Goal: Communication & Community: Answer question/provide support

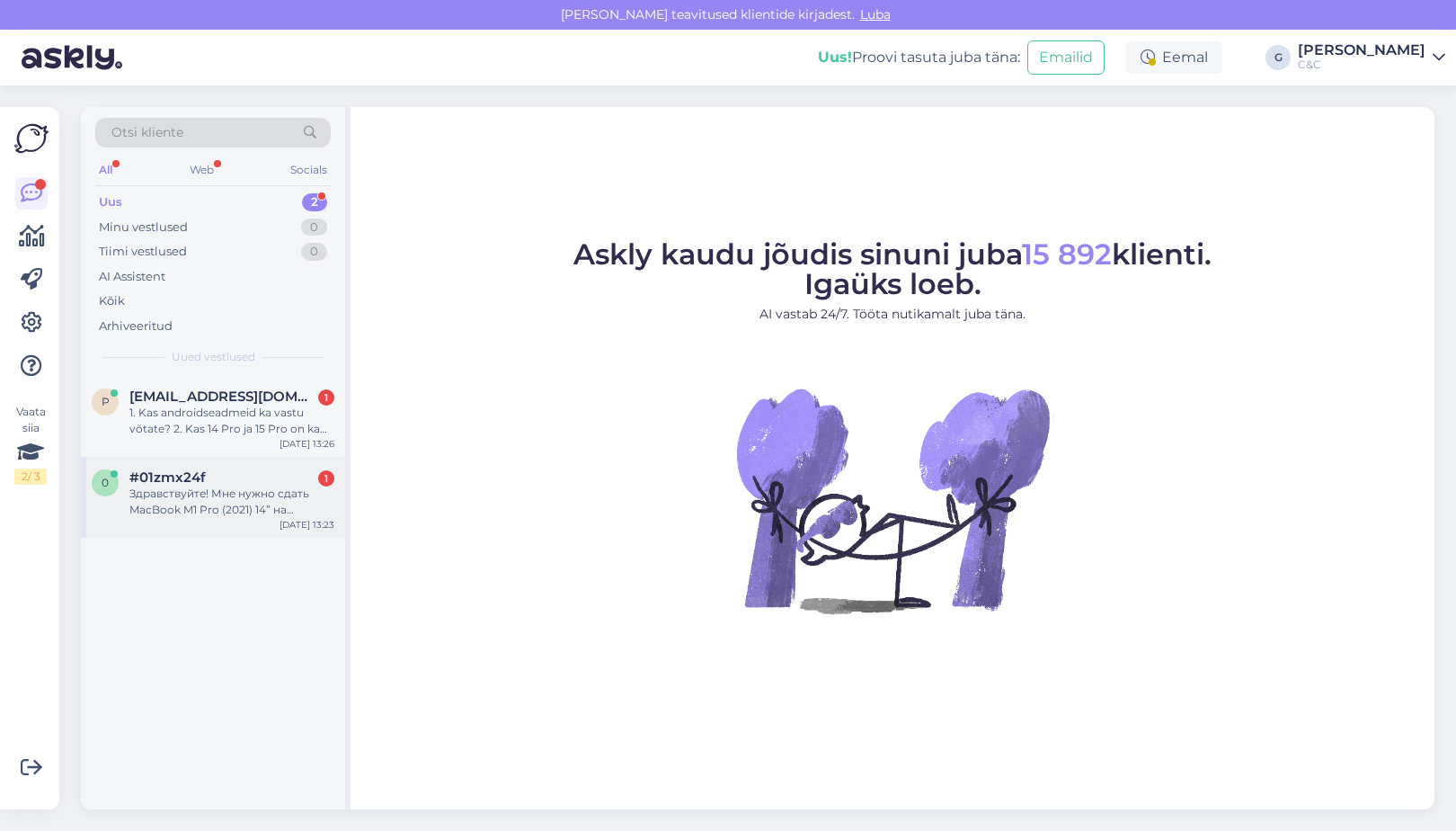
click at [259, 506] on div "Здравствуйте! Мне нужно сдать MacBook M1 Pro (2021) 14” на обслуживание (почист…" at bounding box center [232, 501] width 205 height 32
click at [195, 471] on span "#01zmx24f" at bounding box center [168, 478] width 76 height 17
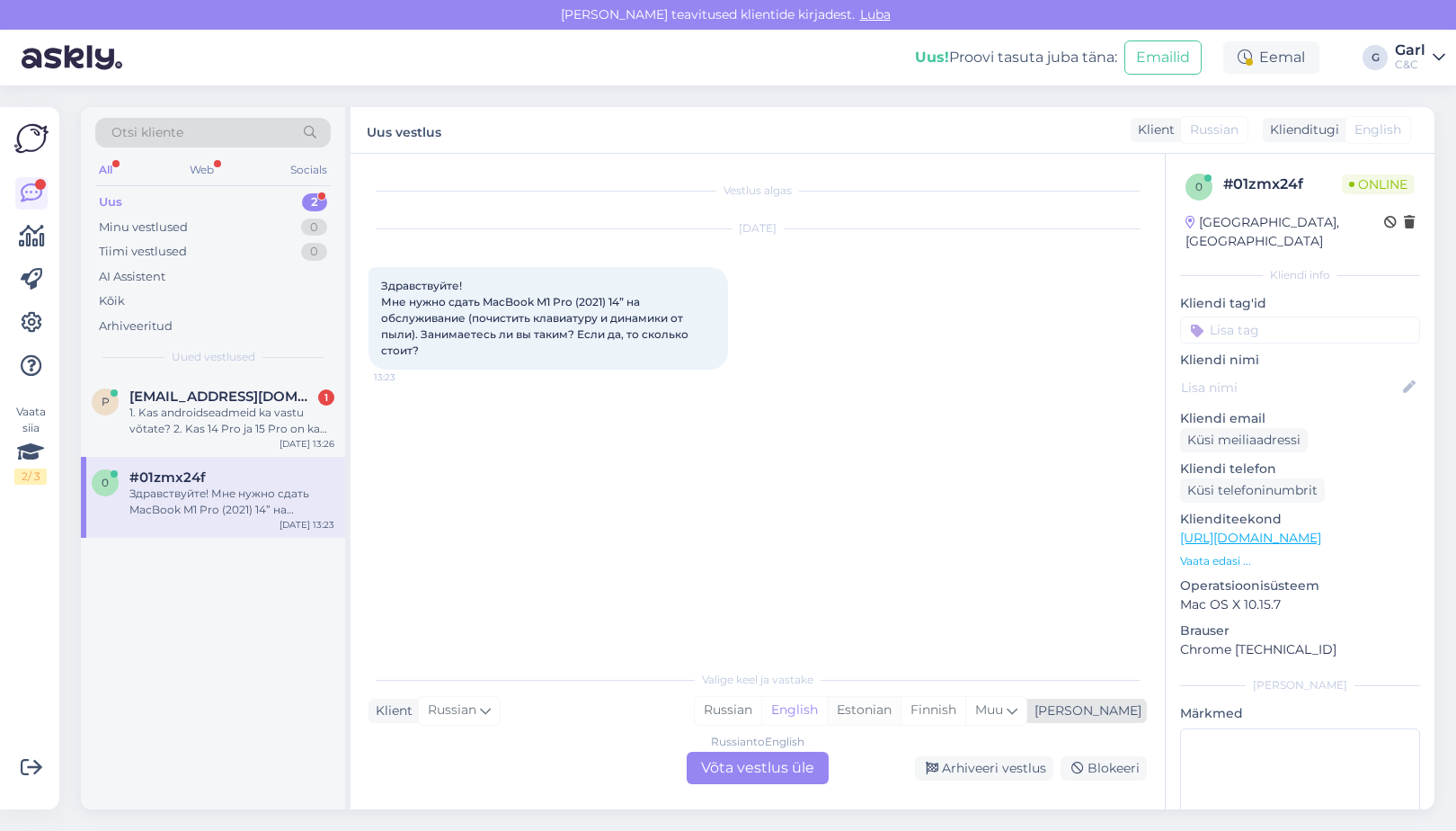
click at [901, 709] on div "Estonian" at bounding box center [864, 710] width 74 height 27
click at [786, 765] on div "Russian to Estonian Võta vestlus üle" at bounding box center [758, 767] width 142 height 32
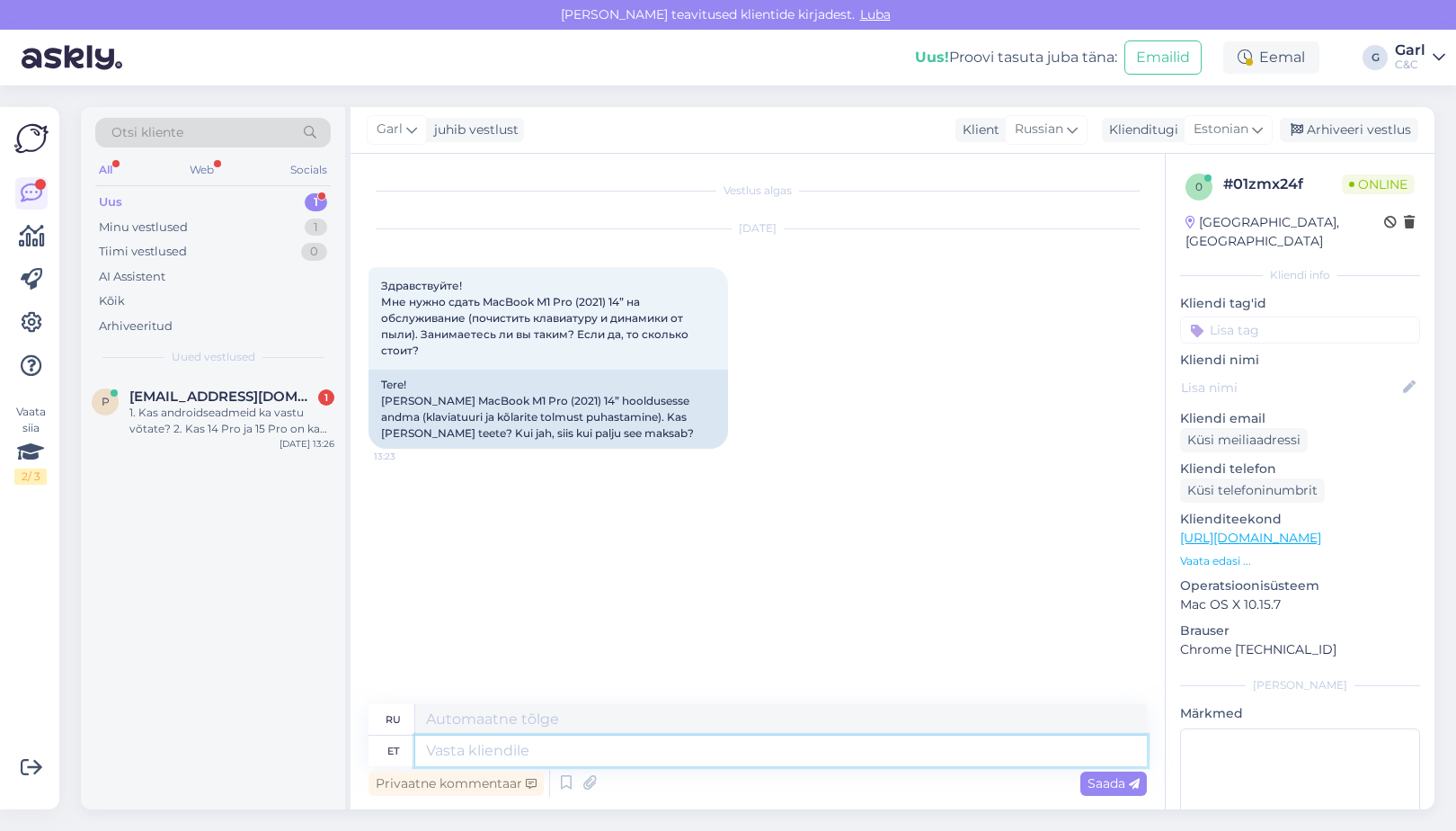
click at [783, 765] on textarea at bounding box center [781, 750] width 732 height 30
type textarea "Tere!"
type textarea "Привет!"
type textarea "Tere! Jah, pak"
type textarea "Привет! Да,"
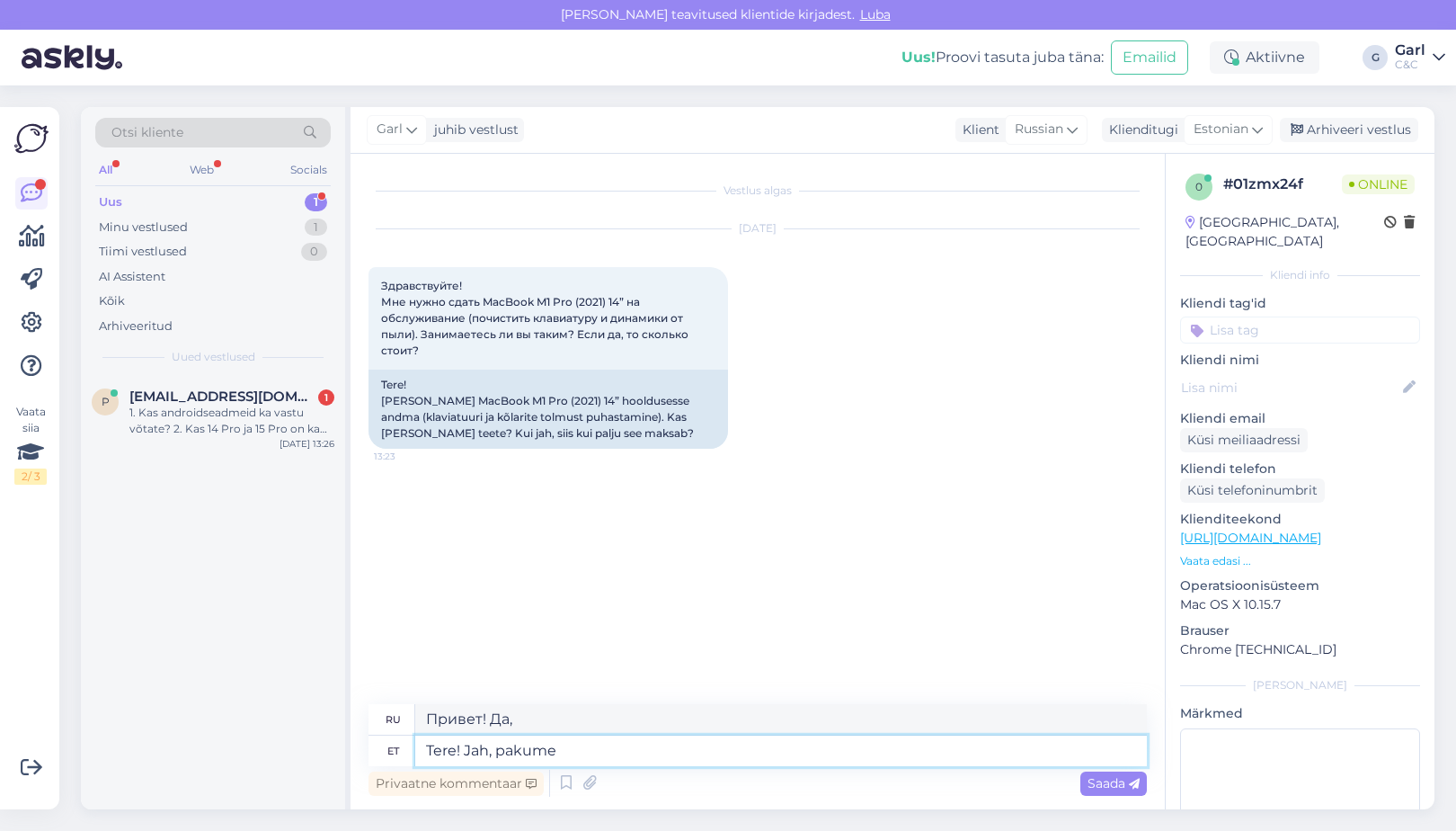
type textarea "Tere! Jah, pakume k"
type textarea "Здравствуйте! Да, мы предлагаем"
type textarea "Tere! Jah, pakume korralist h"
type textarea "Здравствуйте! Да, мы предлагаем регулярные"
type textarea "Tere! Jah, pakume korralist hooldust M"
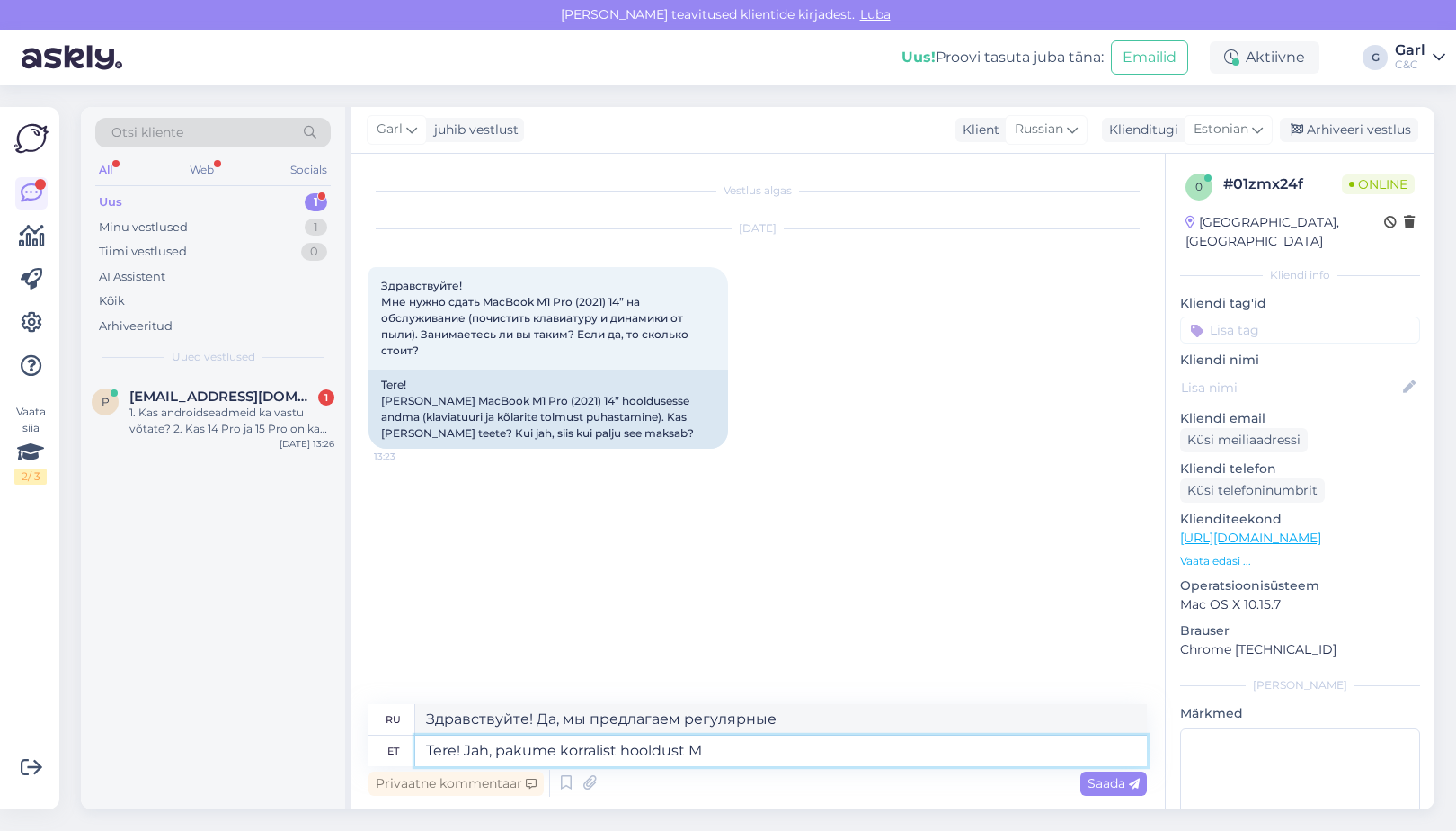
type textarea "Здравствуйте! Да, мы предлагаем регулярное обслуживание."
type textarea "Tere! Jah, pakume korralist hooldust MacBookidele."
type textarea "Здравствуйте! Да, мы предлагаем регулярное обслуживание MacBook."
type textarea "Tere! Jah, pakume korralist hooldust MacBookidele. Maksumus on"
type textarea "Здравствуйте! Да, мы предлагаем регулярное обслуживание MacBook. Стоимость"
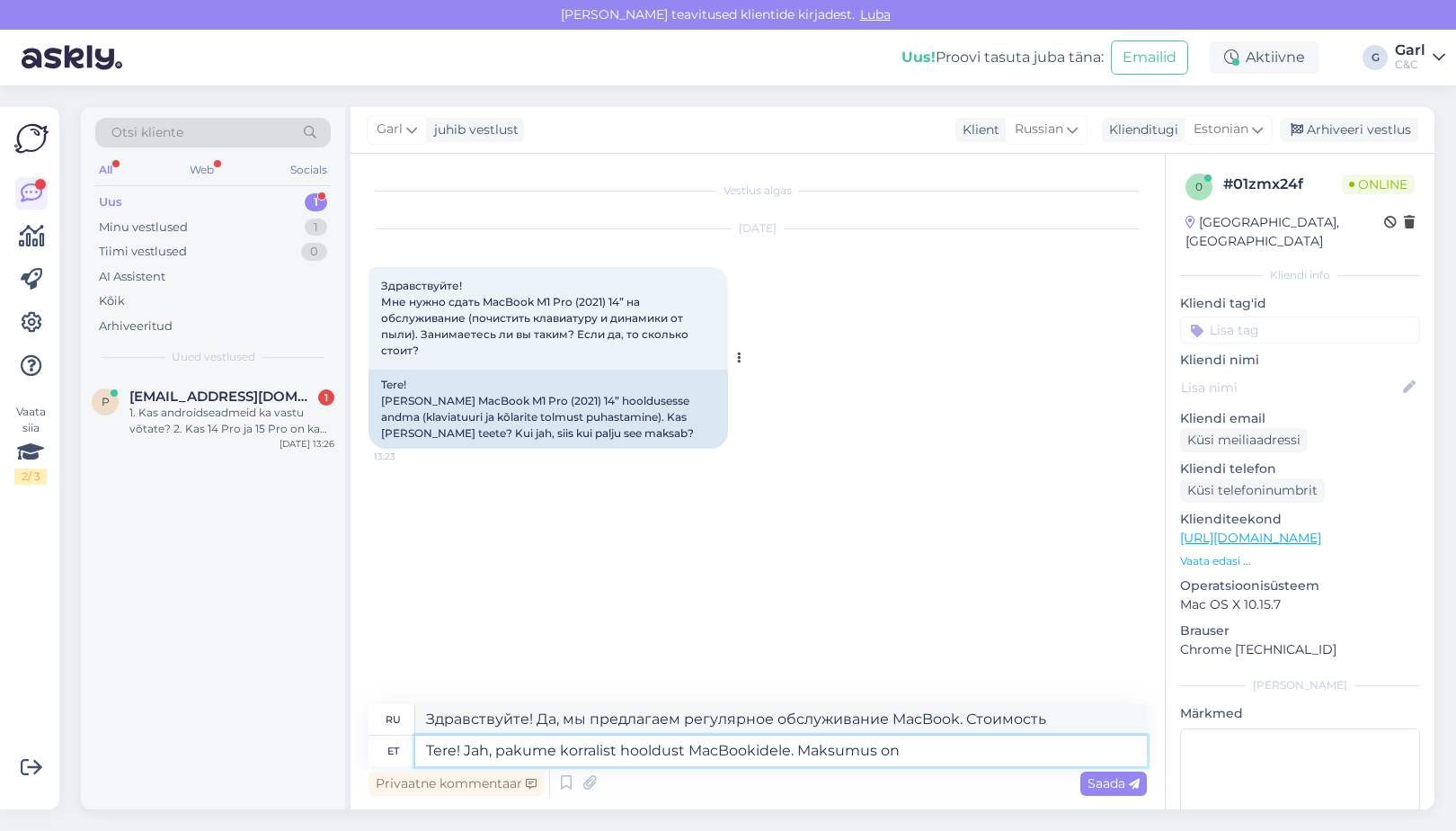
type textarea "Tere! Jah, pakume korralist hooldust MacBookidele. Maksumus on"
type textarea "Здравствуйте! Да, мы предлагаем регулярное обслуживание MacBook. Стоимость:"
type textarea "Tere! Jah, pakume korralist hooldust MacBookidele. Maksumus on 59€."
type textarea "Здравствуйте! Да, мы предлагаем регулярное обслуживание MacBook. Стоимость — 59…"
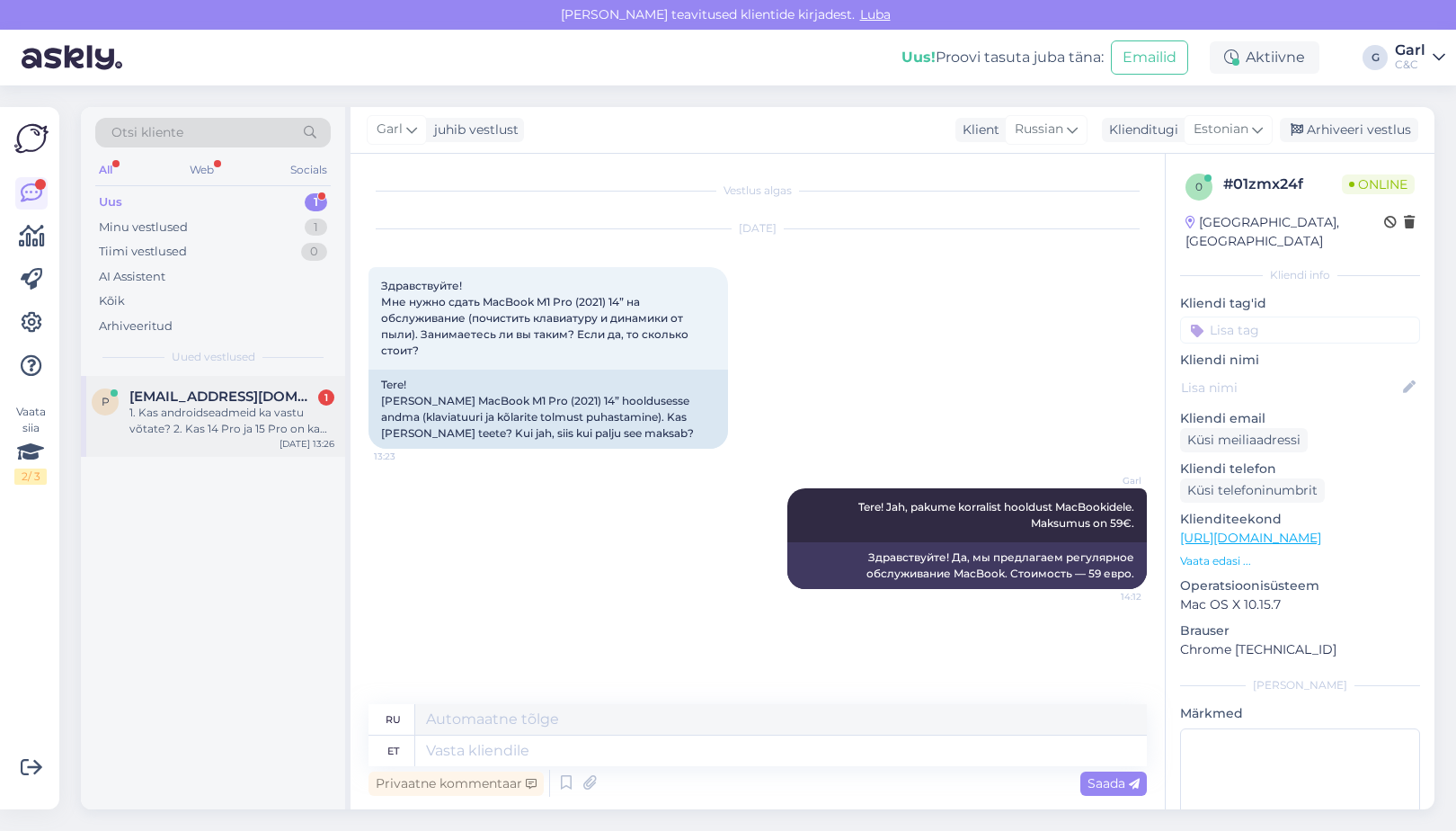
click at [260, 394] on span "[EMAIL_ADDRESS][DOMAIN_NAME]" at bounding box center [223, 397] width 187 height 17
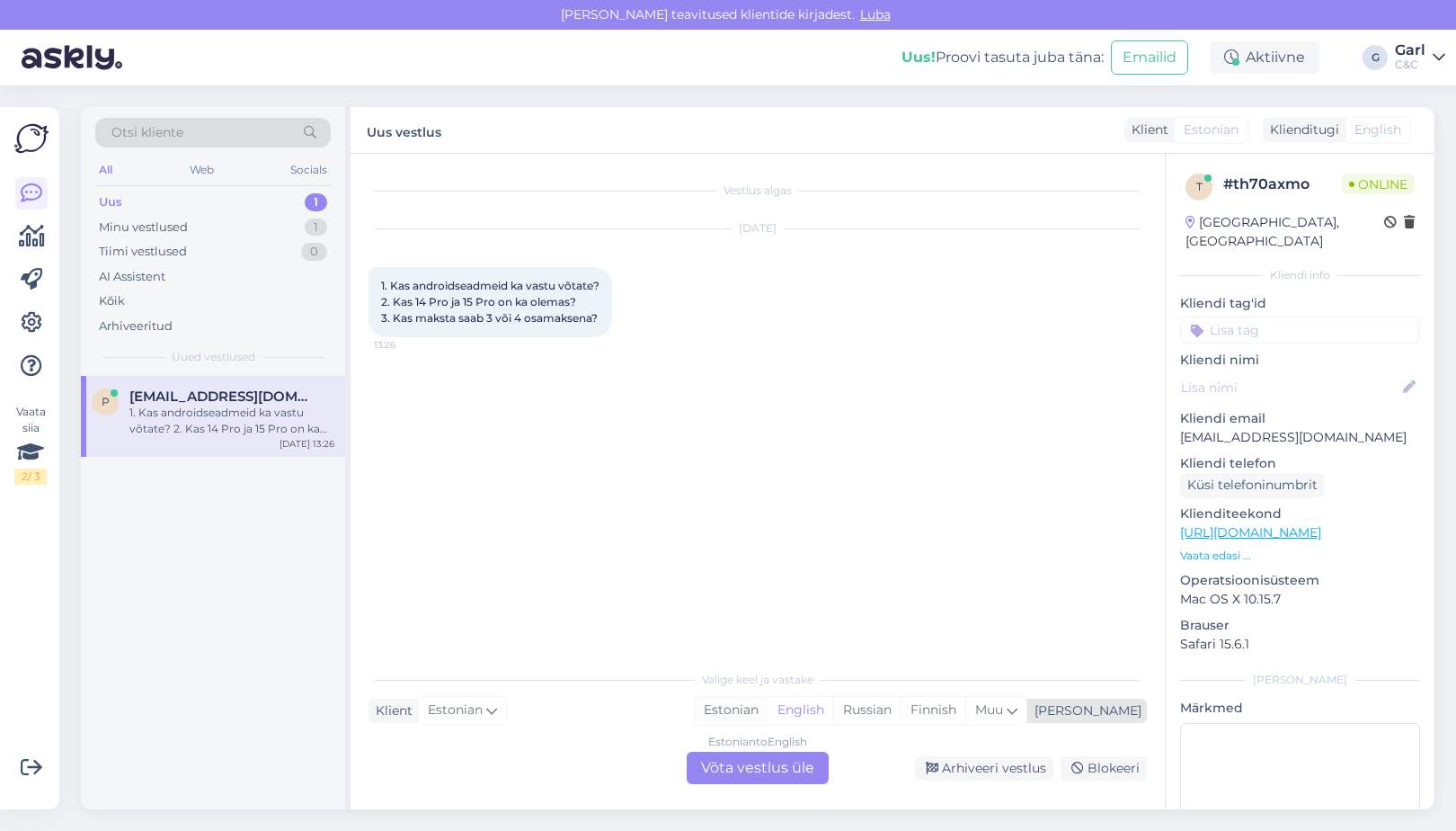
click at [768, 710] on div "Estonian" at bounding box center [731, 710] width 73 height 27
click at [764, 765] on div "Estonian to Estonian Võta vestlus üle" at bounding box center [758, 767] width 142 height 32
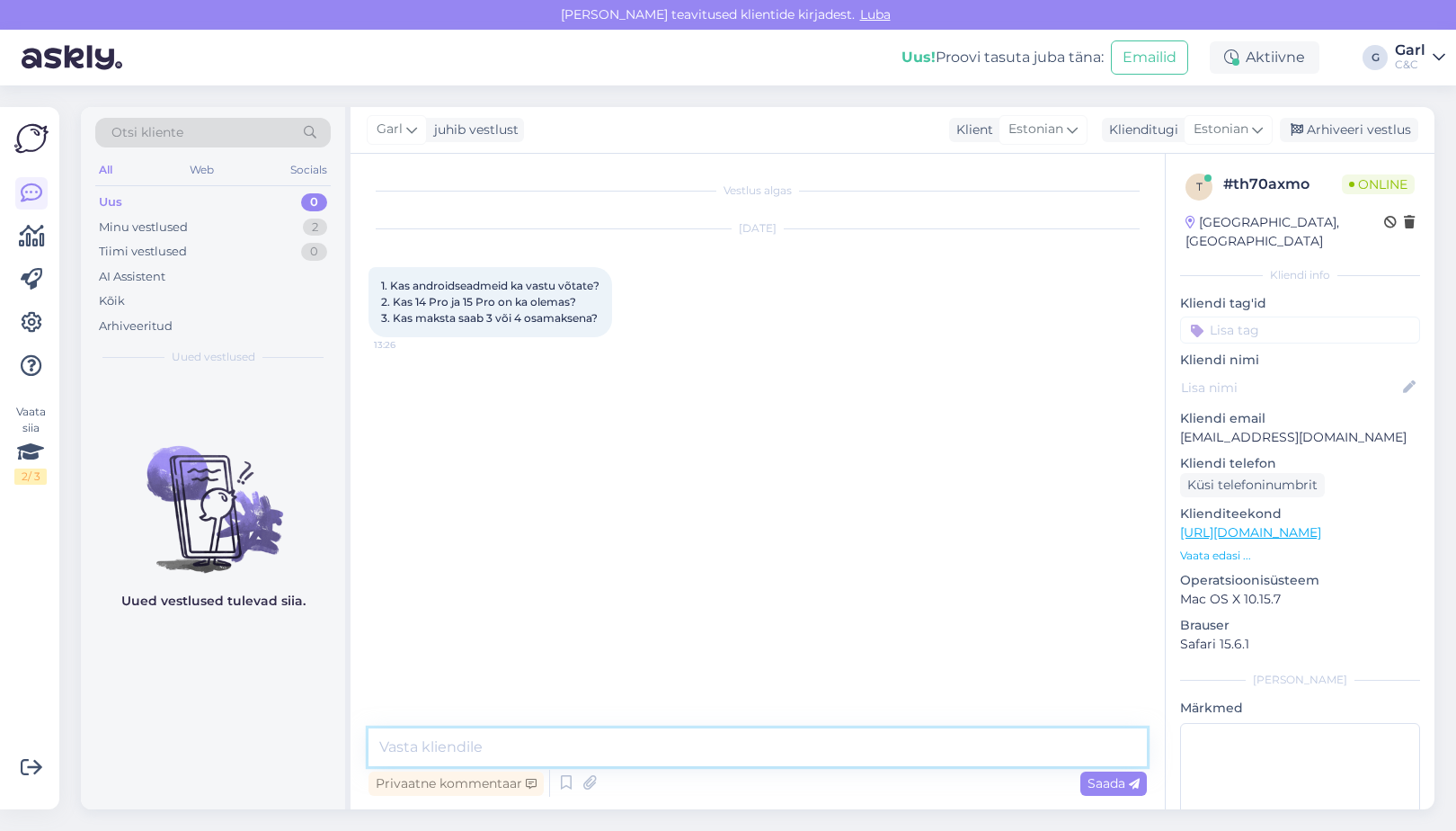
click at [764, 759] on textarea at bounding box center [757, 747] width 778 height 38
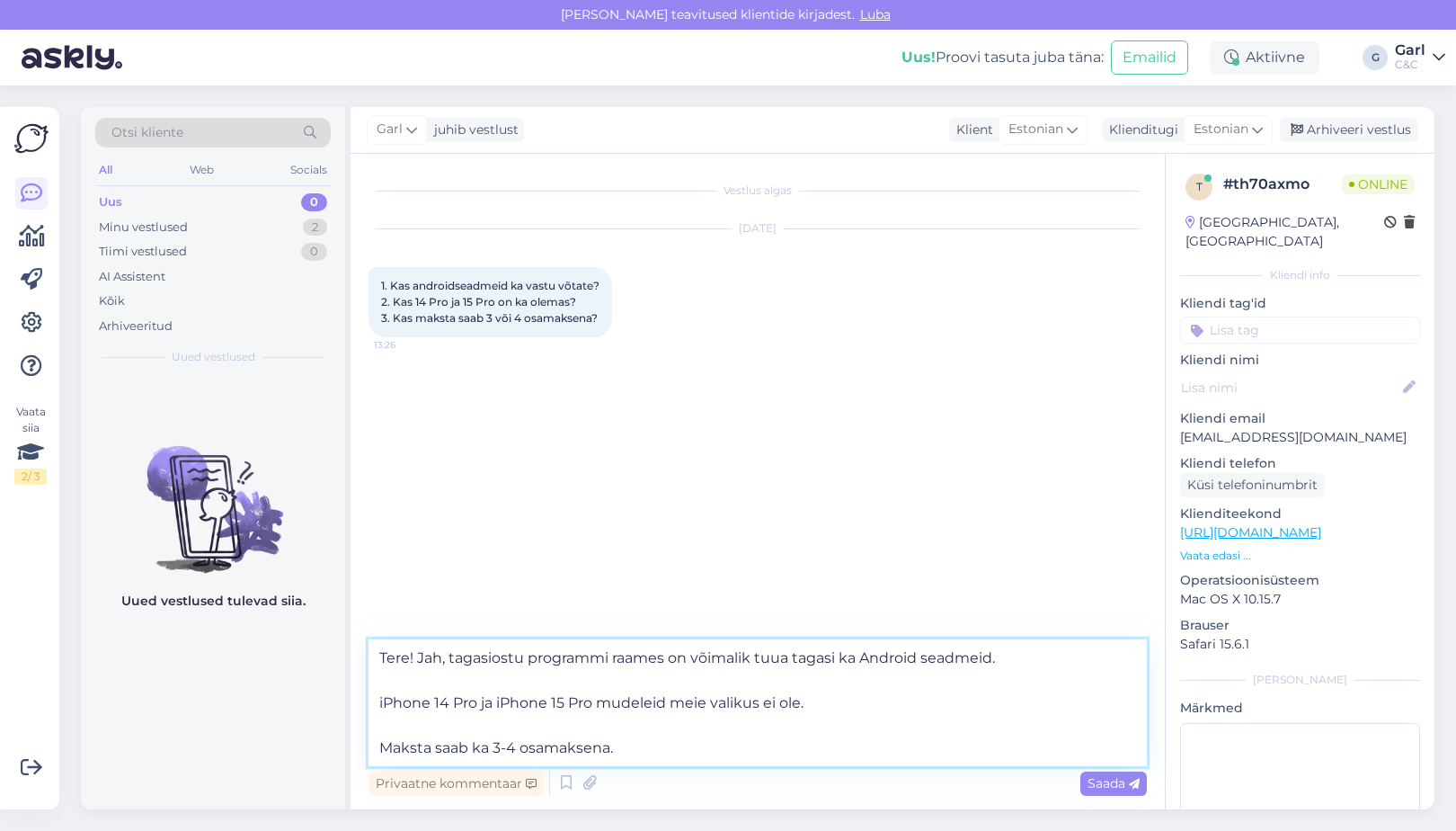
type textarea "Tere! Jah, tagasiostu programmi raames on võimalik tuua tagasi ka Android seadm…"
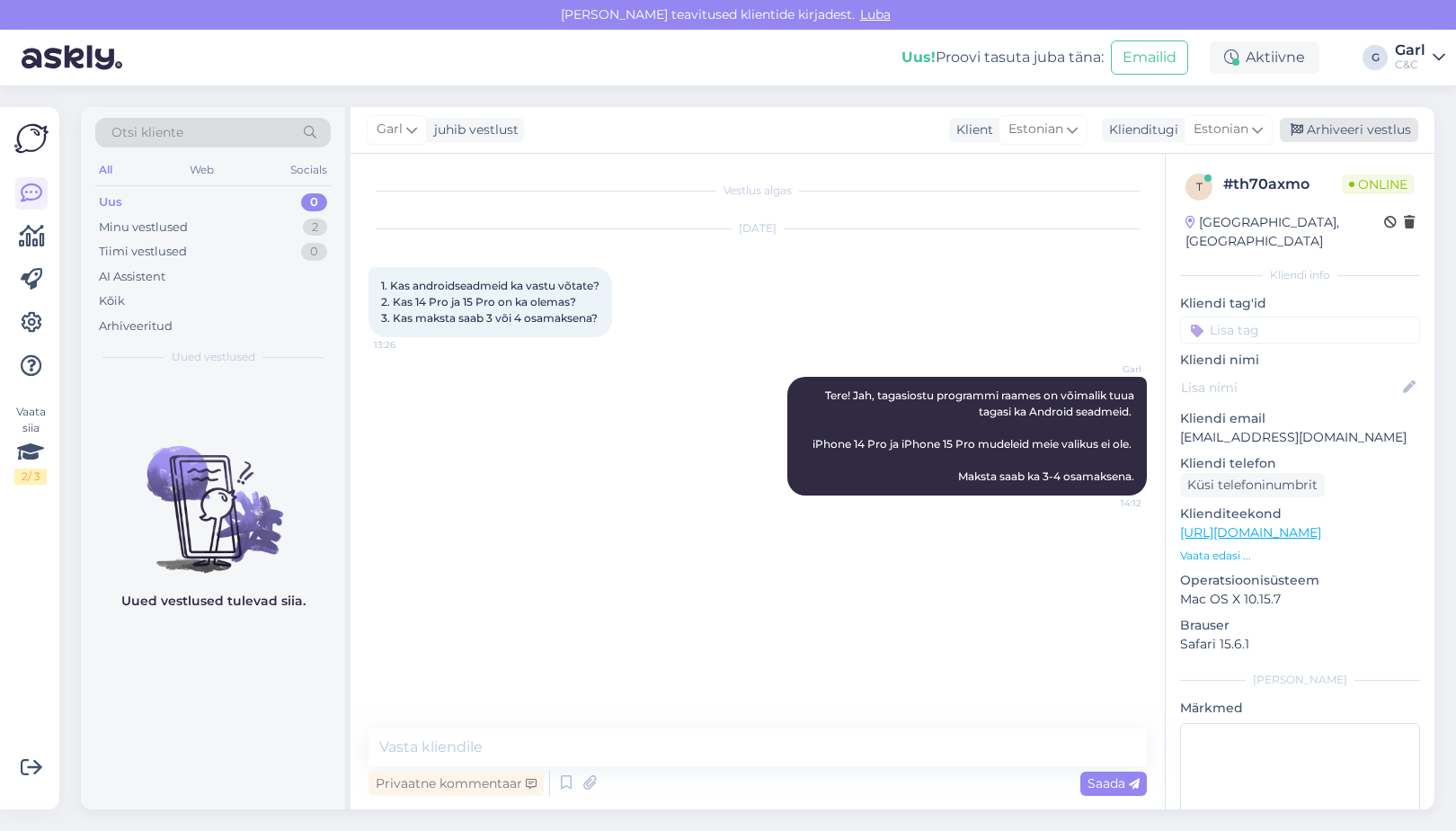
click at [1360, 126] on div "Arhiveeri vestlus" at bounding box center [1349, 130] width 138 height 24
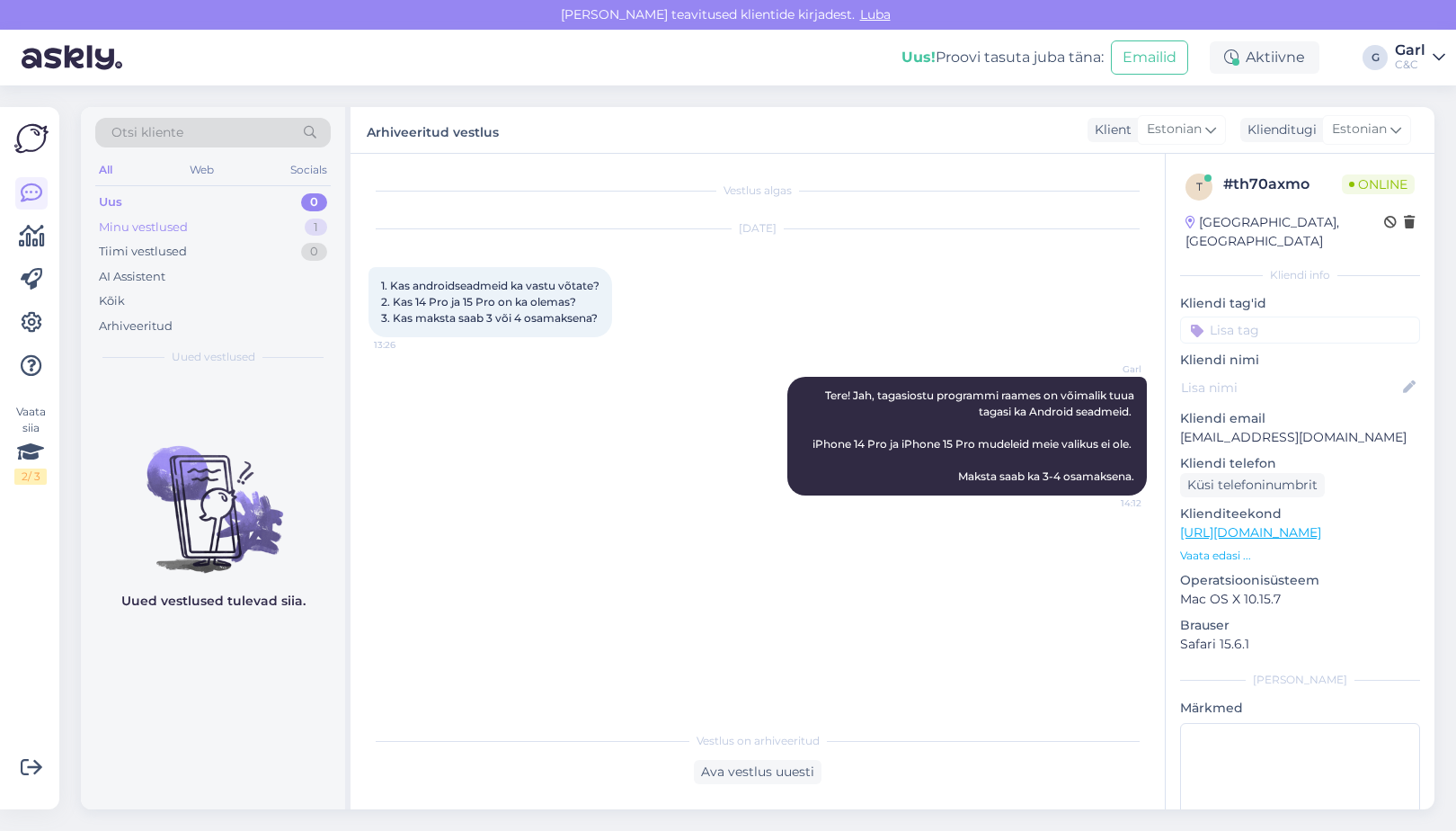
click at [292, 227] on div "Minu vestlused 1" at bounding box center [213, 227] width 236 height 25
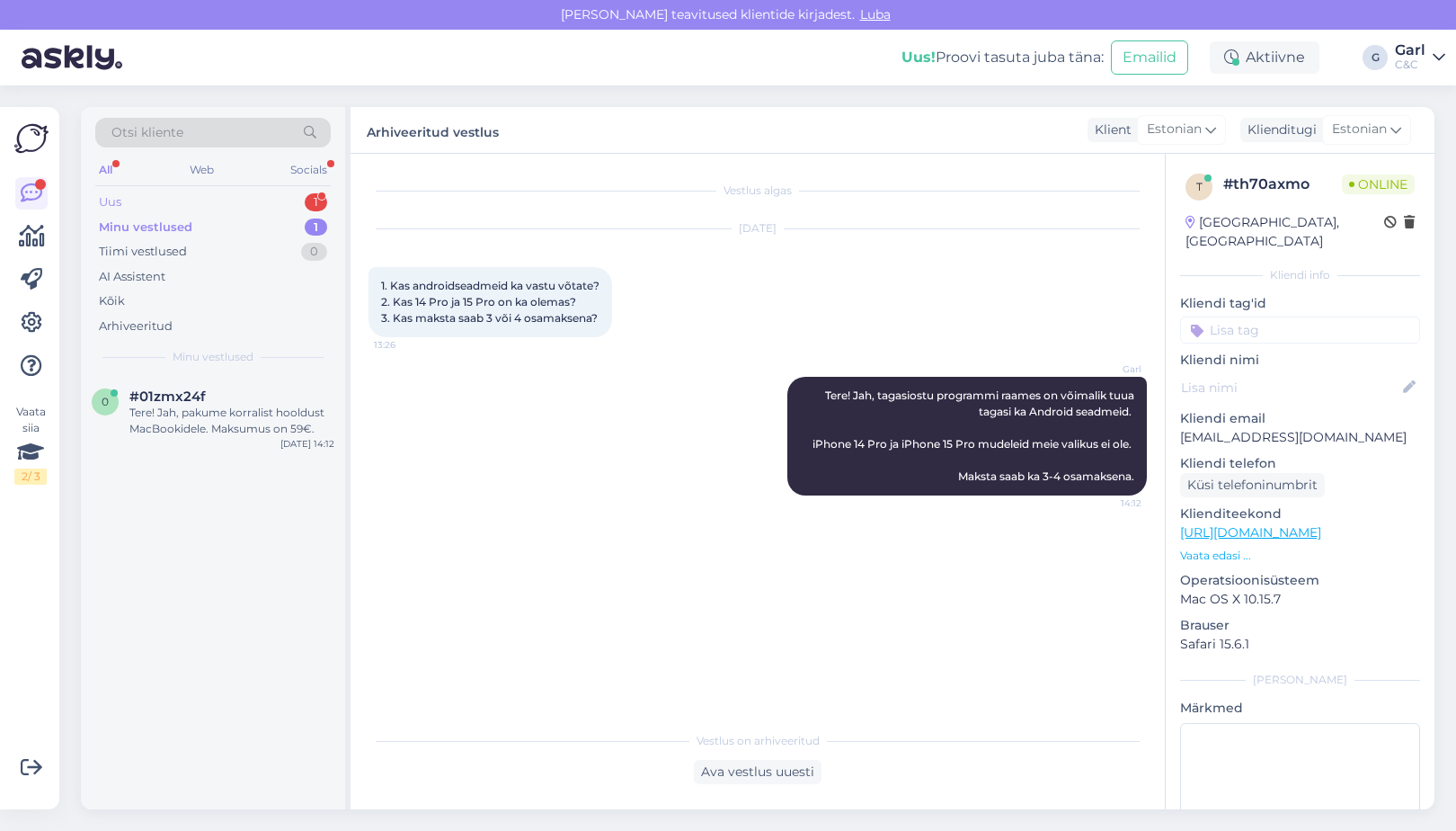
click at [274, 210] on div "Uus 1" at bounding box center [213, 202] width 236 height 25
click at [230, 385] on div "A Adilson José 1 ⚠️ Meta pranešimas Jūsų „Facebook“ paskyra buvo apribota dėl n…" at bounding box center [213, 416] width 264 height 81
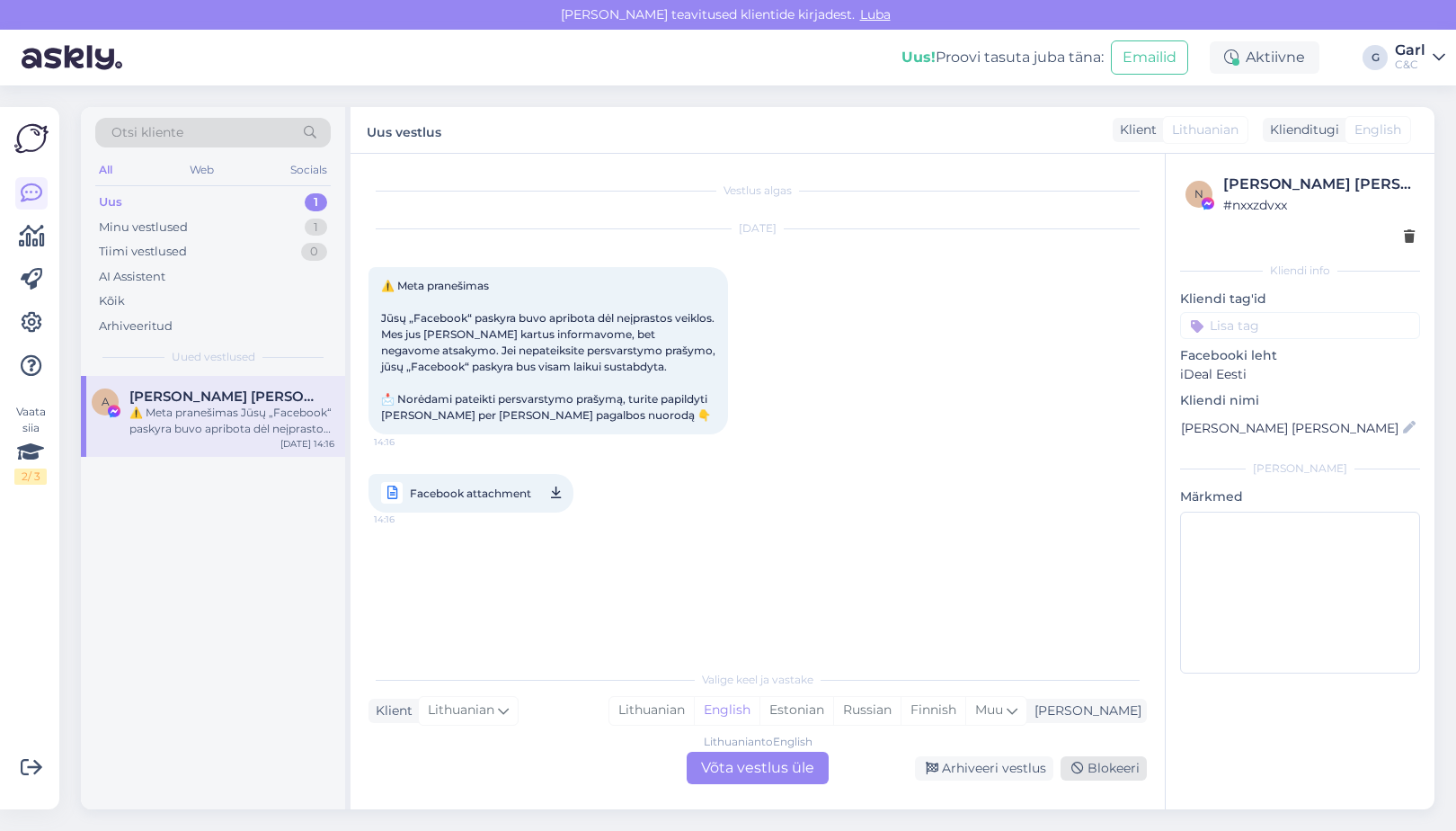
click at [1073, 763] on icon at bounding box center [1078, 769] width 13 height 13
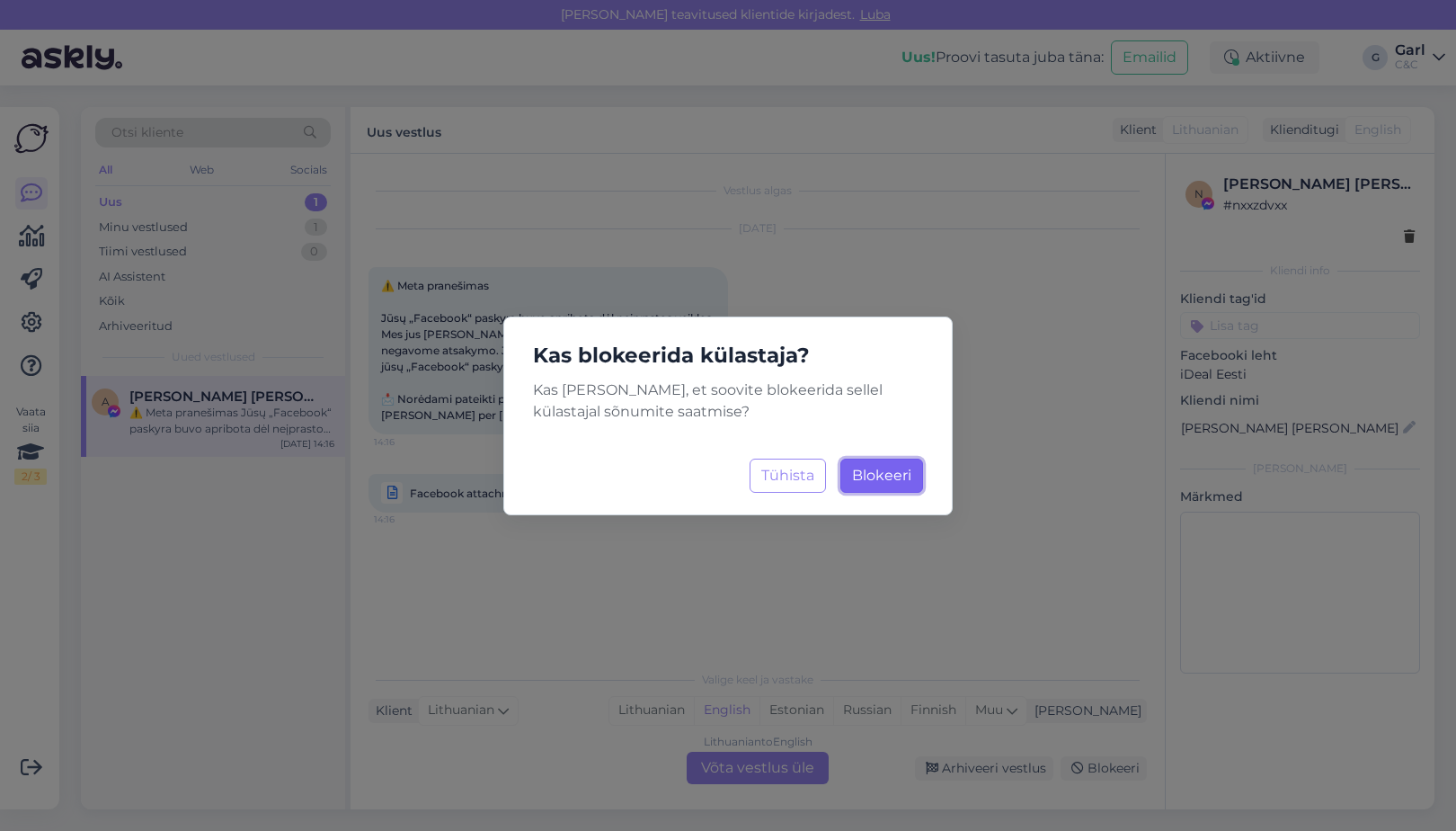
click at [876, 476] on span "Blokeeri" at bounding box center [881, 475] width 59 height 18
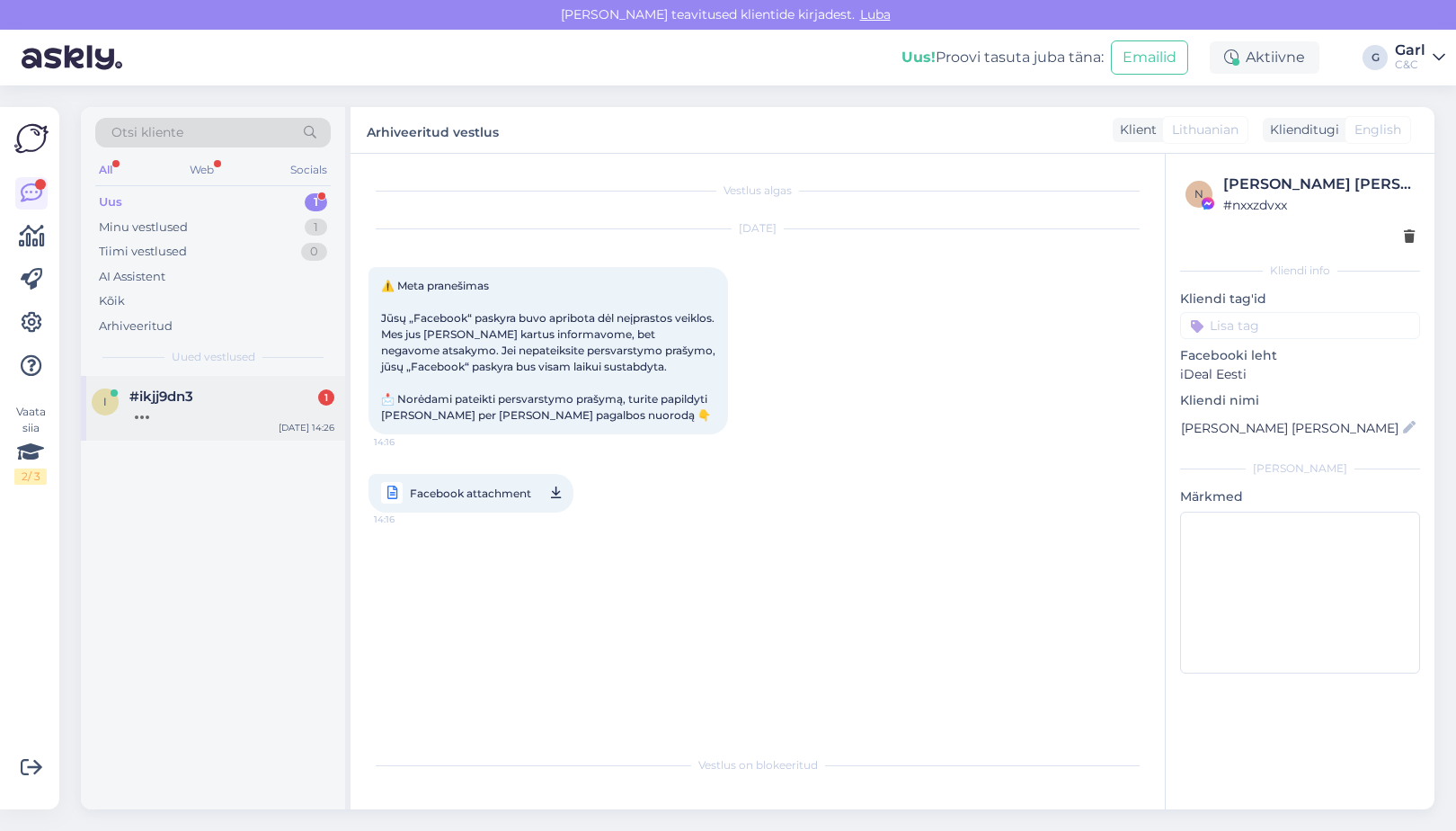
click at [271, 395] on div "#ikjj9dn3 1" at bounding box center [232, 397] width 205 height 17
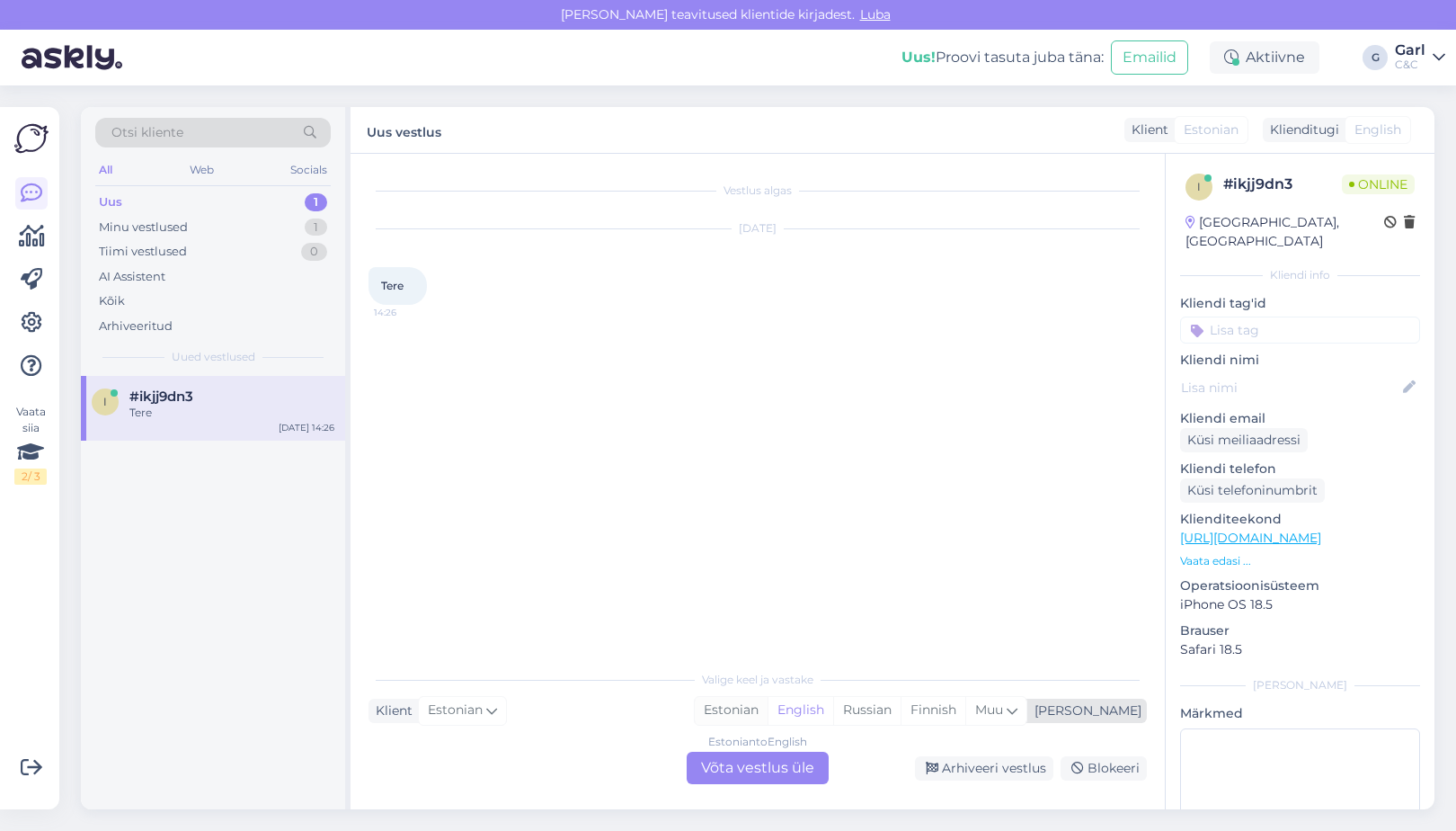
click at [768, 707] on div "Estonian" at bounding box center [731, 710] width 73 height 27
click at [786, 778] on div "Estonian to Estonian Võta vestlus üle" at bounding box center [758, 767] width 142 height 32
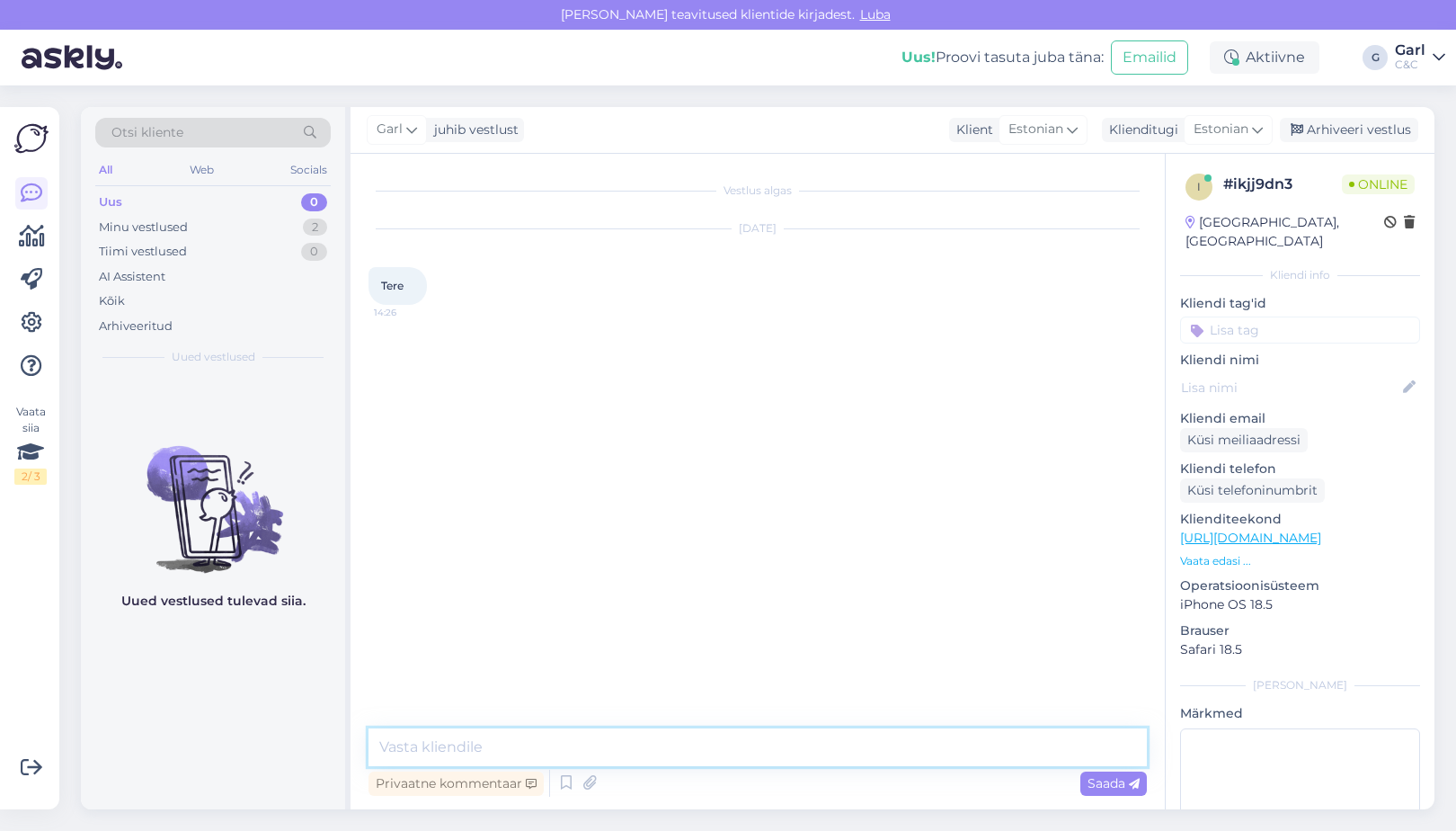
click at [798, 742] on textarea at bounding box center [757, 747] width 778 height 38
type textarea "Tere! Kuidas saan Teile abiks olla?"
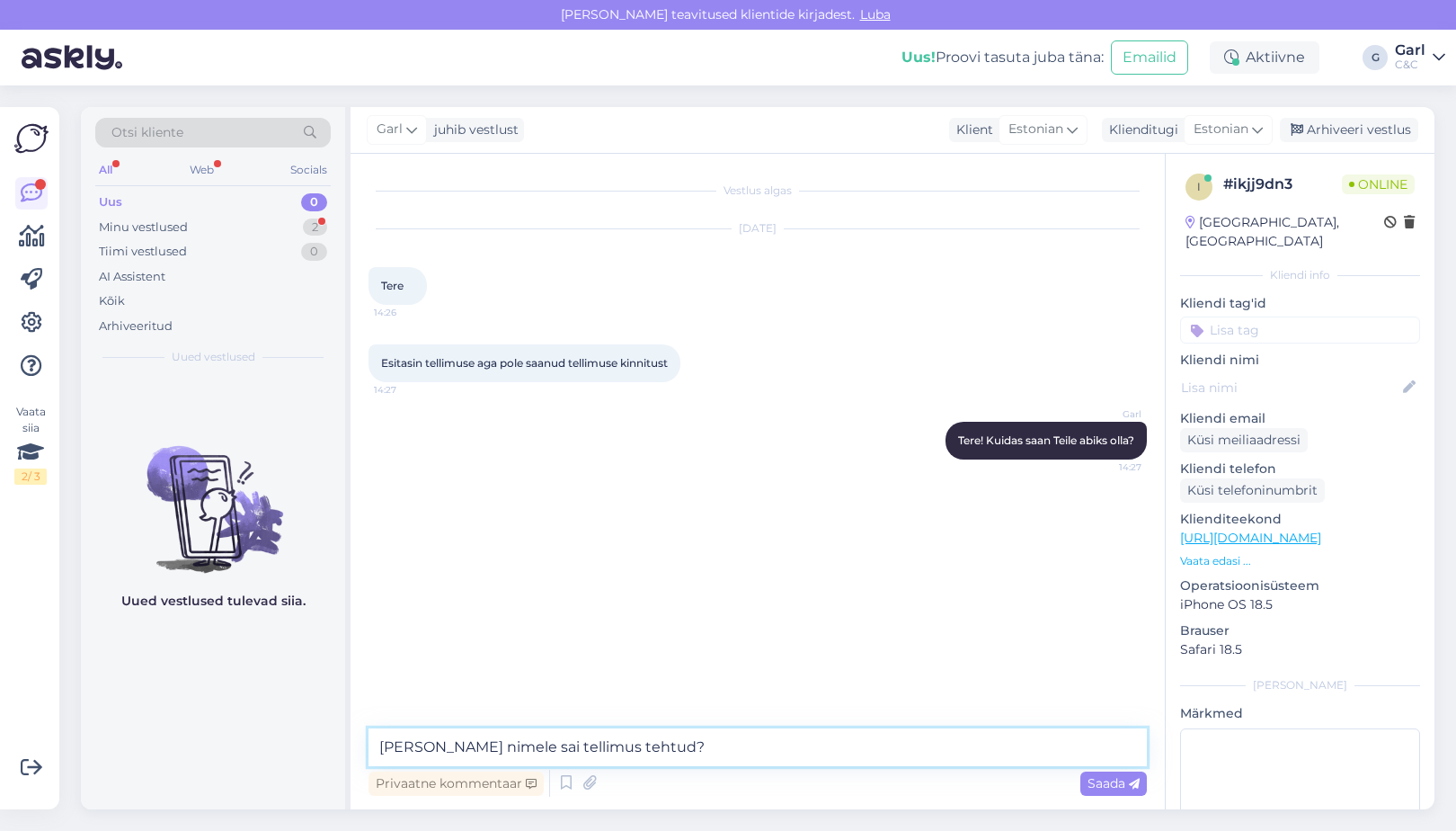
type textarea "Kelle nimele sai tellimus tehtud?"
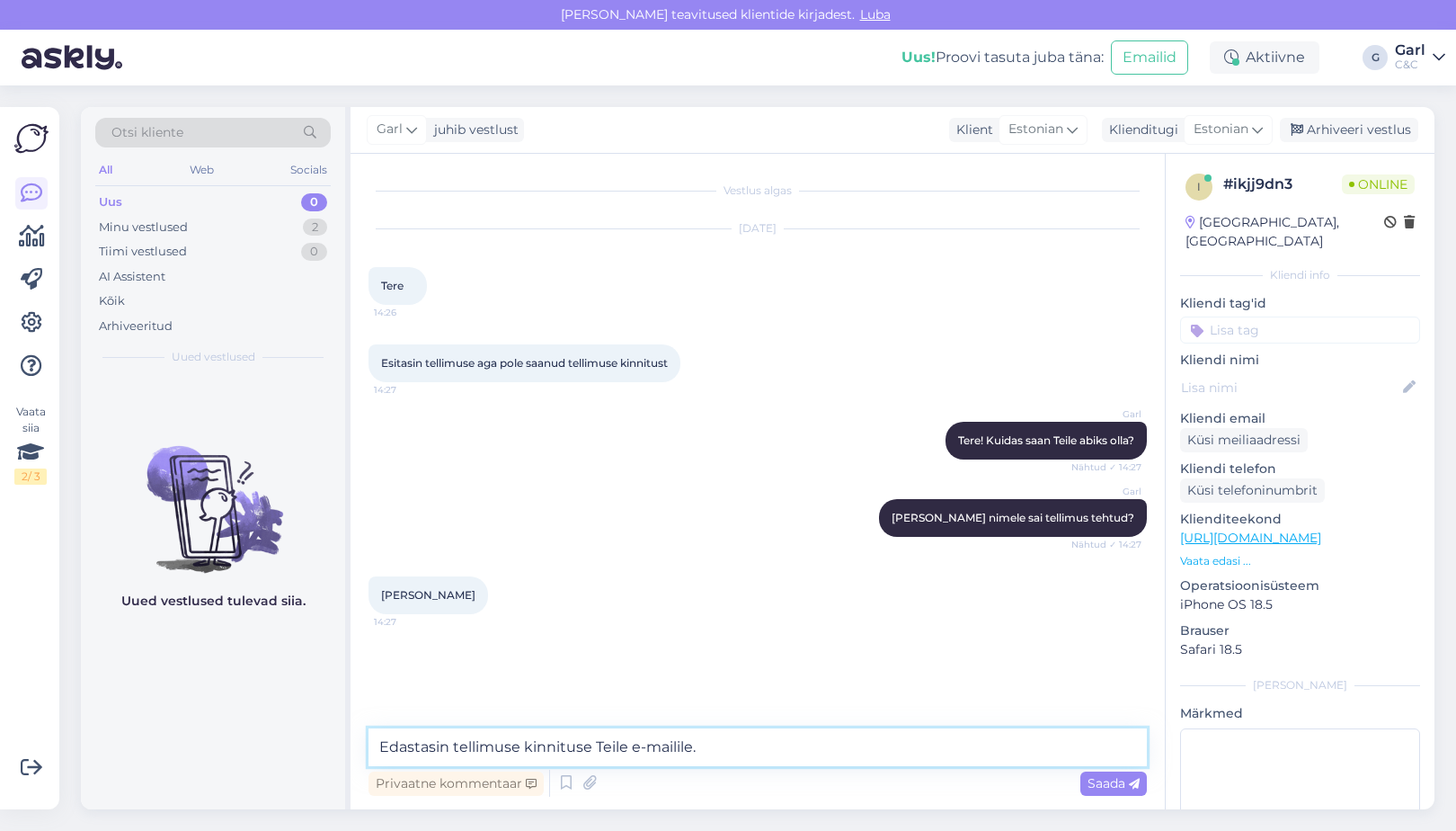
type textarea "Edastasin tellimuse kinnituse Teile e-mailile."
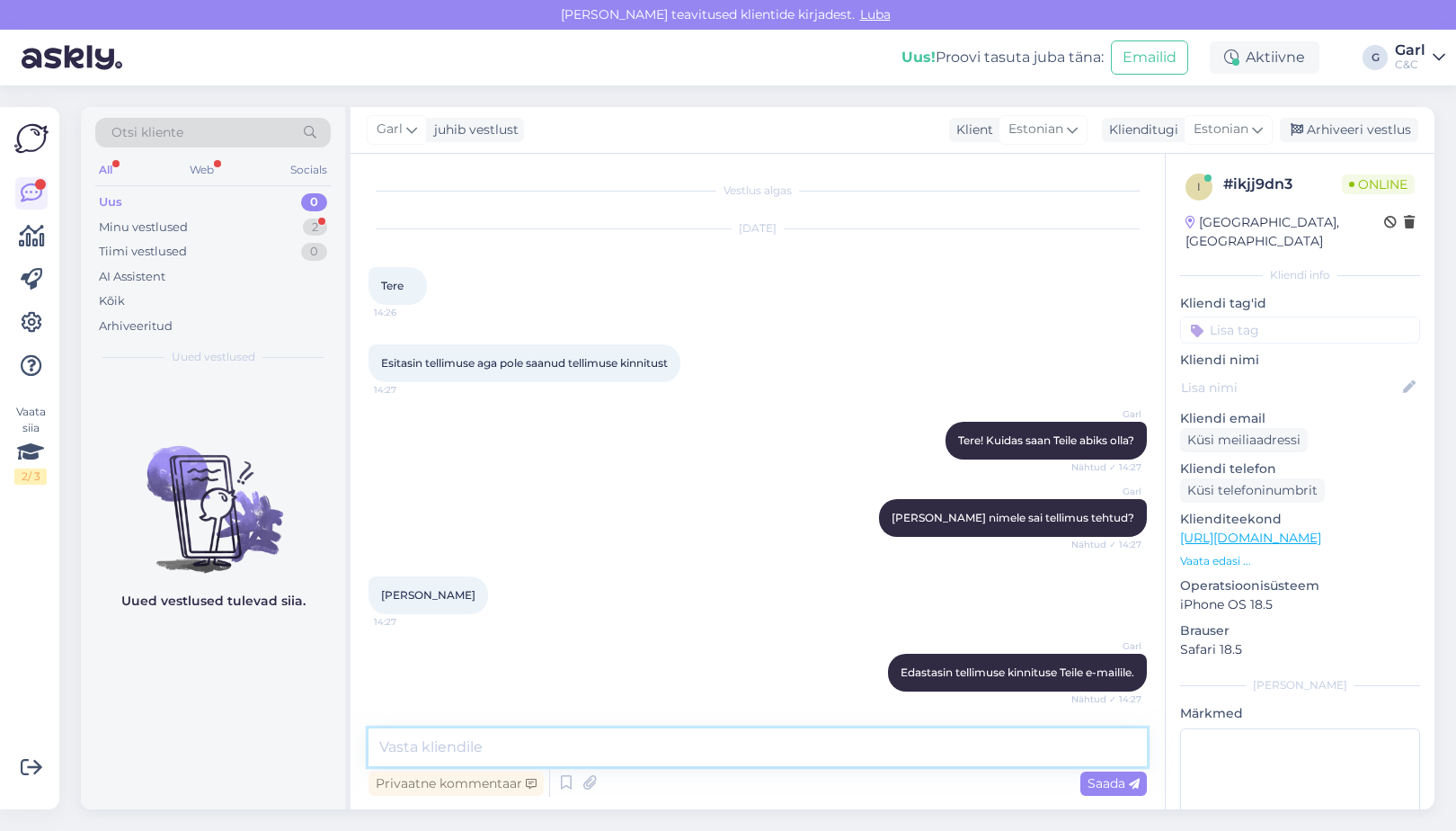
scroll to position [76, 0]
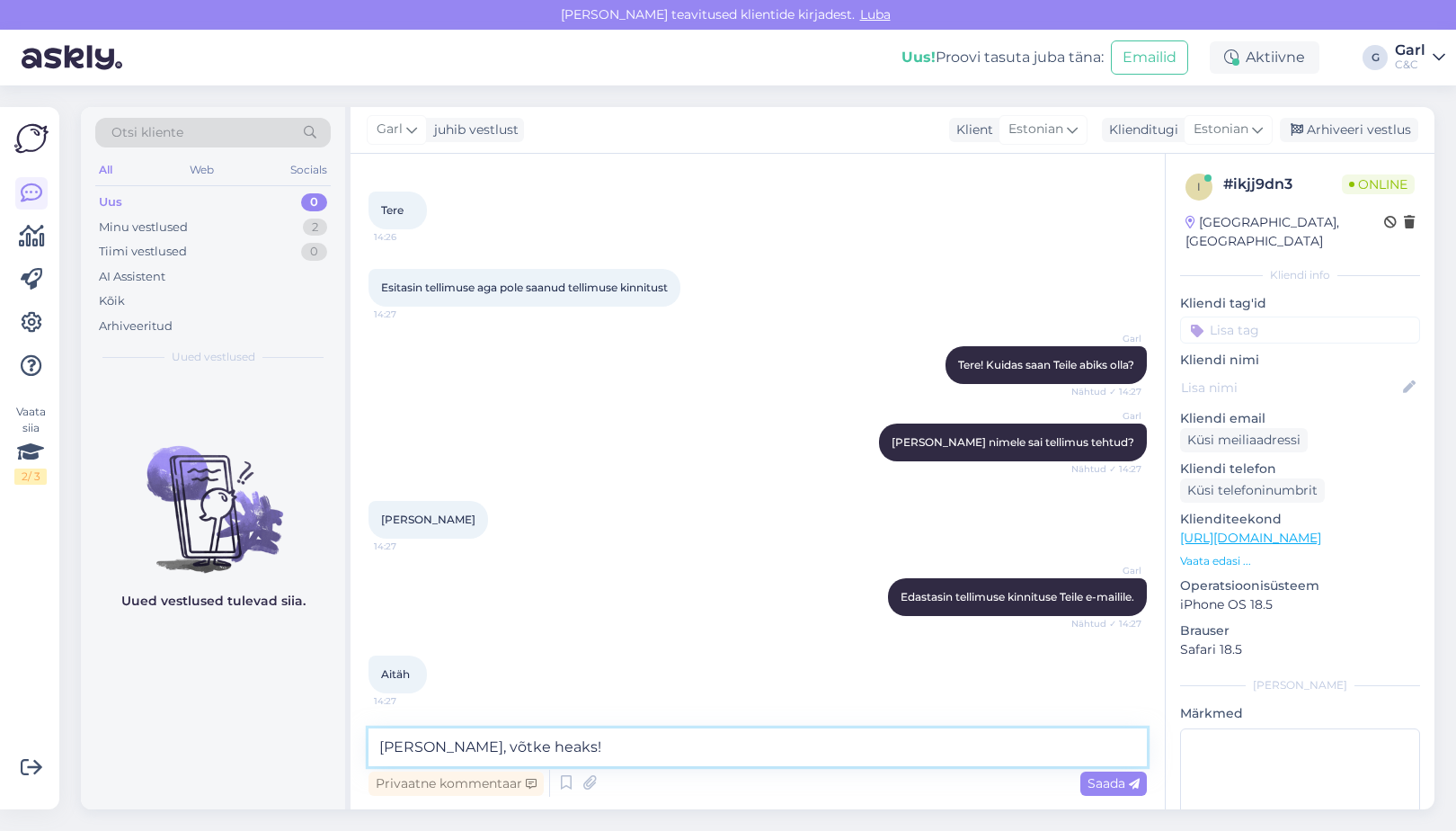
type textarea "Ikka, võtke heaks!"
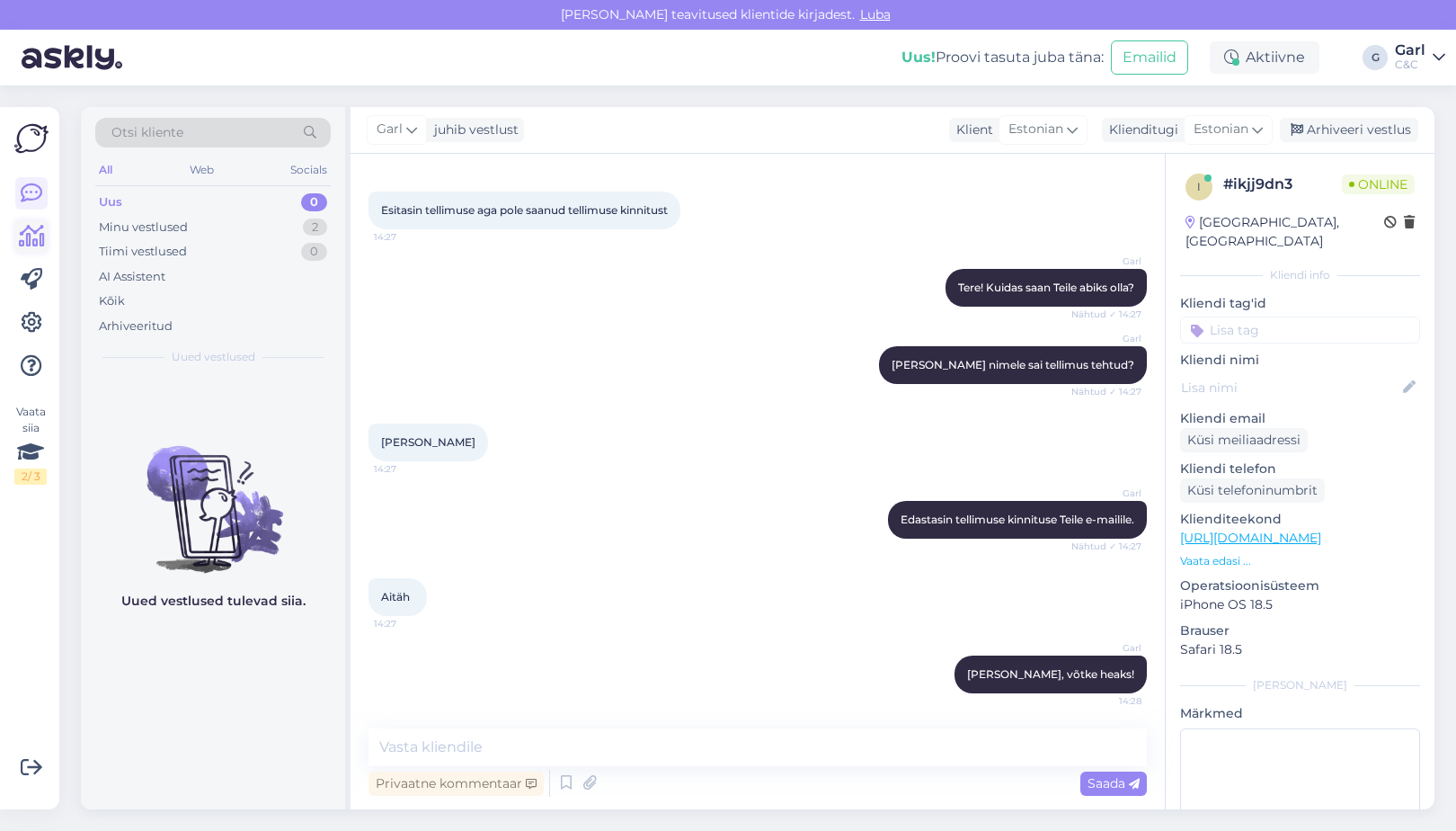
click at [34, 228] on icon at bounding box center [31, 236] width 26 height 21
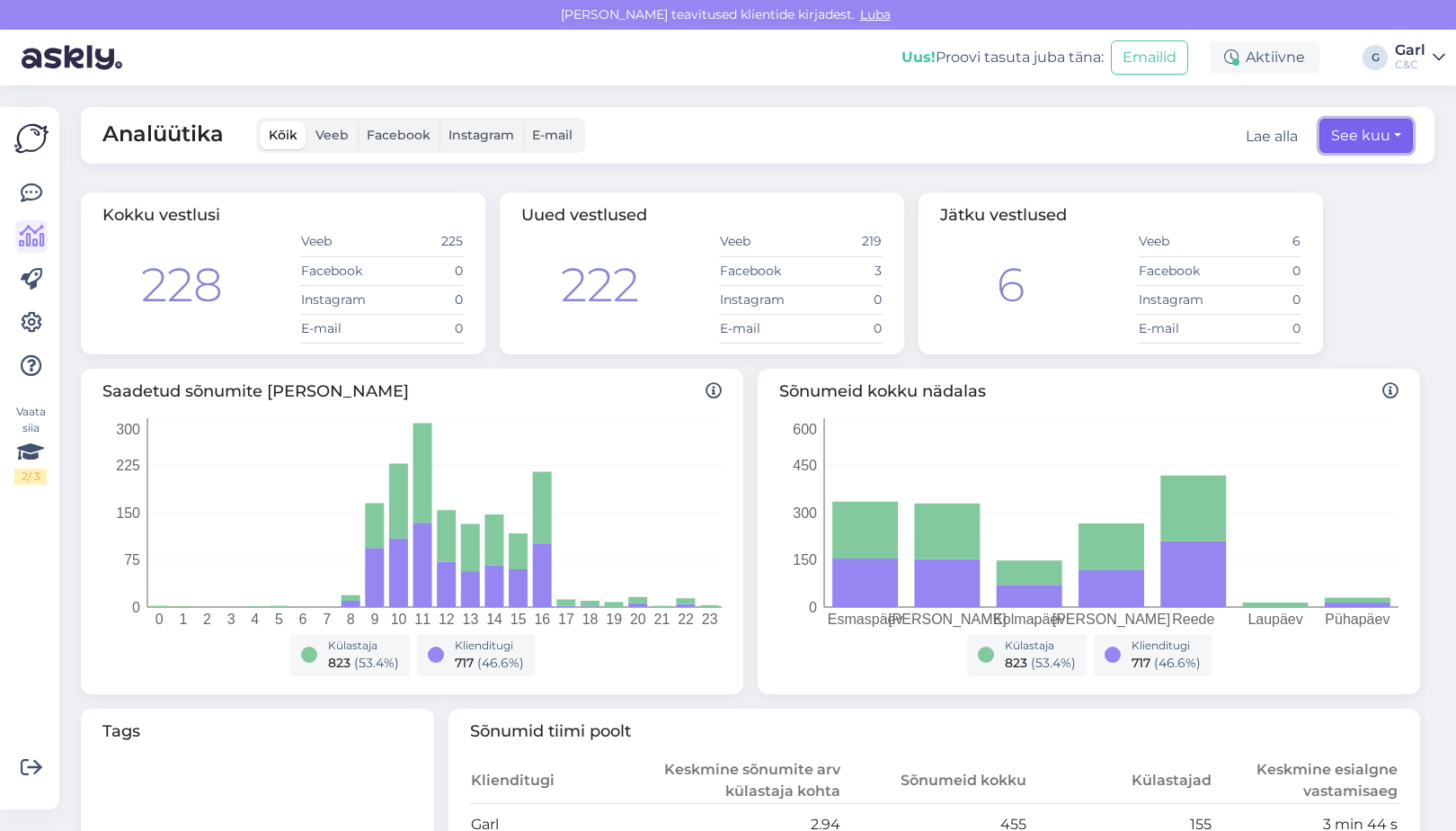
click at [1355, 144] on button "See kuu" at bounding box center [1367, 135] width 94 height 34
select select "7"
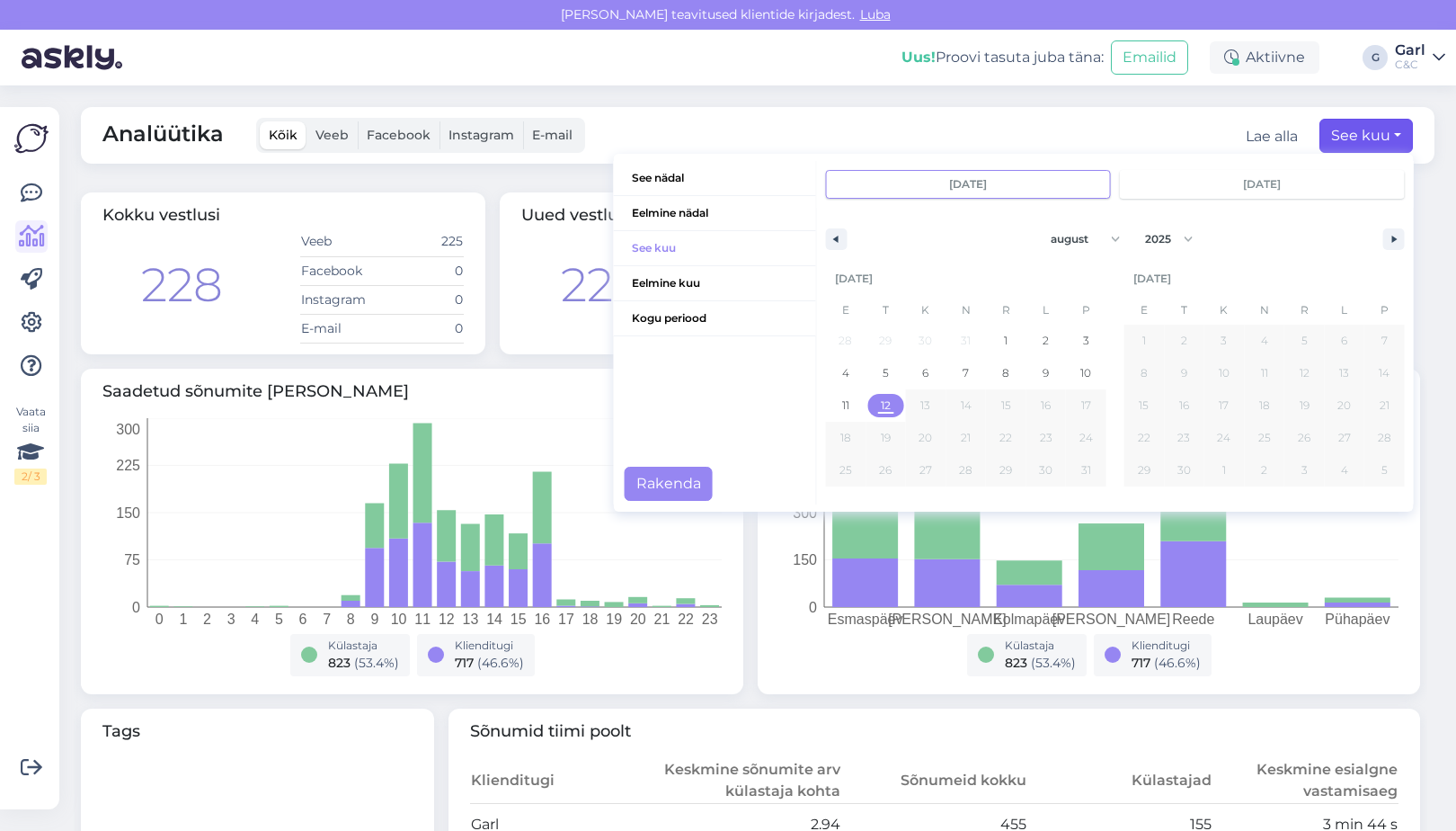
click at [883, 409] on span "12" at bounding box center [886, 405] width 10 height 32
type input "aug 12 2025"
click at [693, 487] on button "Rakenda" at bounding box center [669, 484] width 88 height 34
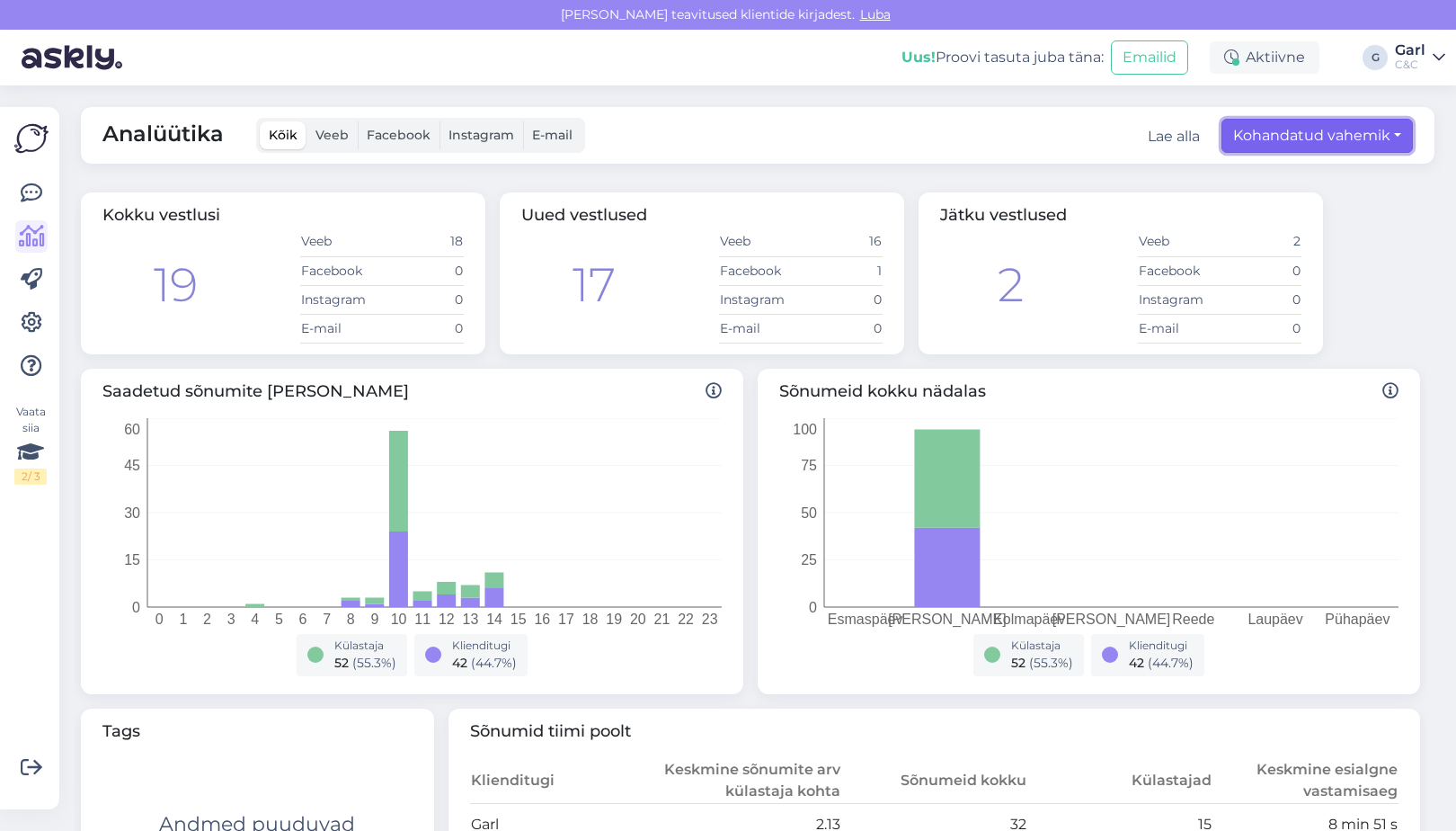
click at [1270, 150] on button "Kohandatud vahemik" at bounding box center [1318, 135] width 192 height 34
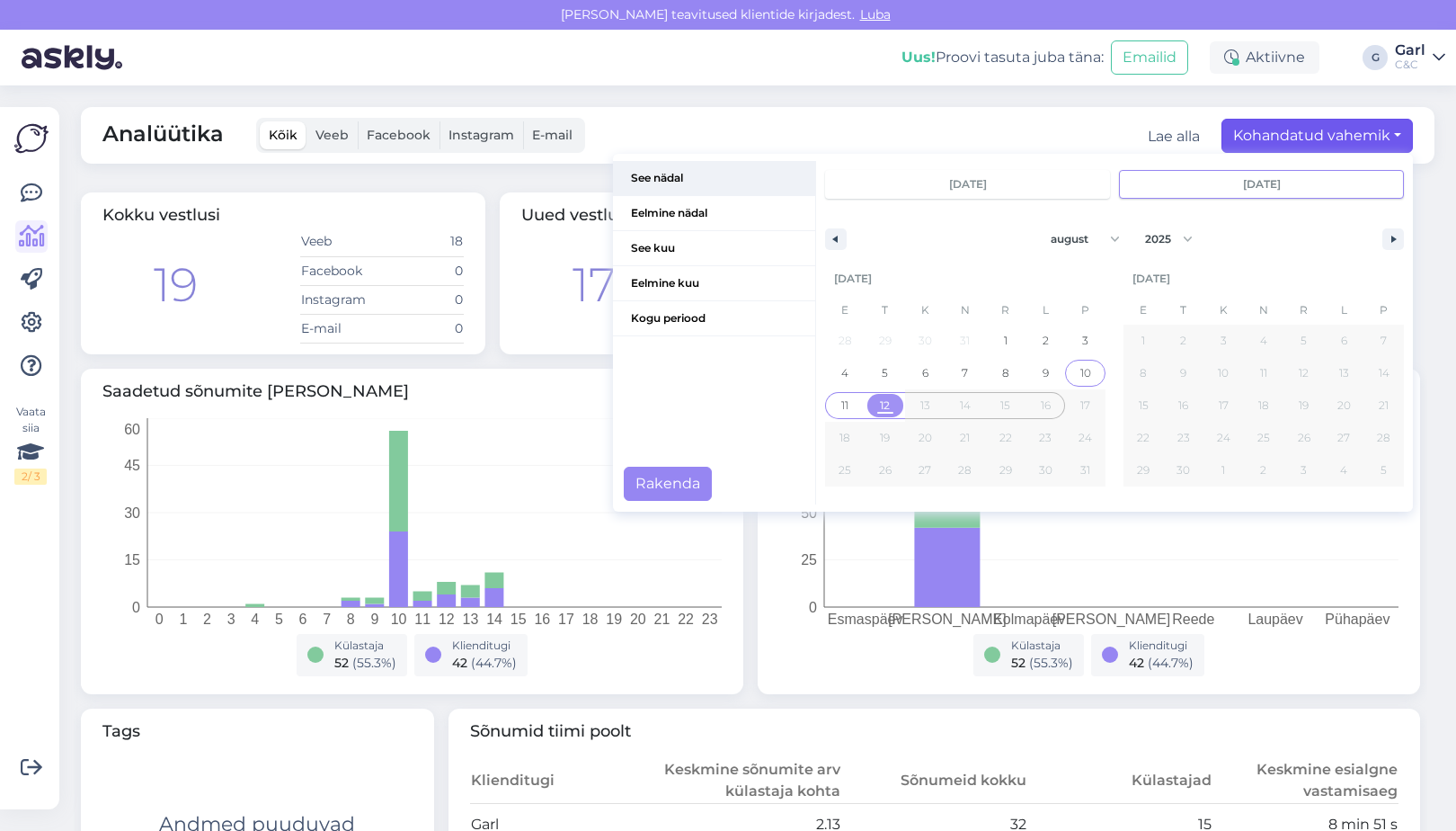
click at [690, 193] on span "See nädal" at bounding box center [715, 178] width 203 height 34
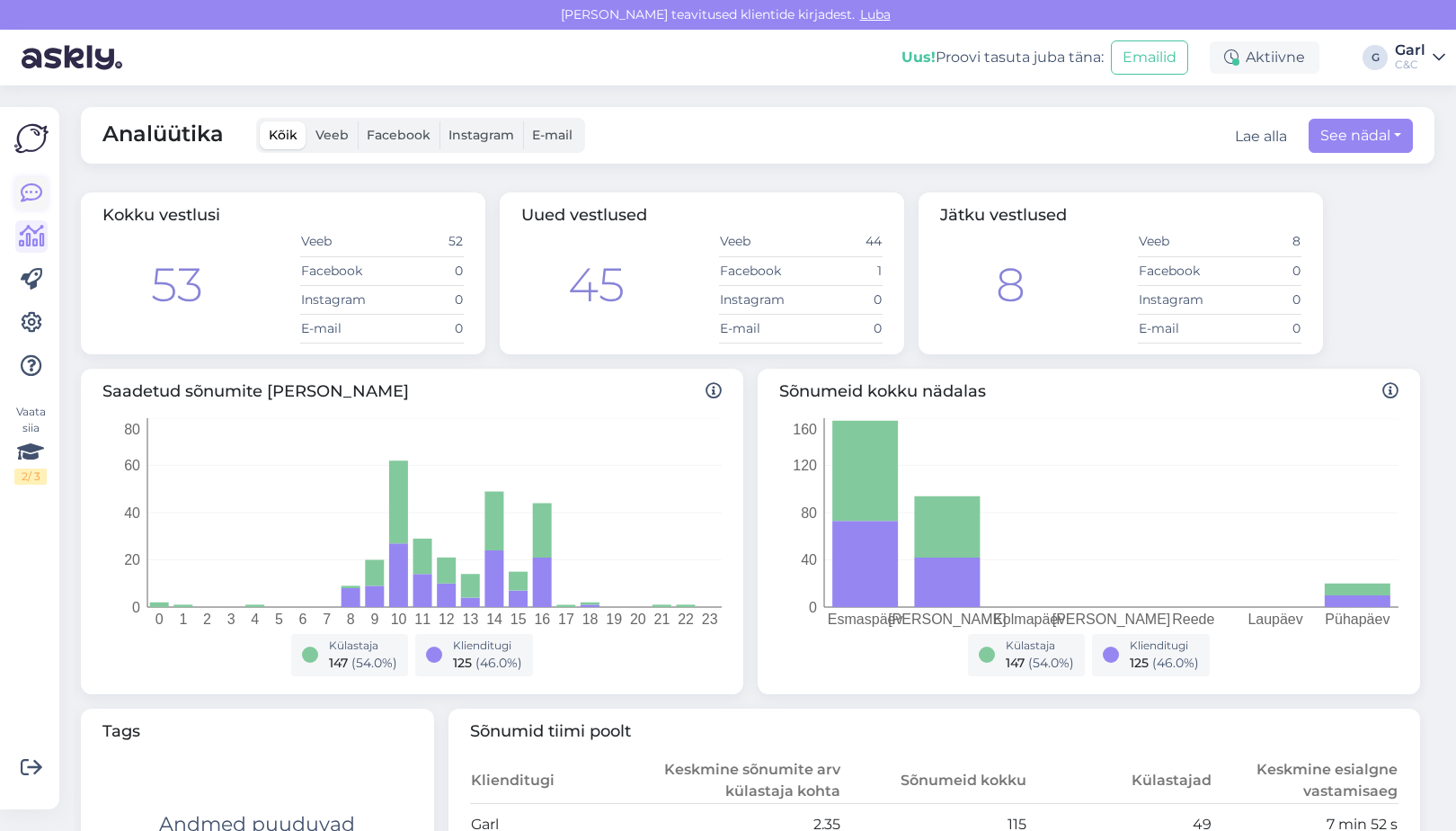
click at [30, 185] on icon at bounding box center [30, 193] width 21 height 21
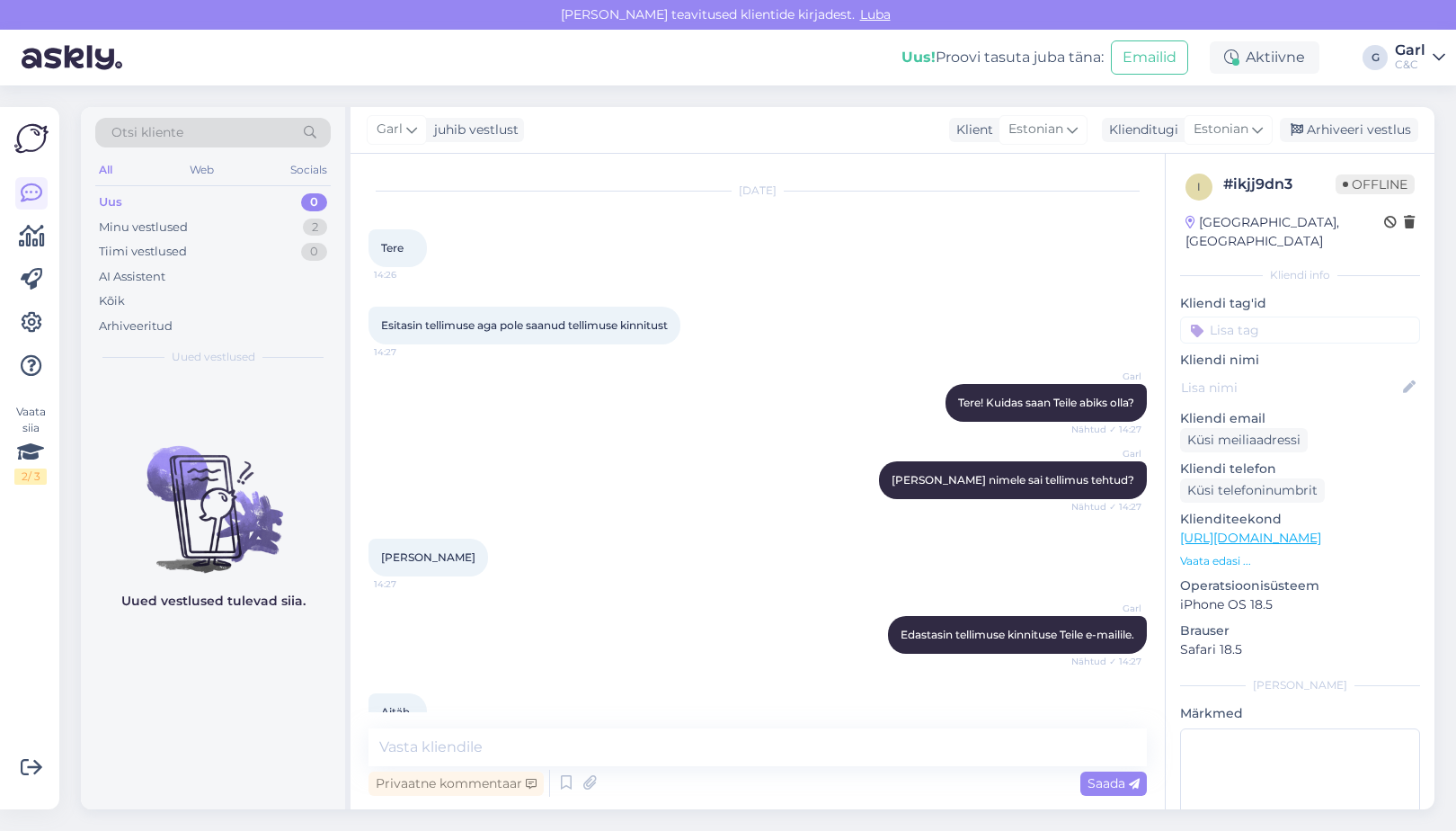
scroll to position [153, 0]
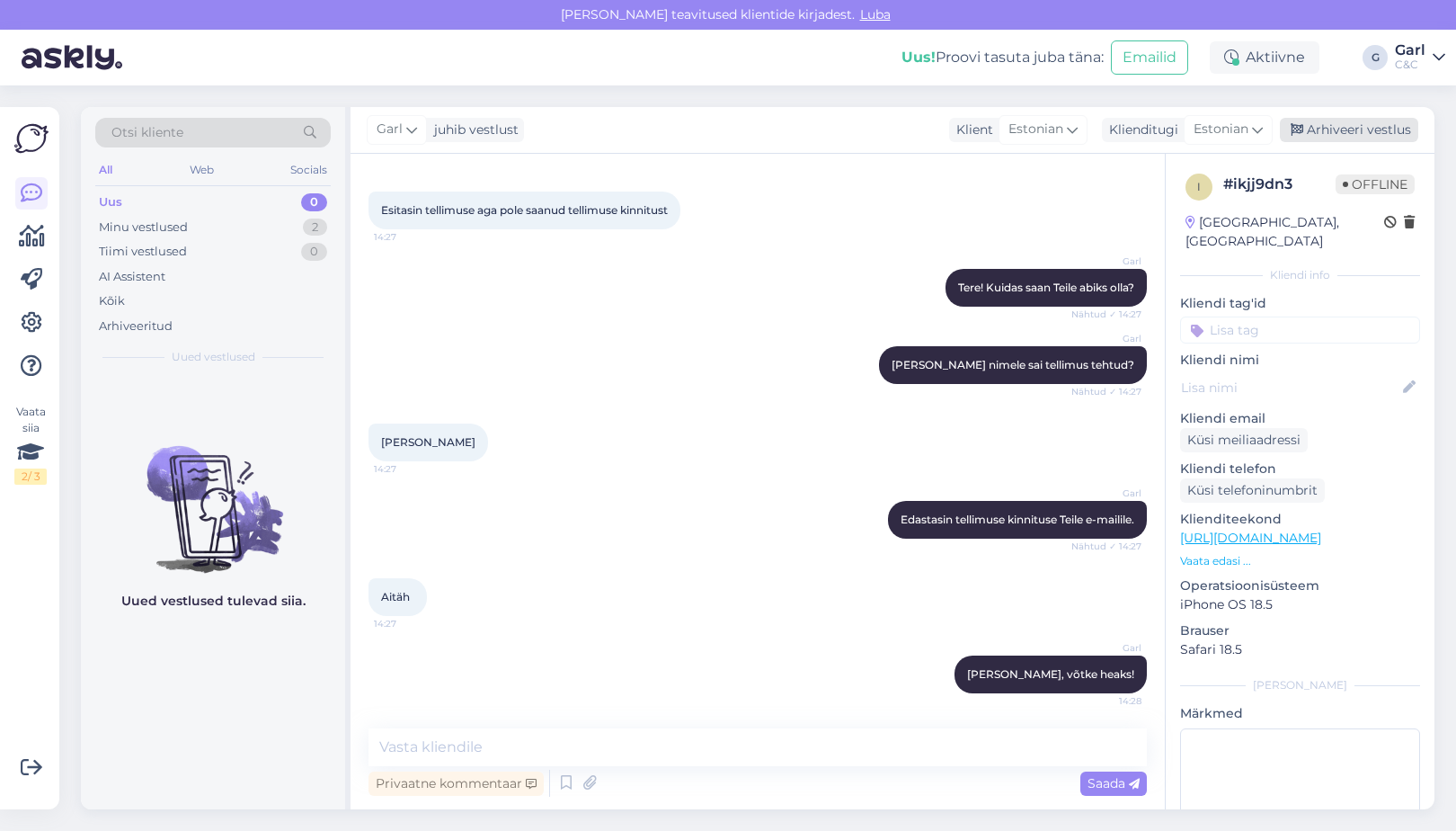
click at [1341, 137] on div "Arhiveeri vestlus" at bounding box center [1349, 130] width 138 height 24
click at [238, 221] on div "Minu vestlused 2" at bounding box center [213, 227] width 236 height 25
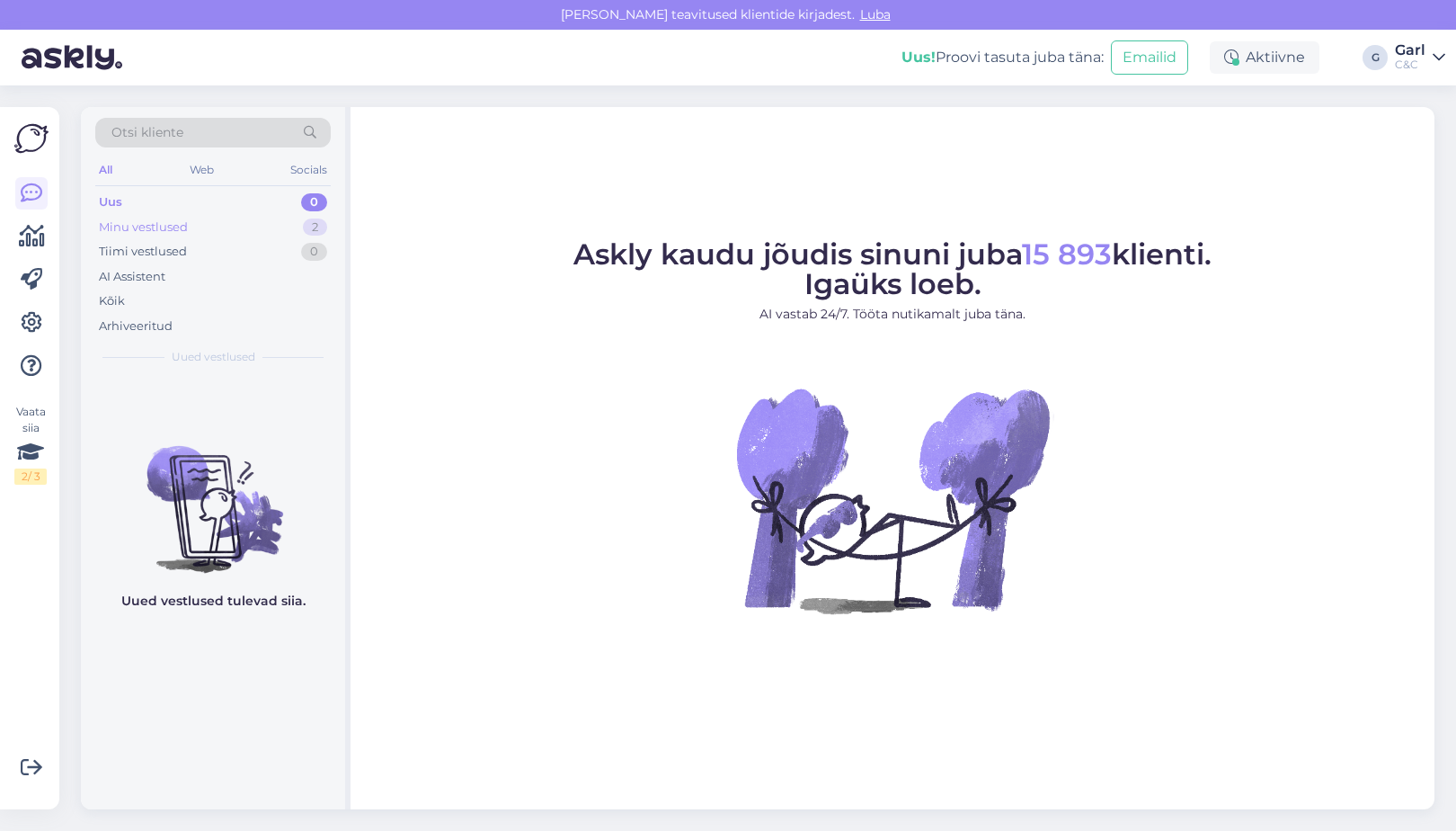
click at [226, 224] on div "Minu vestlused 2" at bounding box center [213, 227] width 236 height 25
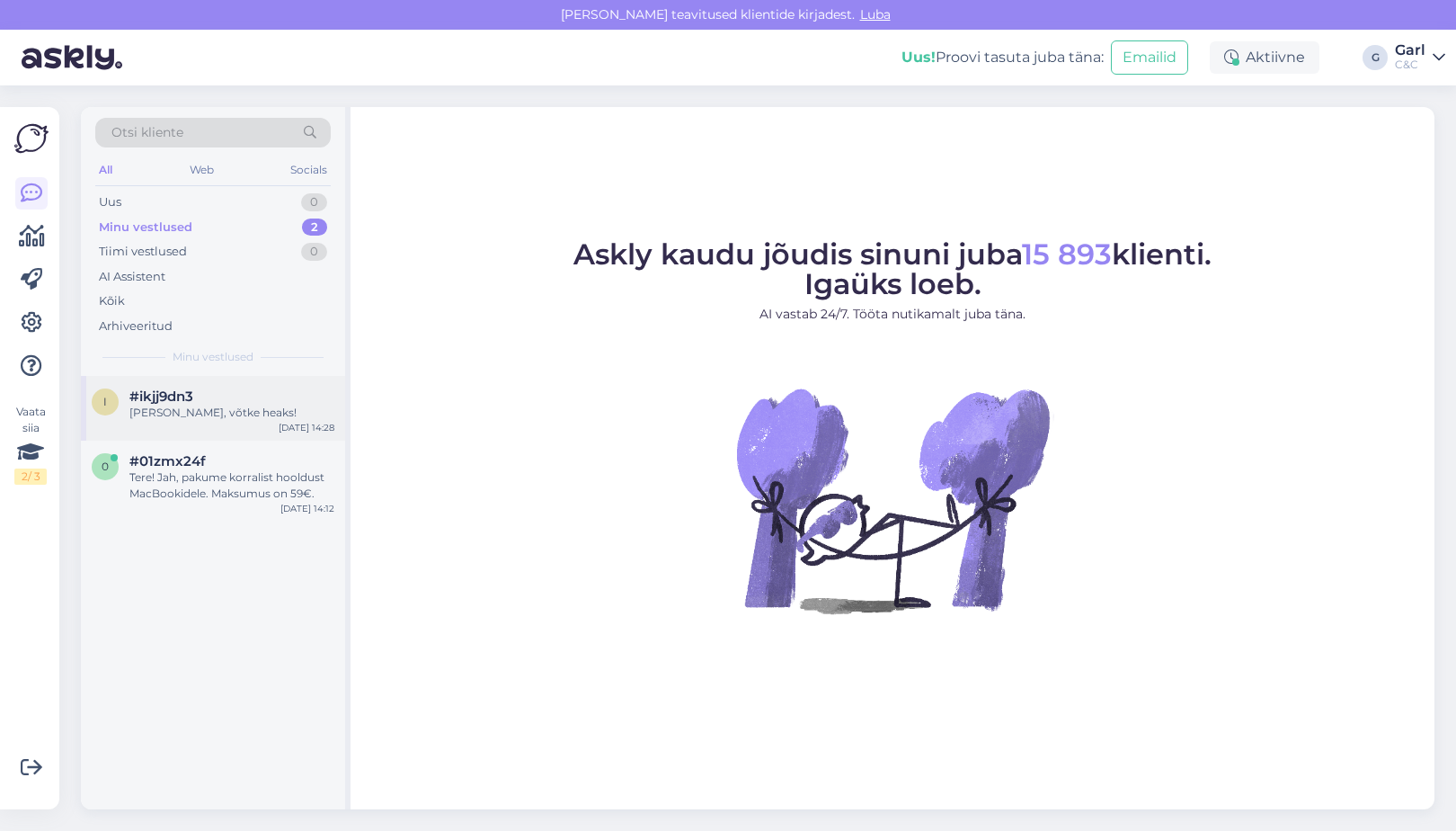
click at [215, 396] on div "#ikjj9dn3" at bounding box center [232, 397] width 205 height 17
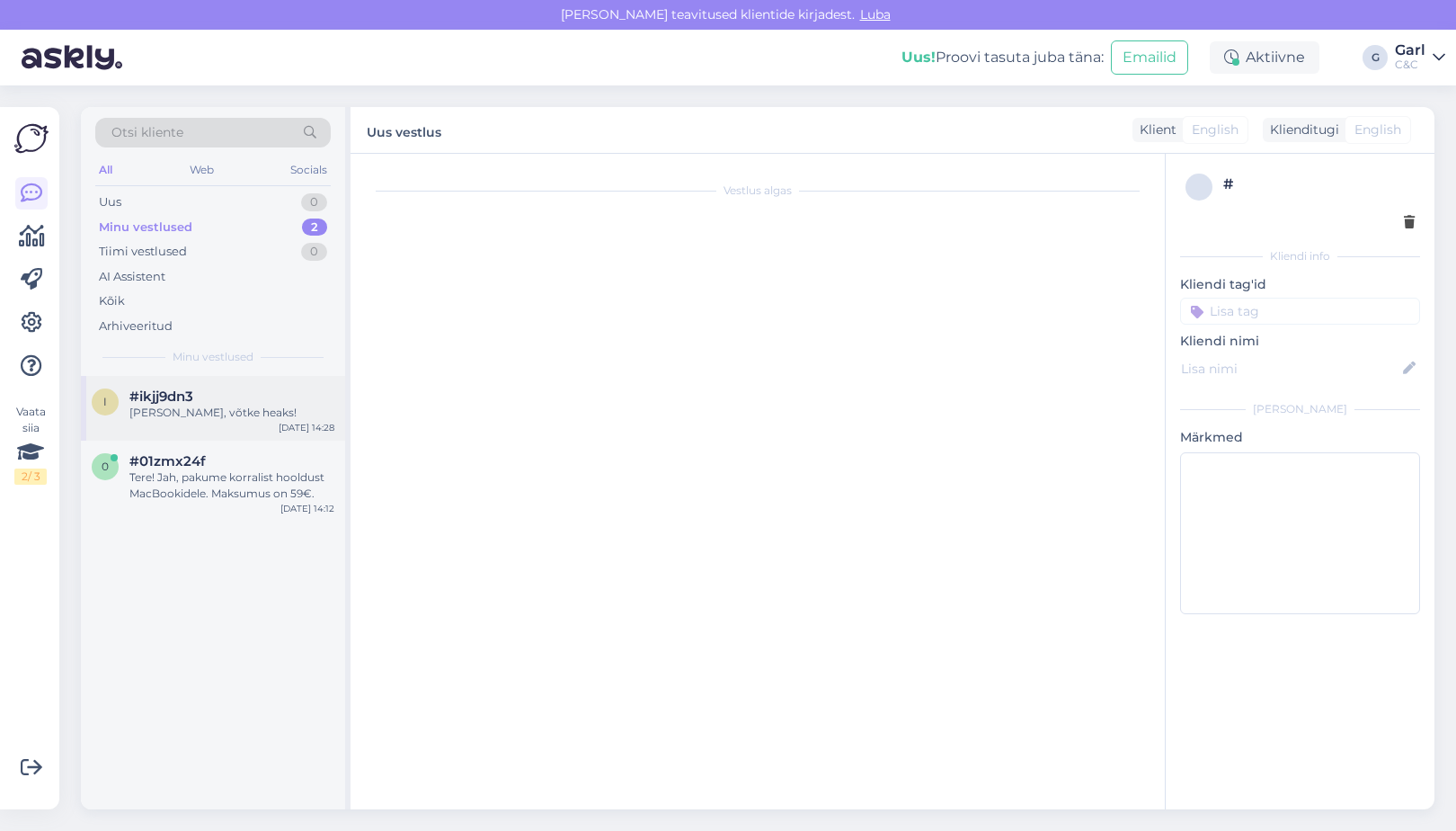
scroll to position [153, 0]
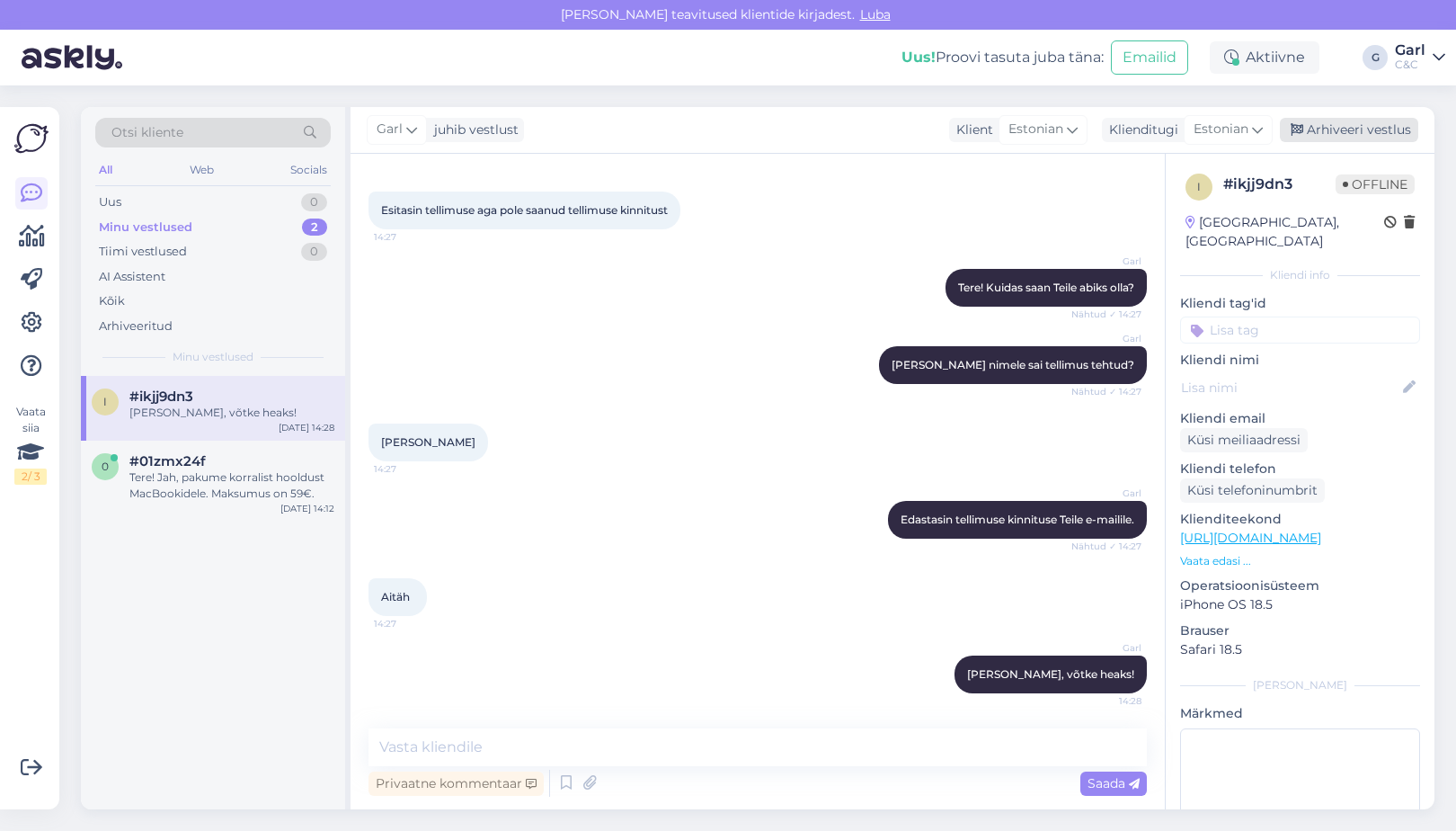
click at [1315, 137] on div "Arhiveeri vestlus" at bounding box center [1349, 130] width 138 height 24
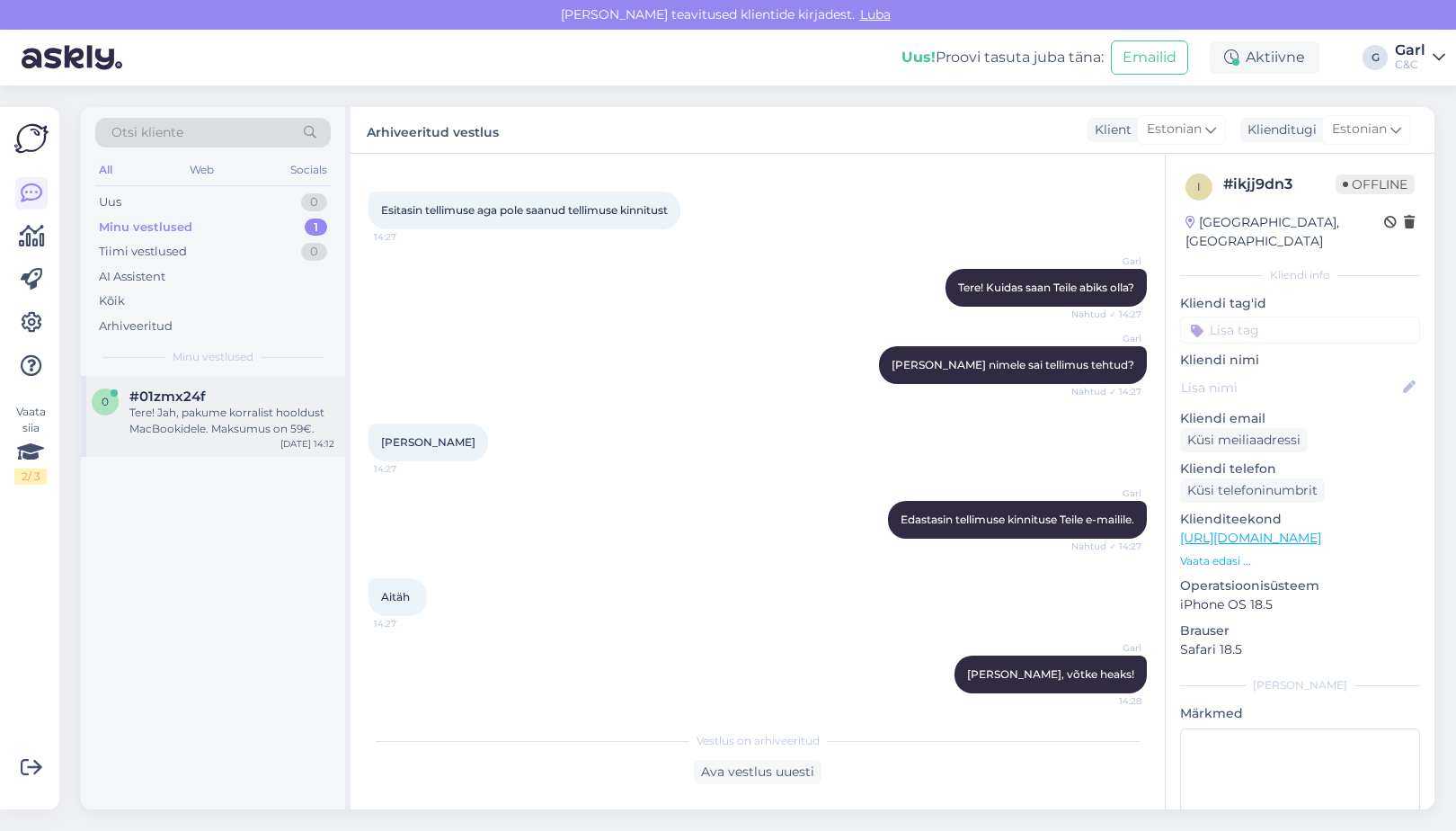
click at [216, 419] on div "Tere! Jah, pakume korralist hooldust MacBookidele. Maksumus on 59€." at bounding box center [232, 420] width 205 height 32
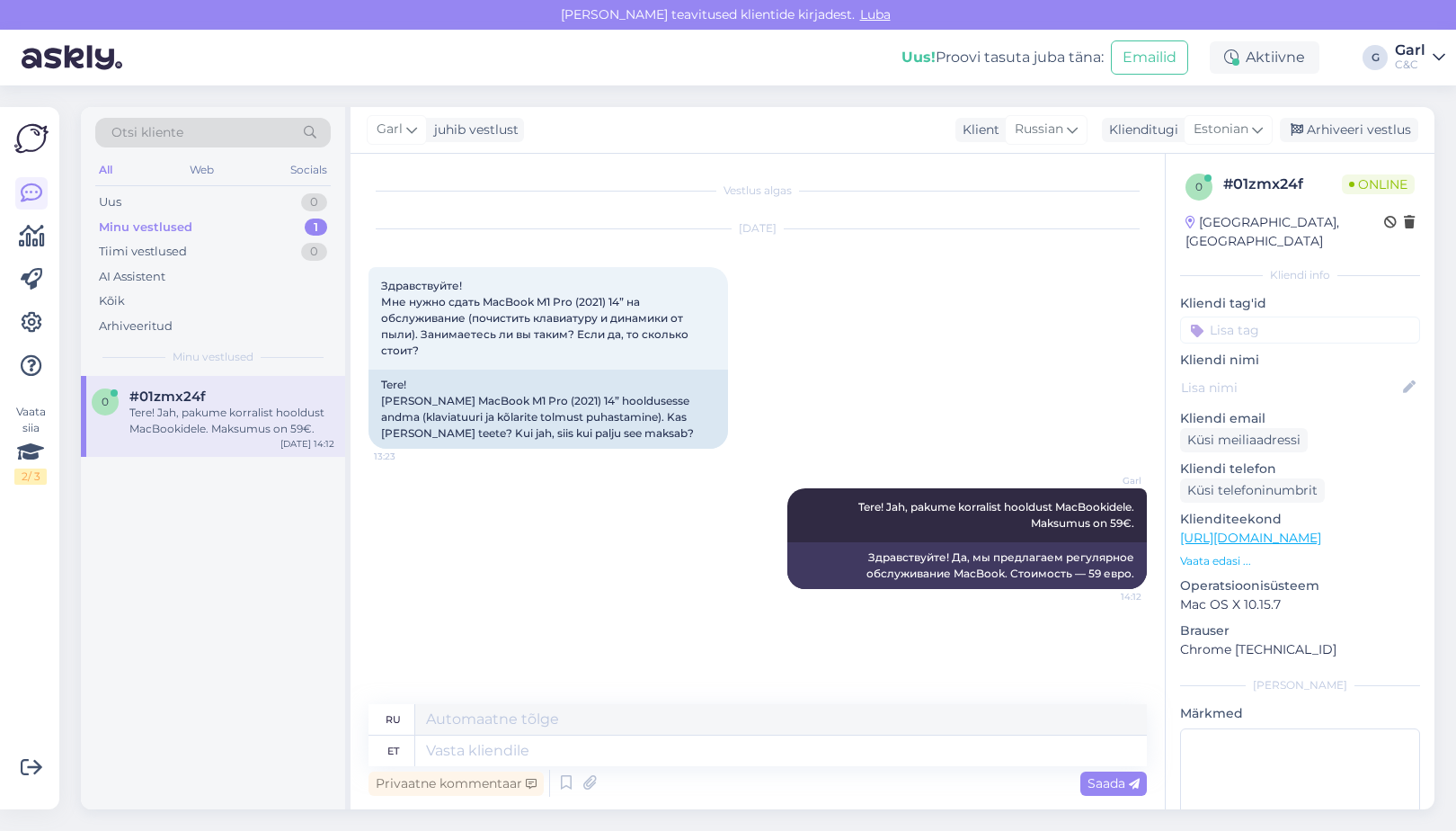
click at [1396, 143] on div "Garl juhib vestlust Klient [DEMOGRAPHIC_DATA] Klienditugi Estonian Arhiveeri ve…" at bounding box center [892, 130] width 1084 height 47
click at [1382, 131] on div "Arhiveeri vestlus" at bounding box center [1349, 130] width 138 height 24
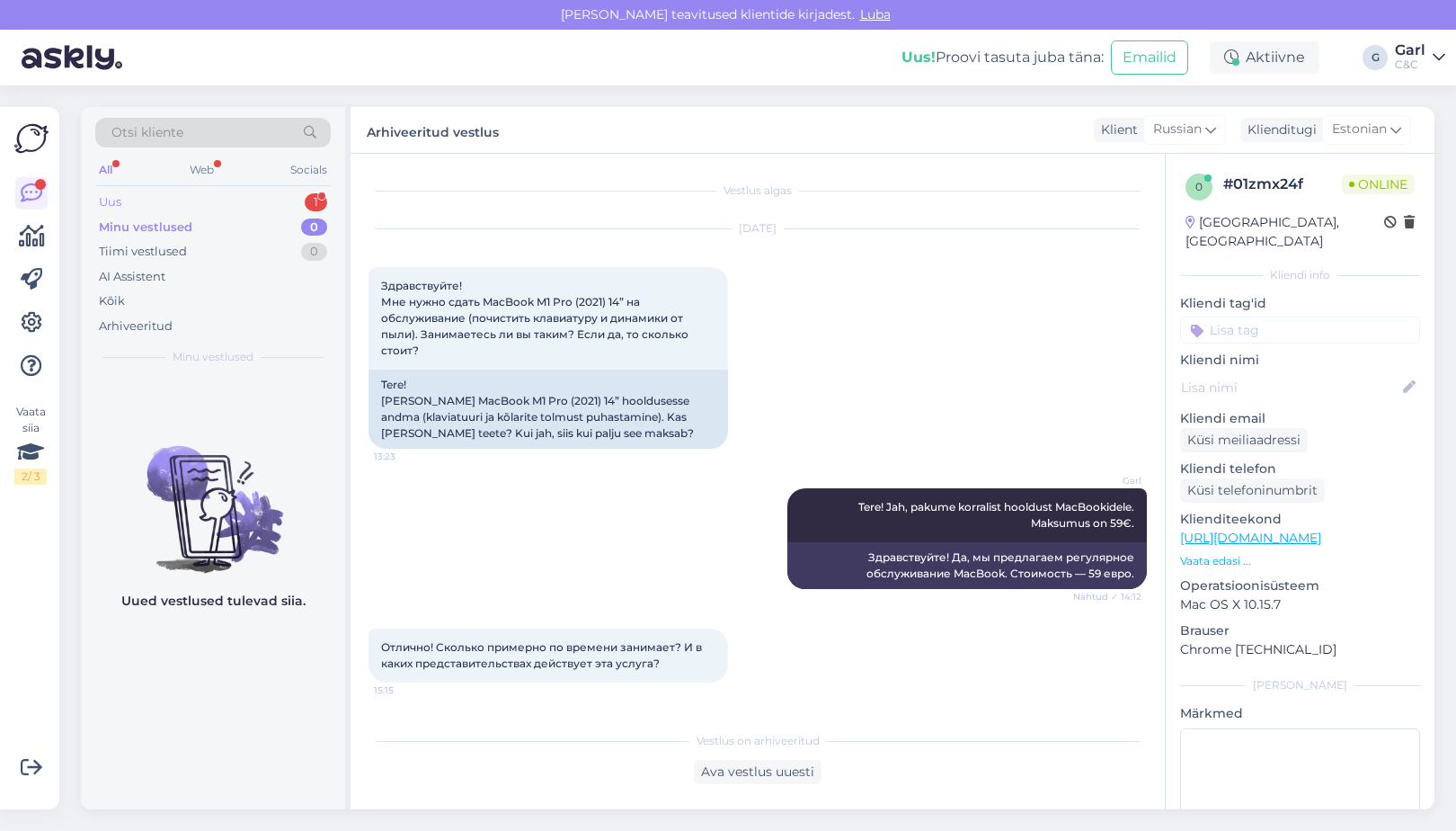
click at [242, 194] on div "Uus 1" at bounding box center [213, 202] width 236 height 25
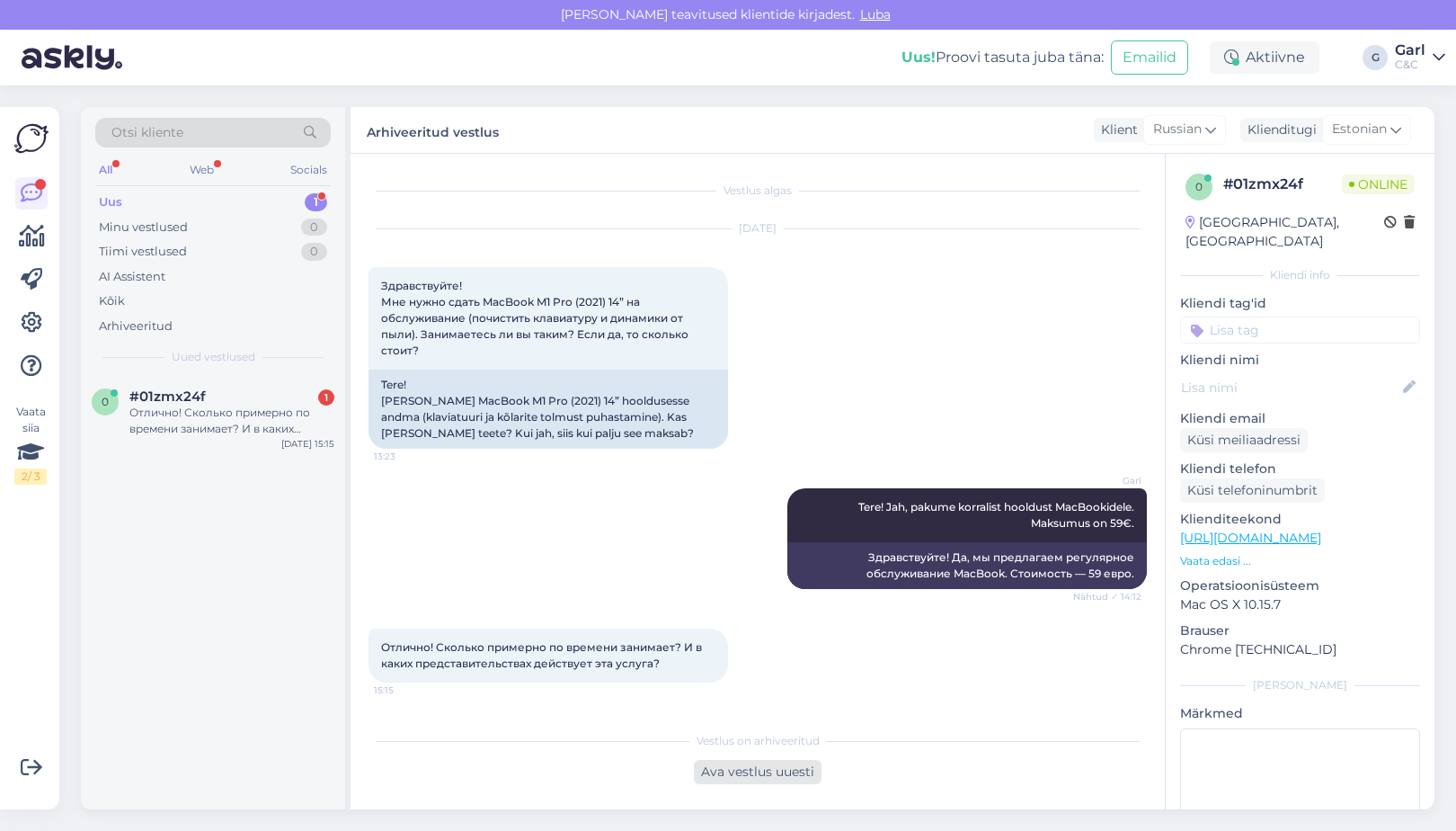
click at [740, 772] on div "Ava vestlus uuesti" at bounding box center [758, 772] width 128 height 24
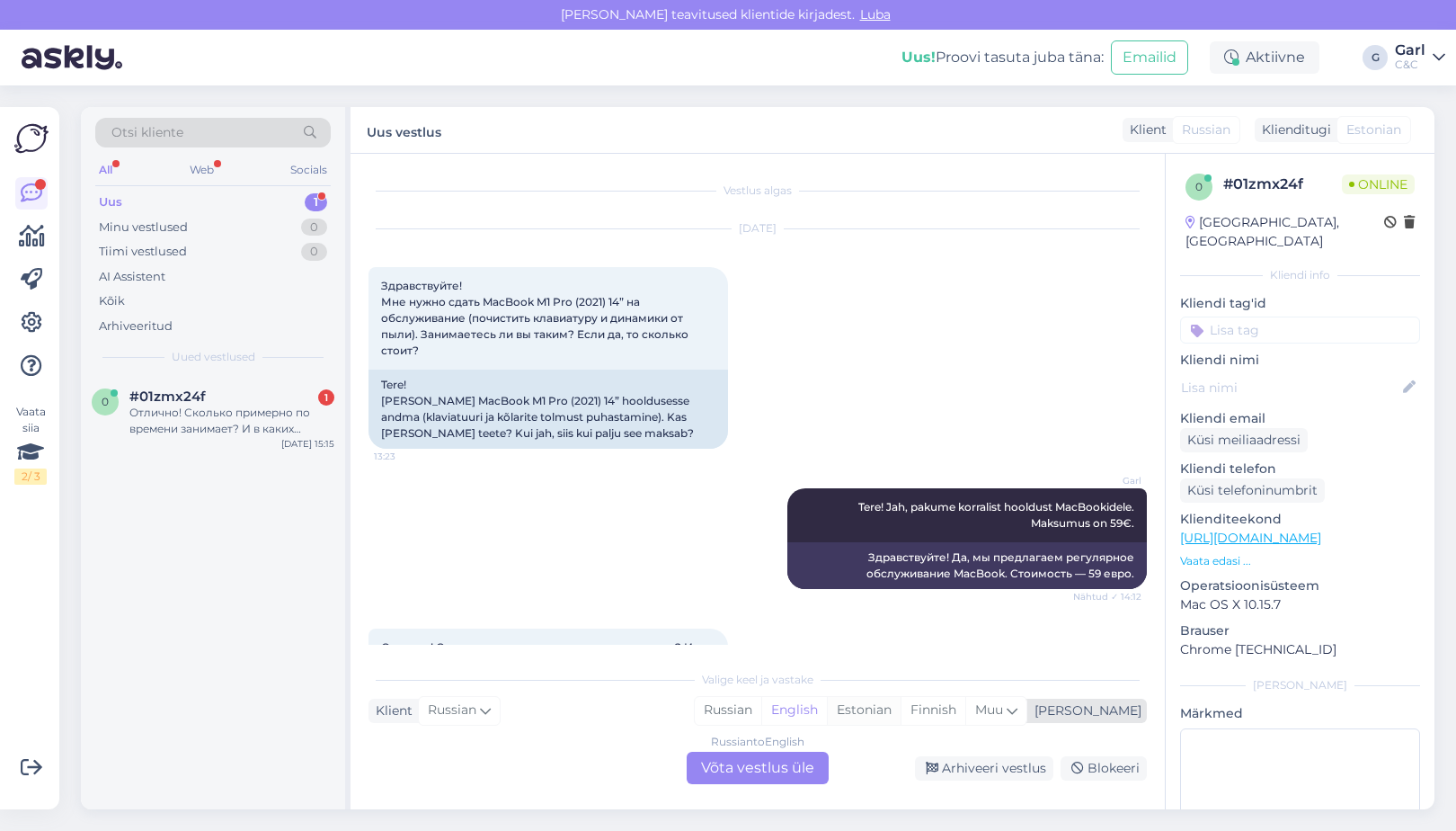
click at [901, 717] on div "Estonian" at bounding box center [864, 710] width 74 height 27
click at [792, 767] on div "Russian to Estonian Võta vestlus üle" at bounding box center [758, 767] width 142 height 32
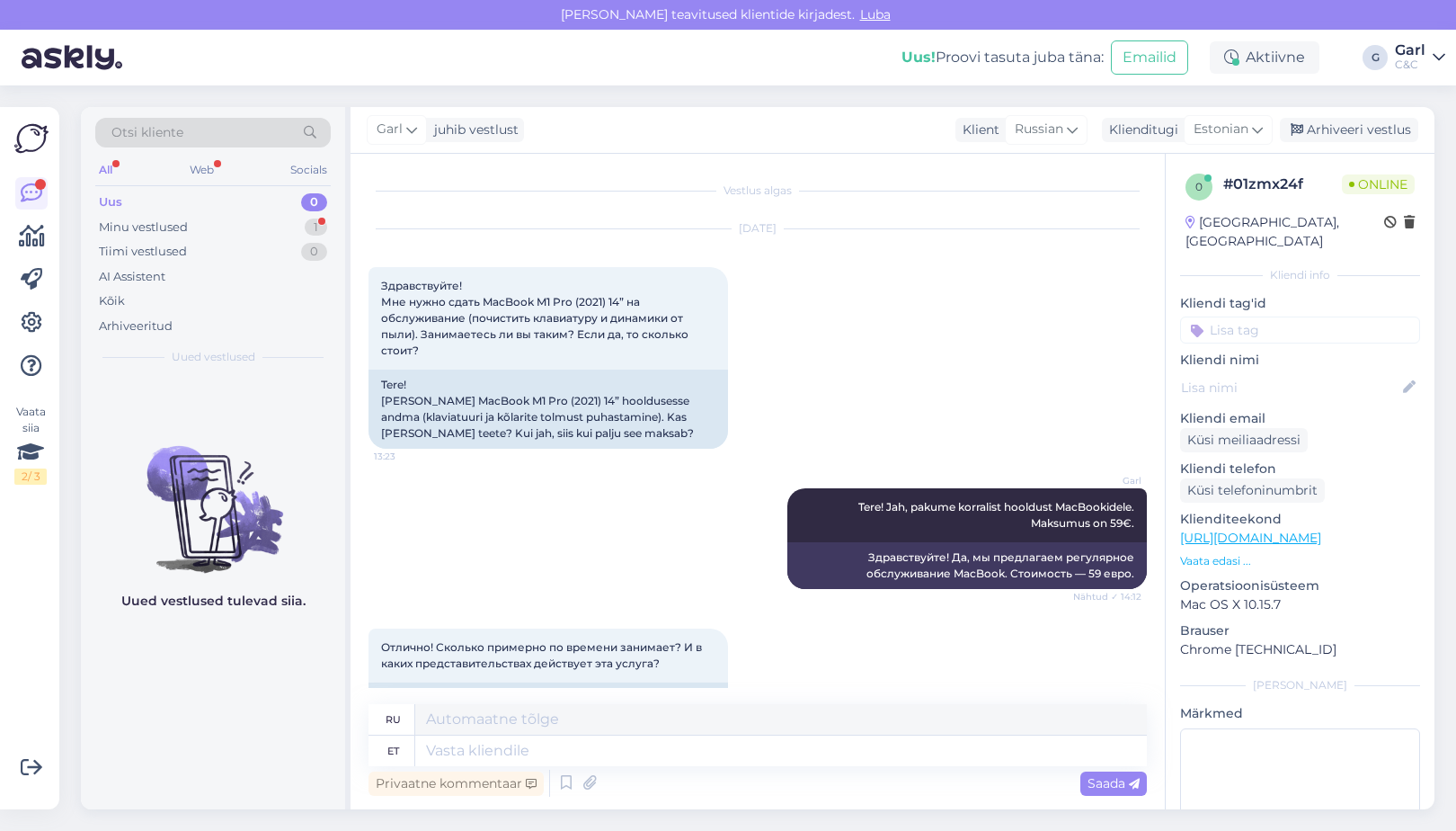
scroll to position [59, 0]
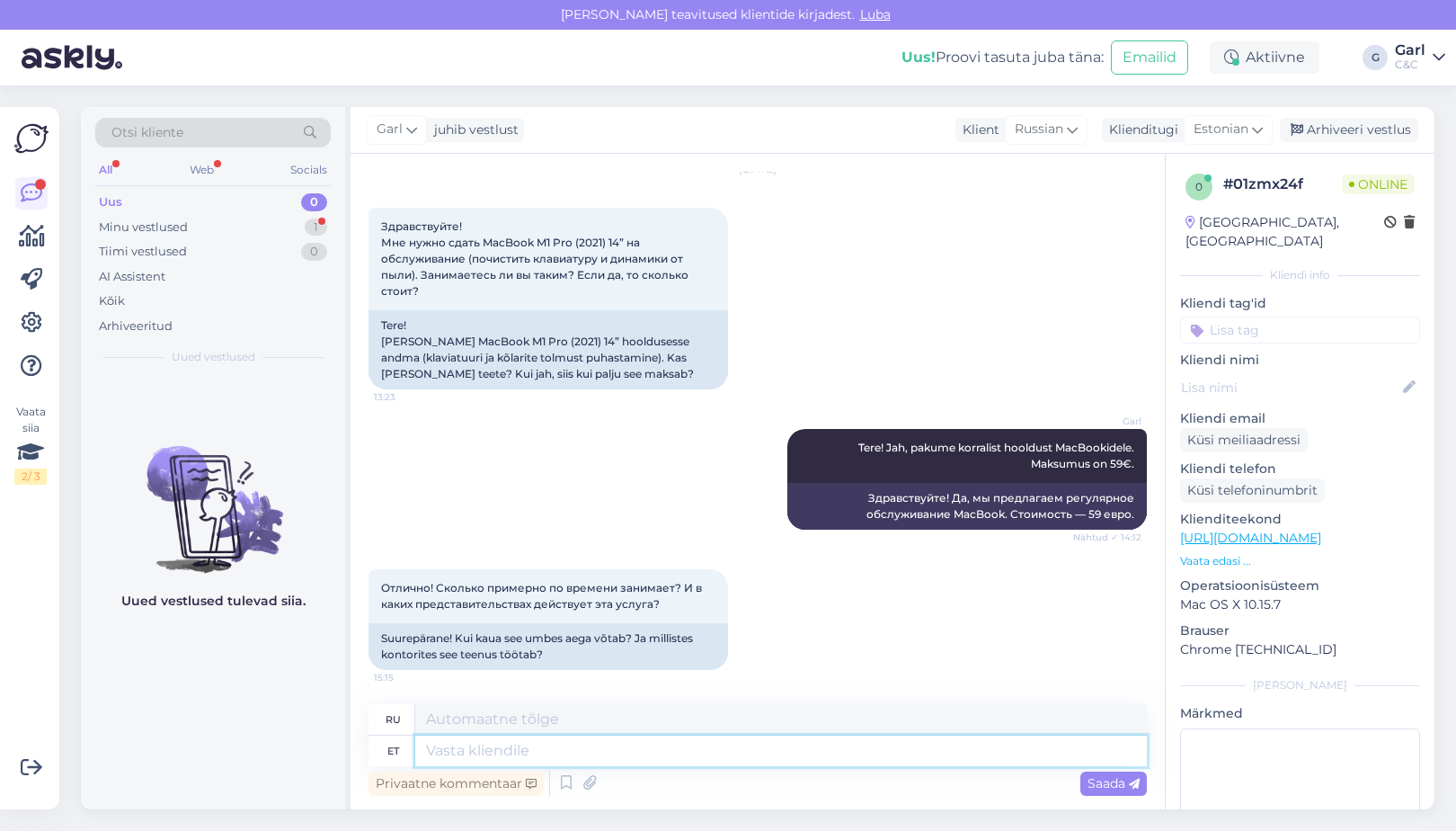
click at [628, 758] on textarea at bounding box center [781, 750] width 732 height 30
click at [565, 786] on icon at bounding box center [565, 783] width 21 height 27
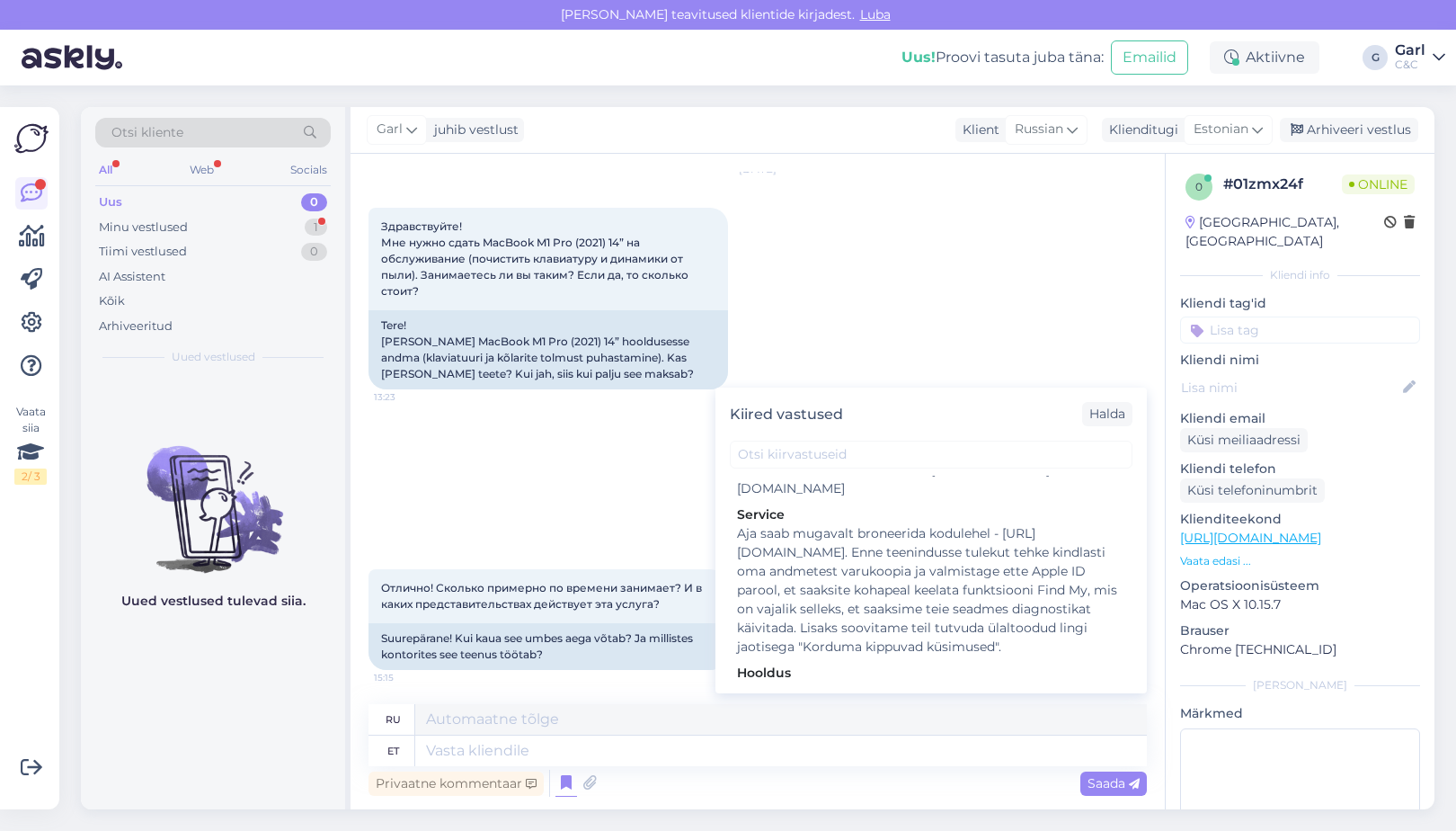
scroll to position [2664, 0]
click at [951, 687] on div "Hooldusesse saab aega broneerida kodulehel - https://cec.ee/hooldus. Enne hoold…" at bounding box center [931, 743] width 389 height 113
type textarea "Hooldusesse saab mugavalt aega broneerida kodulehel - https://www.ideal.ee/hool…"
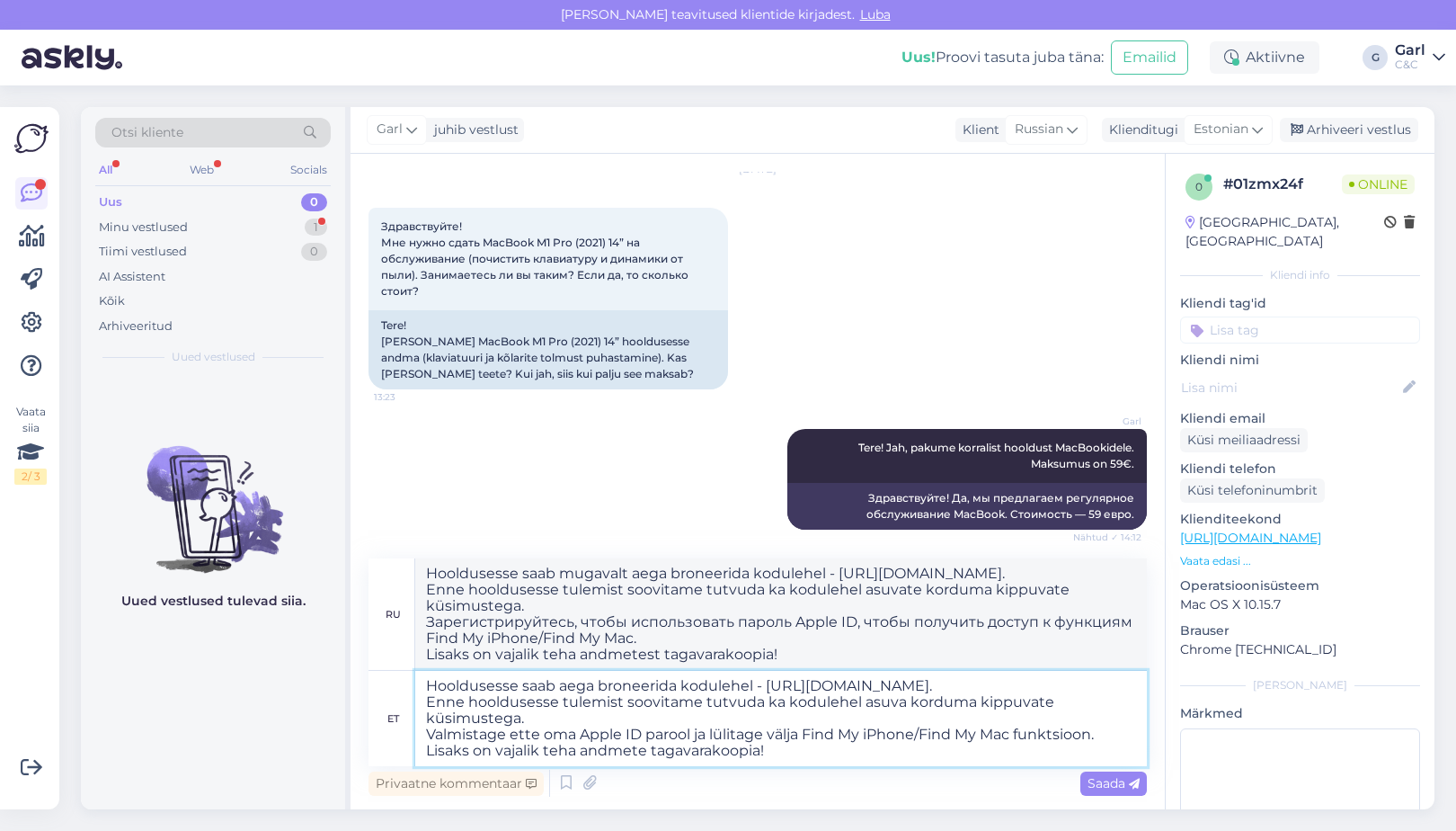
click at [426, 690] on textarea "Hooldusesse saab aega broneerida kodulehel - https://cec.ee/hooldus. Enne hoold…" at bounding box center [781, 718] width 732 height 95
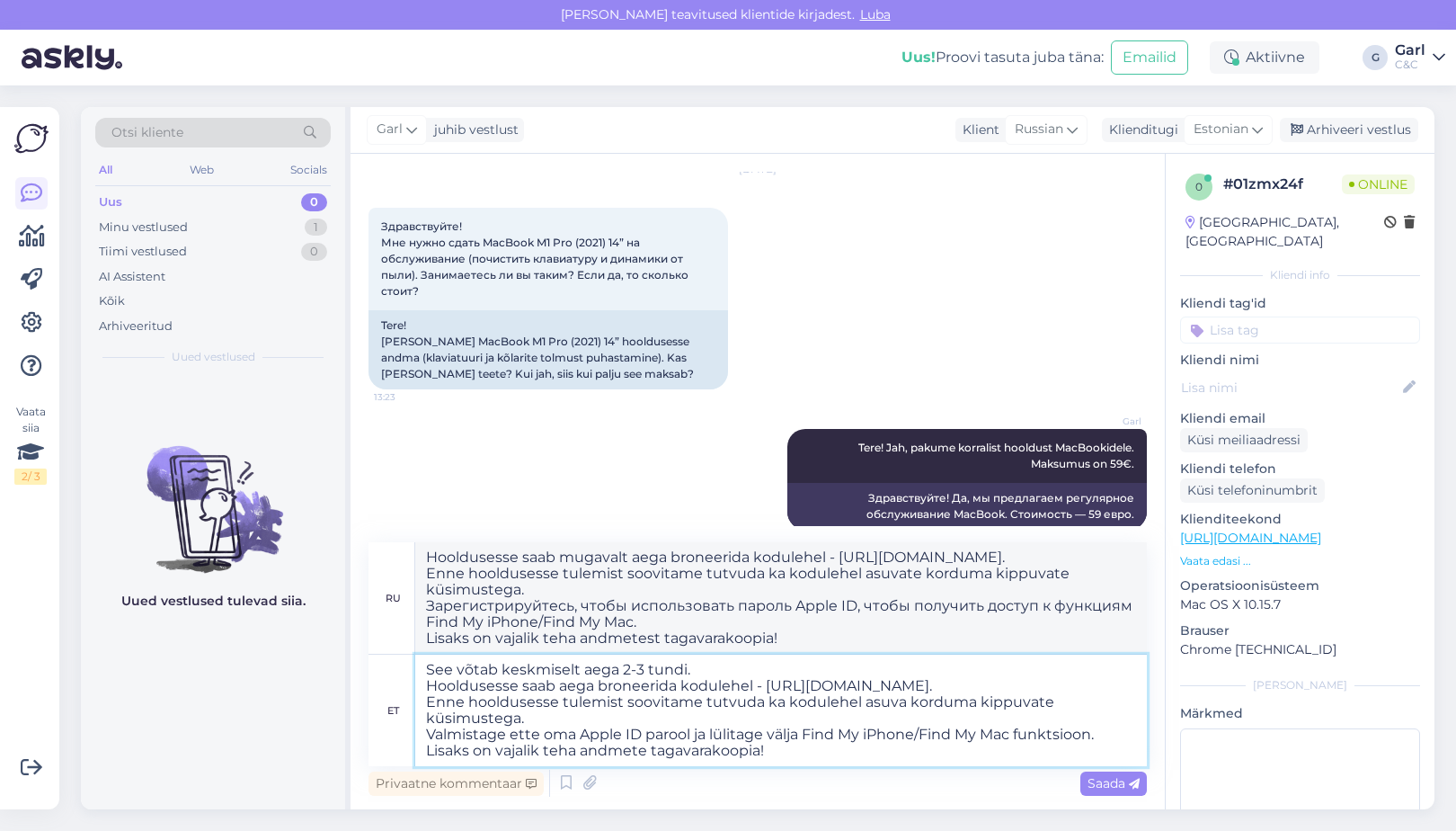
type textarea "See võtab keskmiselt aega 2-3 tundi. Hooldusesse saab aega broneerida kodulehel…"
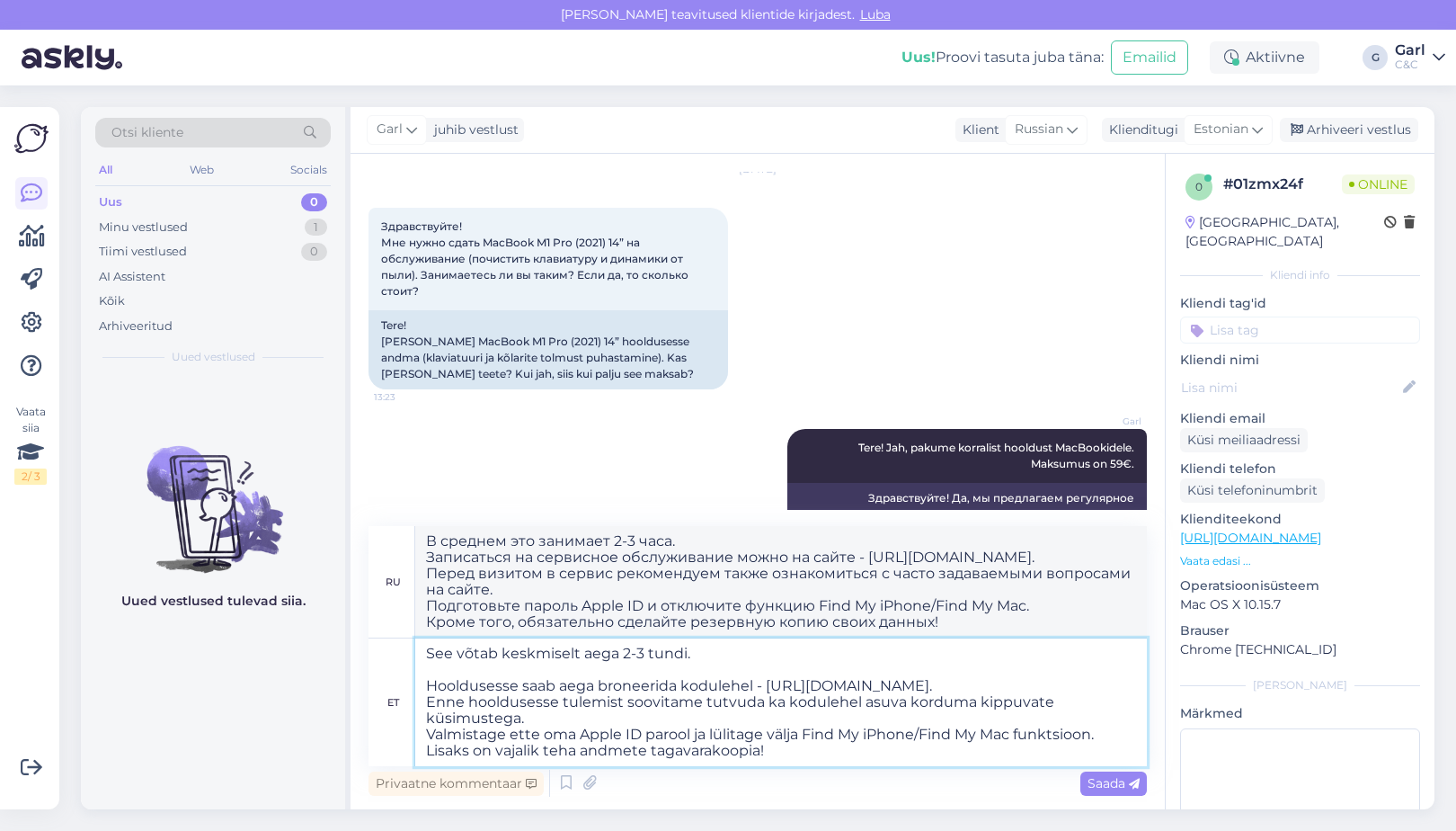
type textarea "В среднем это занимает 2-3 часа. Записаться на сервисное обслуживание можно на …"
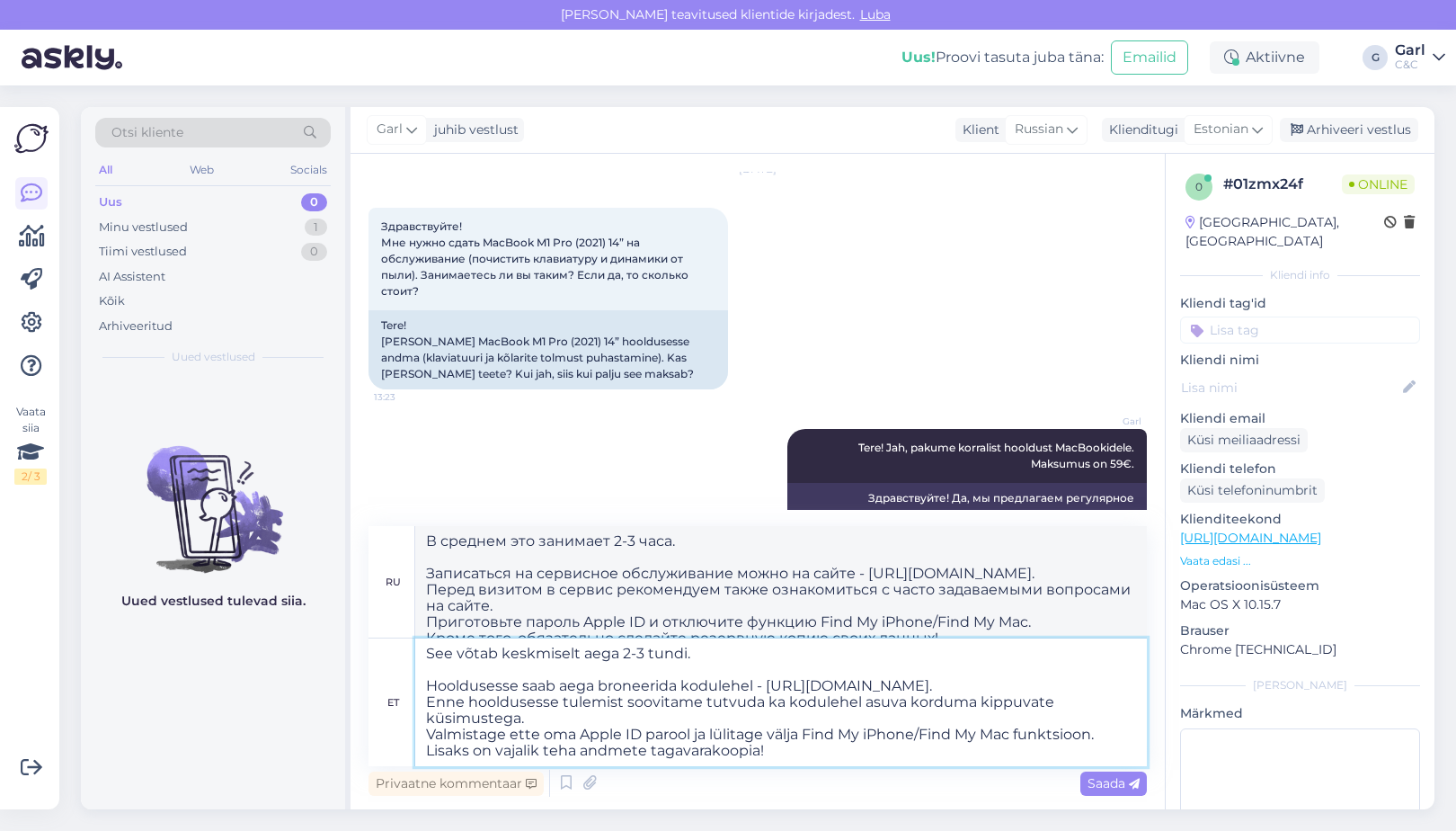
click at [716, 743] on textarea "See võtab keskmiselt aega 2-3 tundi. Hooldusesse saab aega broneerida kodulehel…" at bounding box center [781, 702] width 732 height 128
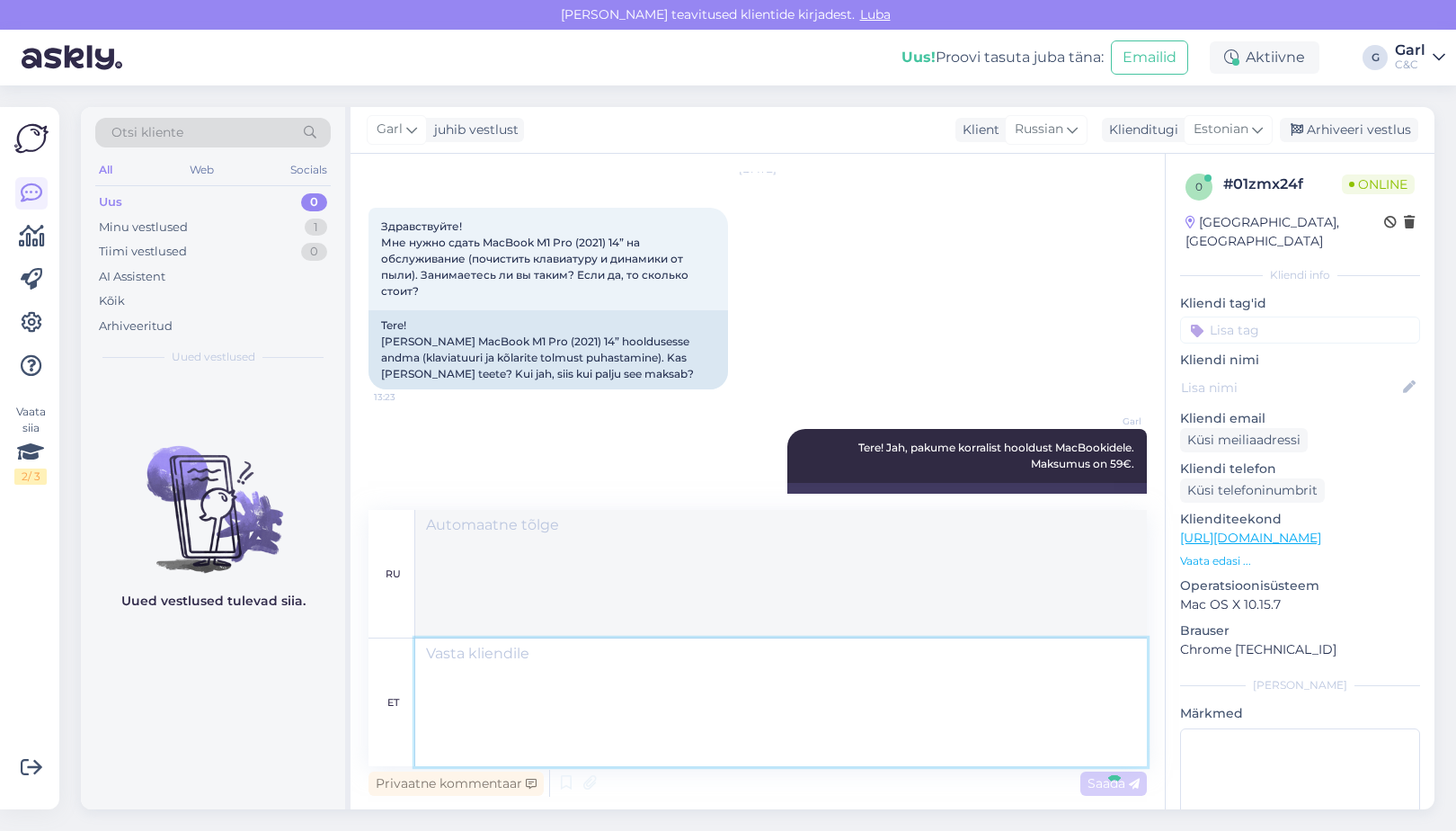
scroll to position [442, 0]
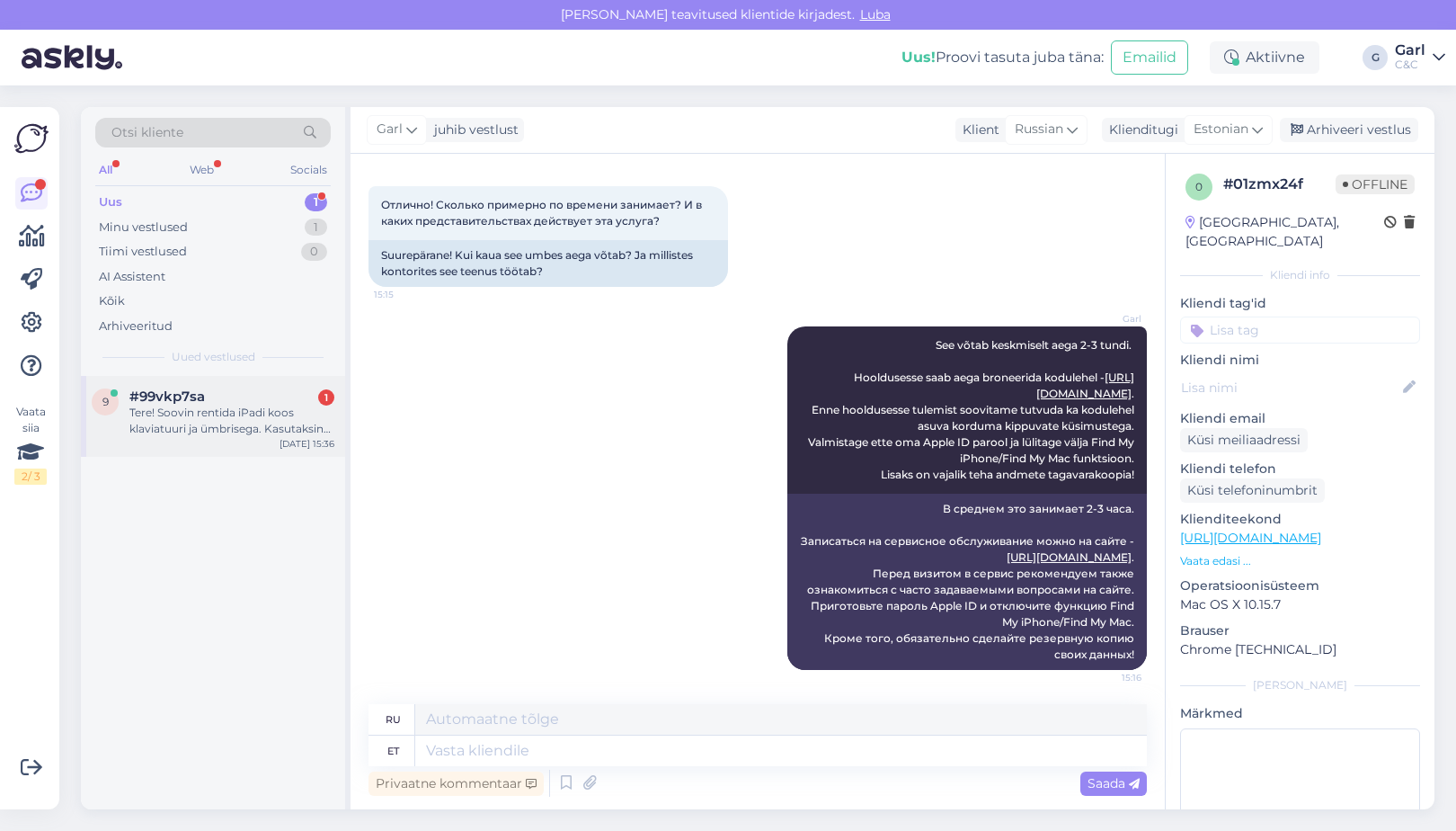
click at [239, 395] on div "#99vkp7sa 1" at bounding box center [232, 397] width 205 height 17
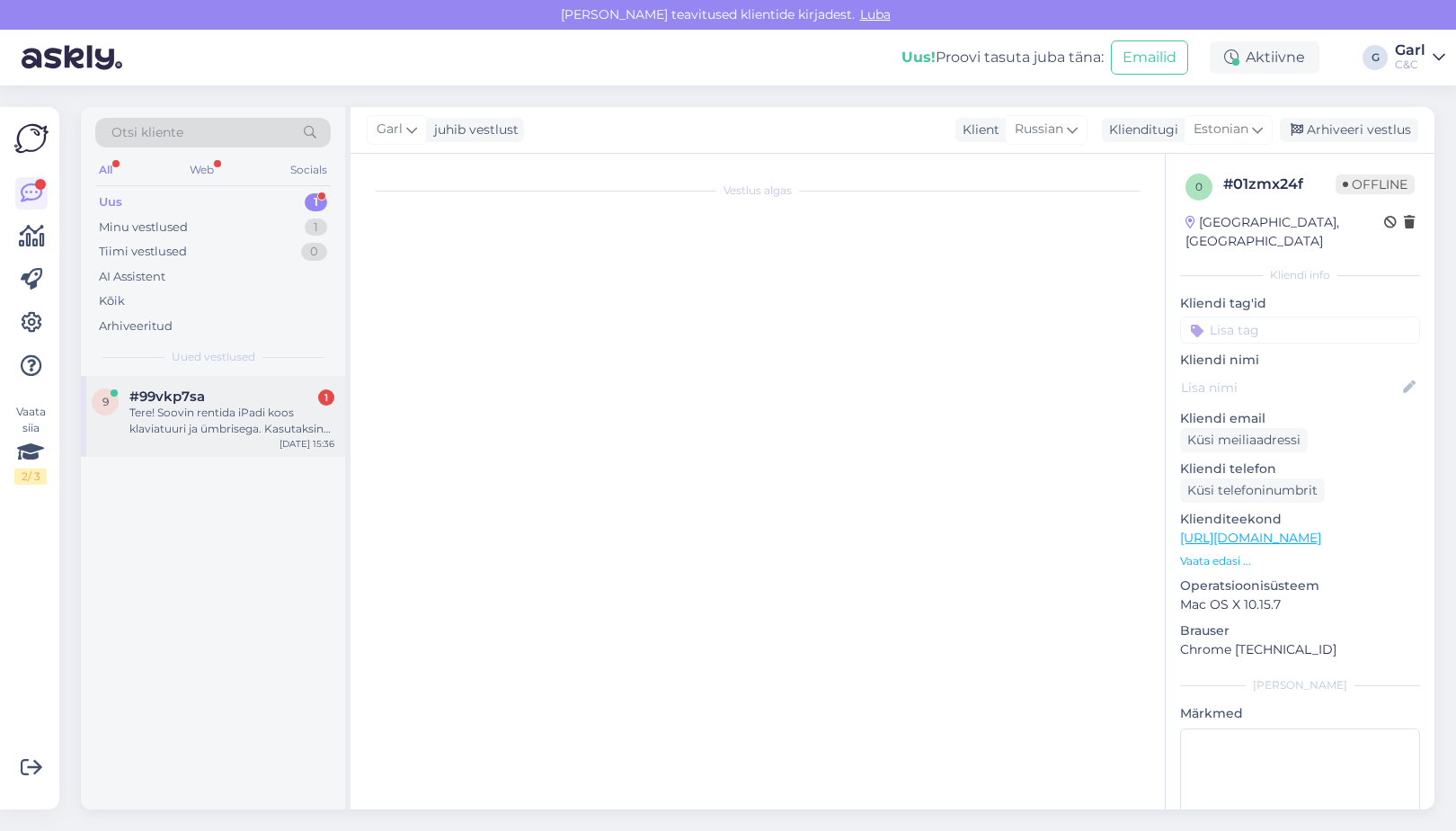
scroll to position [0, 0]
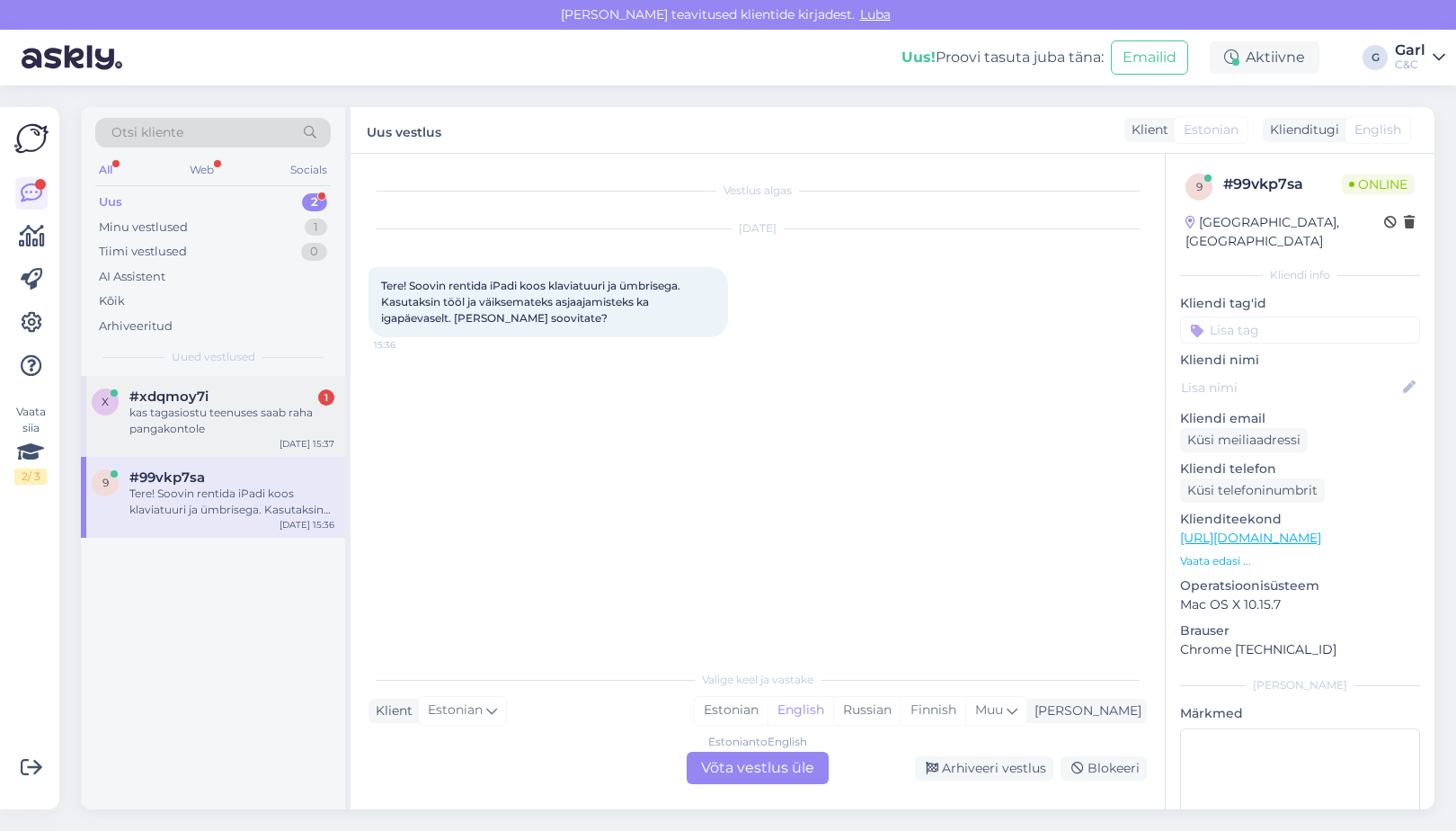
click at [269, 422] on div "kas tagasiostu teenuses saab raha pangakontole" at bounding box center [232, 420] width 205 height 32
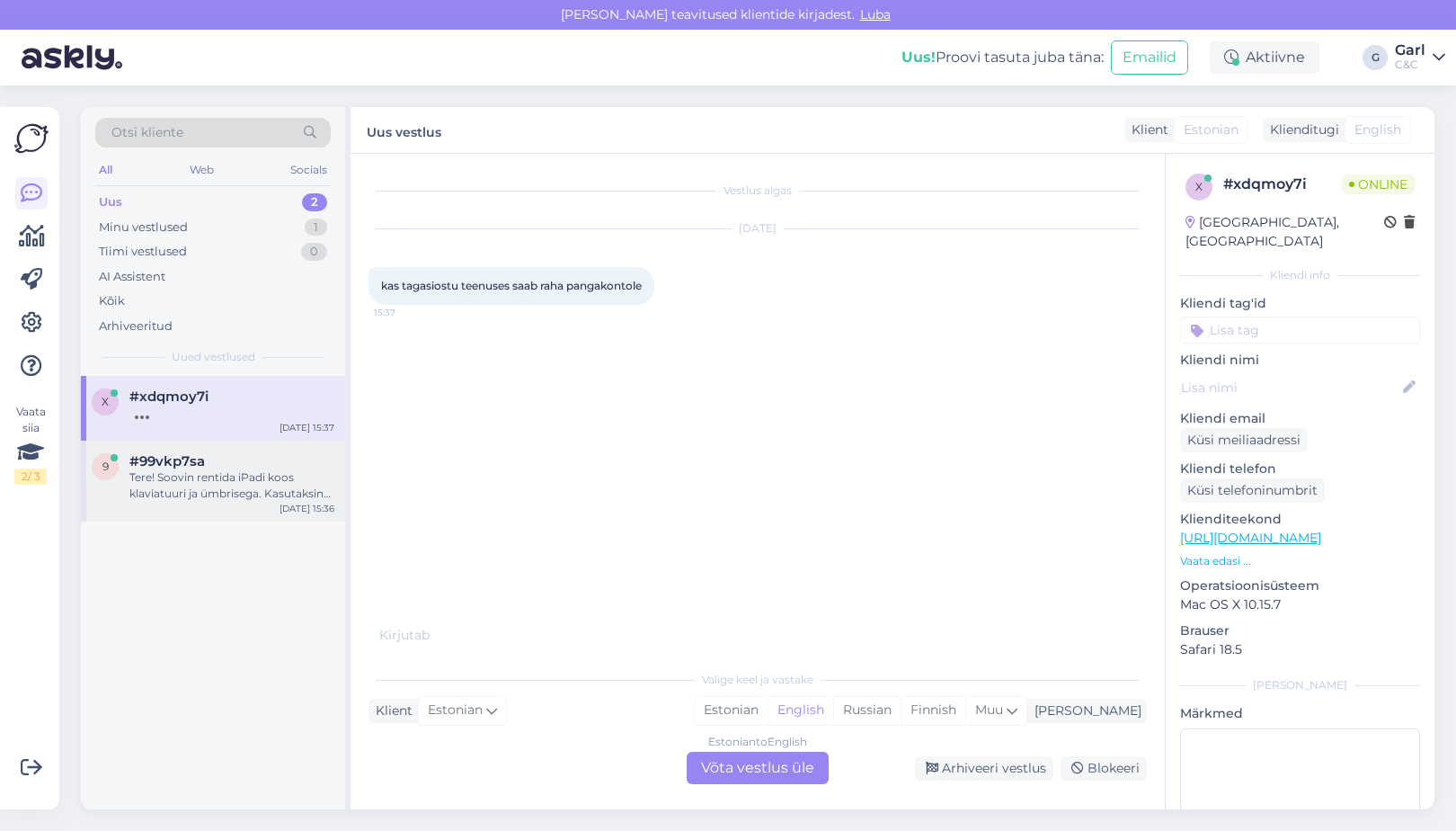
click at [252, 474] on div "Tere! Soovin rentida iPadi koos klaviatuuri ja ümbrisega. Kasutaksin tööl ja vä…" at bounding box center [232, 486] width 205 height 32
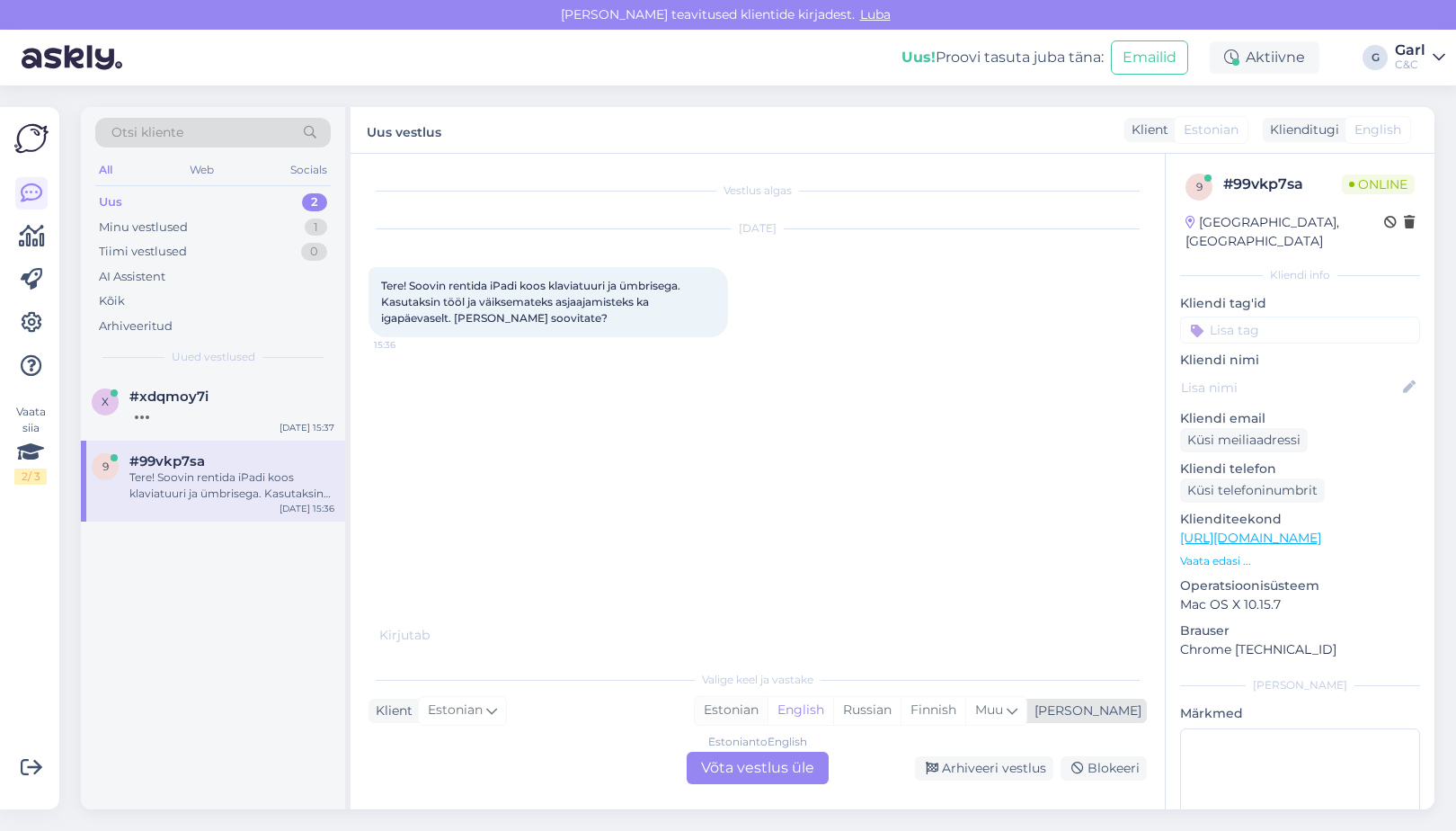
click at [768, 713] on div "Estonian" at bounding box center [731, 710] width 73 height 27
click at [753, 781] on div "Estonian to Estonian Võta vestlus üle" at bounding box center [758, 767] width 142 height 32
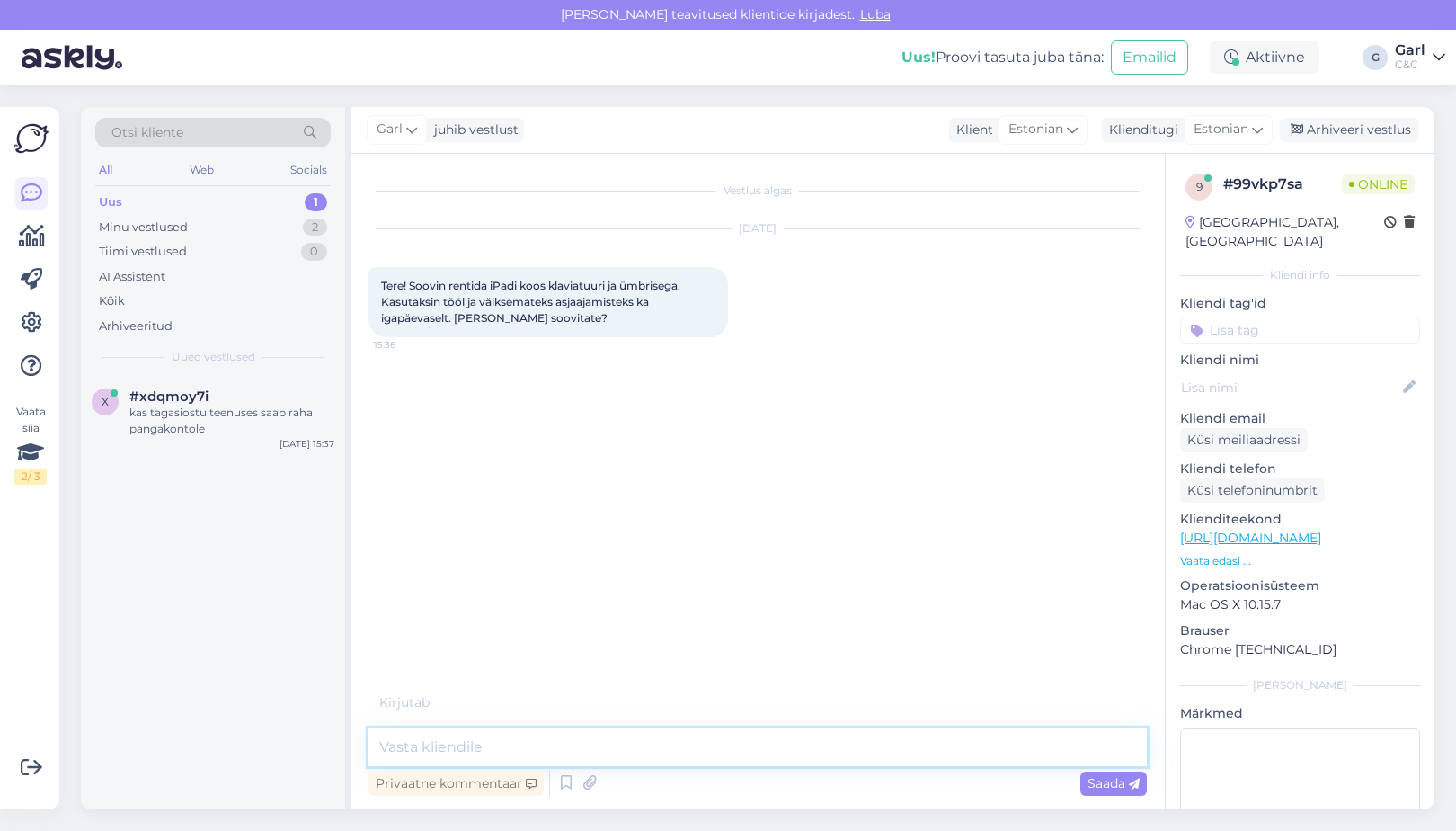
click at [733, 750] on textarea at bounding box center [757, 747] width 778 height 38
paste textarea "https://www.shop.cec.ee/ipad-air-11-2025?color=48&erply_storage=44&erply_wirele…"
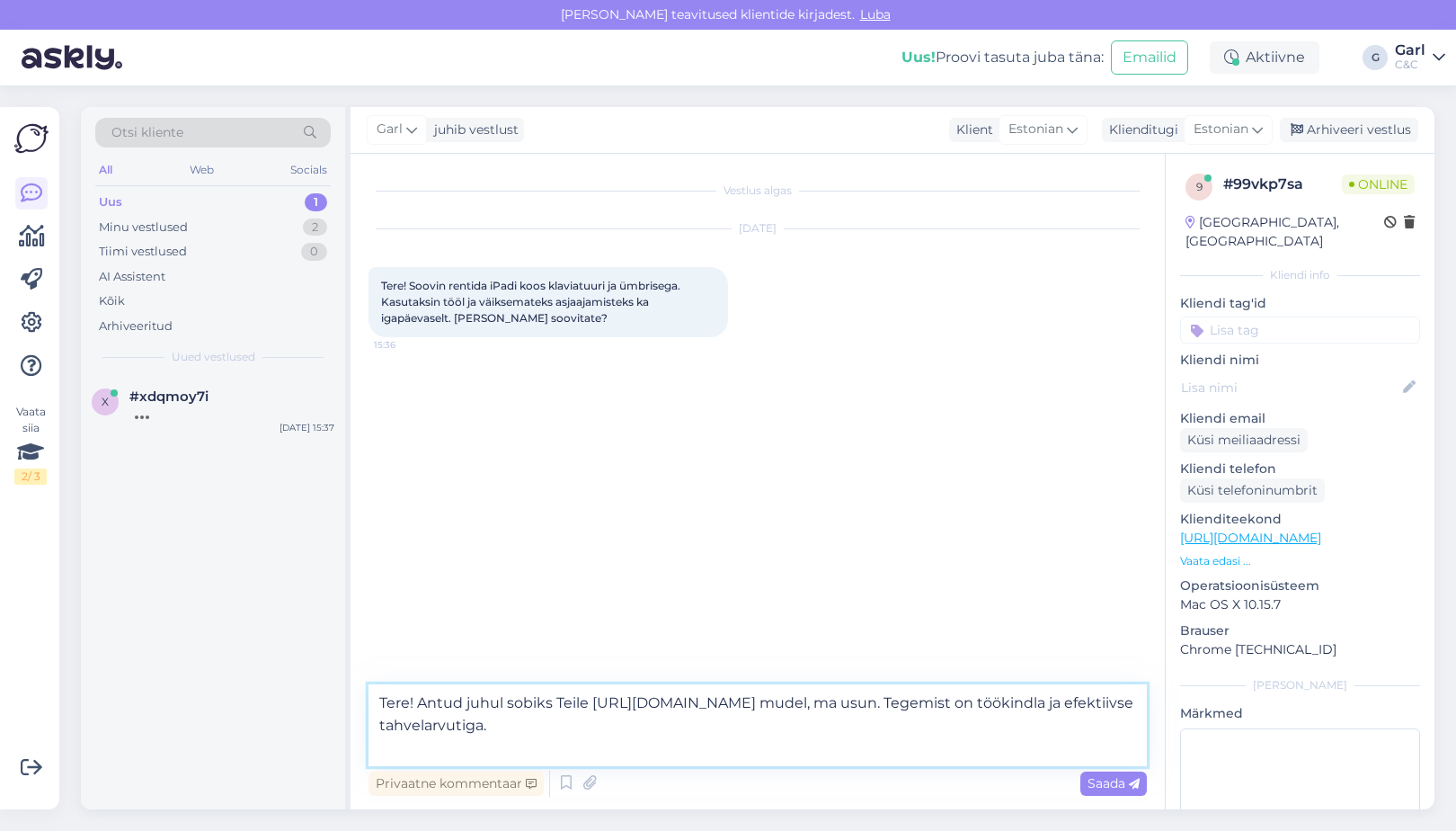
type textarea "Tere! Antud juhul sobiks Teile https://www.shop.cec.ee/ipad-air-11-2025?color=4…"
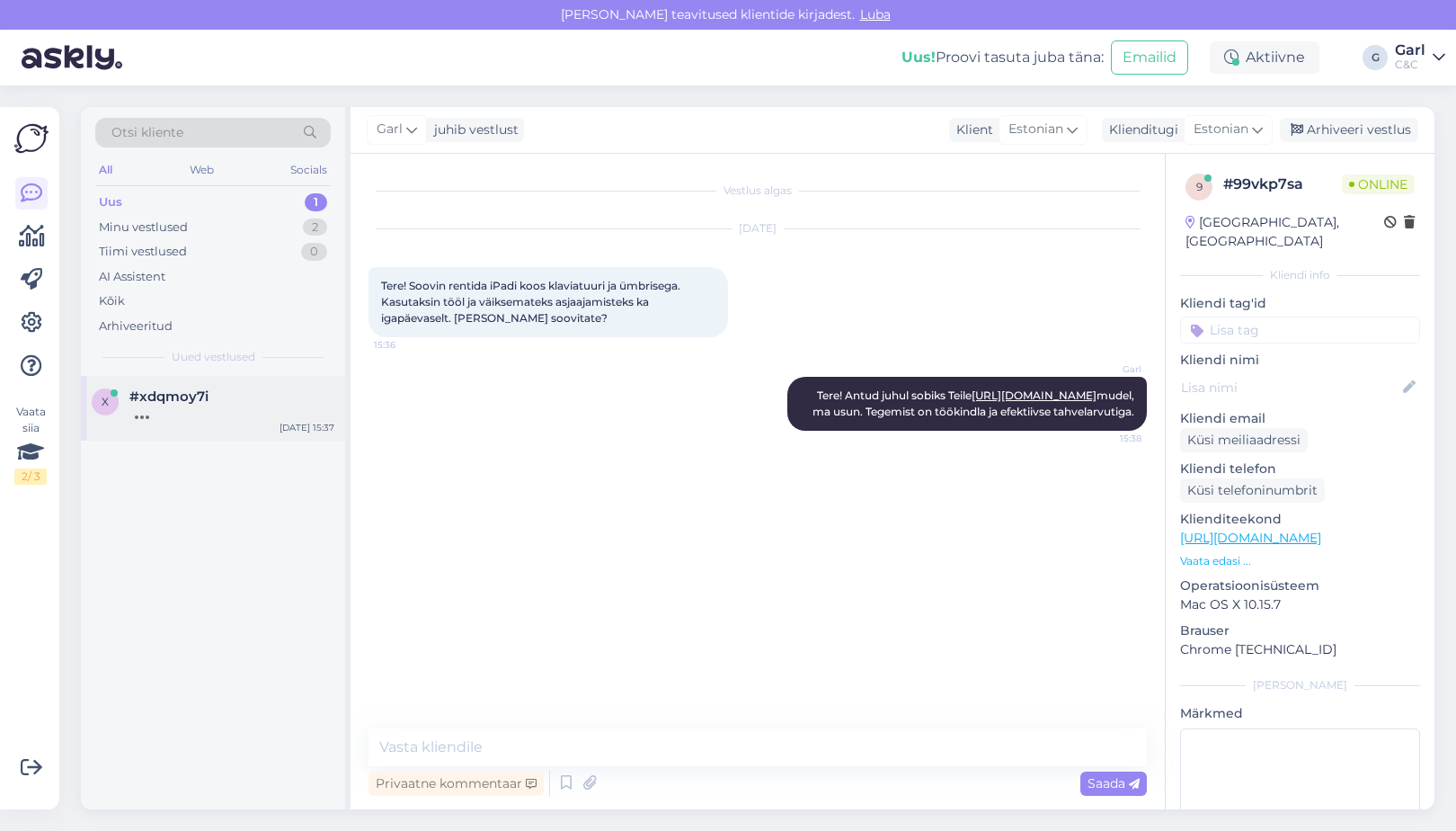
click at [207, 418] on div at bounding box center [232, 413] width 205 height 17
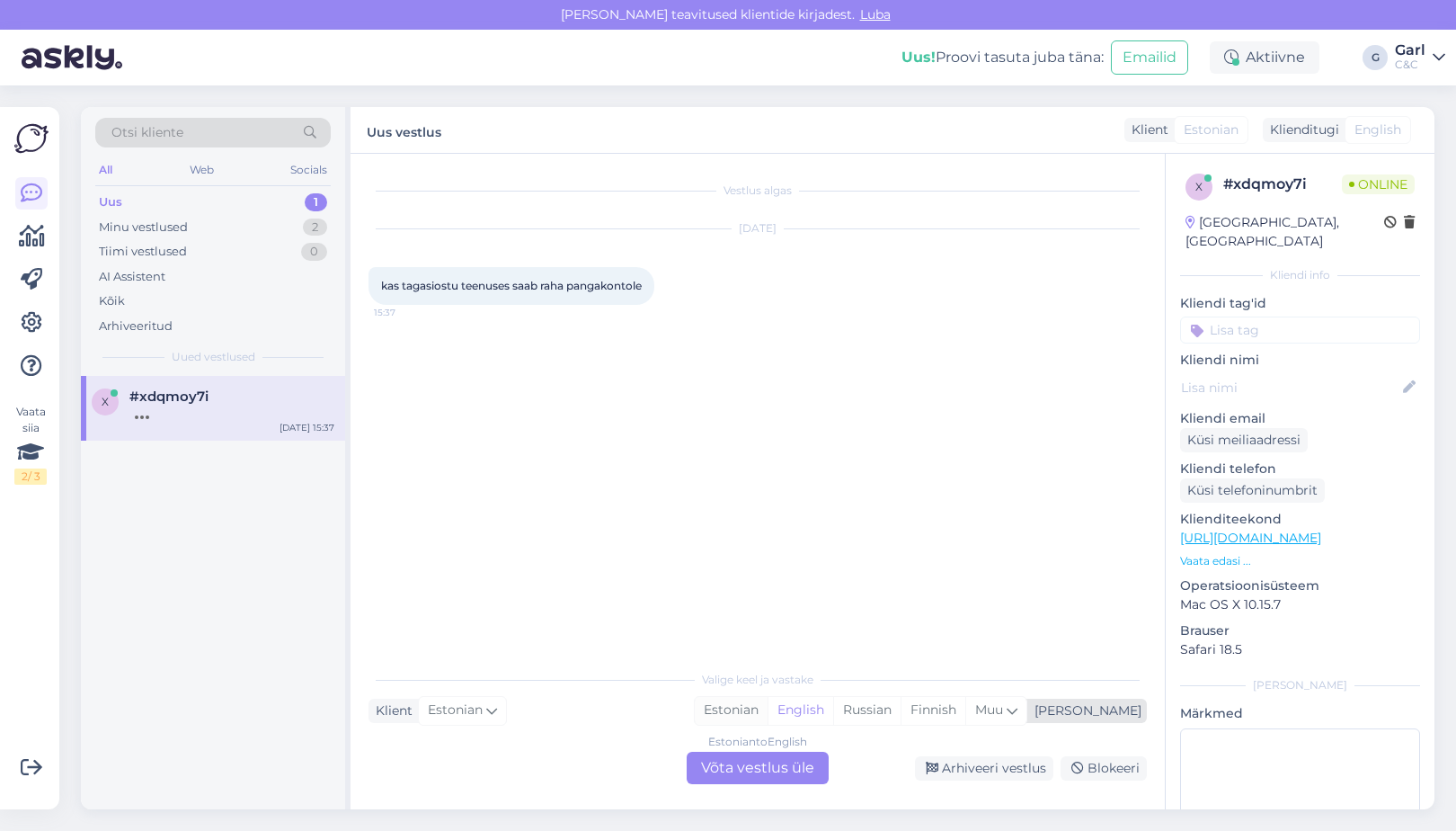
click at [768, 715] on div "Estonian" at bounding box center [731, 710] width 73 height 27
click at [759, 796] on div "Vestlus algas Aug 12 2025 kas tagasiostu teenuses saab raha pangakontole 15:37 …" at bounding box center [758, 482] width 814 height 656
click at [759, 762] on div "Estonian to Estonian Võta vestlus üle" at bounding box center [758, 767] width 142 height 32
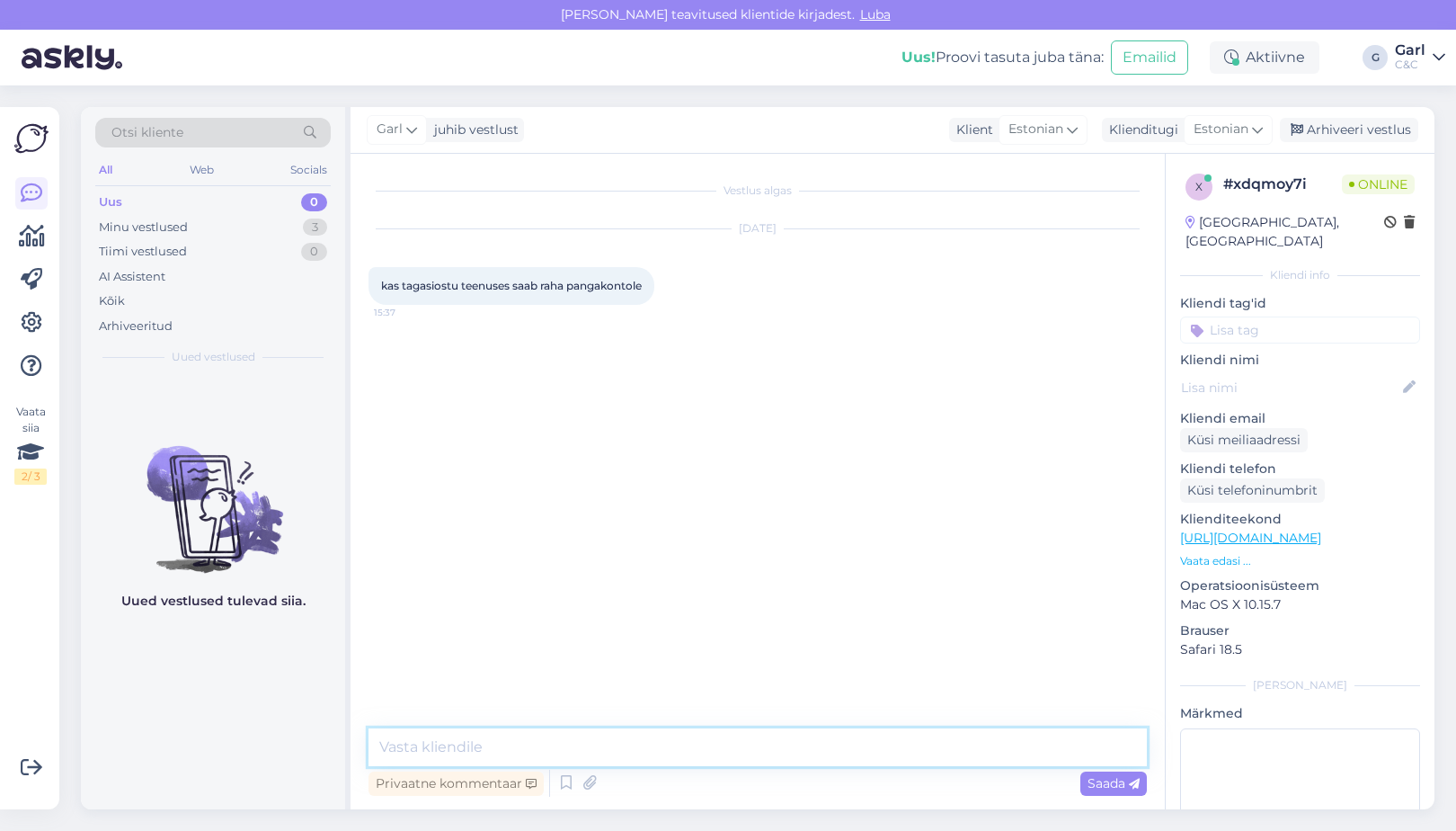
click at [759, 750] on textarea at bounding box center [757, 747] width 778 height 38
type textarea "R"
type textarea "Tere! Tagasiostu programmi puhul saab allahindlust uue toote ostmiseks."
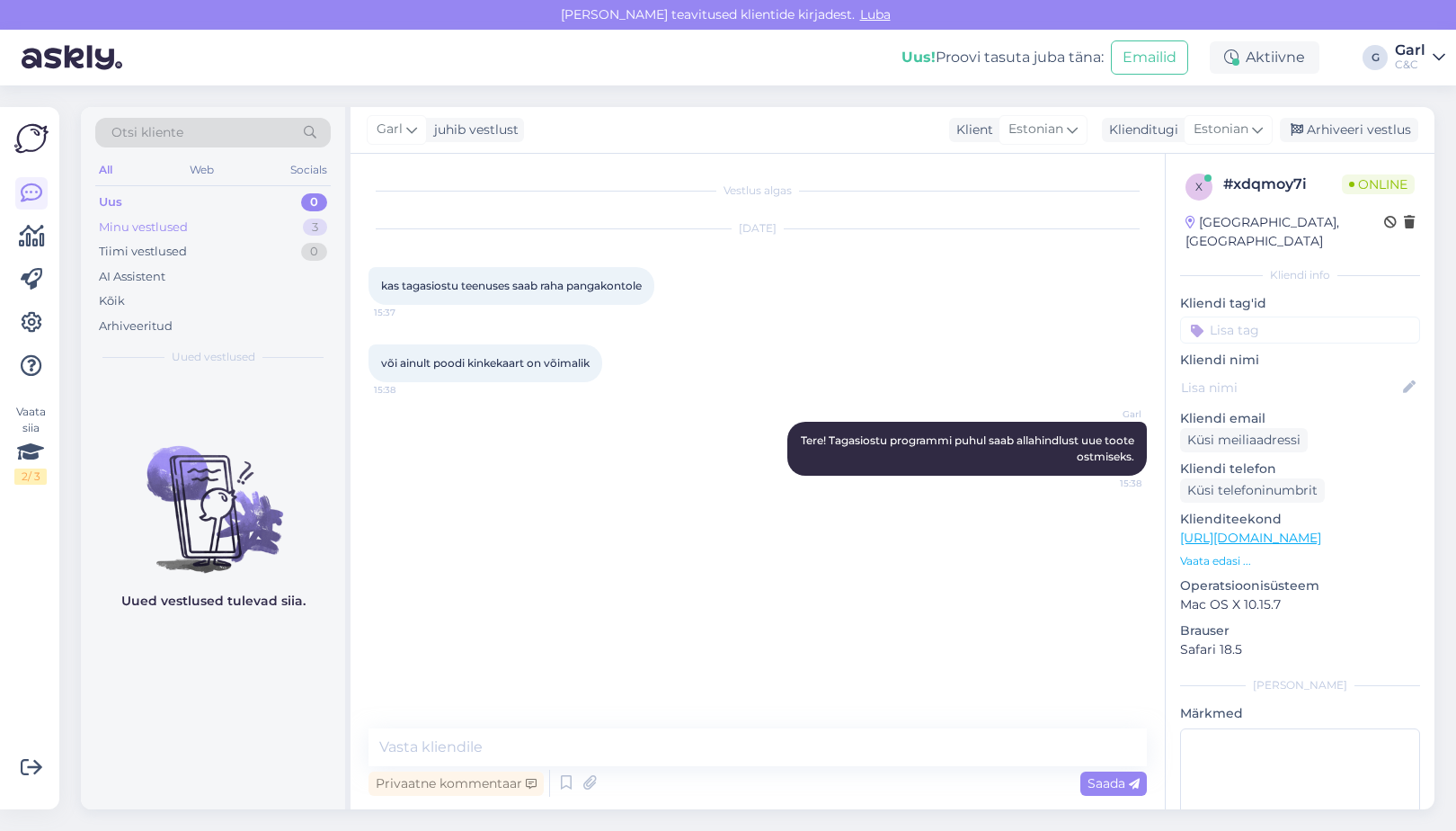
click at [285, 226] on div "Minu vestlused 3" at bounding box center [213, 227] width 236 height 25
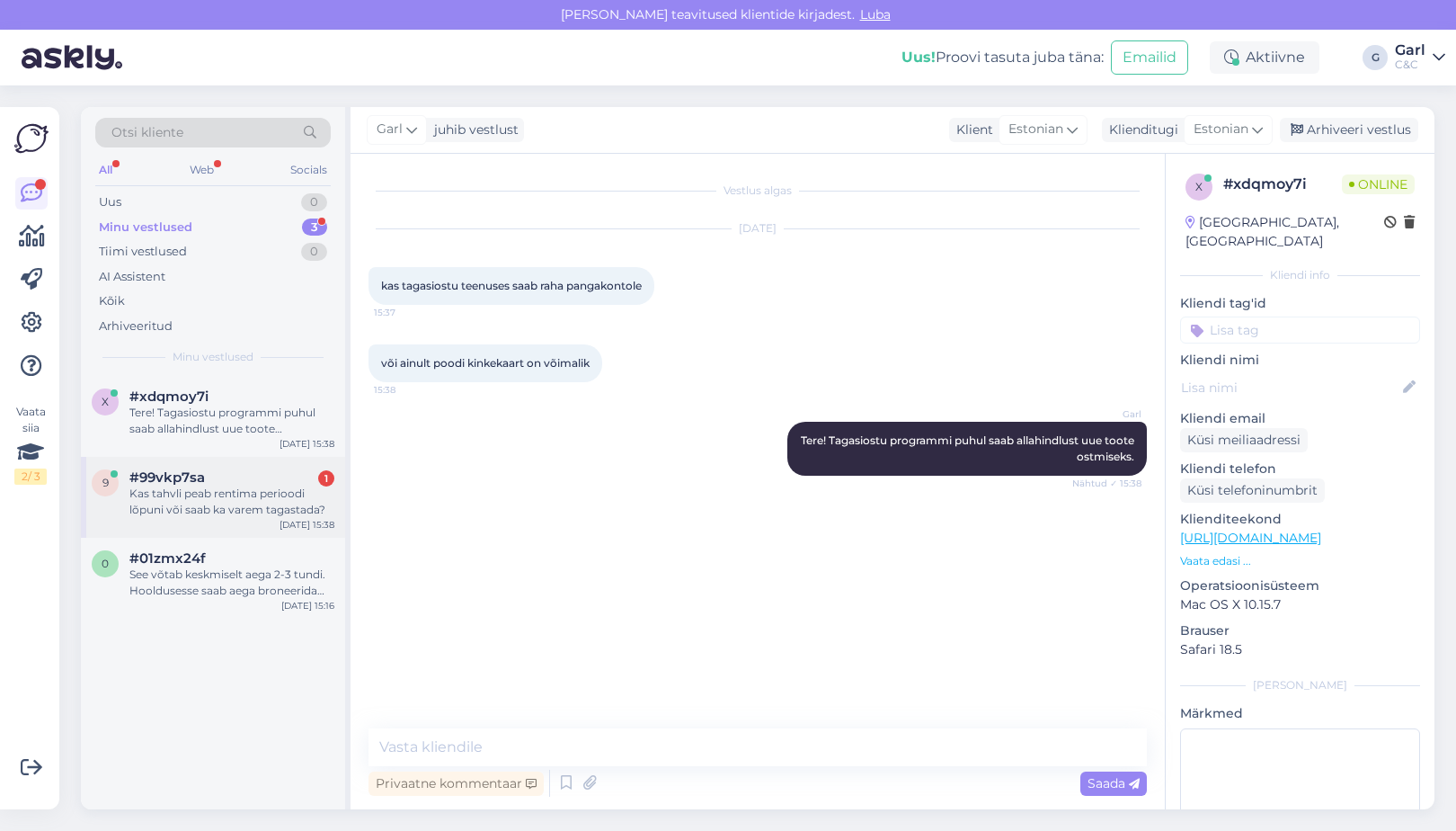
click at [303, 502] on div "Kas tahvli peab rentima perioodi lõpuni või saab ka varem tagastada?" at bounding box center [232, 501] width 205 height 32
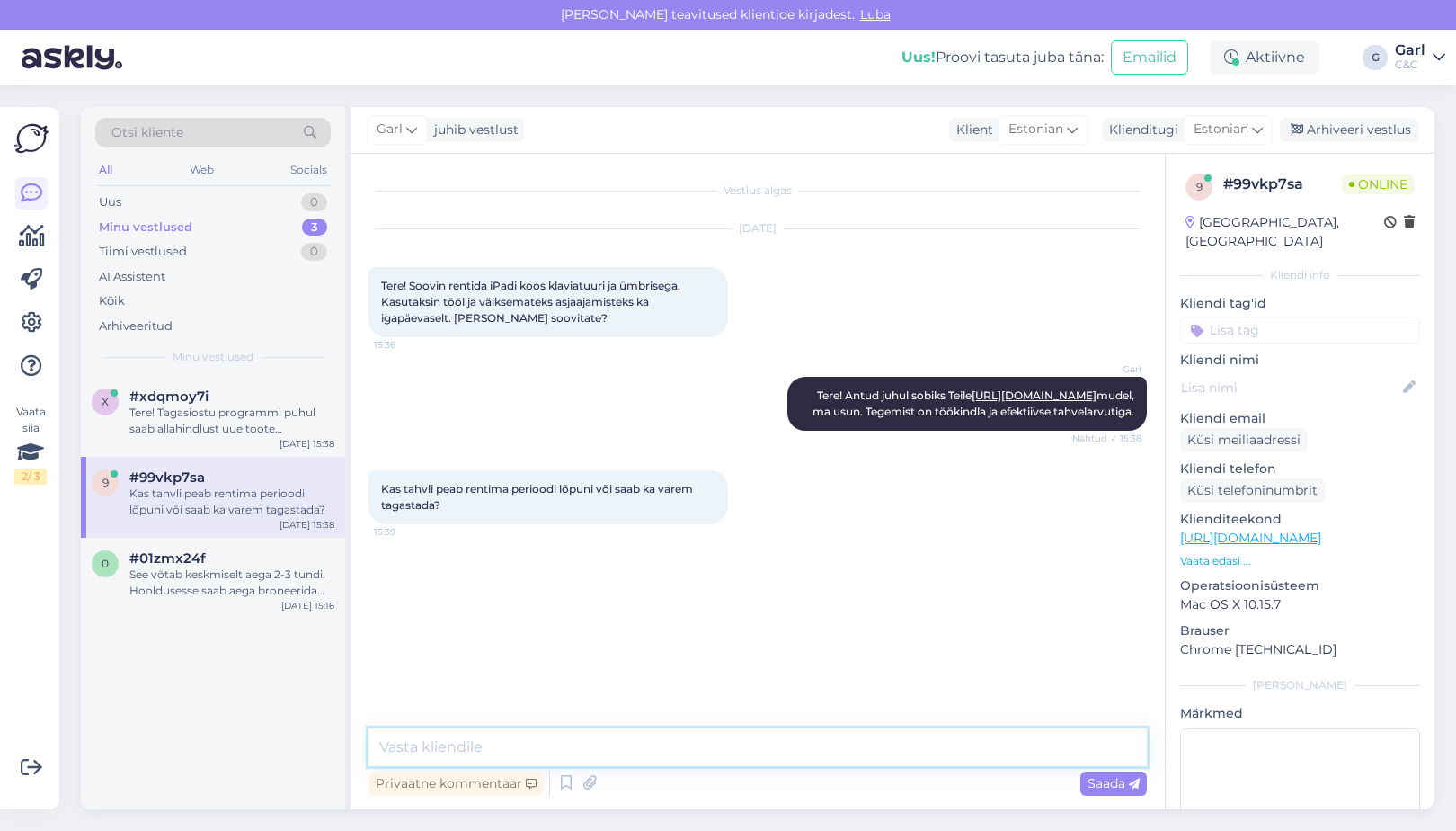
click at [604, 743] on textarea at bounding box center [757, 747] width 778 height 38
click at [562, 782] on icon at bounding box center [565, 783] width 21 height 27
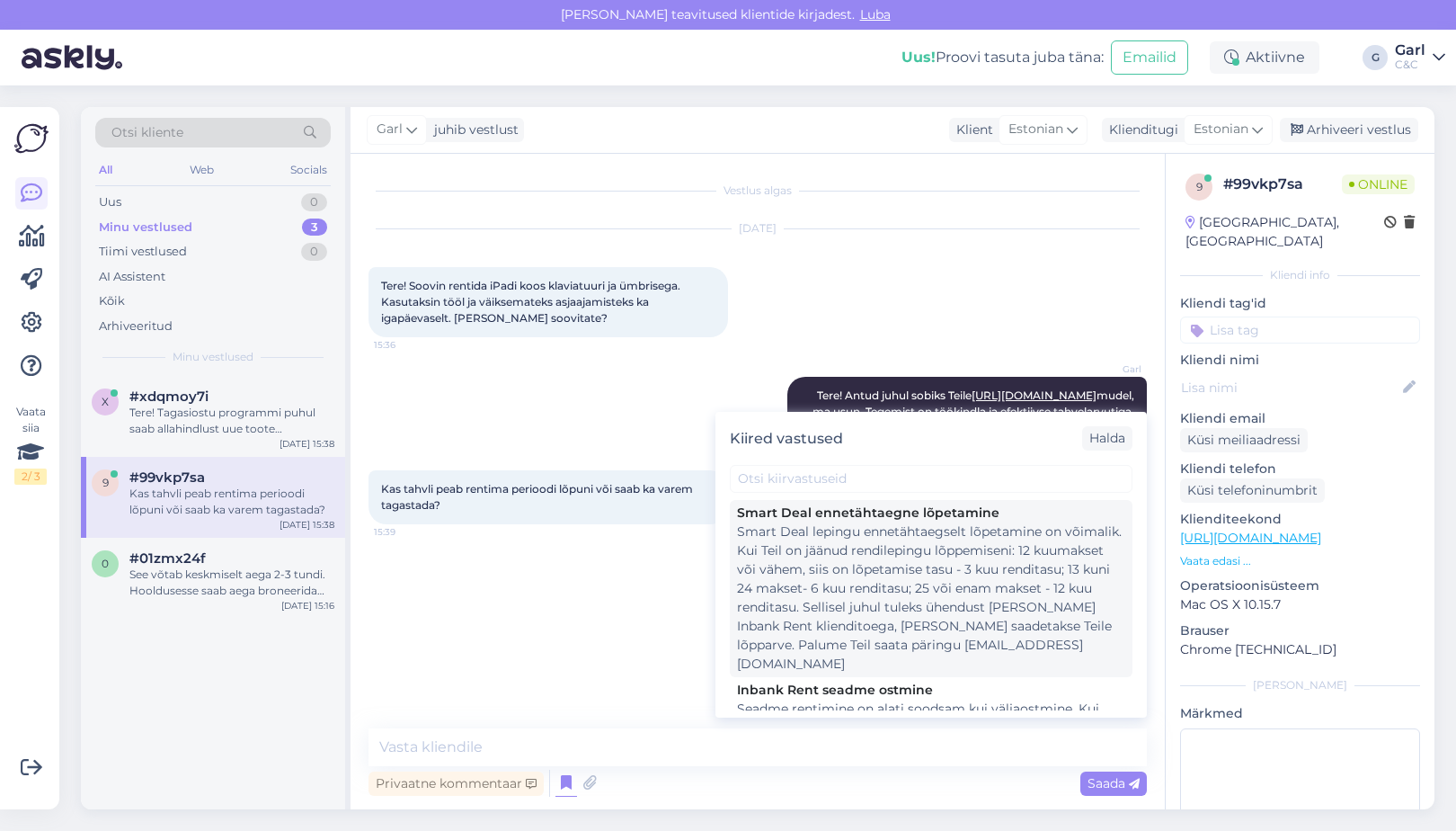
click at [809, 598] on div "Smart Deal lepingu ennetähtaegselt lõpetamine on võimalik. Kui Teil on jäänud r…" at bounding box center [931, 598] width 389 height 151
type textarea "Smart Deal lepingu ennetähtaegselt lõpetamine on võimalik. Kui Teil on jäänud r…"
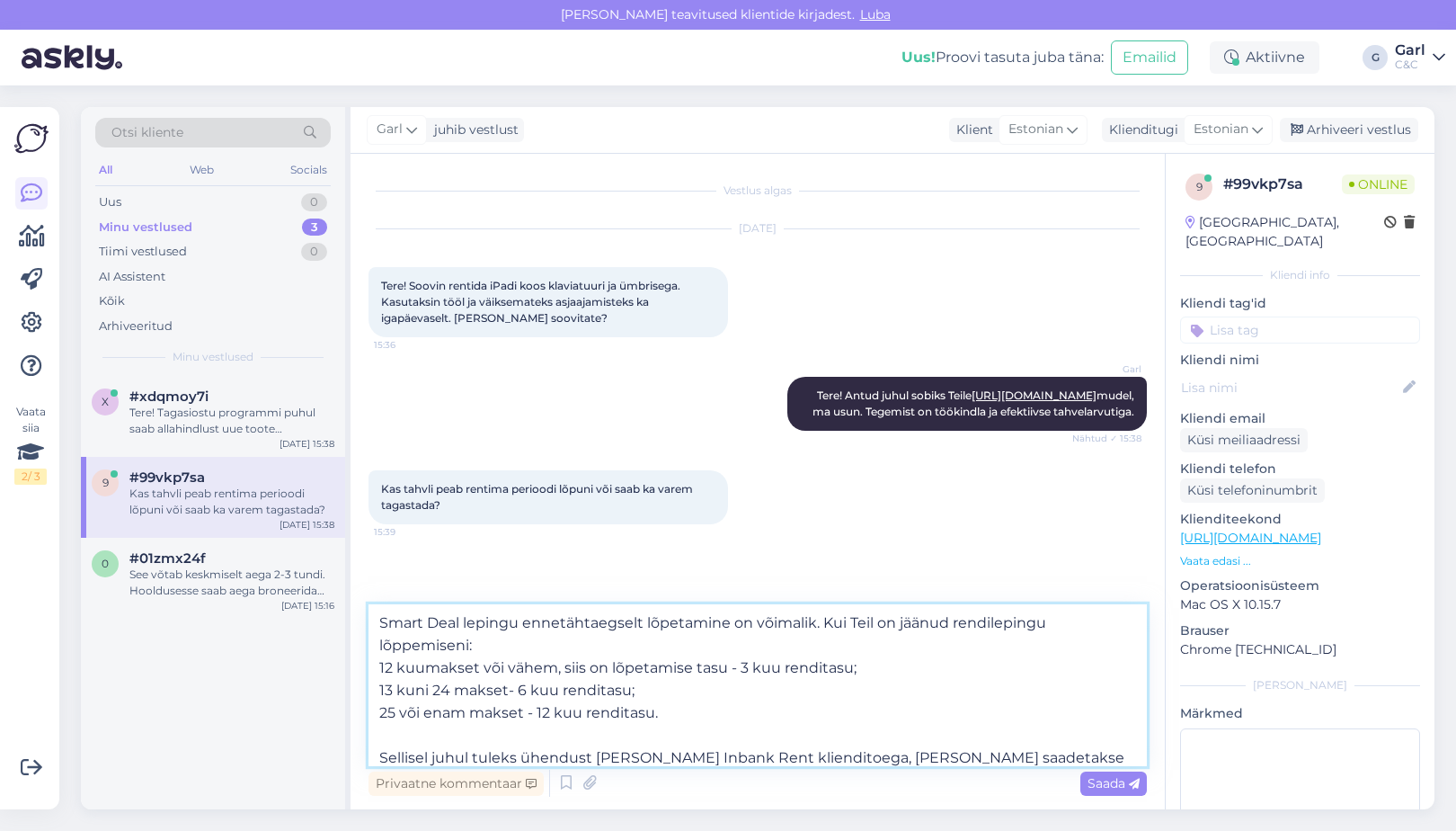
click at [627, 689] on textarea "Smart Deal lepingu ennetähtaegselt lõpetamine on võimalik. Kui Teil on jäänud r…" at bounding box center [757, 685] width 778 height 162
click at [654, 650] on textarea "Smart Deal lepingu ennetähtaegselt lõpetamine on võimalik. Kui Teil on jäänud r…" at bounding box center [757, 685] width 778 height 162
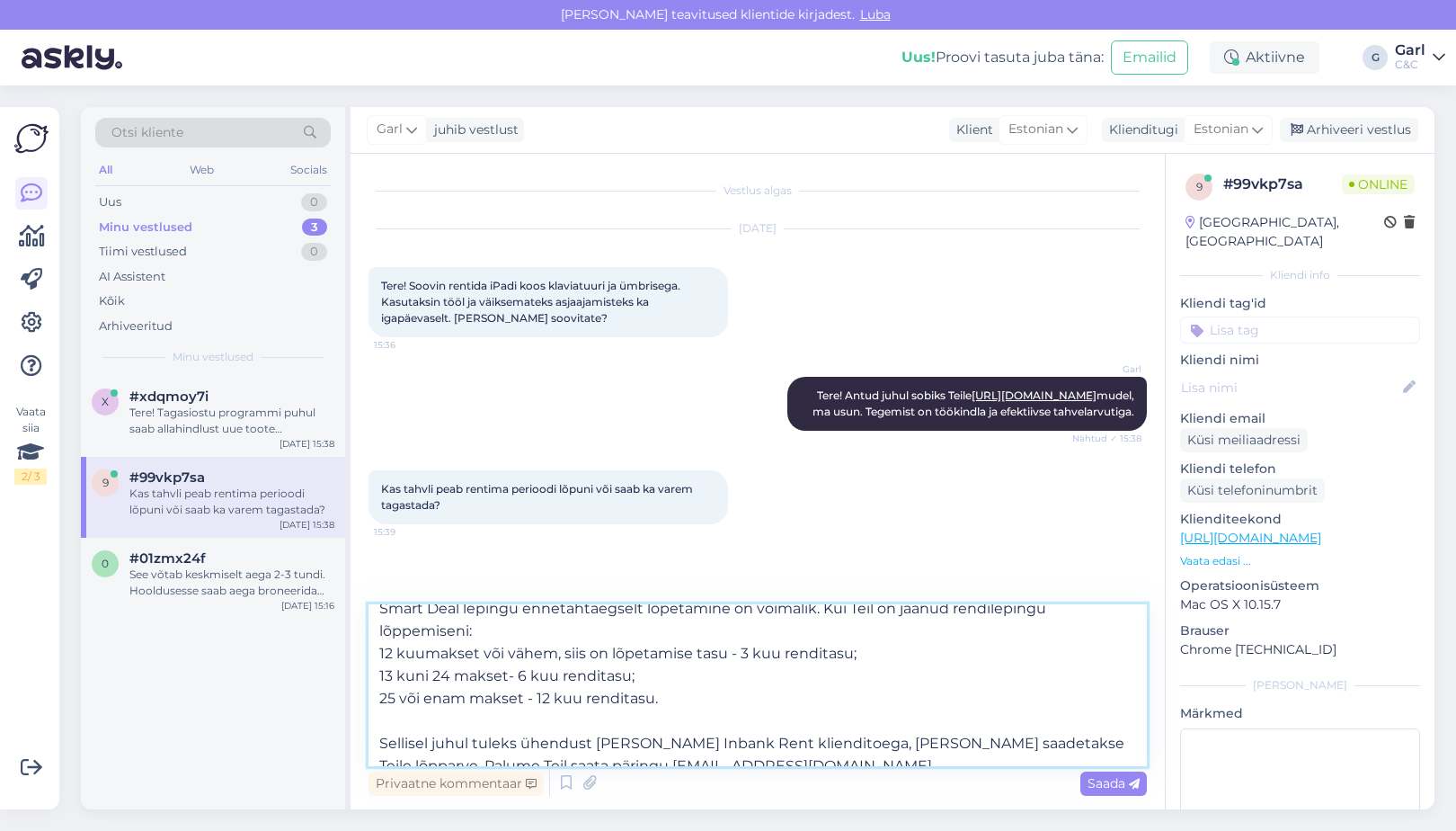
scroll to position [27, 0]
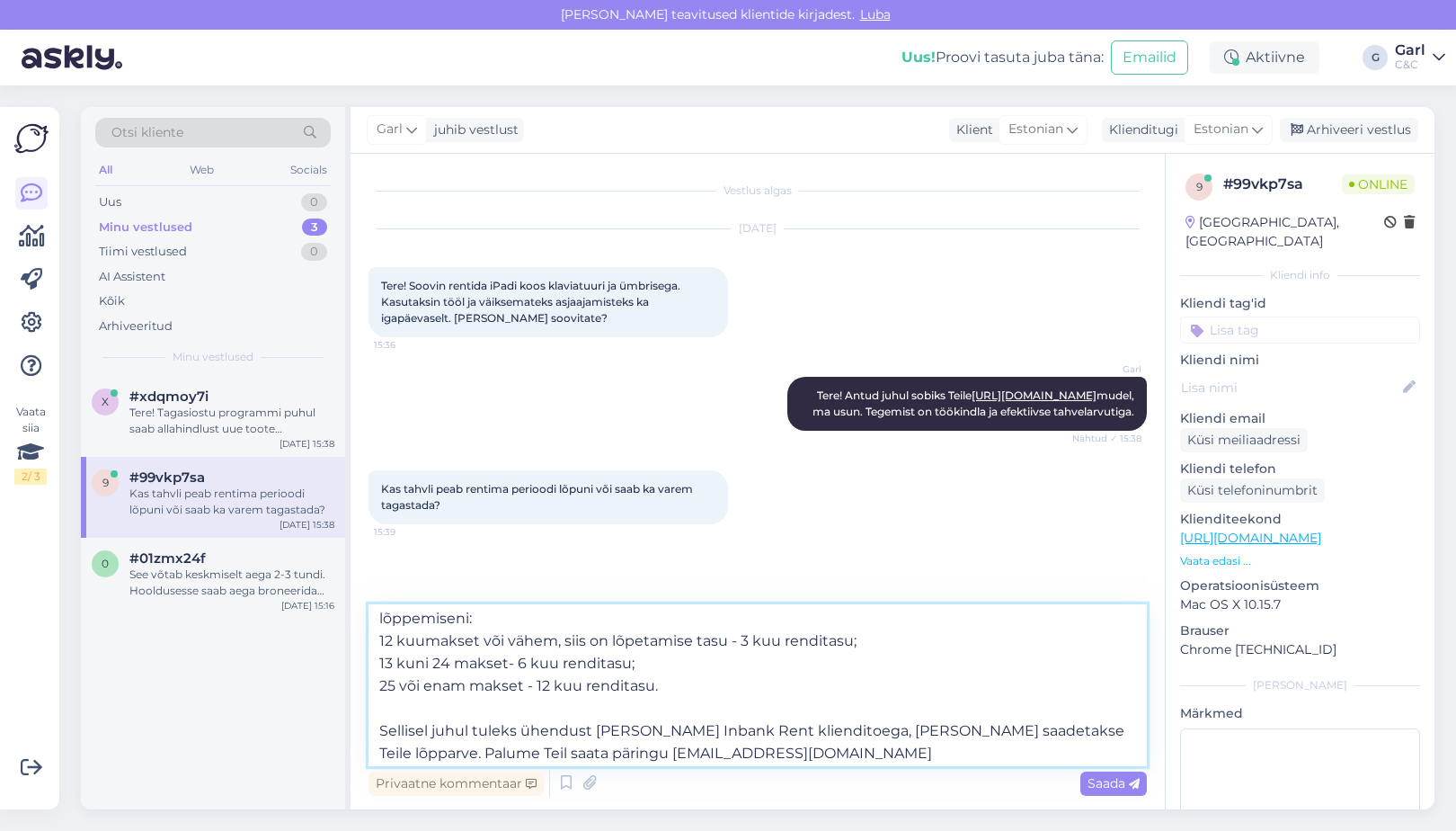
click at [648, 669] on textarea "Smart Deal lepingu ennetähtaegselt lõpetamine on võimalik. Kui Teil on jäänud r…" at bounding box center [757, 685] width 778 height 162
click at [658, 685] on textarea "Smart Deal lepingu ennetähtaegselt lõpetamine on võimalik. Kui Teil on jäänud r…" at bounding box center [757, 685] width 778 height 162
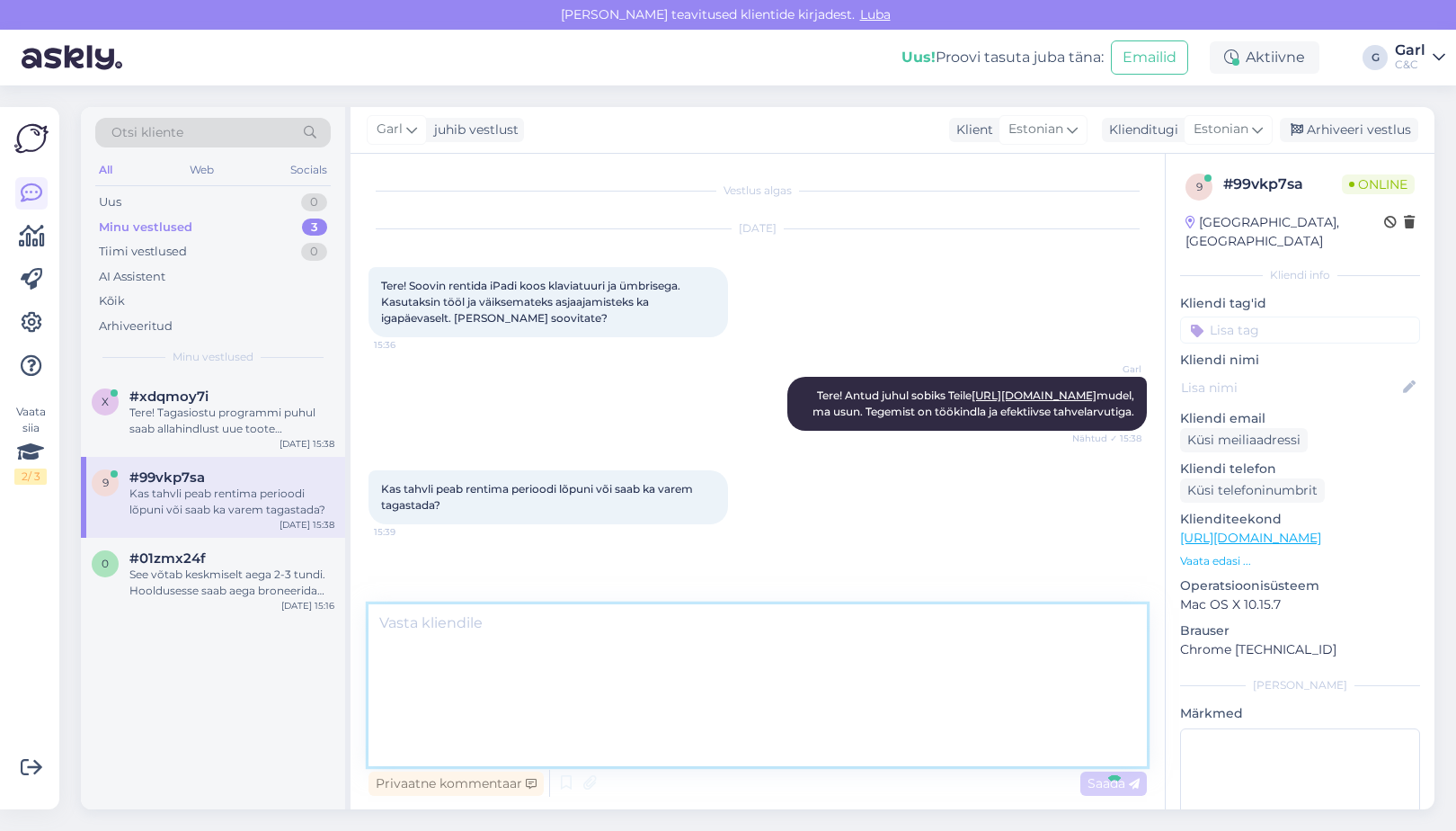
scroll to position [0, 0]
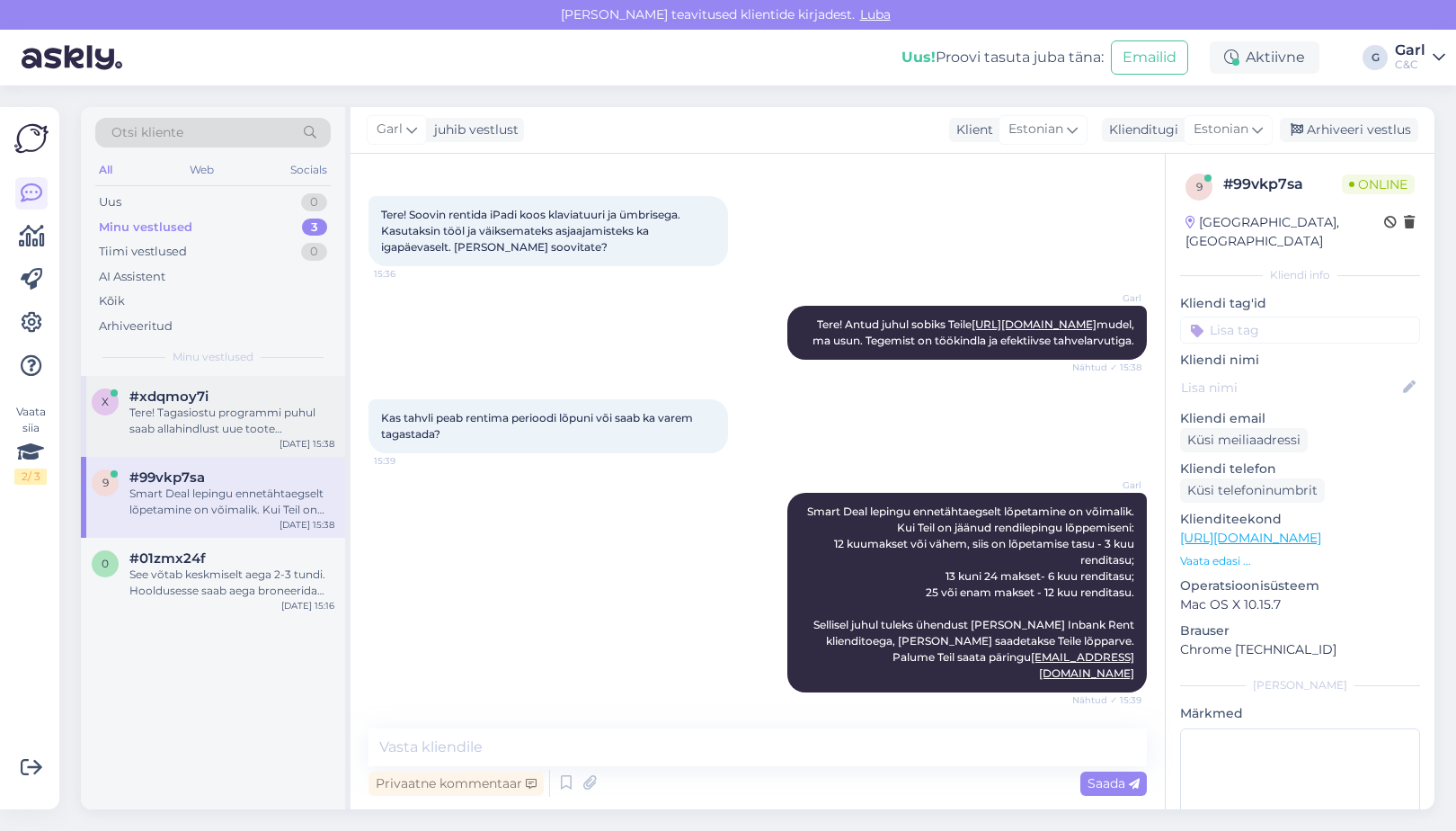
click at [283, 433] on div "Tere! Tagasiostu programmi puhul saab allahindlust uue toote ostmiseks." at bounding box center [232, 420] width 205 height 32
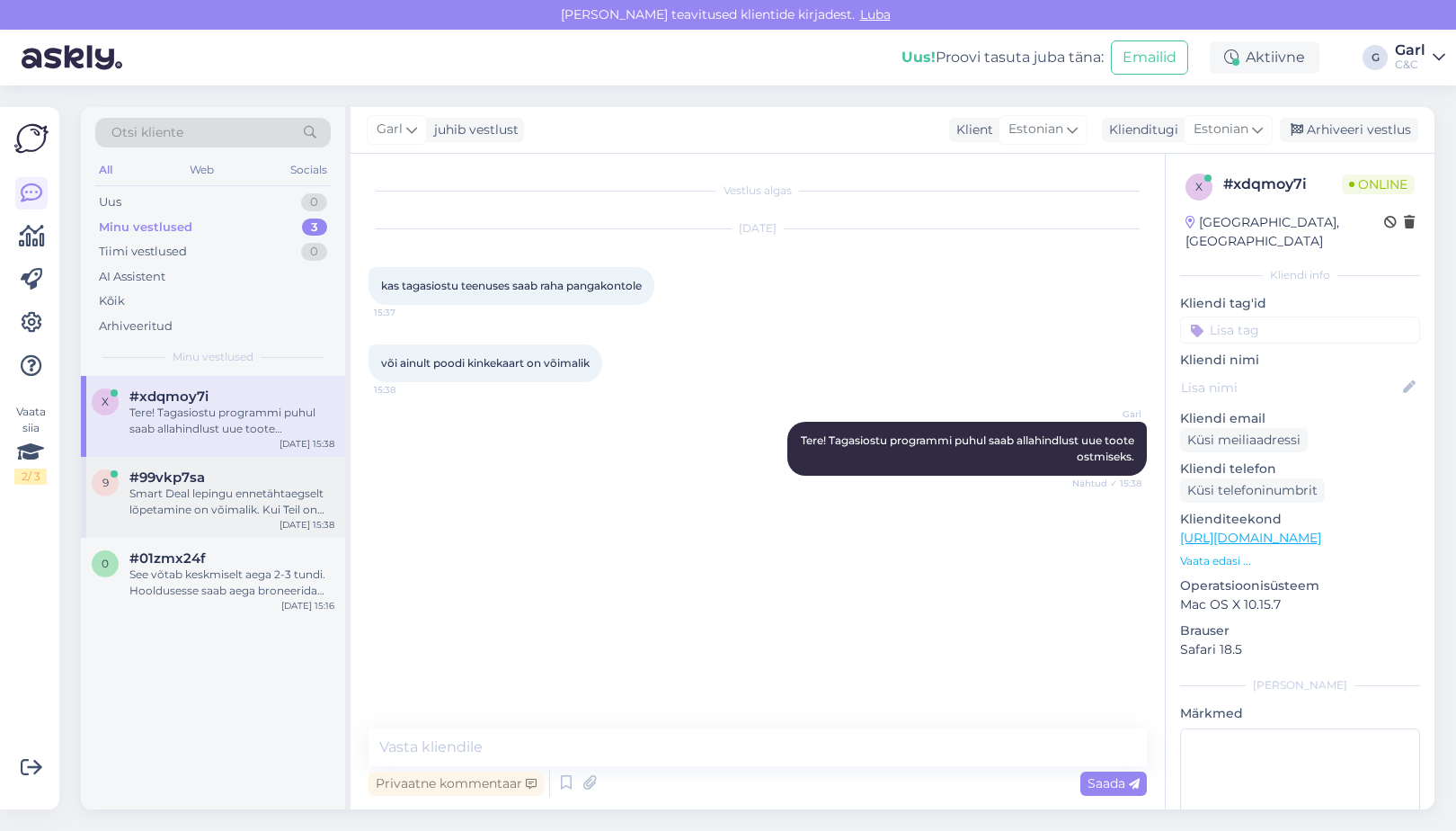
click at [268, 486] on div "Smart Deal lepingu ennetähtaegselt lõpetamine on võimalik. Kui Teil on jäänud r…" at bounding box center [232, 501] width 205 height 32
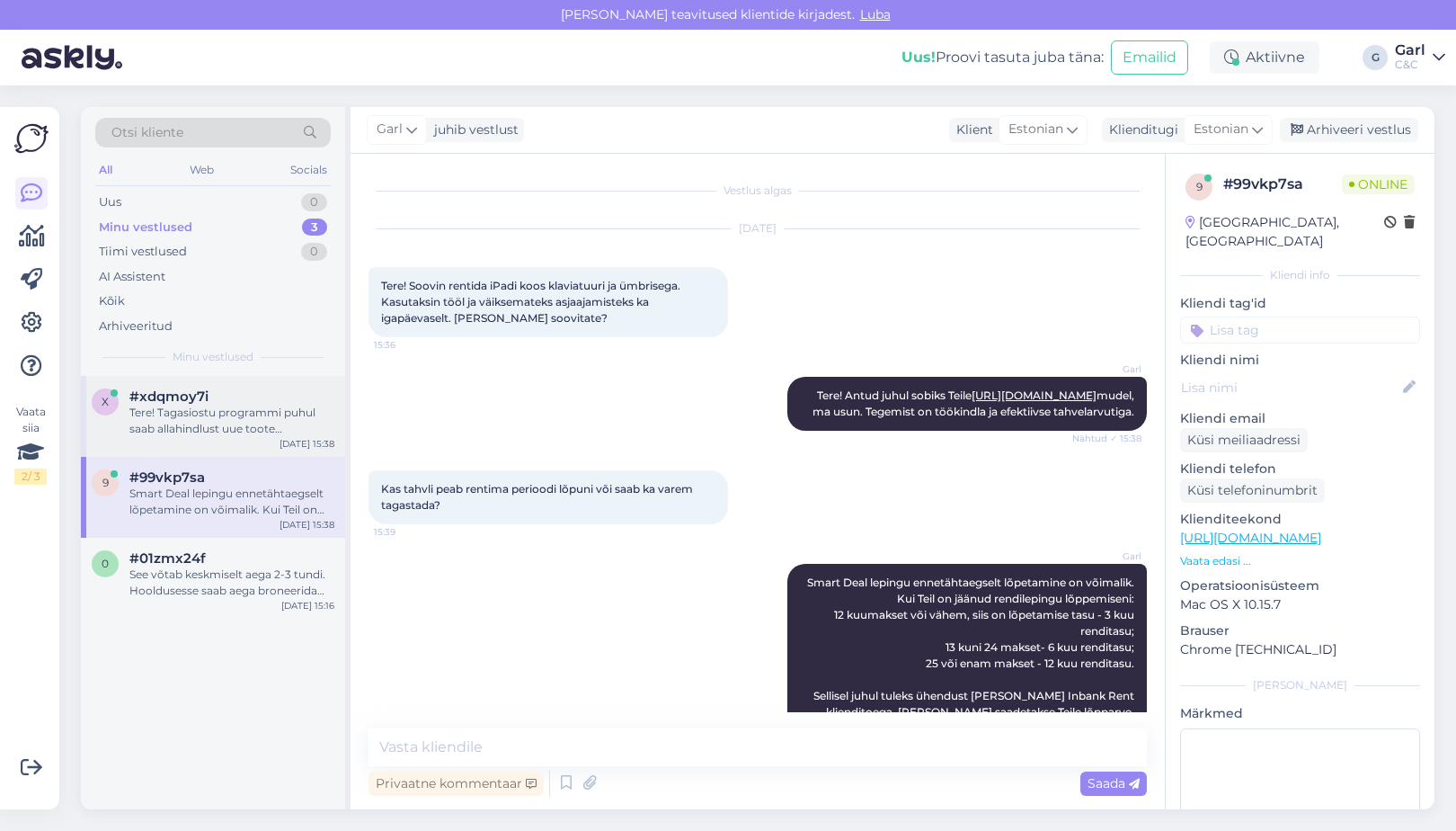
scroll to position [87, 0]
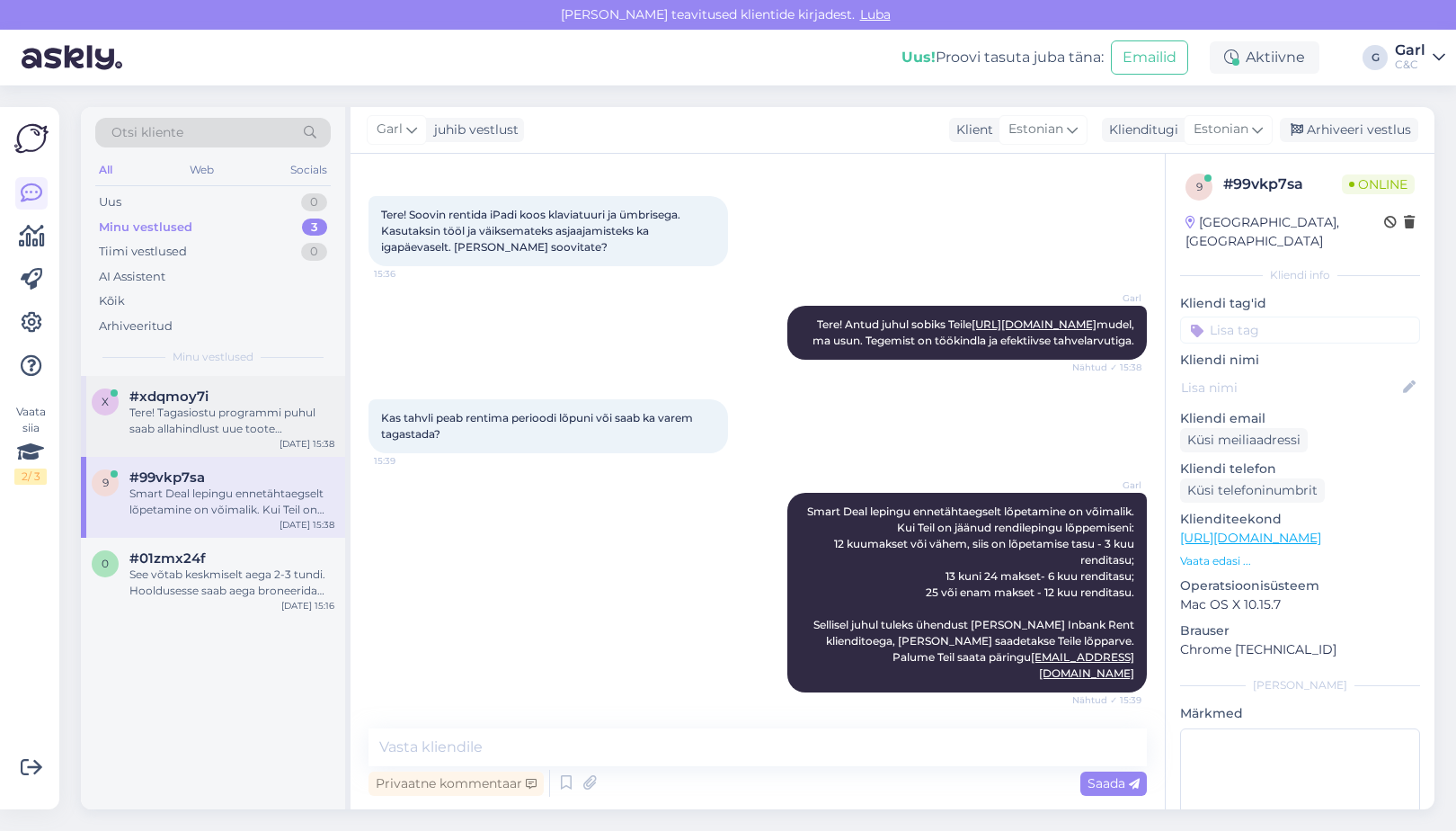
click at [268, 416] on div "Tere! Tagasiostu programmi puhul saab allahindlust uue toote ostmiseks." at bounding box center [232, 420] width 205 height 32
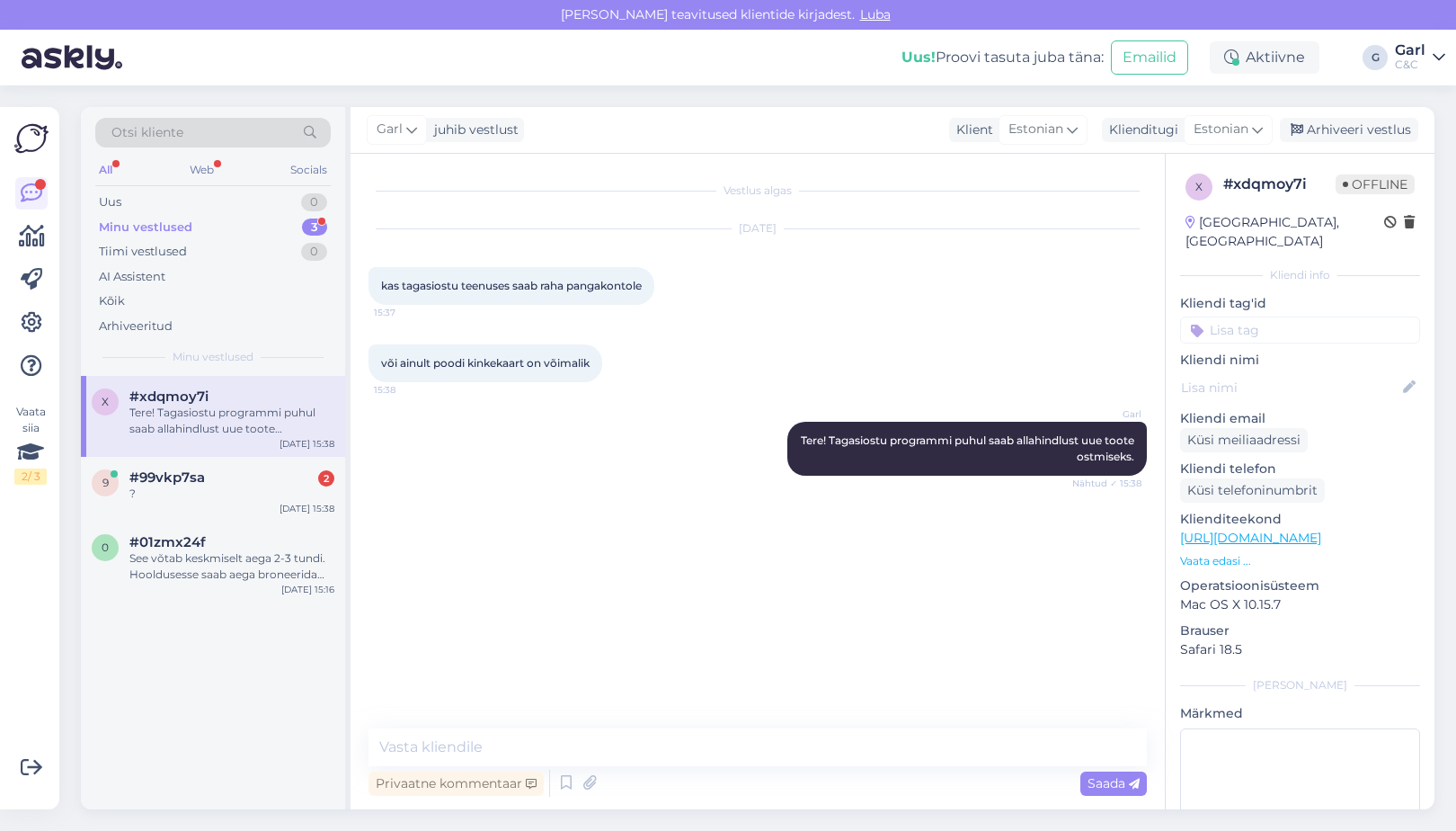
click at [290, 228] on div "Minu vestlused 3" at bounding box center [213, 227] width 236 height 25
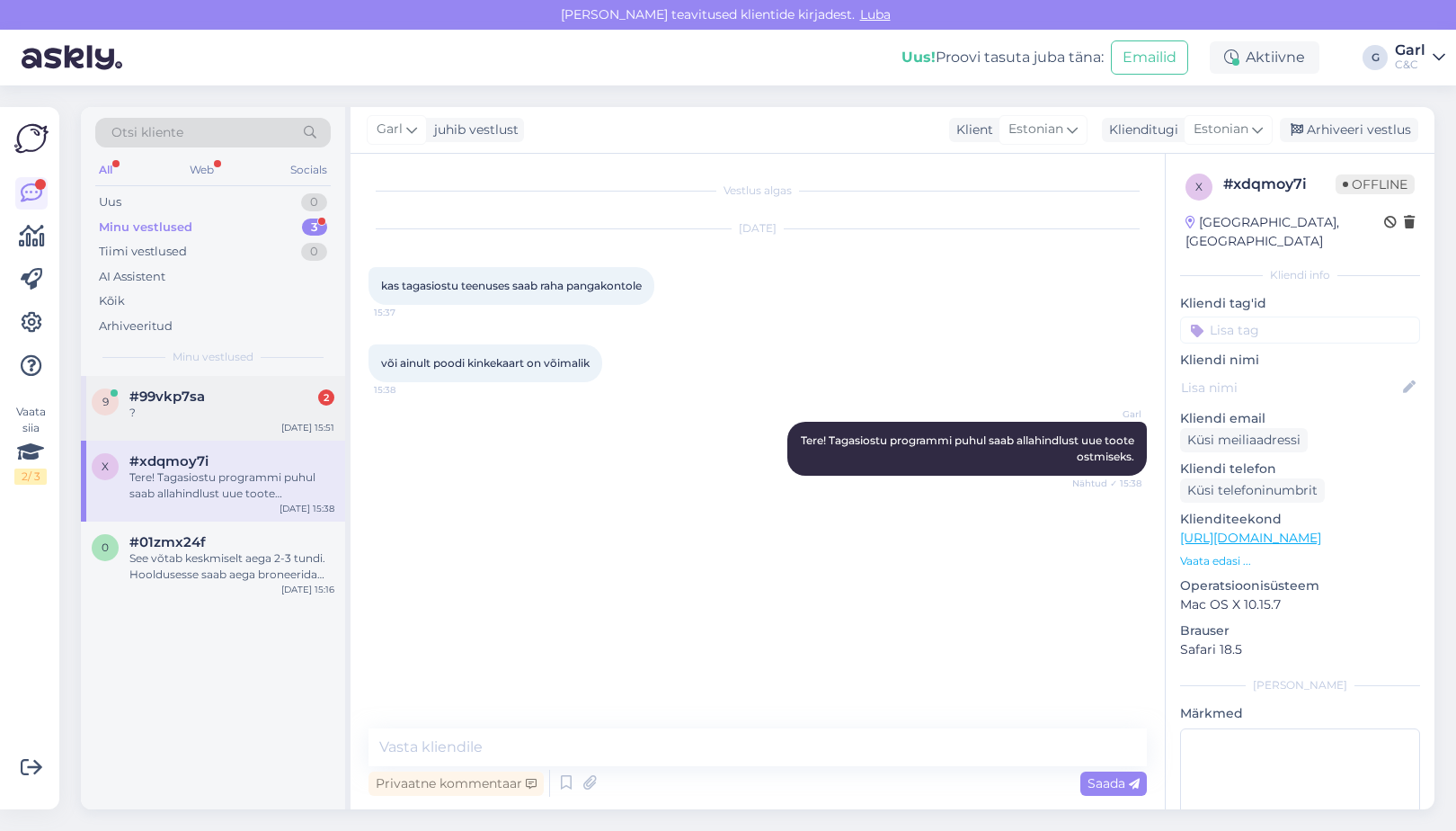
click at [215, 382] on div "9 #99vkp7sa 2 ? Aug 12 15:51" at bounding box center [213, 408] width 264 height 64
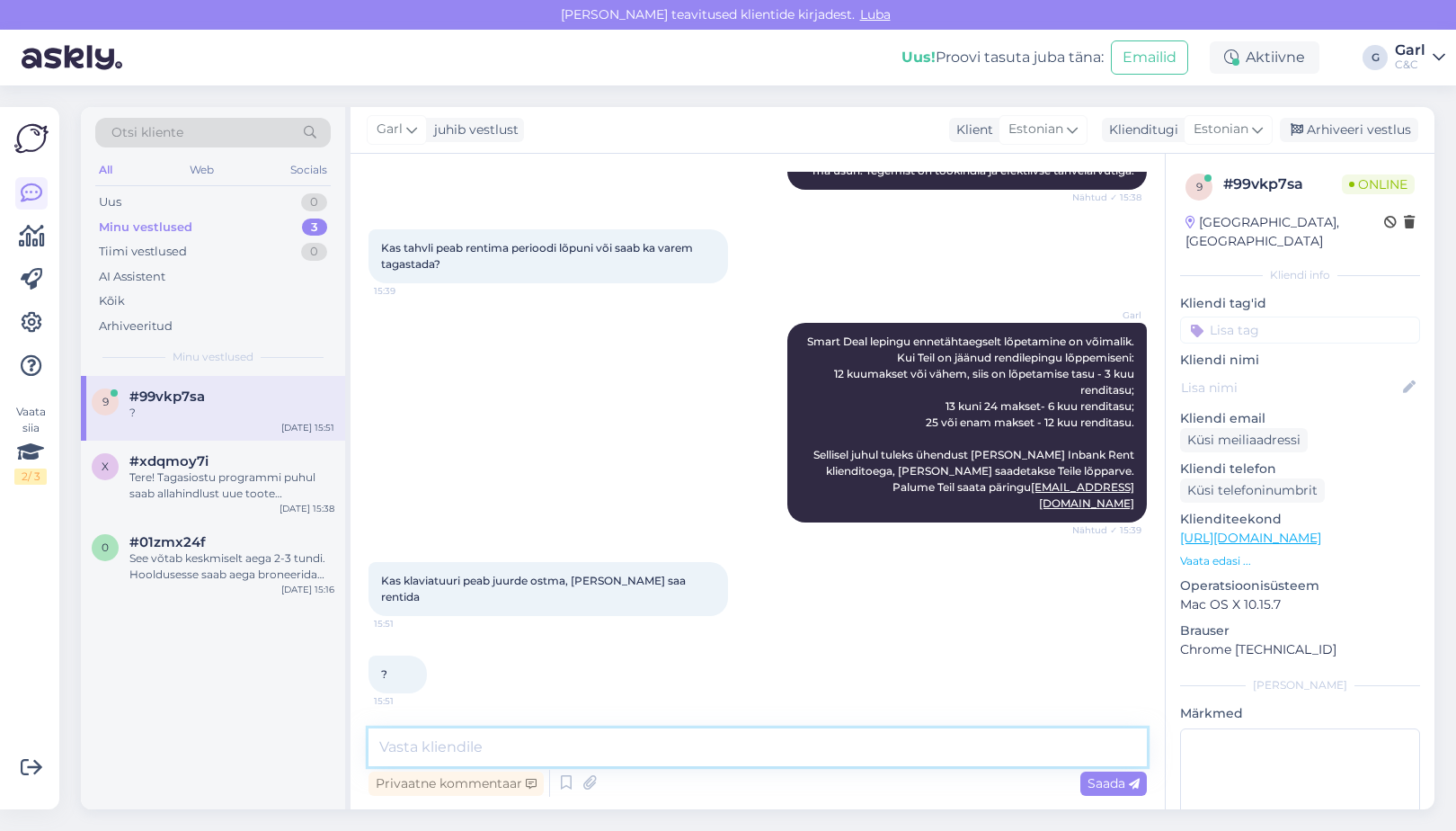
click at [612, 741] on textarea at bounding box center [757, 747] width 778 height 38
type textarea "Klaviatuuri on võimalik rendilepingule lisada."
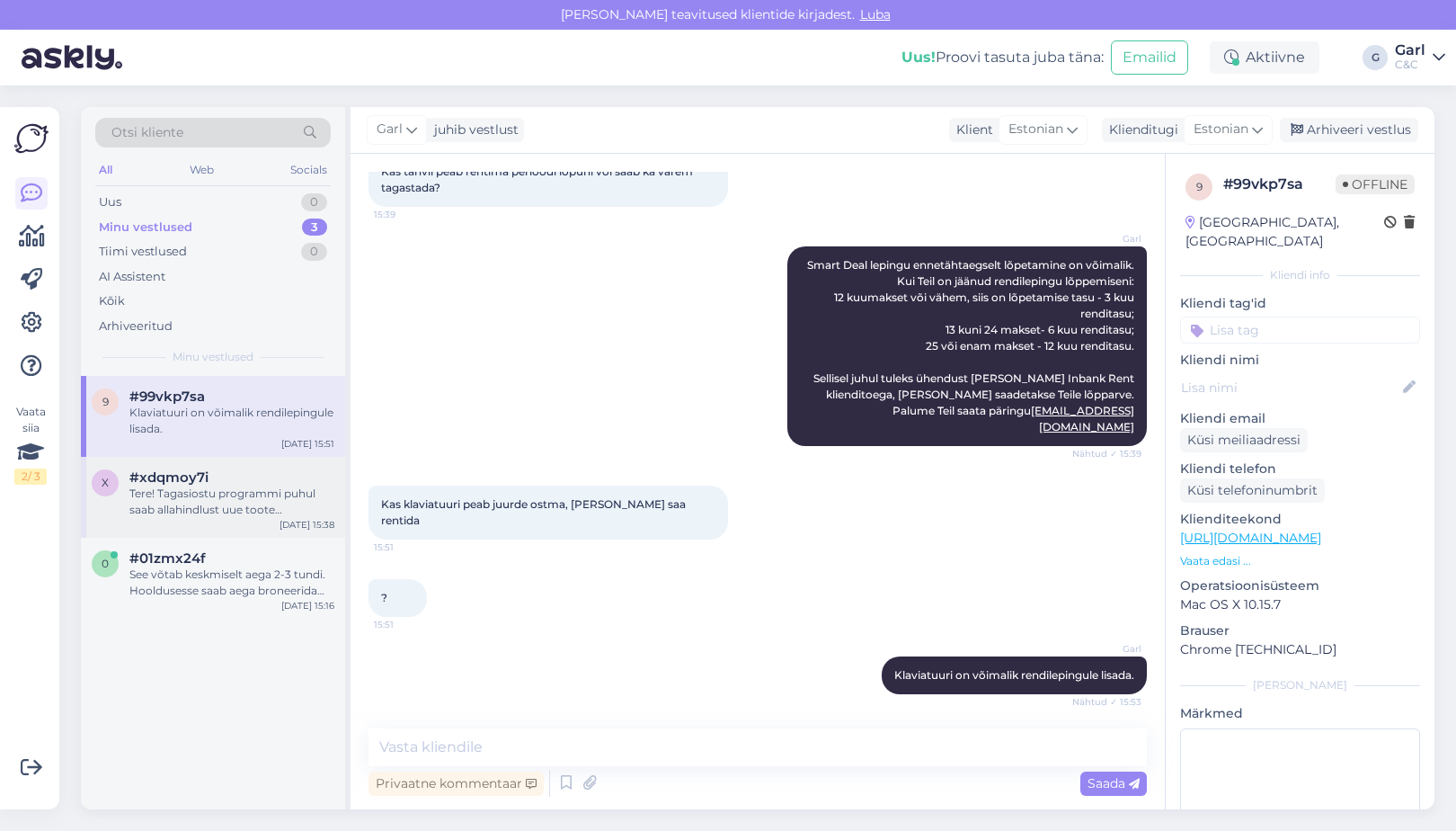
click at [232, 486] on div "Tere! Tagasiostu programmi puhul saab allahindlust uue toote ostmiseks." at bounding box center [232, 501] width 205 height 32
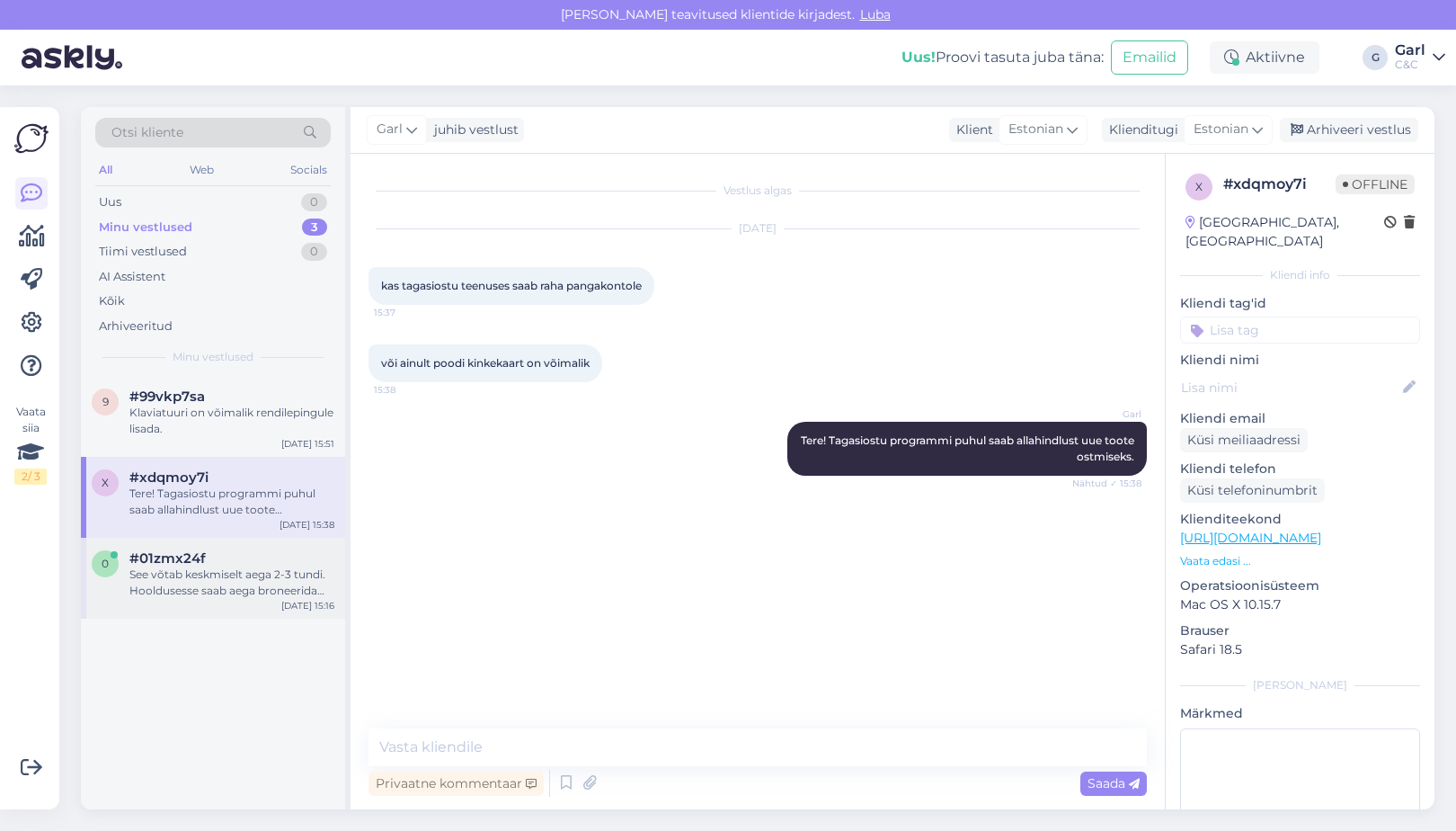
click at [270, 579] on div "See võtab keskmiselt aega 2-3 tundi. Hooldusesse saab aega broneerida kodulehel…" at bounding box center [232, 582] width 205 height 32
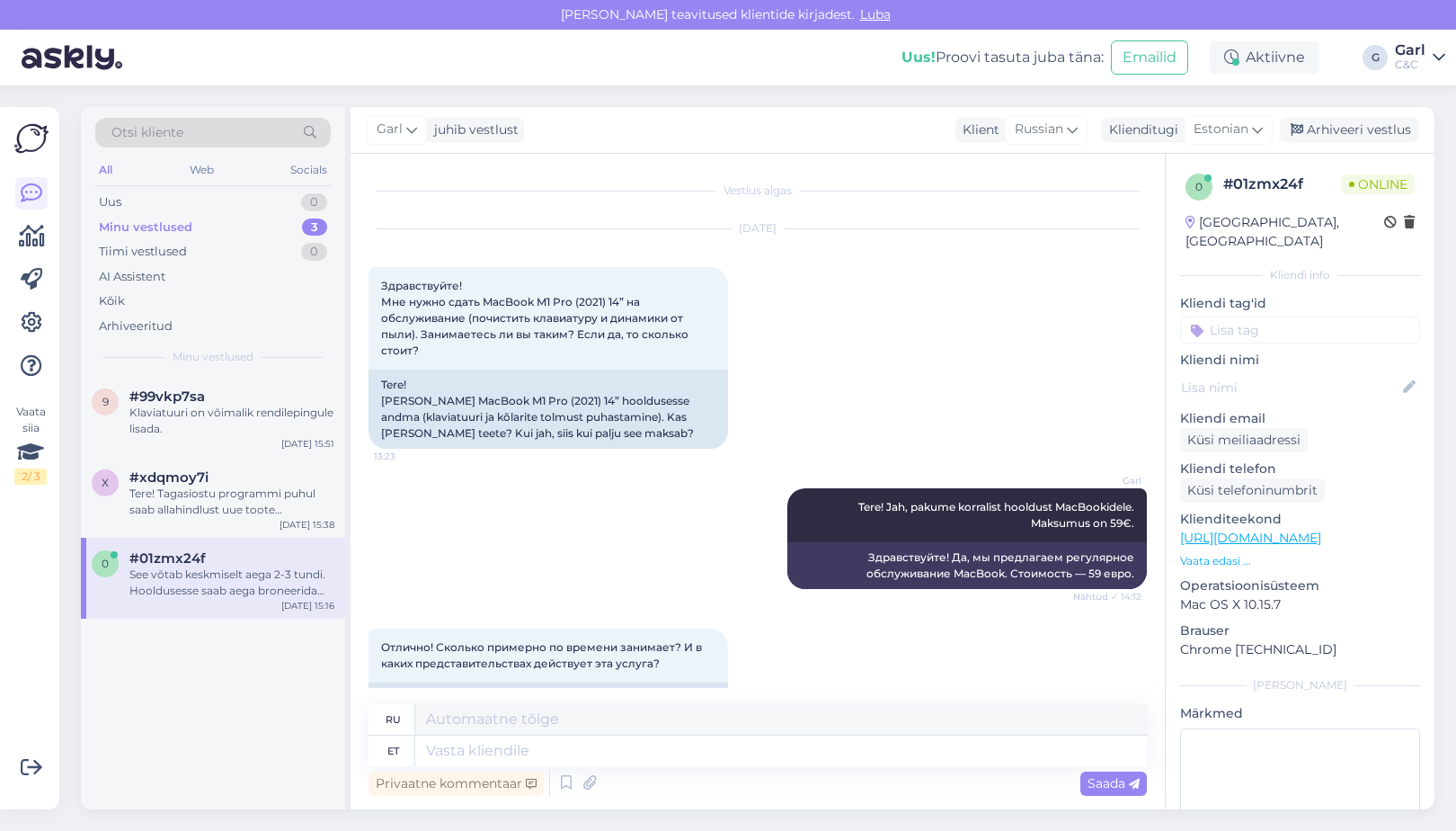
scroll to position [442, 0]
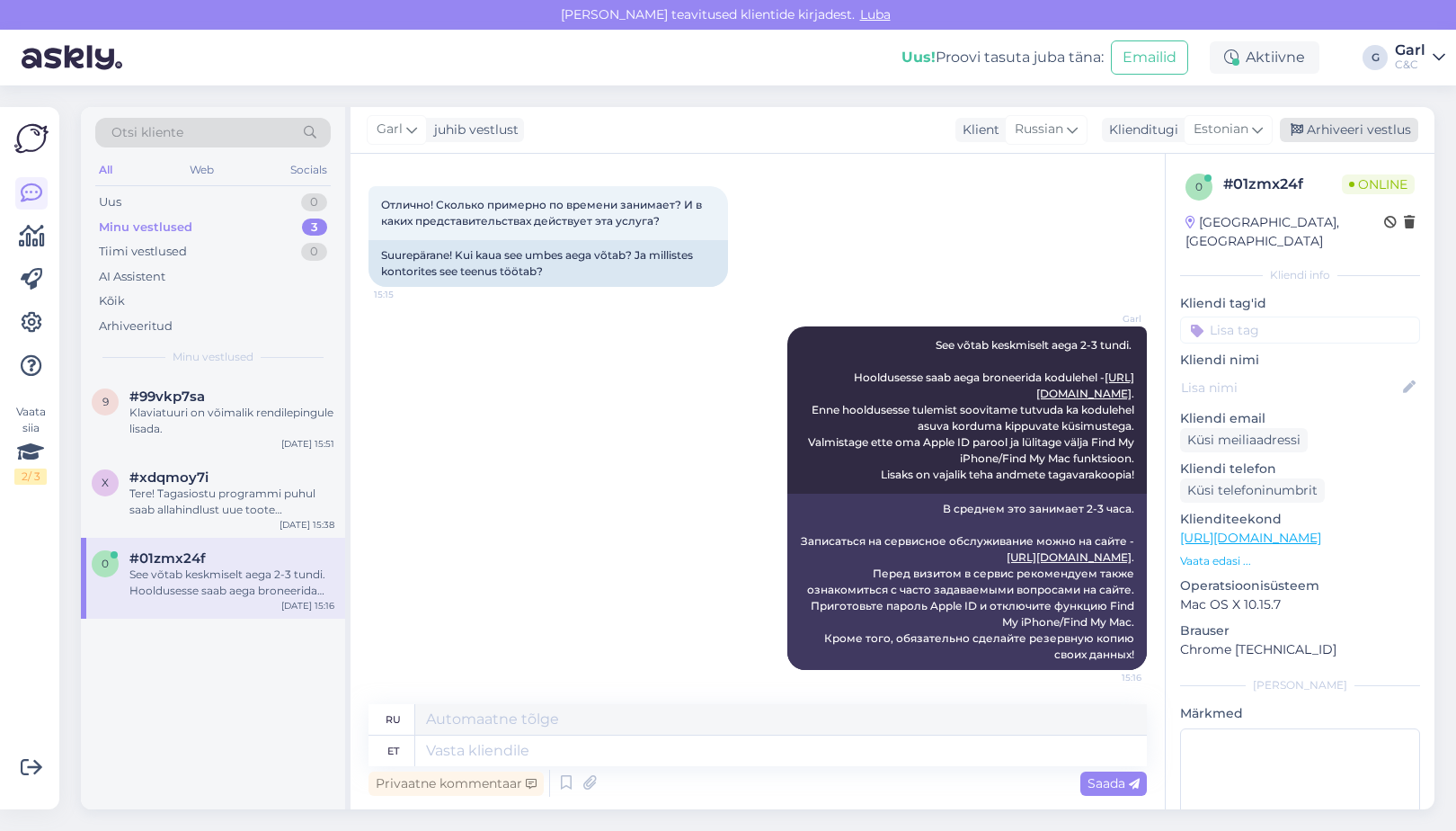
click at [1369, 125] on div "Arhiveeri vestlus" at bounding box center [1349, 130] width 138 height 24
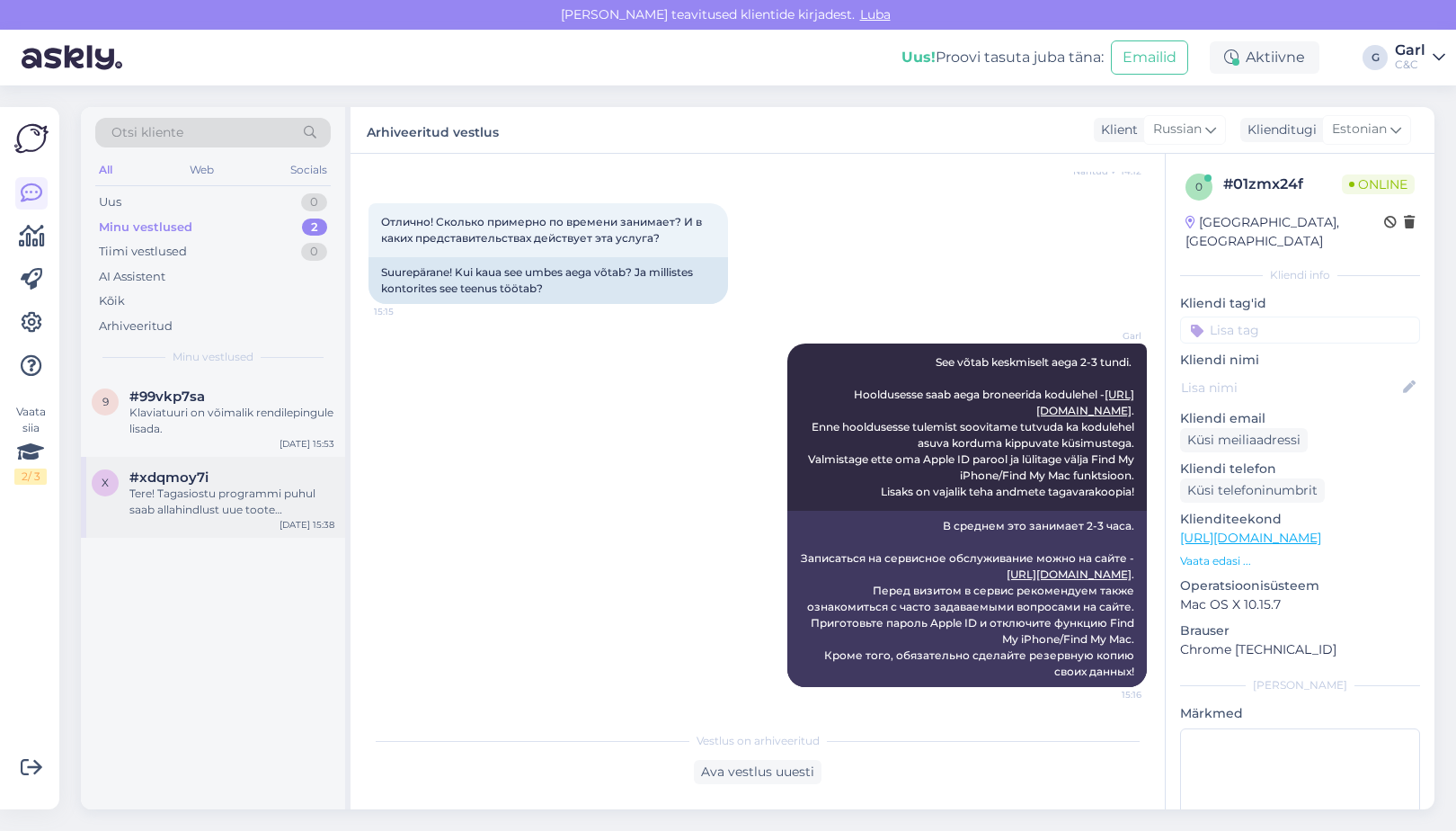
click at [304, 513] on div "Tere! Tagasiostu programmi puhul saab allahindlust uue toote ostmiseks." at bounding box center [232, 501] width 205 height 32
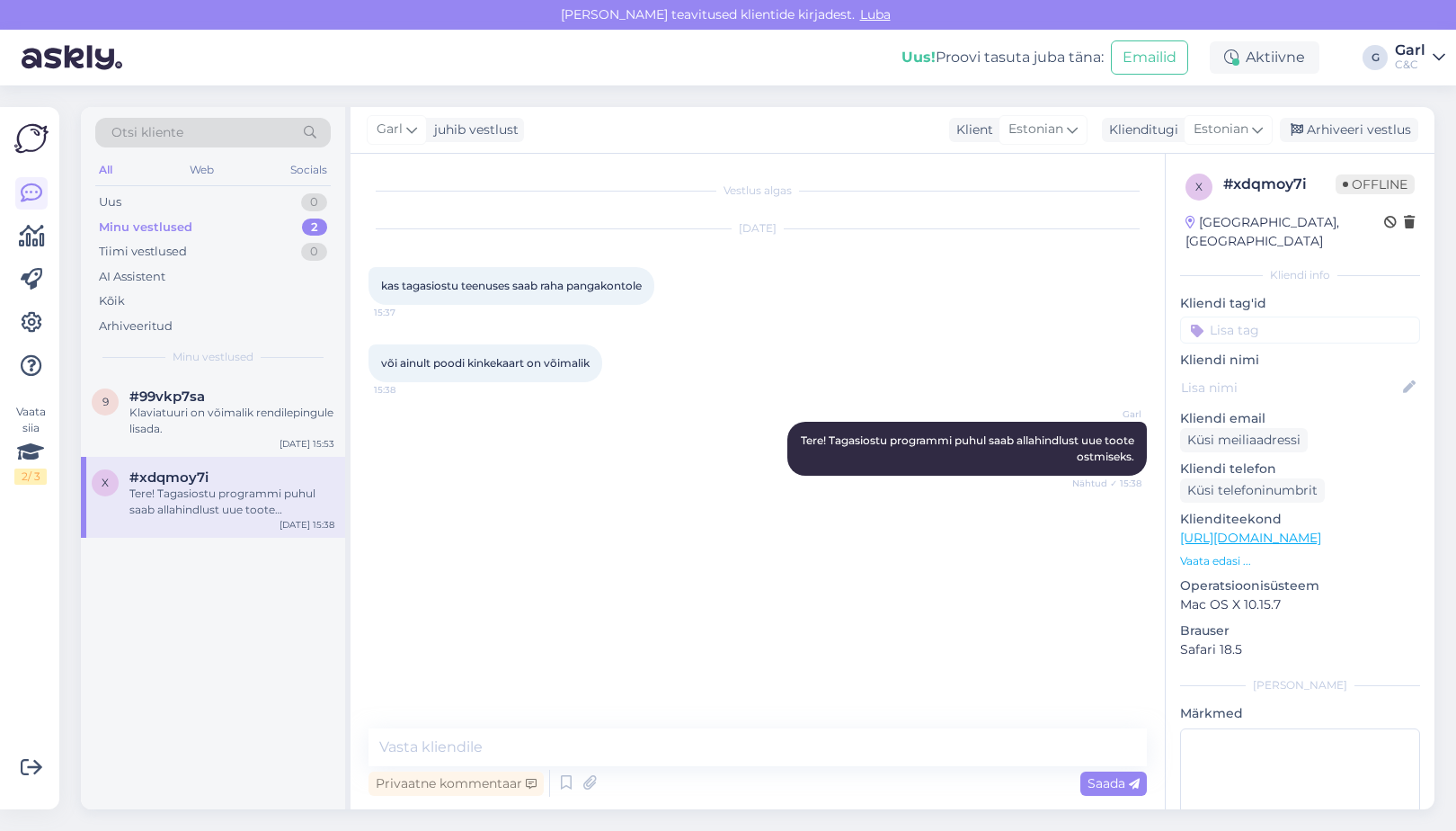
click at [1310, 116] on div "Garl juhib vestlust Klient Estonian Klienditugi Estonian Arhiveeri vestlus" at bounding box center [892, 130] width 1084 height 47
click at [1310, 128] on div "Arhiveeri vestlus" at bounding box center [1349, 130] width 138 height 24
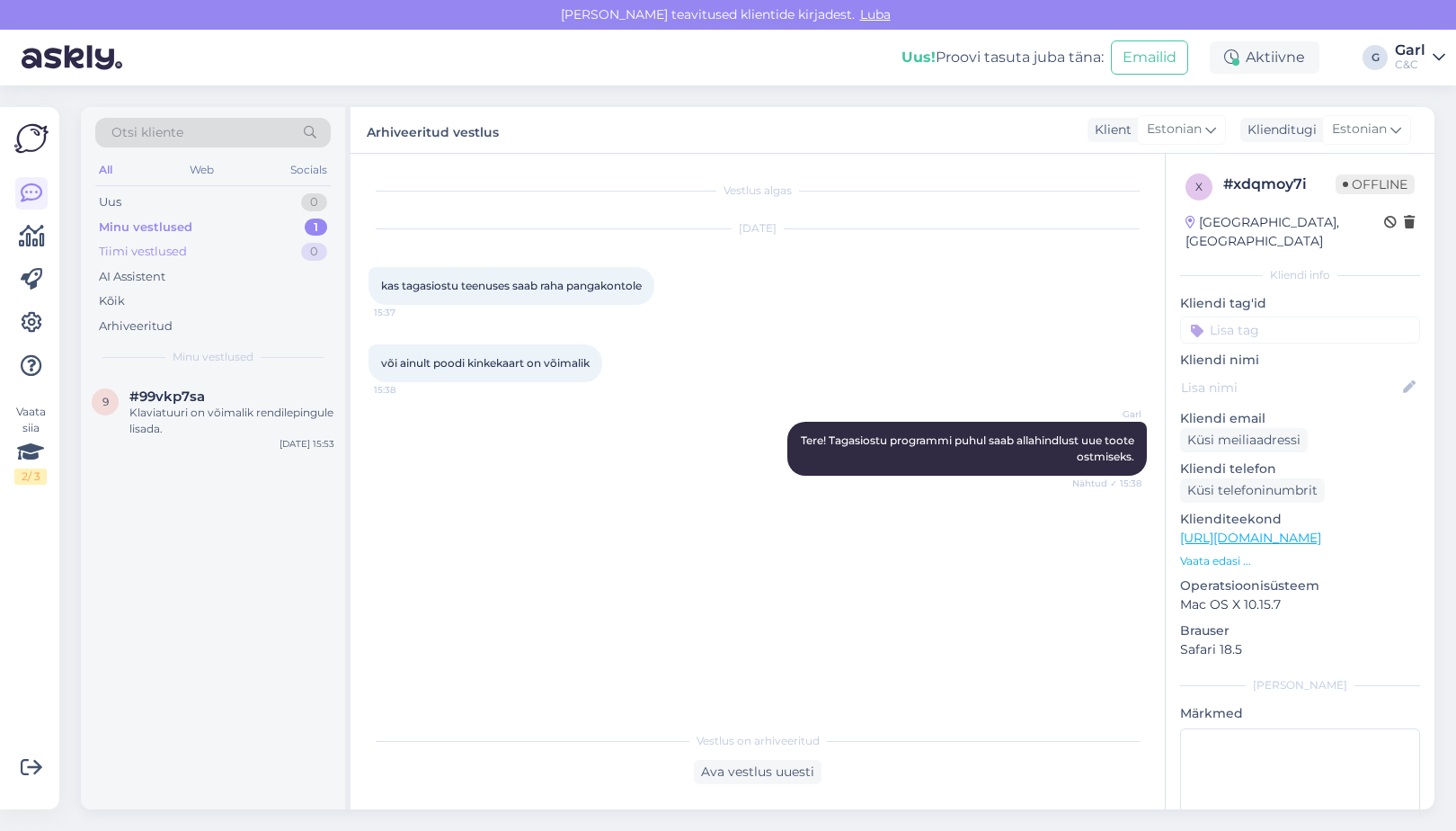
click at [293, 241] on div "Tiimi vestlused 0" at bounding box center [213, 252] width 236 height 25
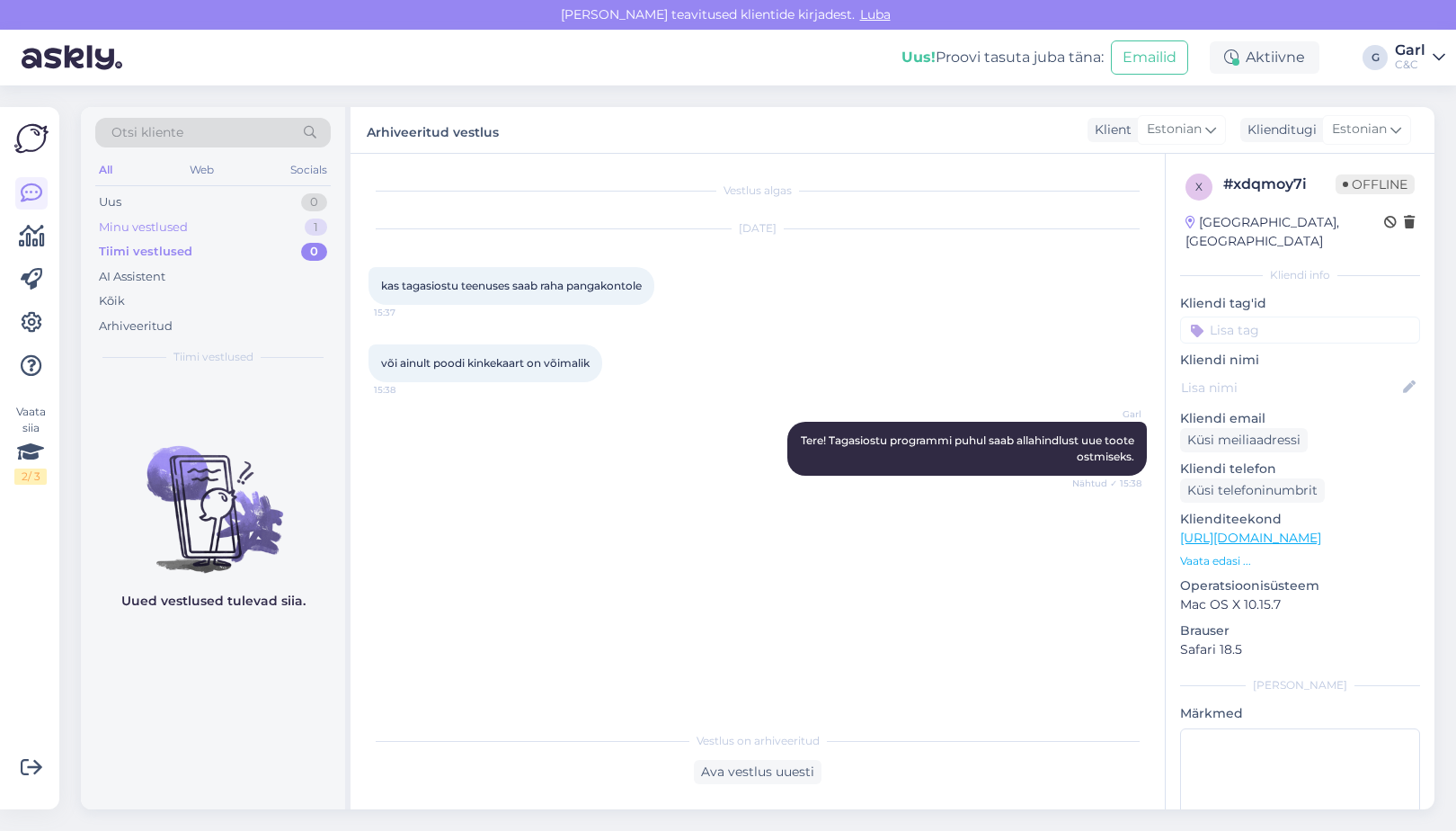
click at [293, 221] on div "Minu vestlused 1" at bounding box center [213, 227] width 236 height 25
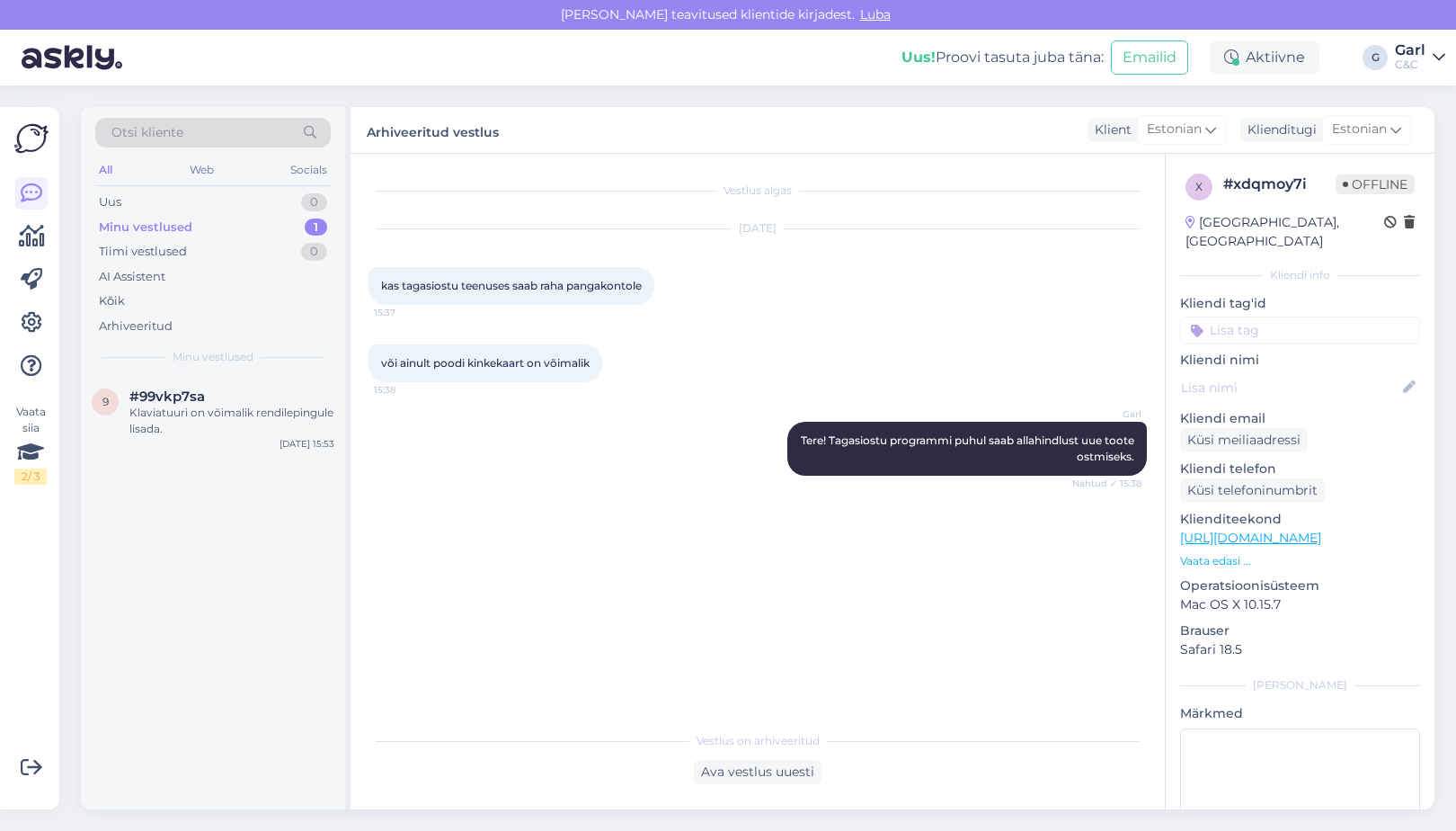
click at [284, 557] on div "9 #99vkp7sa Klaviatuuri on võimalik rendilepingule lisada. Aug 12 15:53" at bounding box center [213, 592] width 264 height 433
click at [227, 368] on div "Otsi kliente All Web Socials Uus 0 Minu vestlused 1 Tiimi vestlused 0 AI Assist…" at bounding box center [213, 241] width 264 height 269
click at [226, 416] on div "Klaviatuuri on võimalik rendilepingule lisada." at bounding box center [232, 420] width 205 height 32
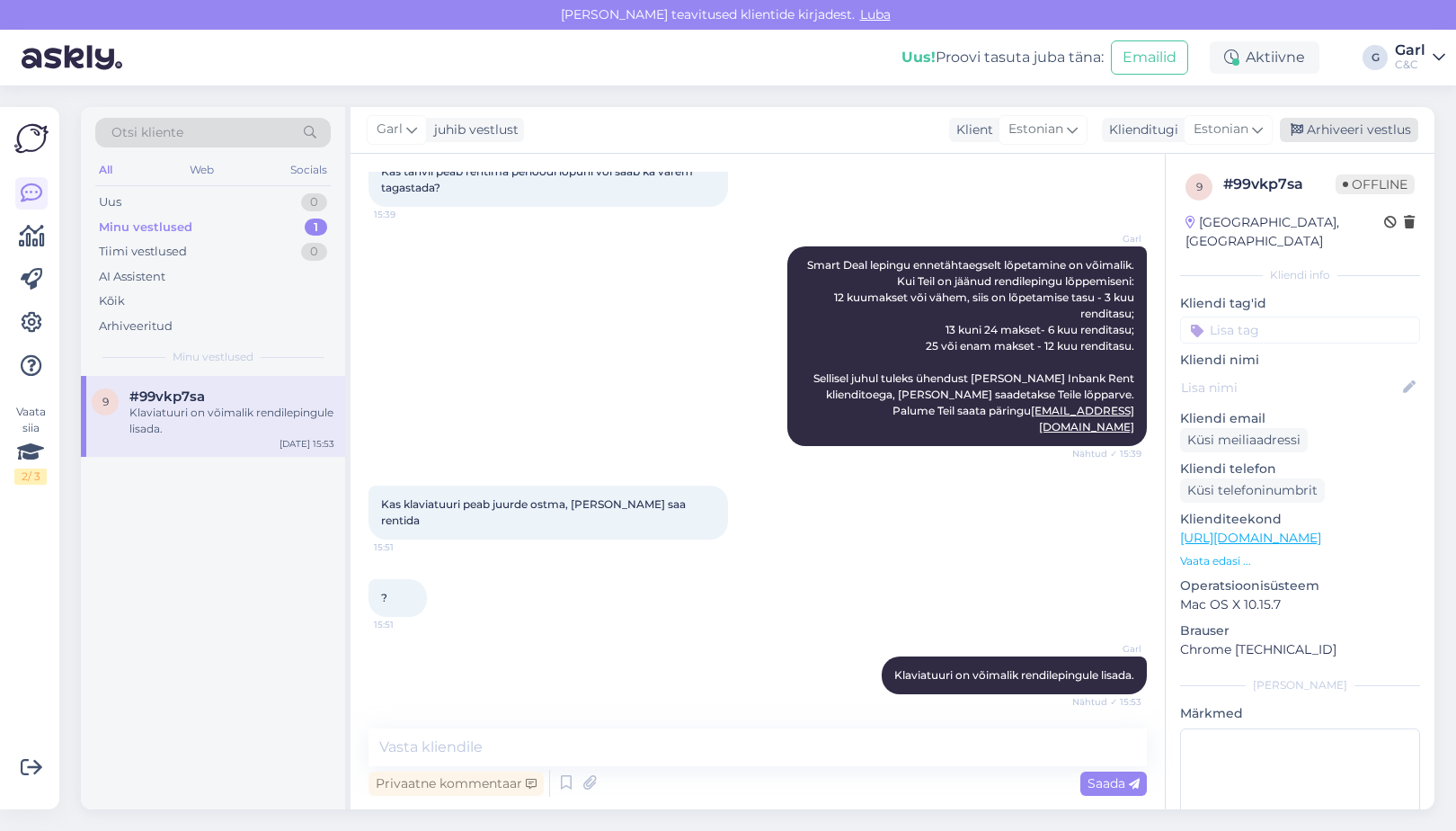
click at [1380, 131] on div "Arhiveeri vestlus" at bounding box center [1349, 130] width 138 height 24
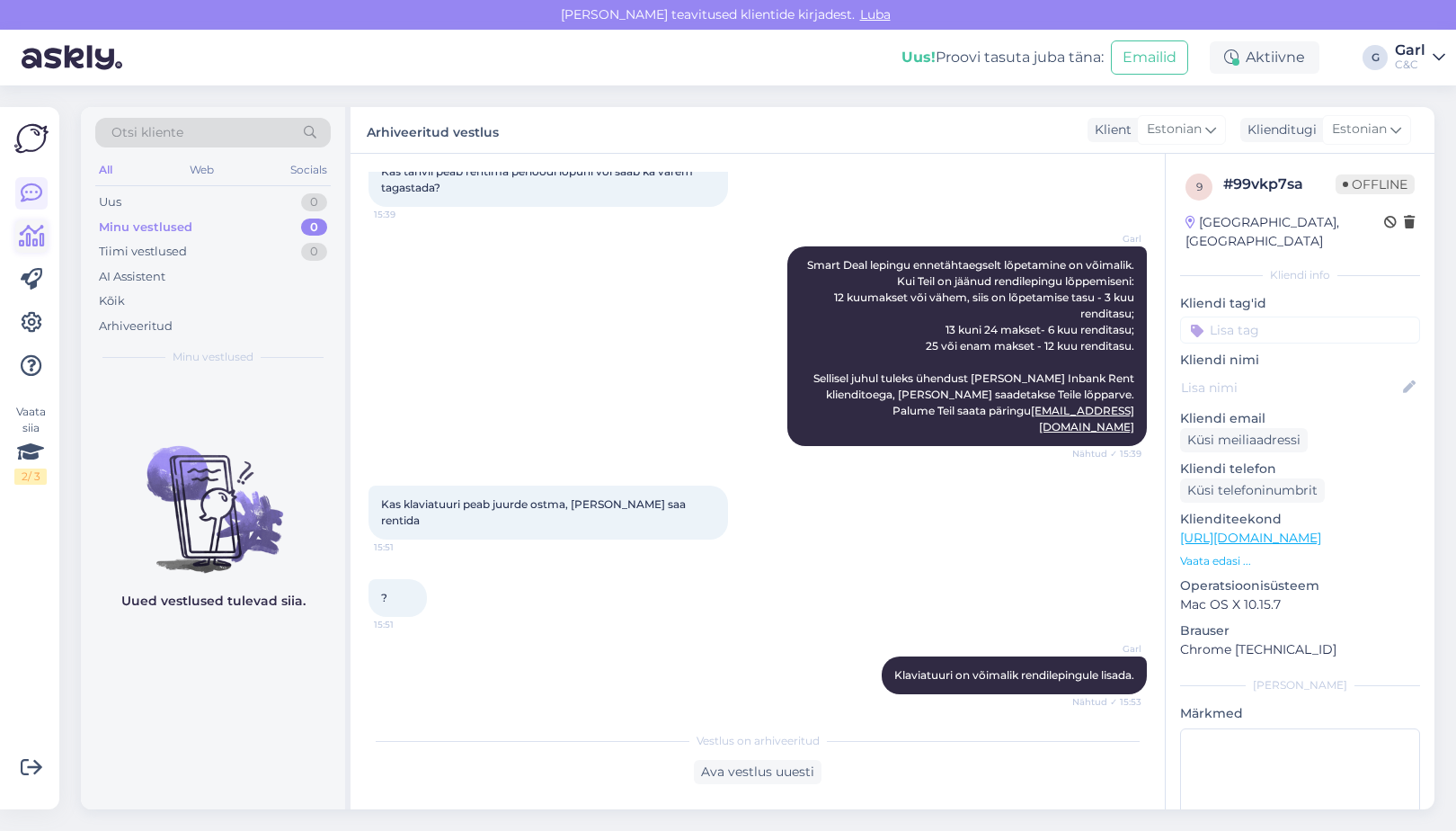
click at [34, 247] on icon at bounding box center [31, 236] width 26 height 21
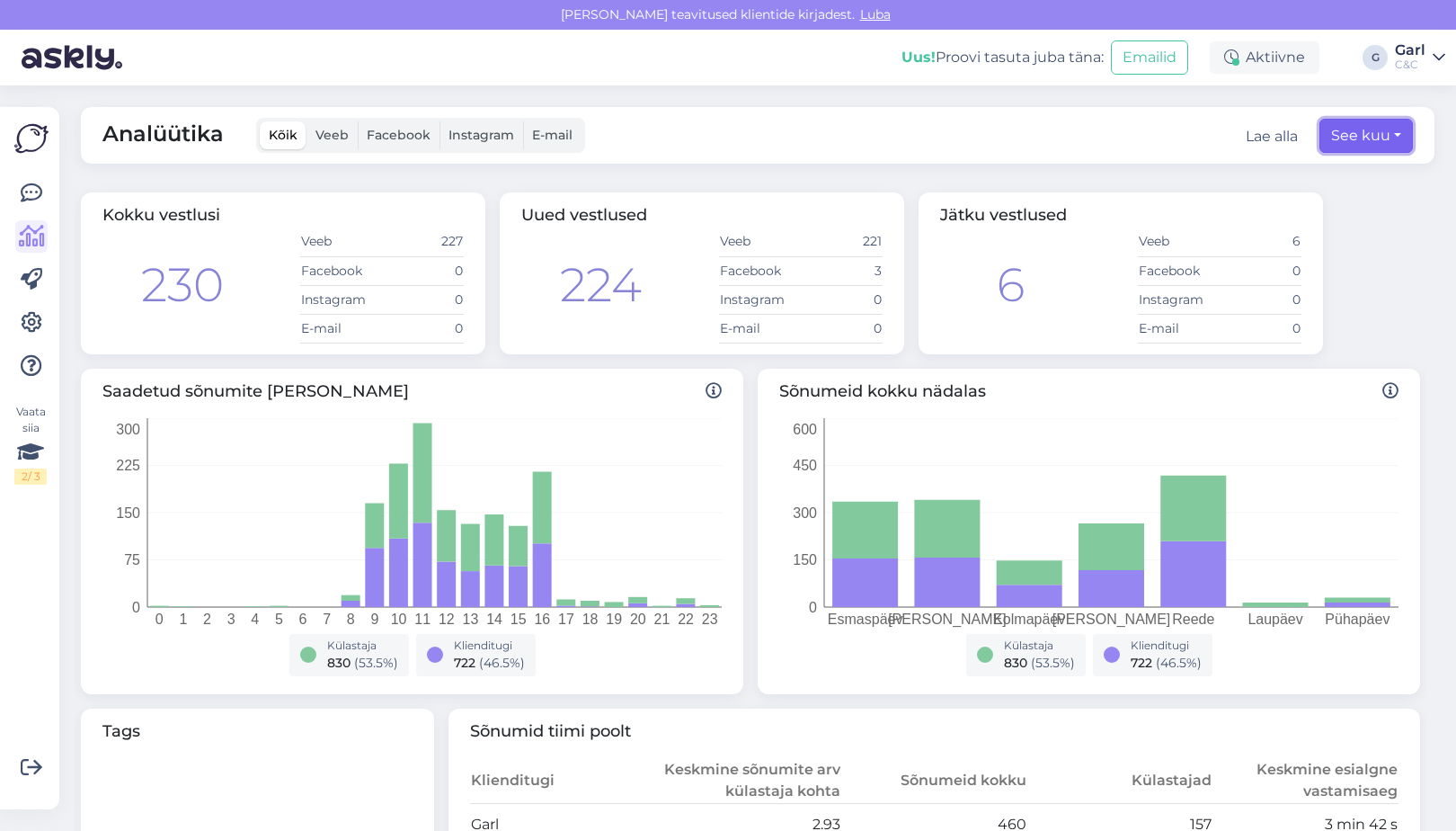
click at [1367, 131] on button "See kuu" at bounding box center [1367, 135] width 94 height 34
select select "7"
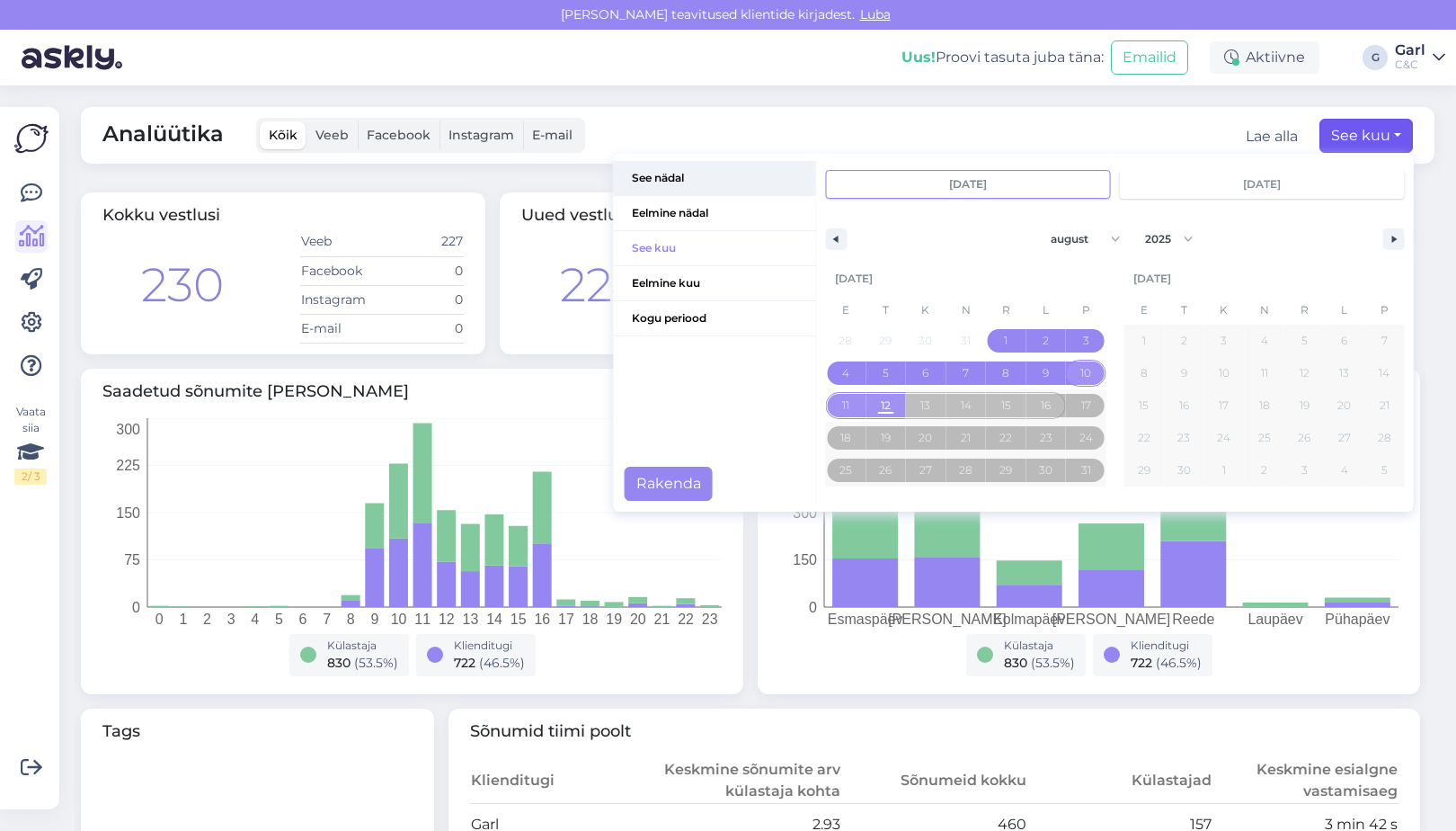
click at [707, 190] on span "See nädal" at bounding box center [716, 178] width 203 height 34
type input "aug 10 2025"
type input "aug 16 2025"
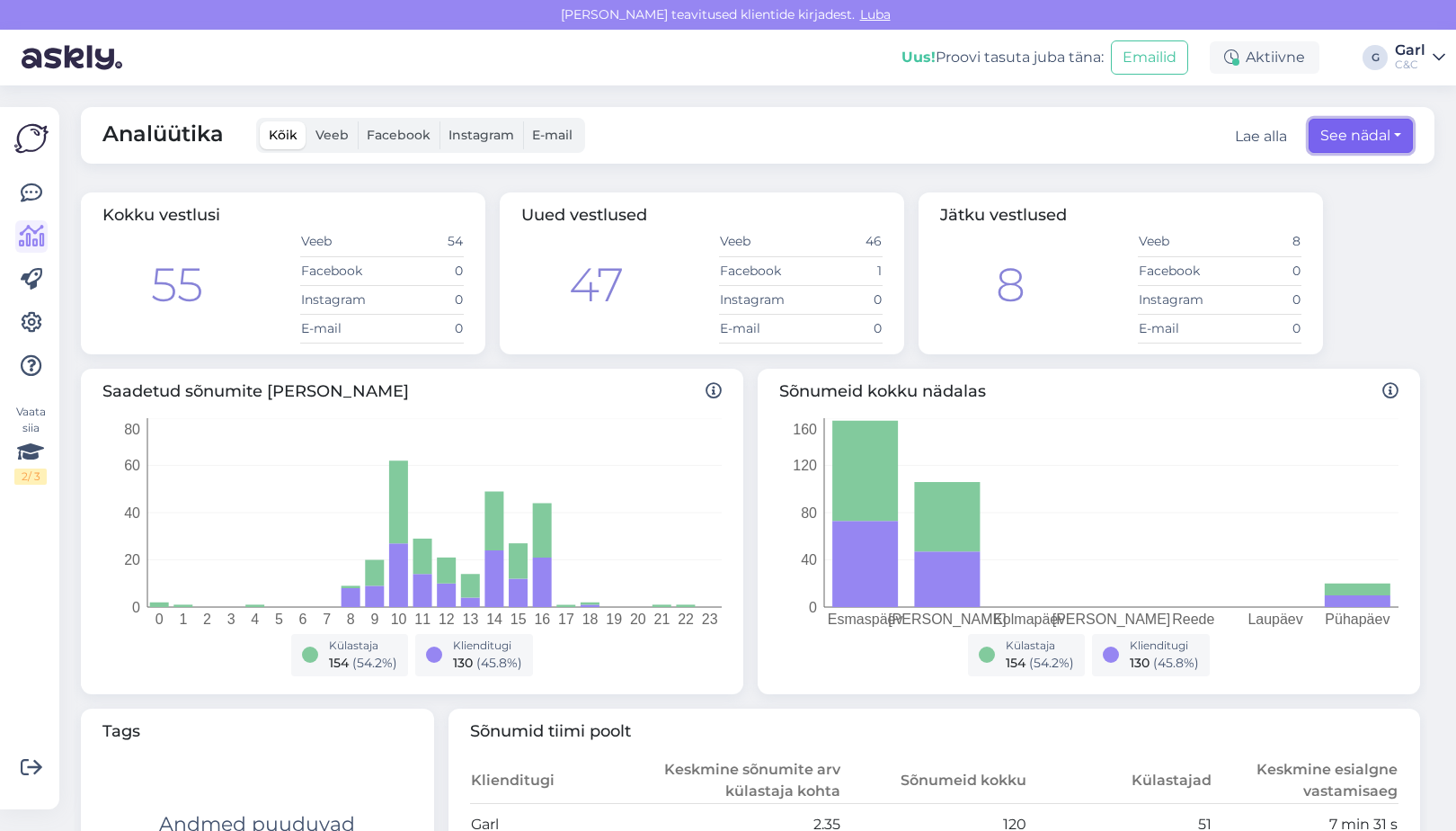
click at [1363, 142] on button "See nädal" at bounding box center [1360, 135] width 104 height 34
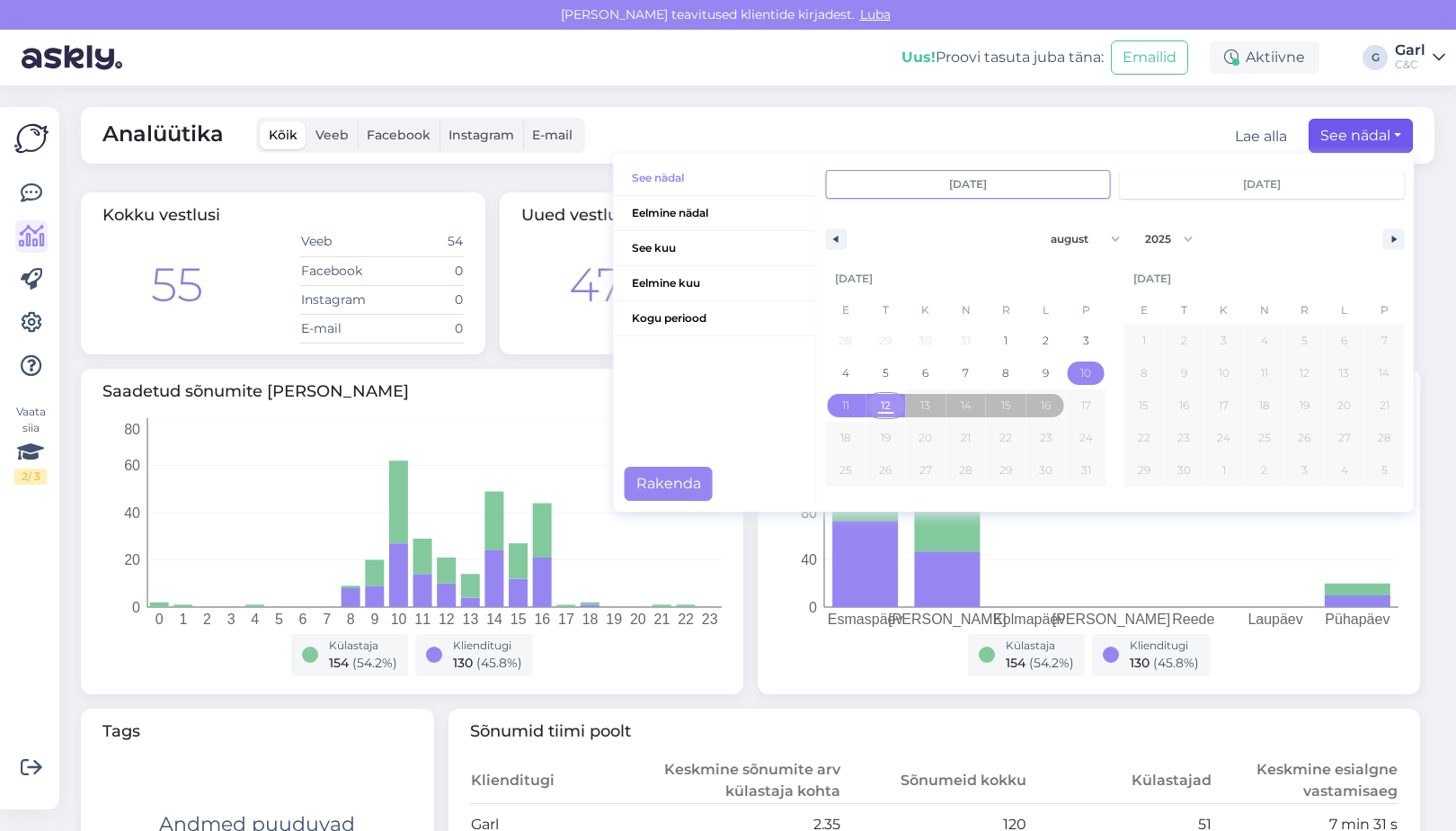
click at [887, 405] on span "12" at bounding box center [886, 405] width 10 height 32
type input "aug 12 2025"
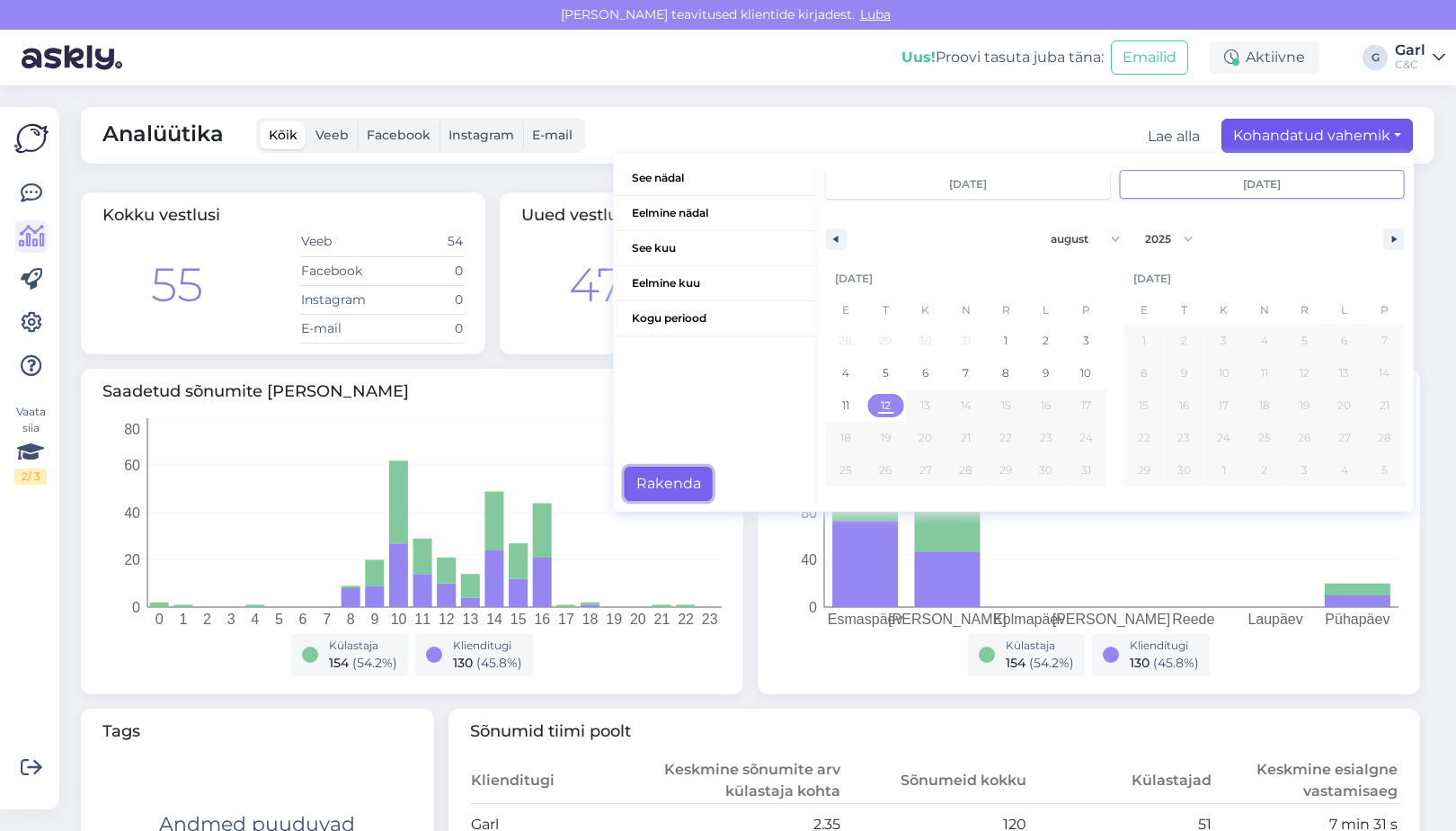
click at [683, 481] on button "Rakenda" at bounding box center [669, 484] width 88 height 34
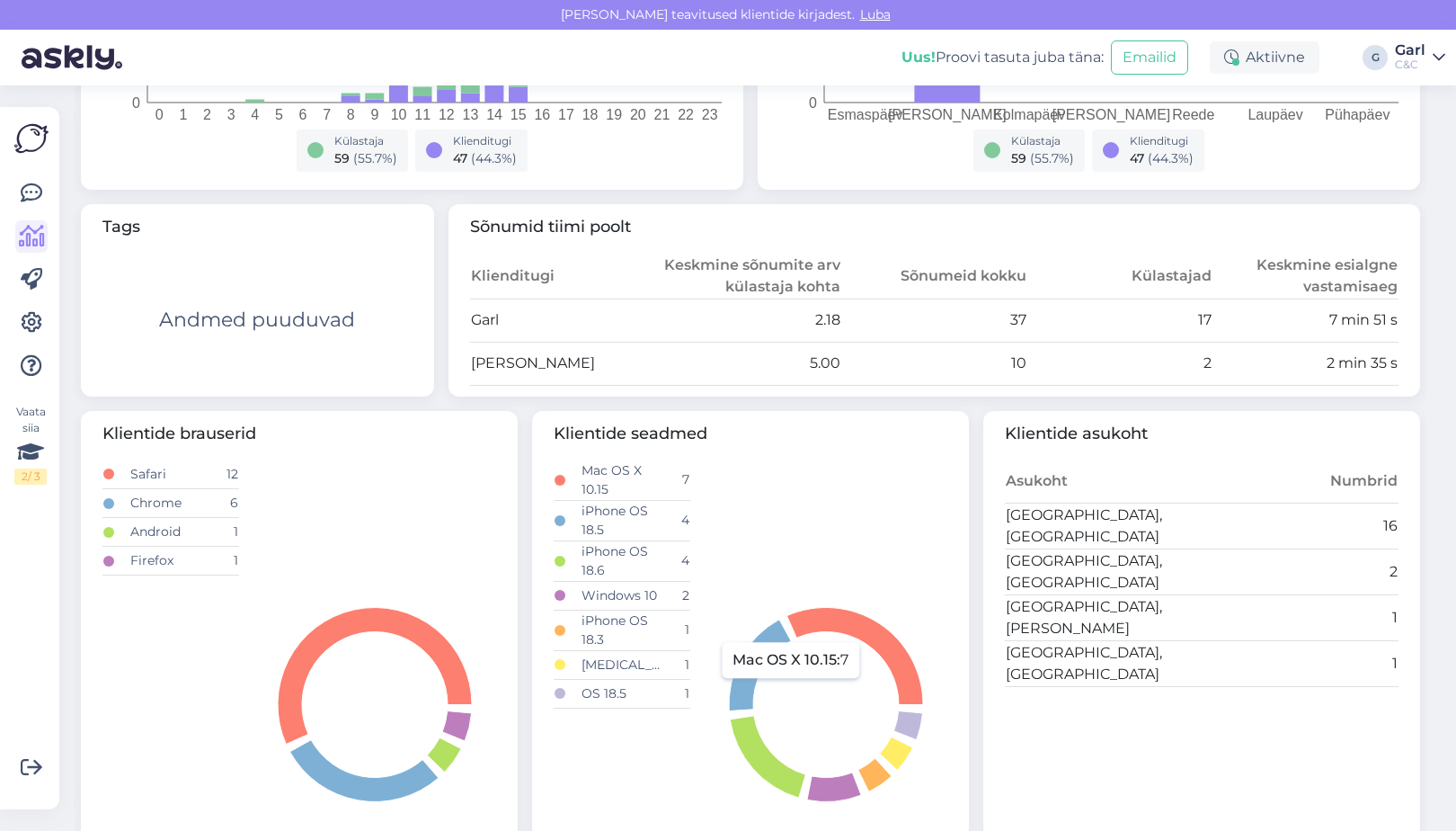
scroll to position [433, 0]
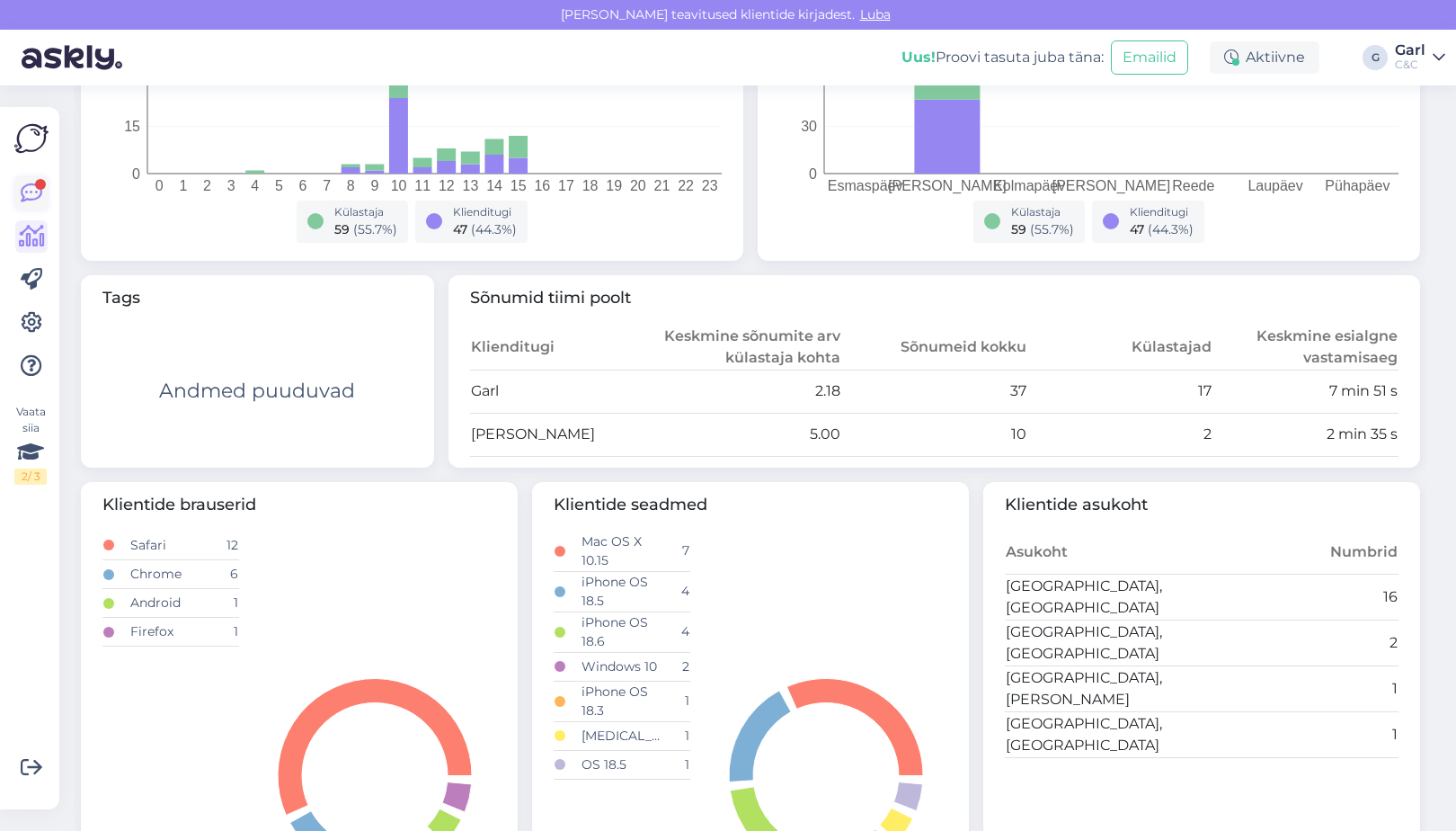
click at [40, 195] on icon at bounding box center [30, 193] width 21 height 21
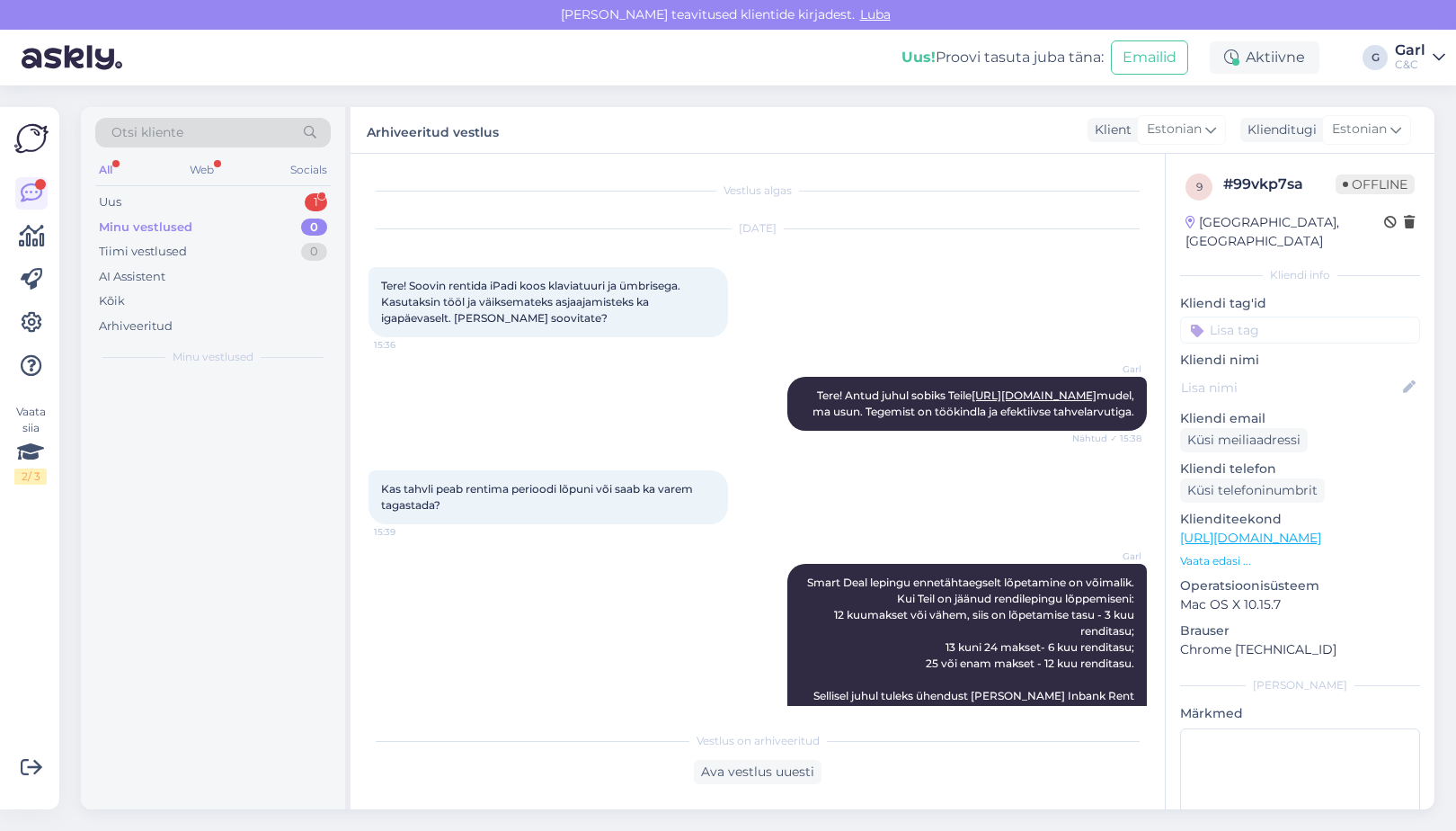
scroll to position [324, 0]
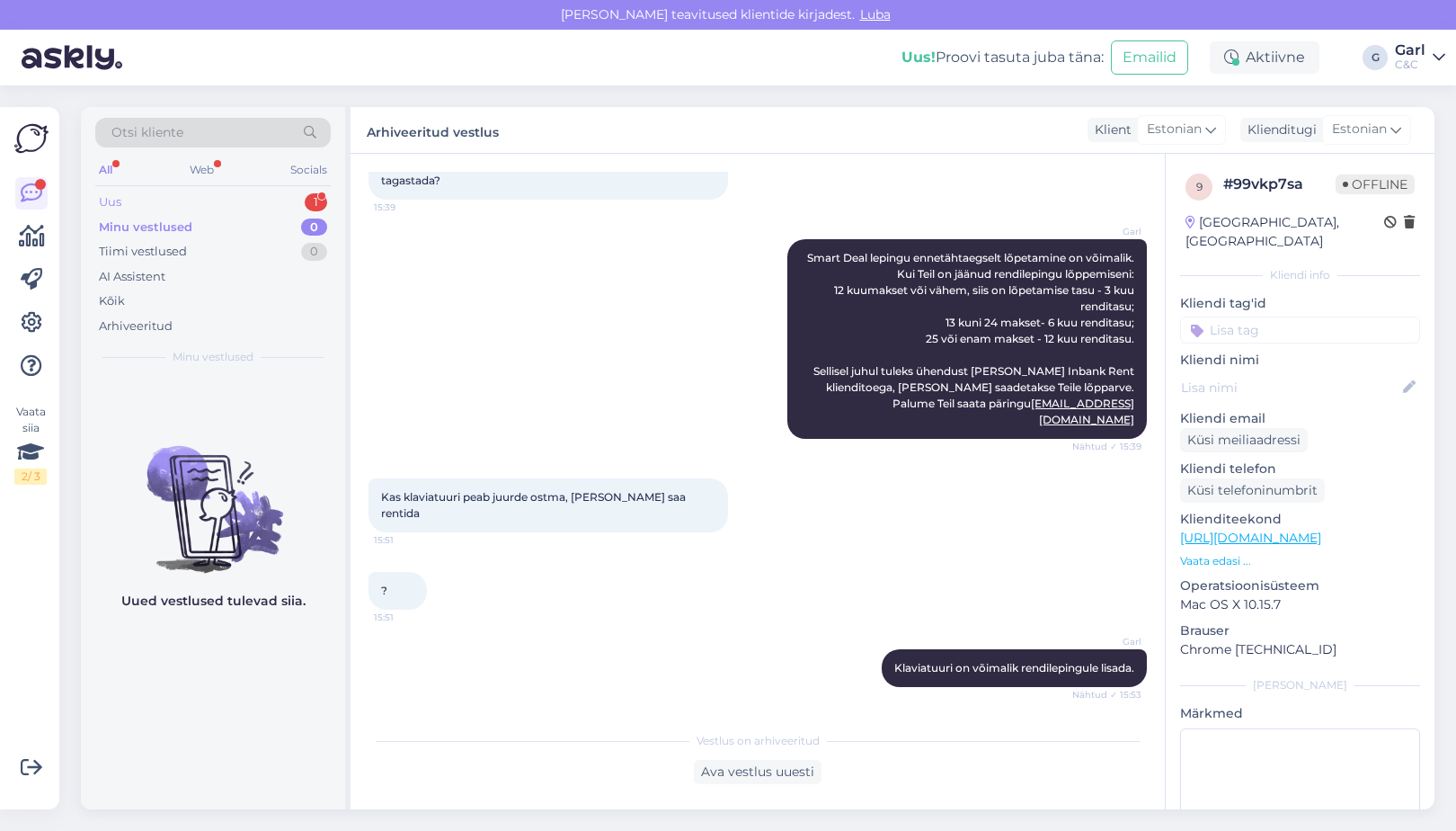
click at [267, 194] on div "Uus 1" at bounding box center [213, 202] width 236 height 25
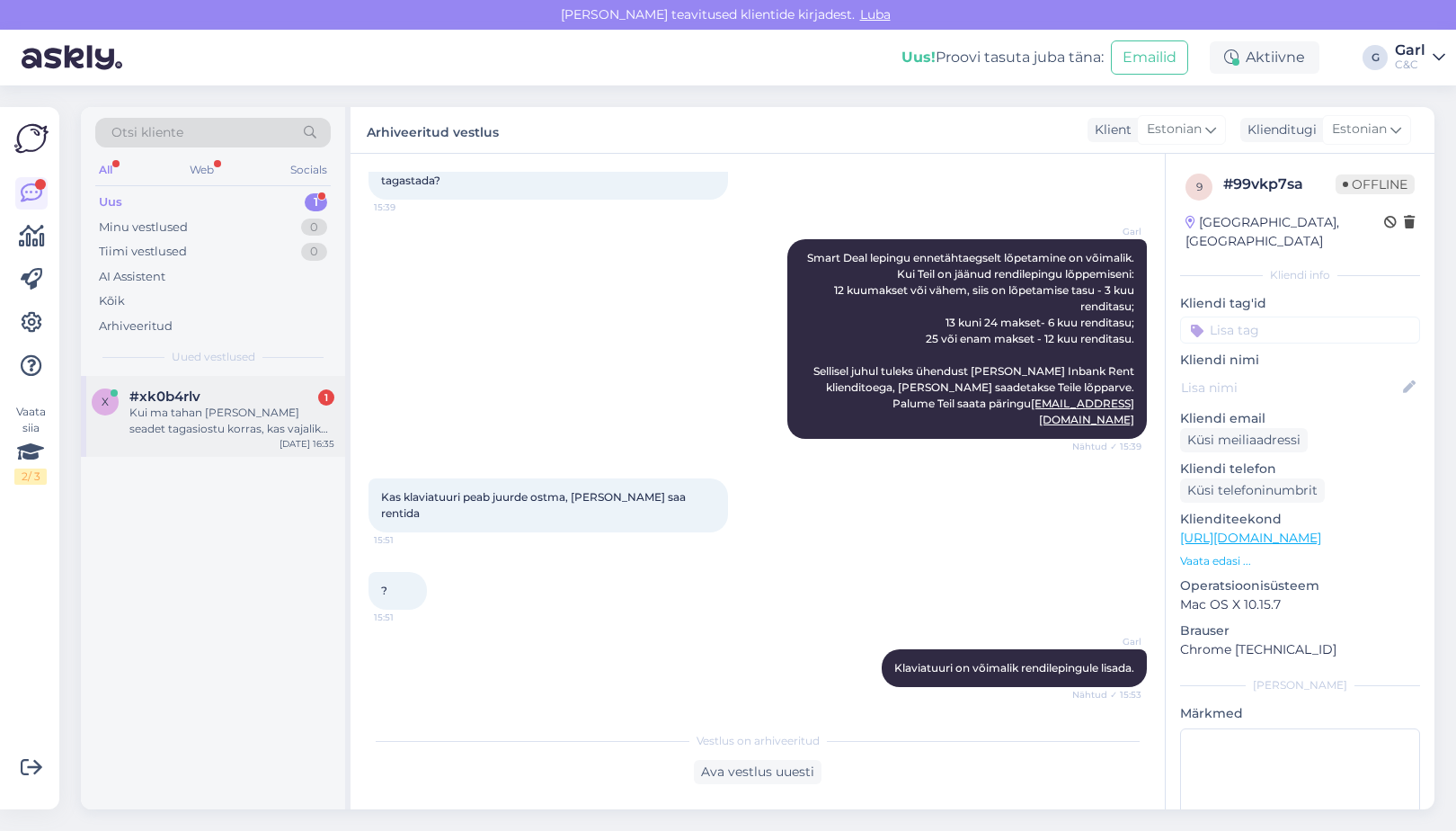
click at [233, 398] on div "#xk0b4rlv 1" at bounding box center [232, 397] width 205 height 17
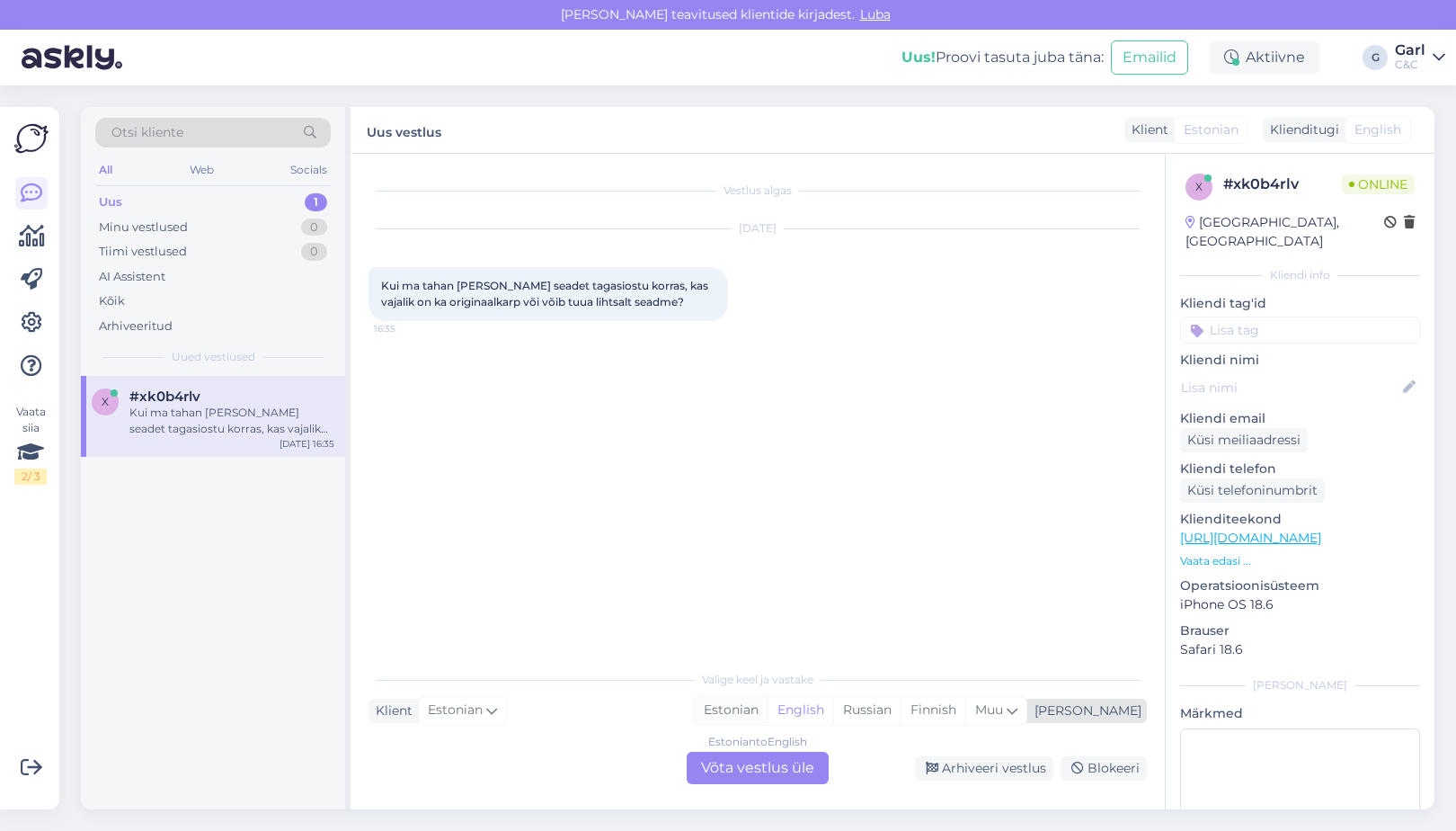
click at [768, 716] on div "Estonian" at bounding box center [731, 710] width 73 height 27
click at [762, 759] on div "Estonian to Estonian Võta vestlus üle" at bounding box center [758, 767] width 142 height 32
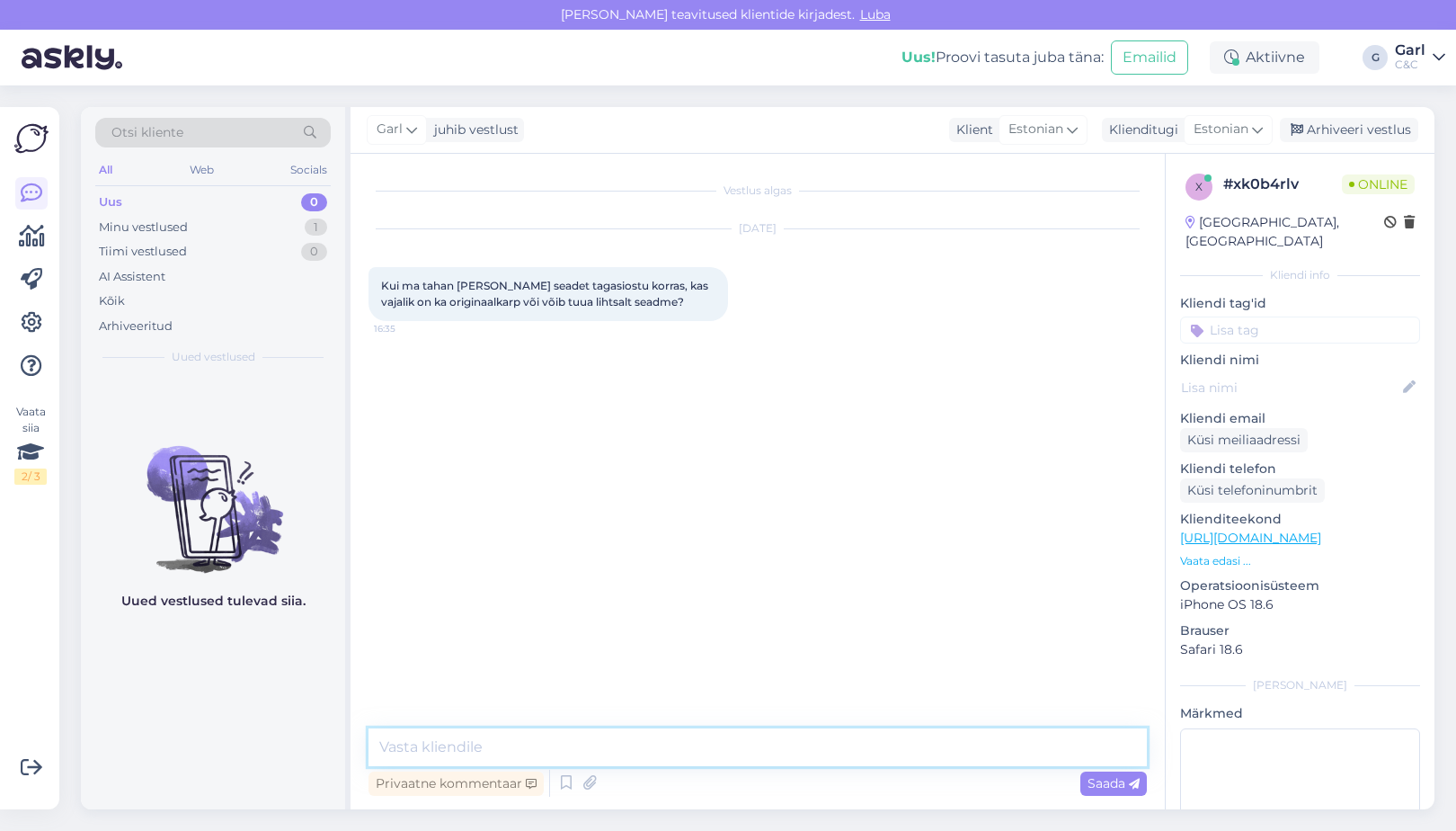
click at [762, 755] on textarea at bounding box center [757, 747] width 778 height 38
type textarea "Tere! Karp ei ole kohustuslik."
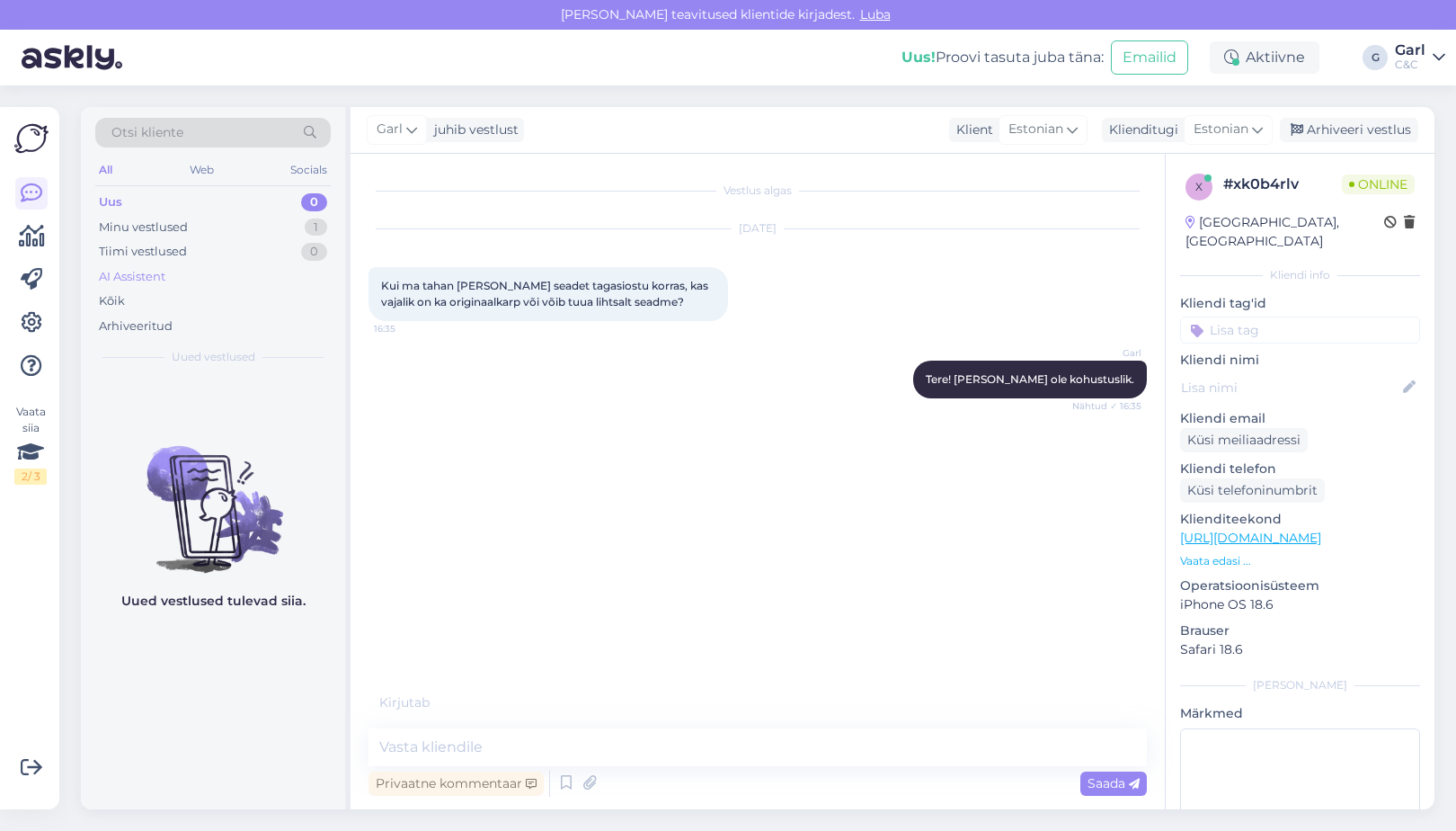
click at [198, 282] on div "AI Assistent" at bounding box center [213, 276] width 236 height 25
click at [210, 303] on div "Kõik" at bounding box center [213, 300] width 236 height 25
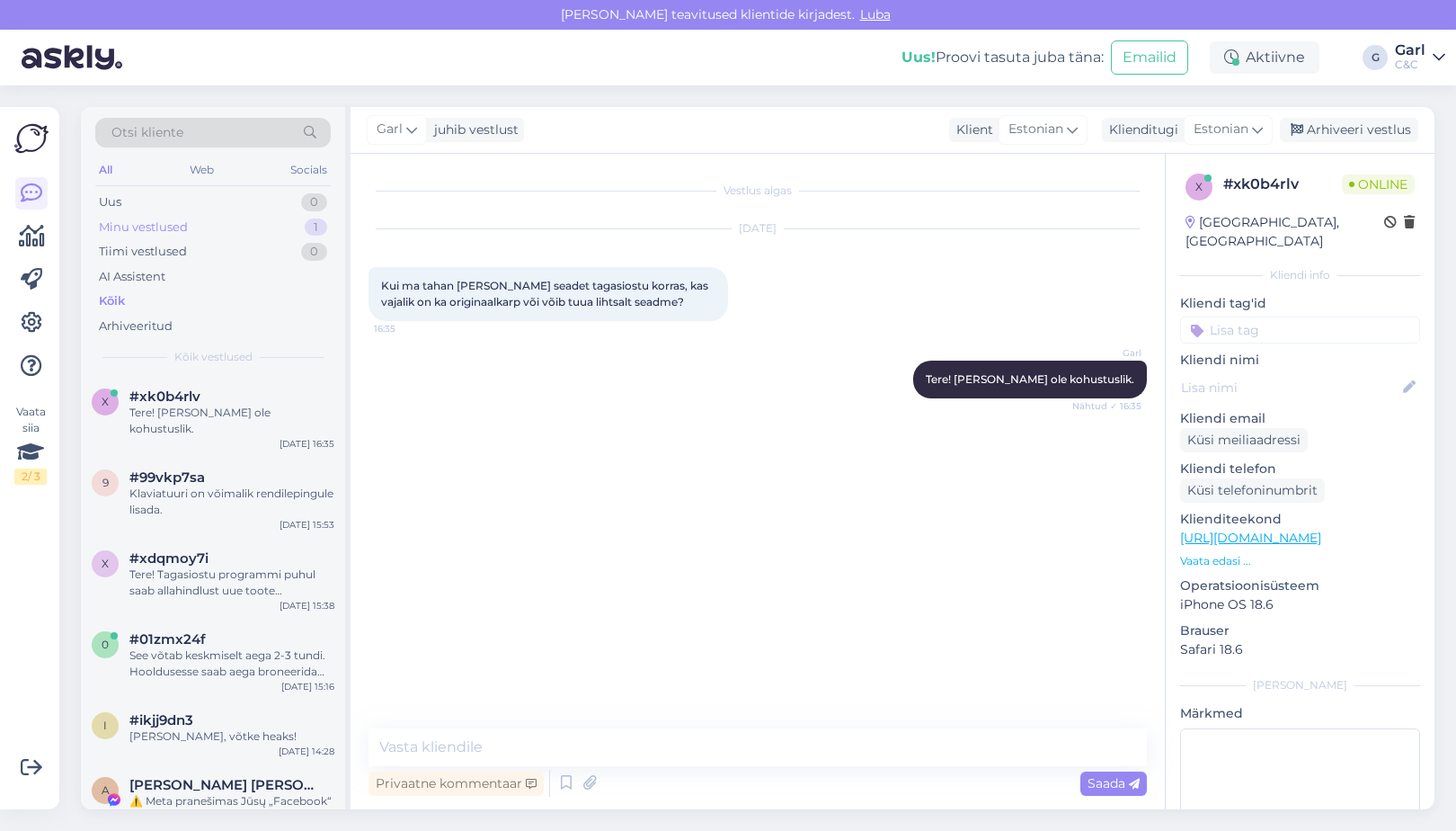
click at [211, 232] on div "Minu vestlused 1" at bounding box center [213, 227] width 236 height 25
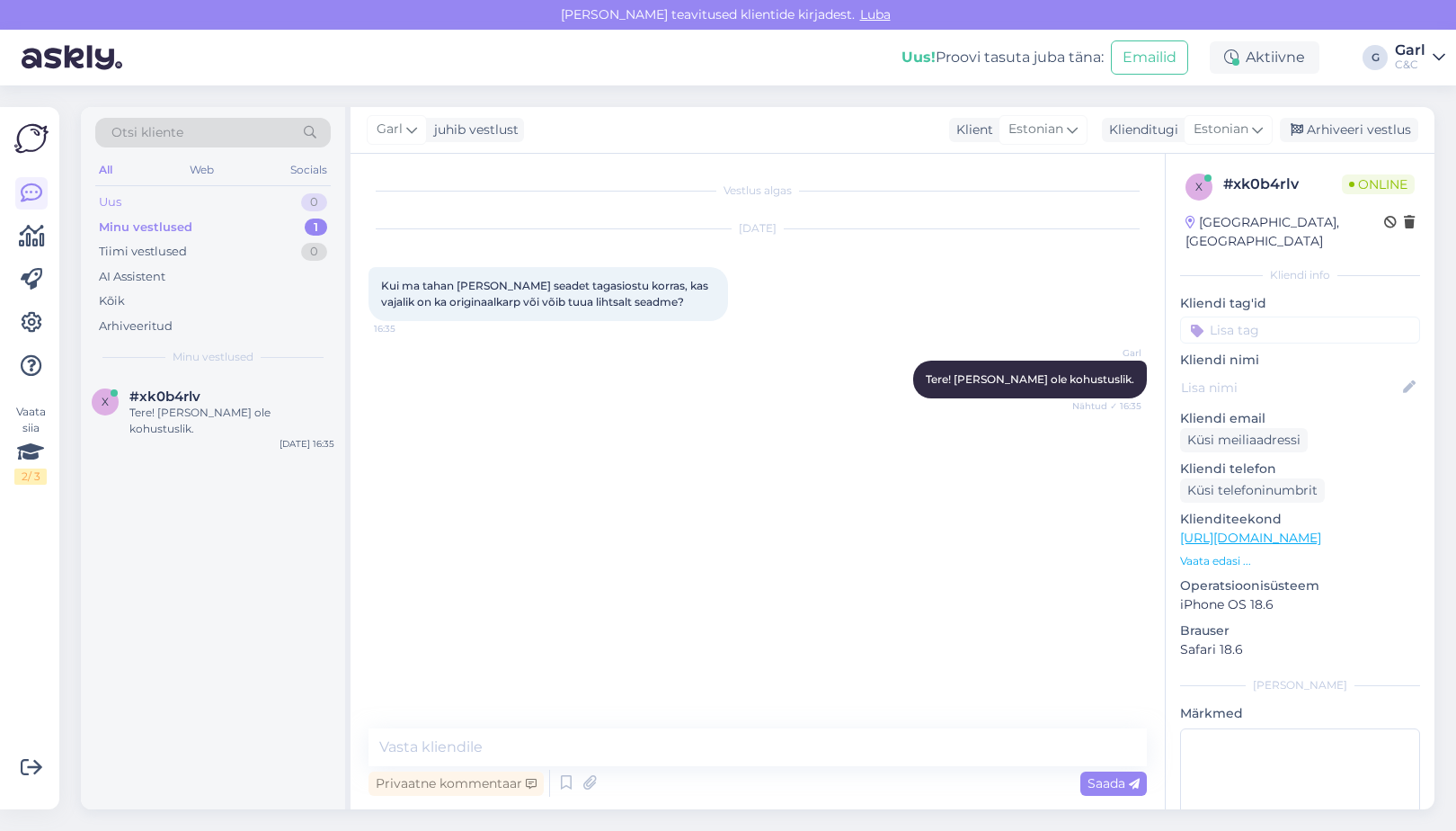
click at [211, 205] on div "Uus 0" at bounding box center [213, 202] width 236 height 25
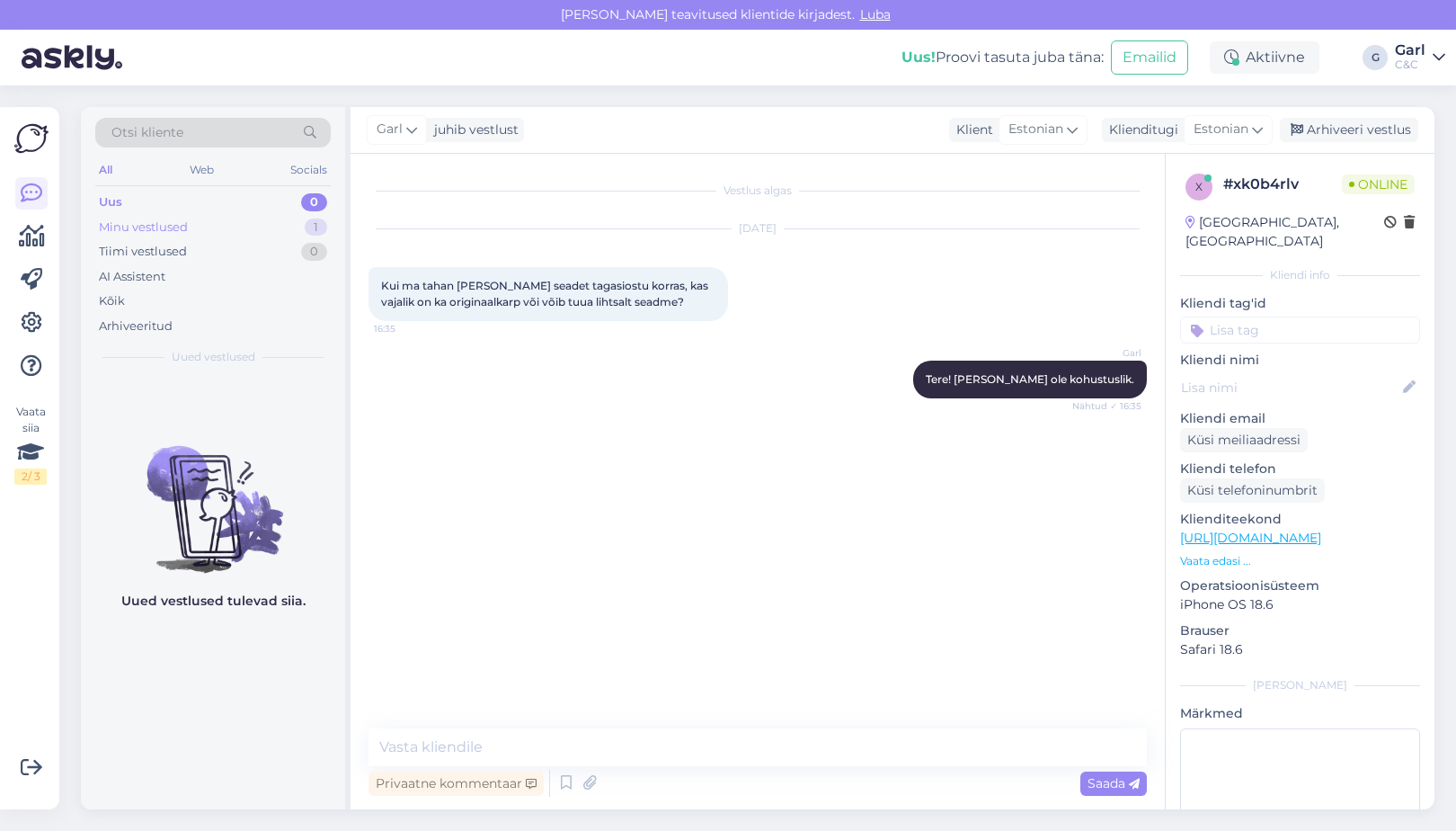
click at [210, 217] on div "Minu vestlused 1" at bounding box center [213, 227] width 236 height 25
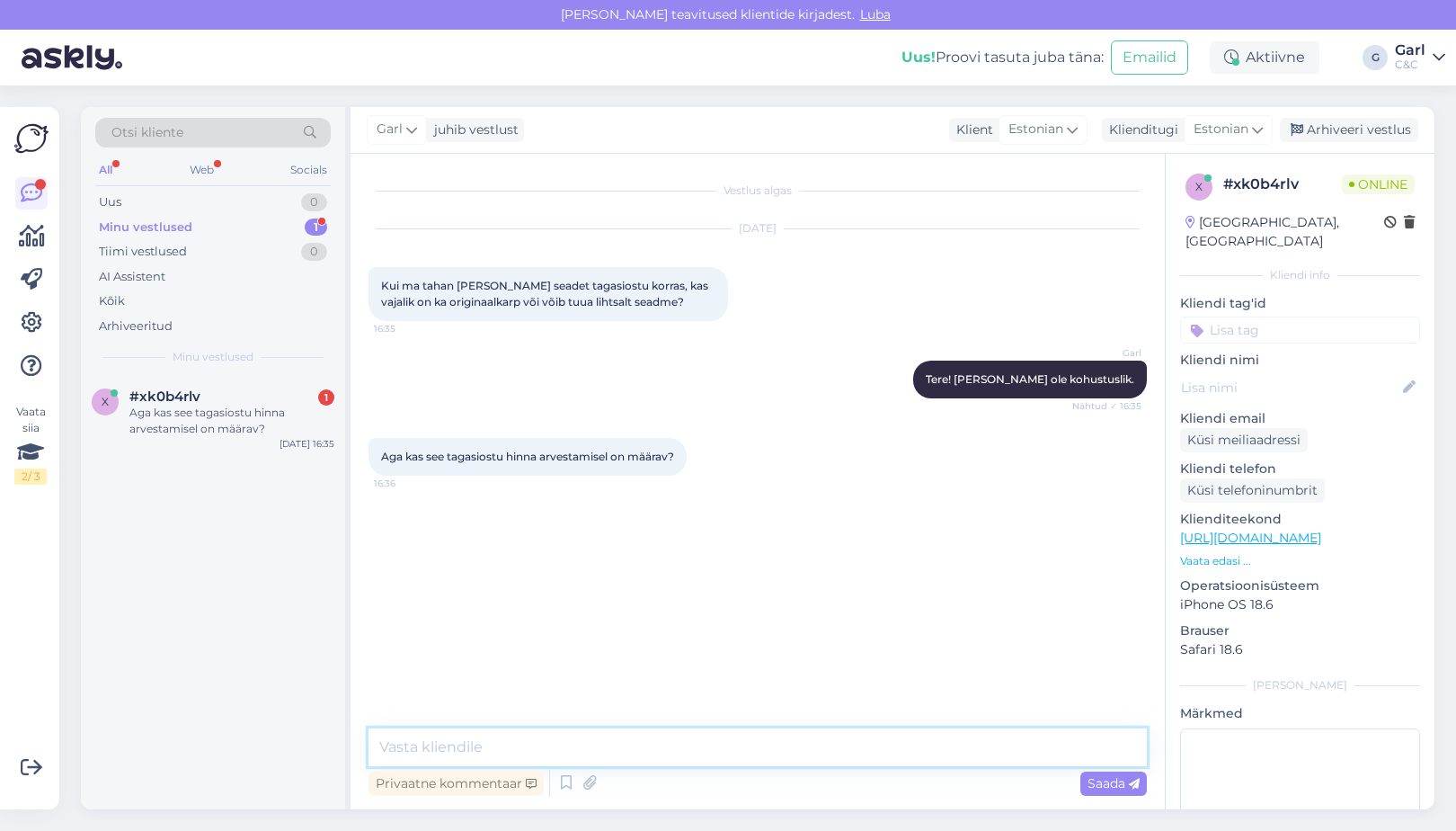
click at [576, 759] on textarea at bounding box center [757, 747] width 778 height 38
type textarea "Ei ole määrav karbi olemasolu."
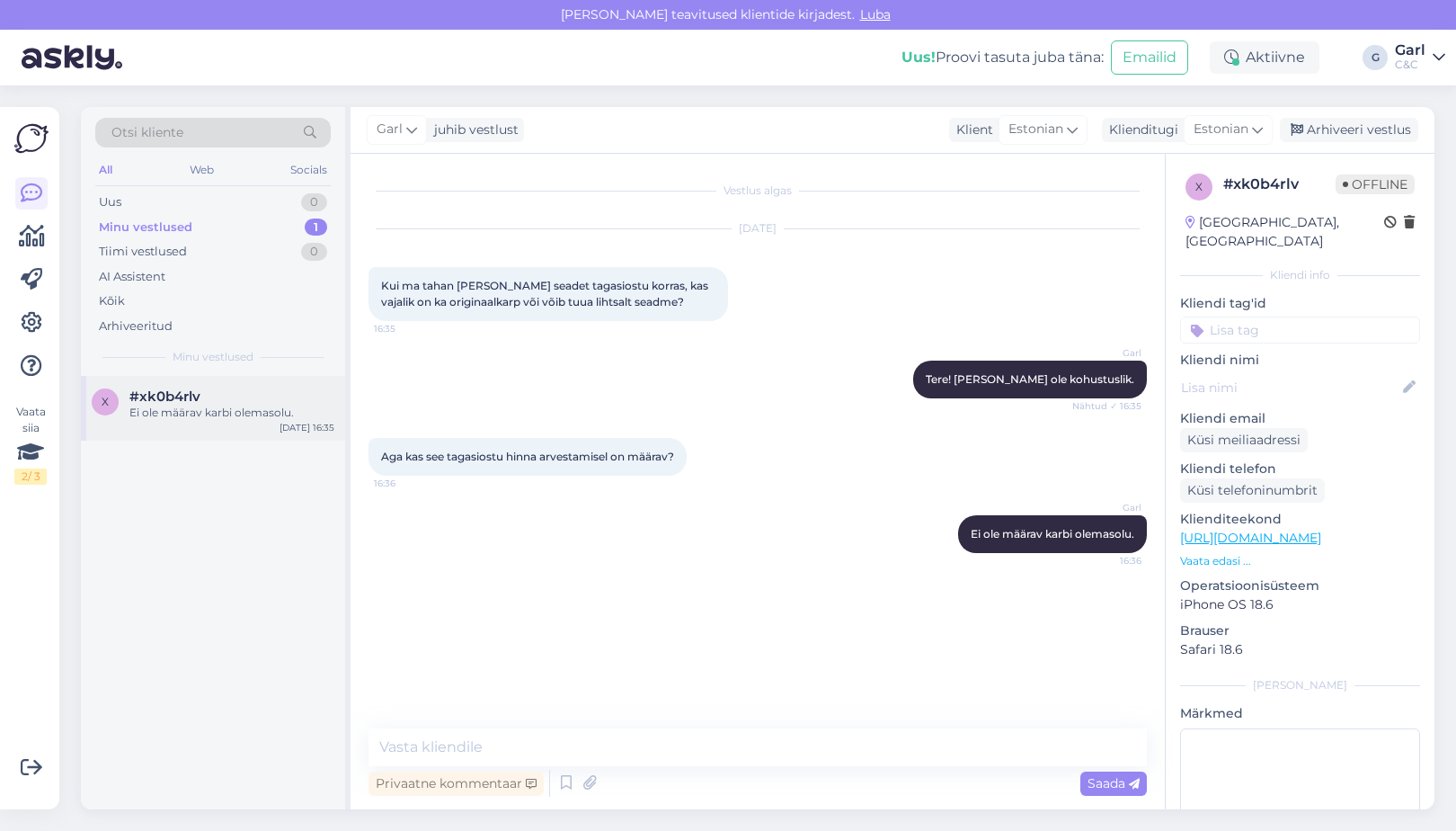
click at [246, 408] on div "Ei ole määrav karbi olemasolu." at bounding box center [232, 413] width 205 height 17
click at [276, 240] on div "Tiimi vestlused 0" at bounding box center [213, 252] width 236 height 25
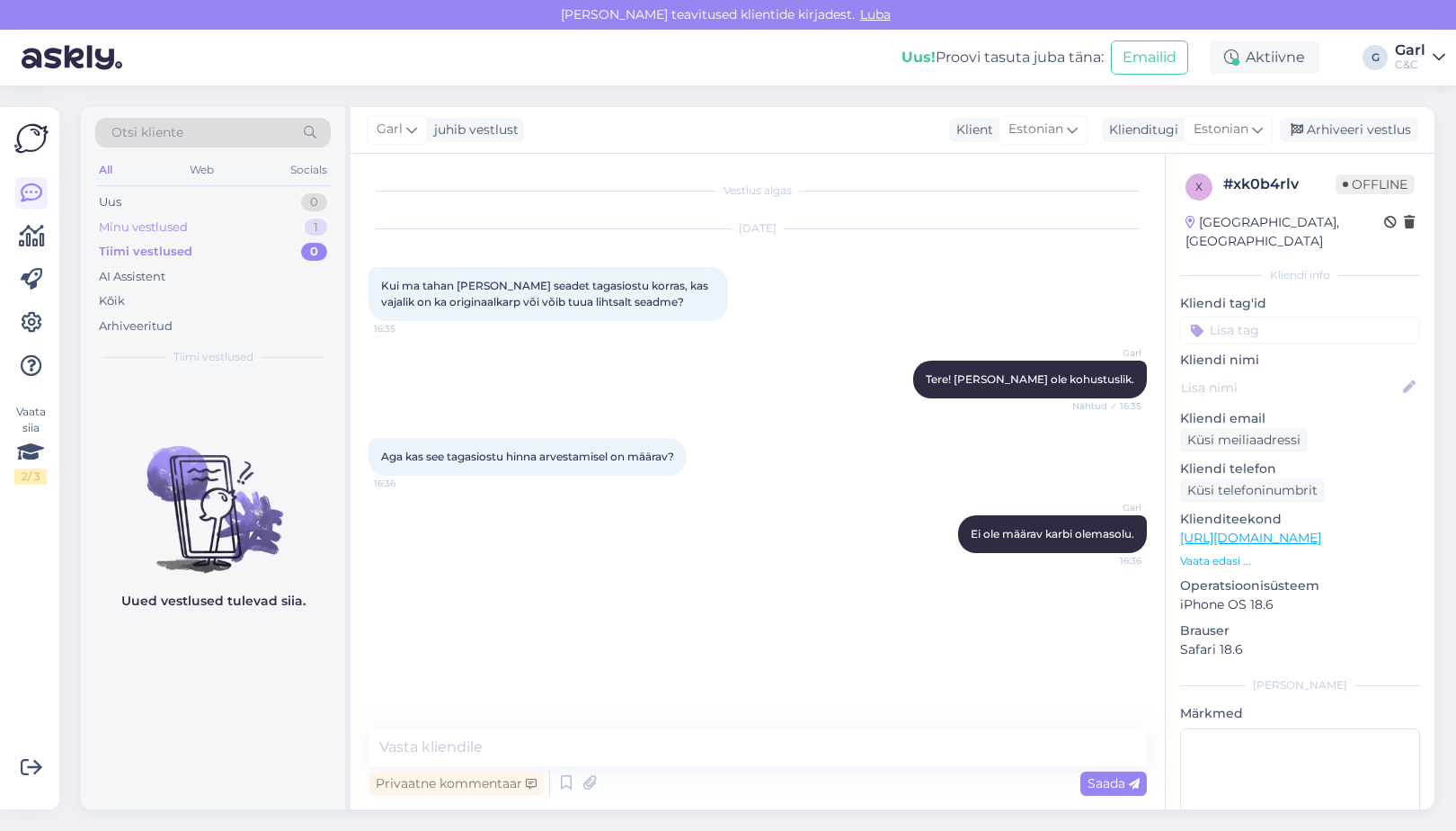
click at [276, 228] on div "Minu vestlused 1" at bounding box center [213, 227] width 236 height 25
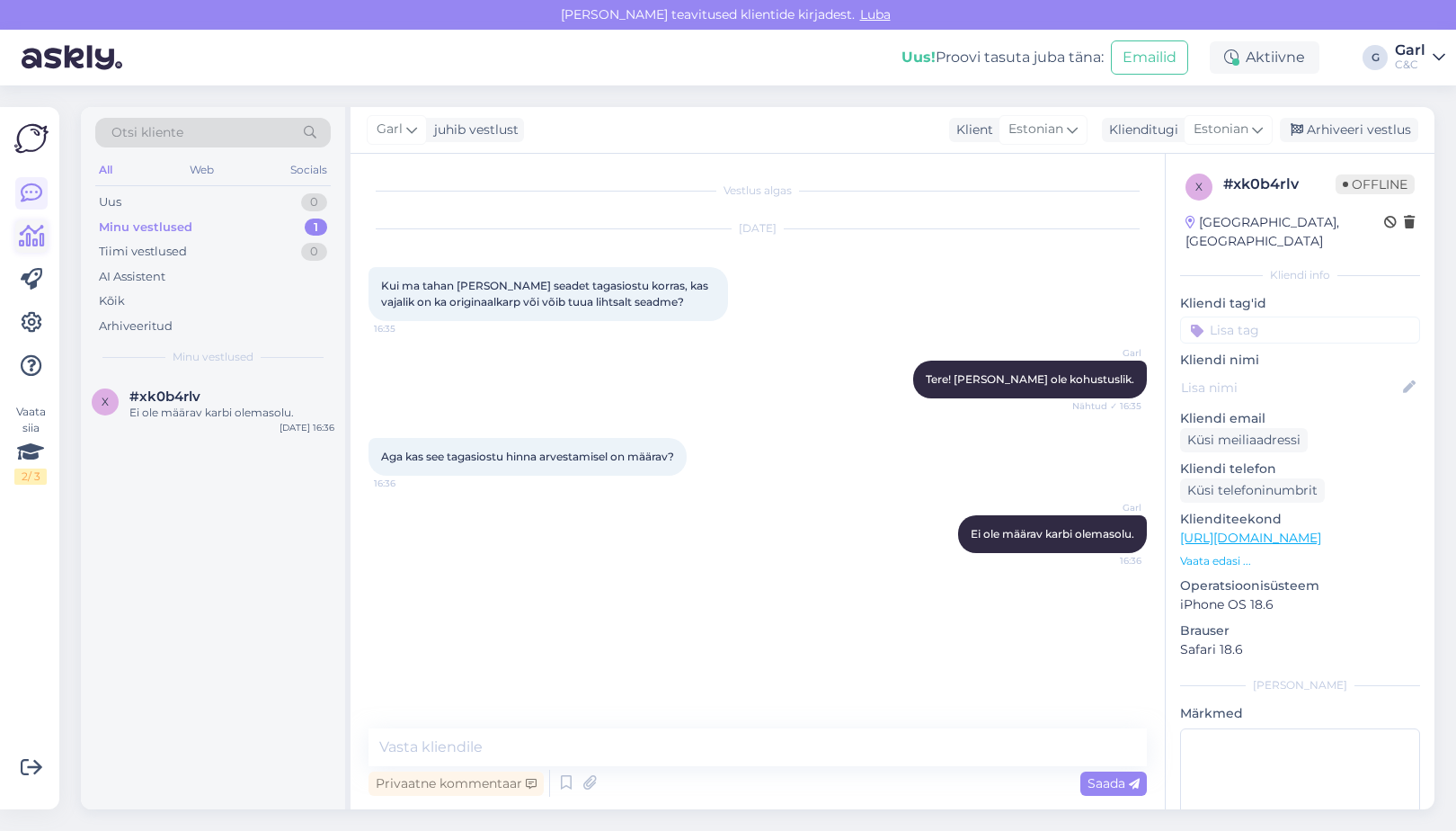
click at [34, 234] on icon at bounding box center [31, 236] width 26 height 21
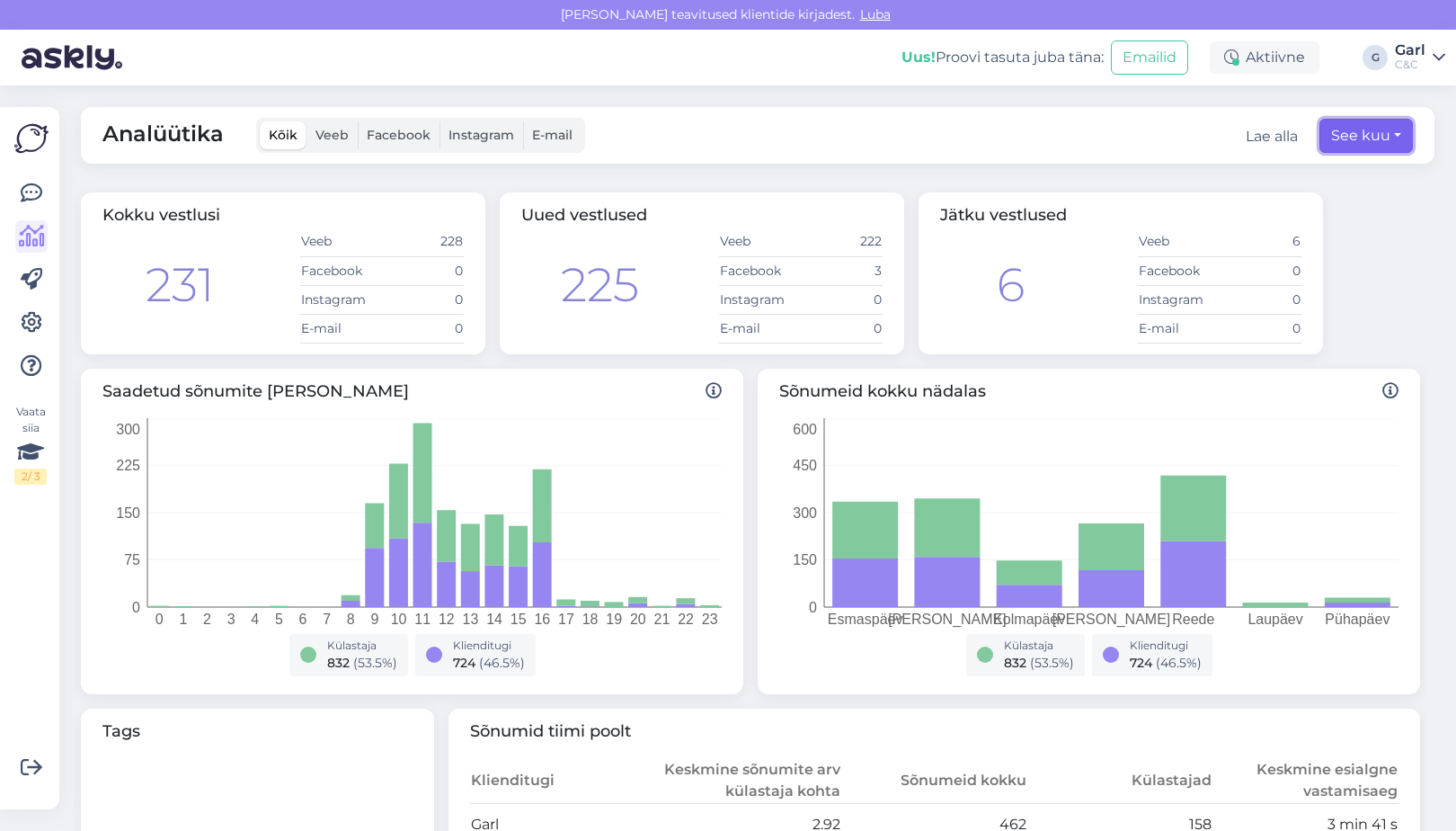
click at [1355, 134] on button "See kuu" at bounding box center [1367, 135] width 94 height 34
select select "7"
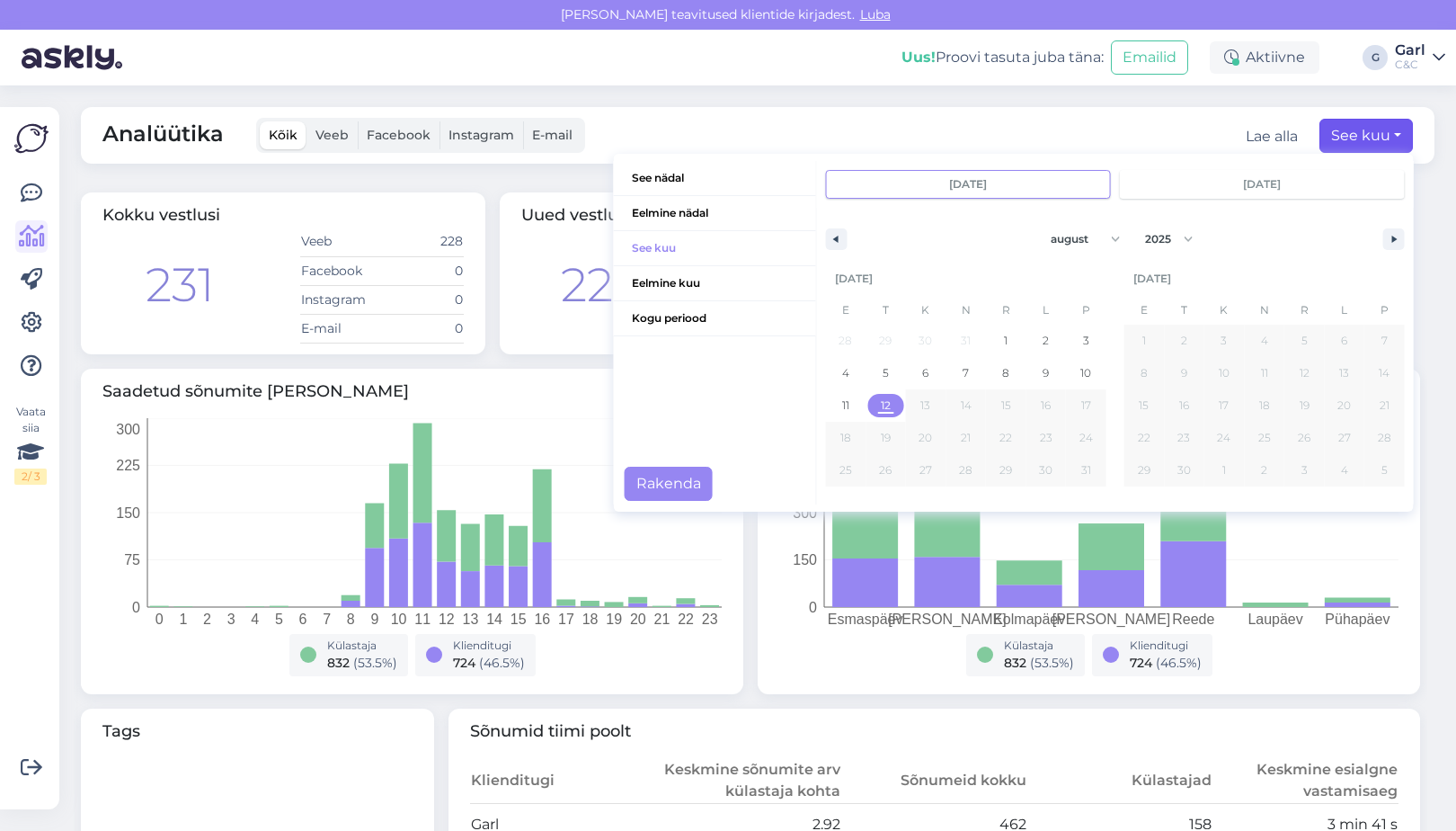
click at [892, 407] on span "12" at bounding box center [886, 405] width 41 height 23
type input "aug 12 2025"
click at [506, 369] on div "Saadetud sõnumite arv tunnis 0 1 2 3 4 5 6 7 8 9 10 11 12 13 14 15 16 17 18 19 …" at bounding box center [412, 531] width 662 height 325
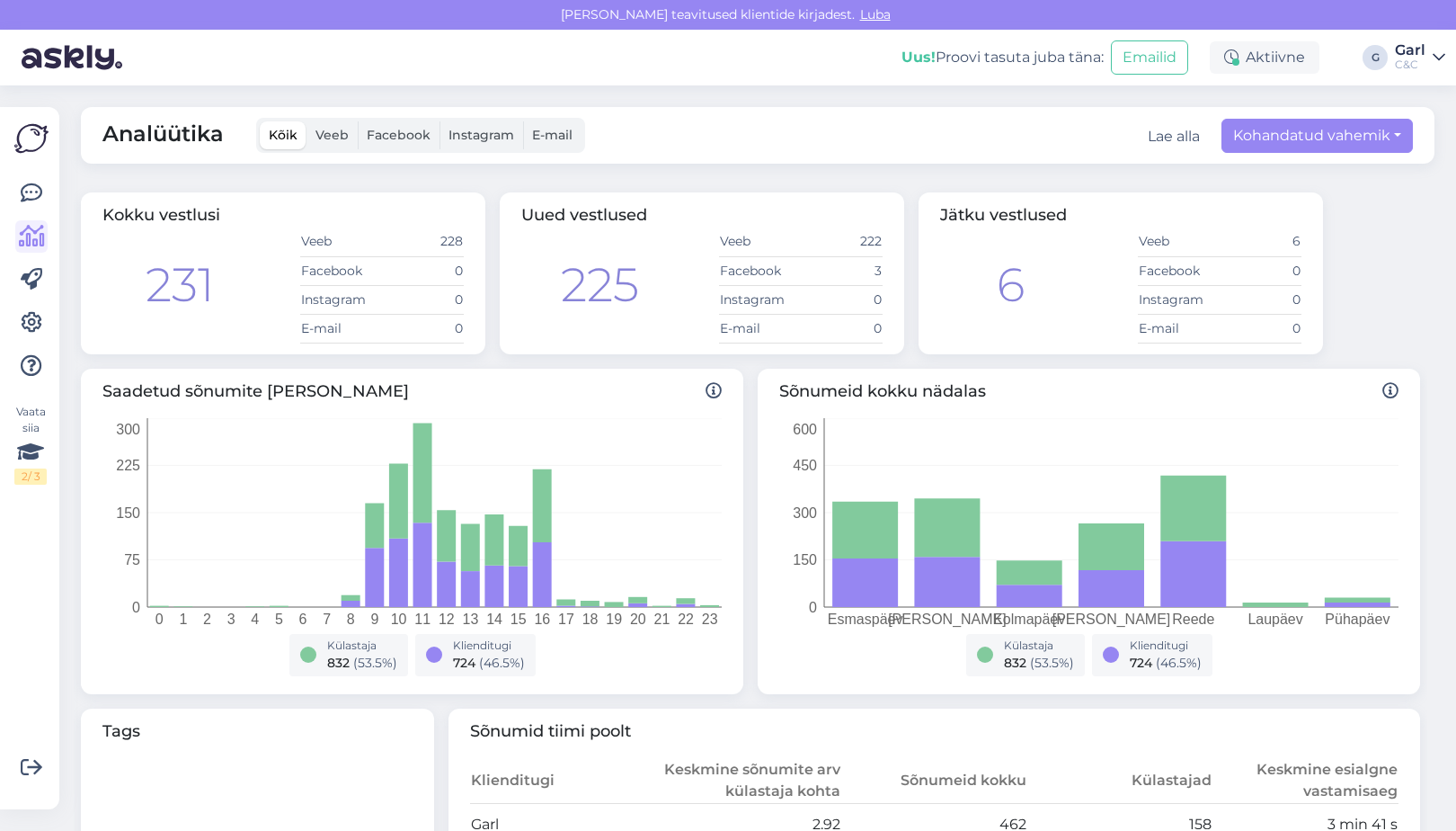
click at [1159, 127] on div "Lae alla" at bounding box center [1174, 136] width 52 height 21
click at [1147, 166] on link "Kontaktid" at bounding box center [1142, 170] width 115 height 29
click at [38, 195] on icon at bounding box center [30, 193] width 21 height 21
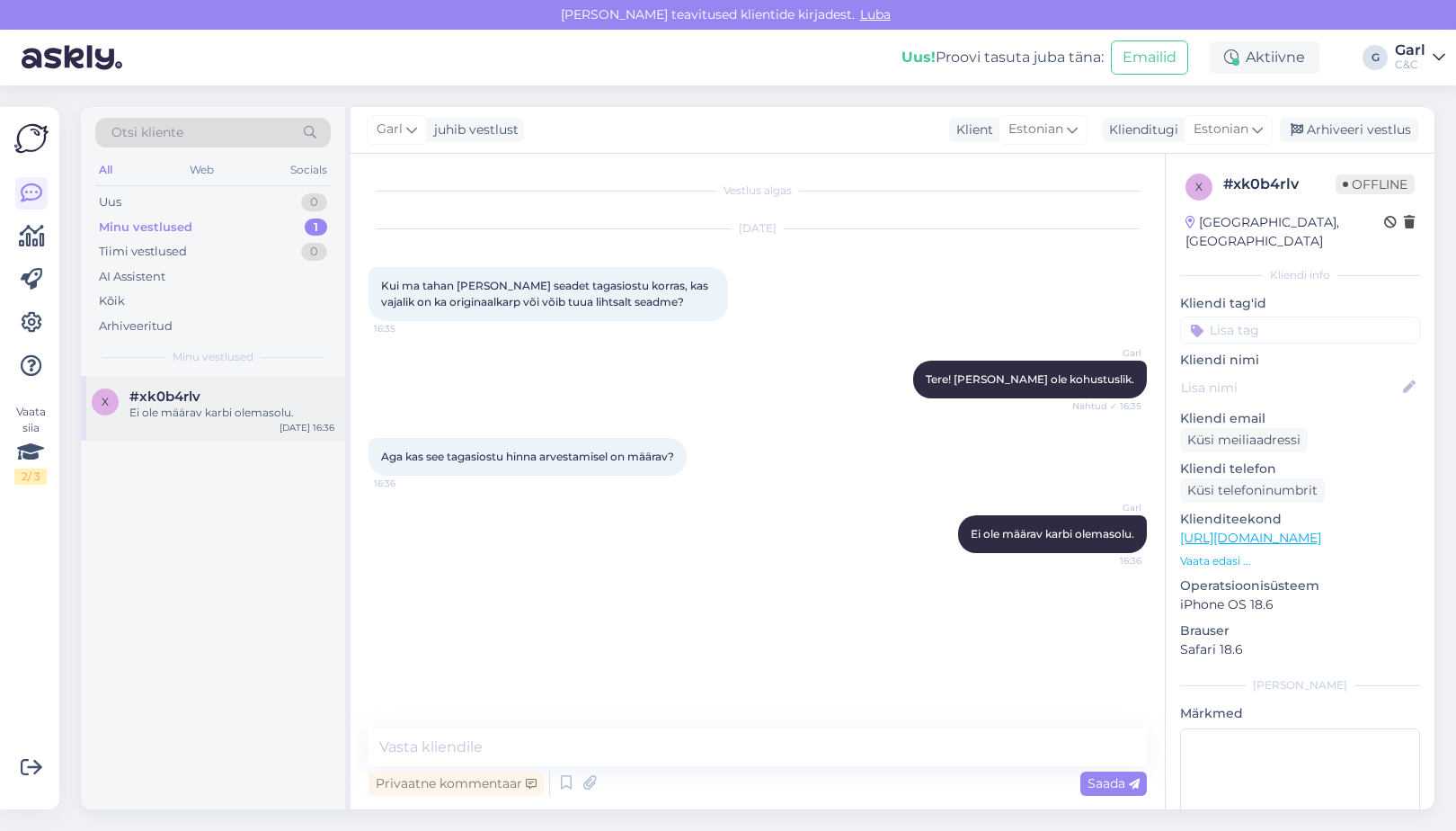
click at [203, 399] on div "#xk0b4rlv" at bounding box center [232, 397] width 205 height 17
click at [1378, 133] on div "Arhiveeri vestlus" at bounding box center [1349, 130] width 138 height 24
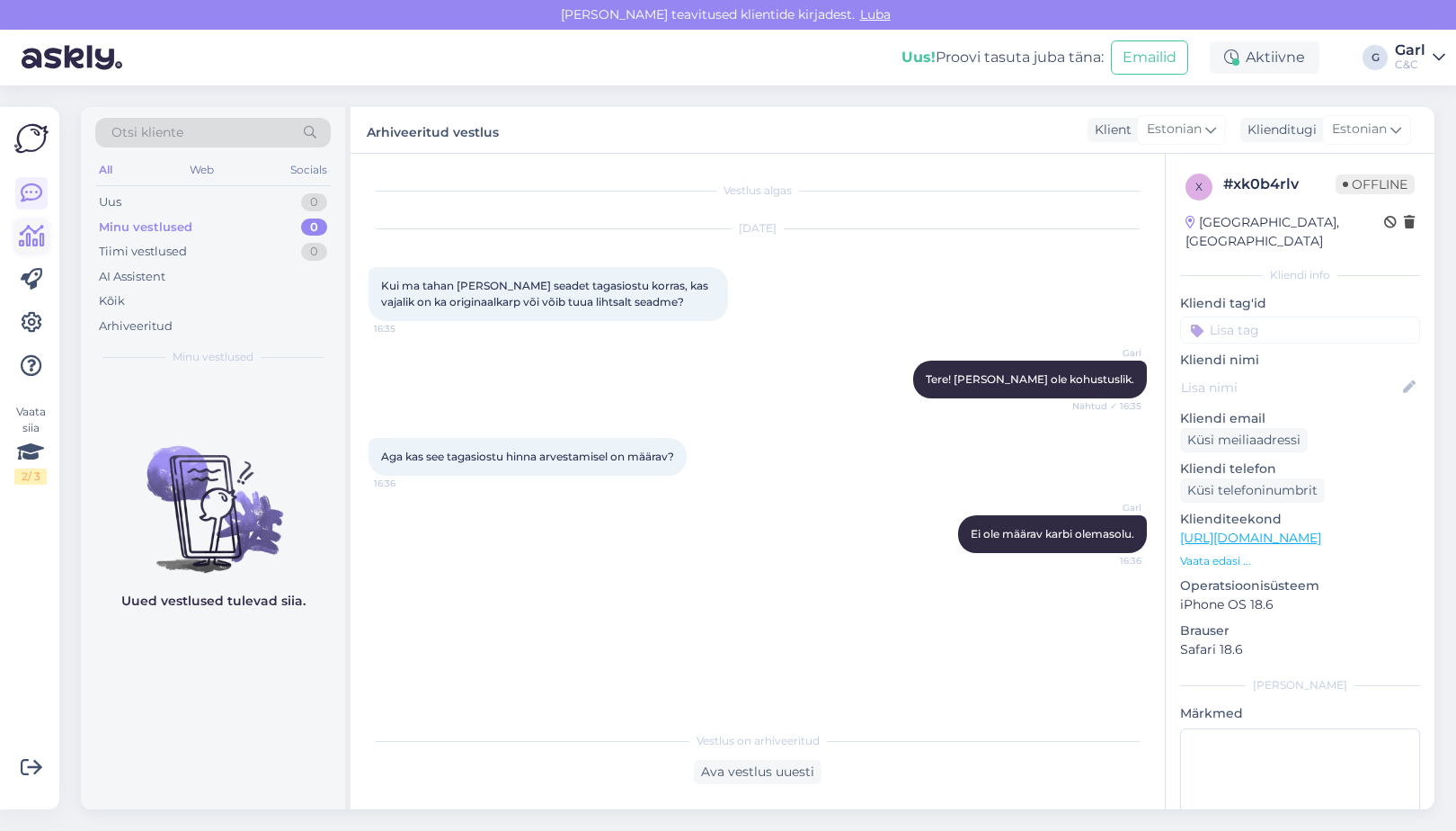
click at [34, 247] on icon at bounding box center [31, 236] width 26 height 21
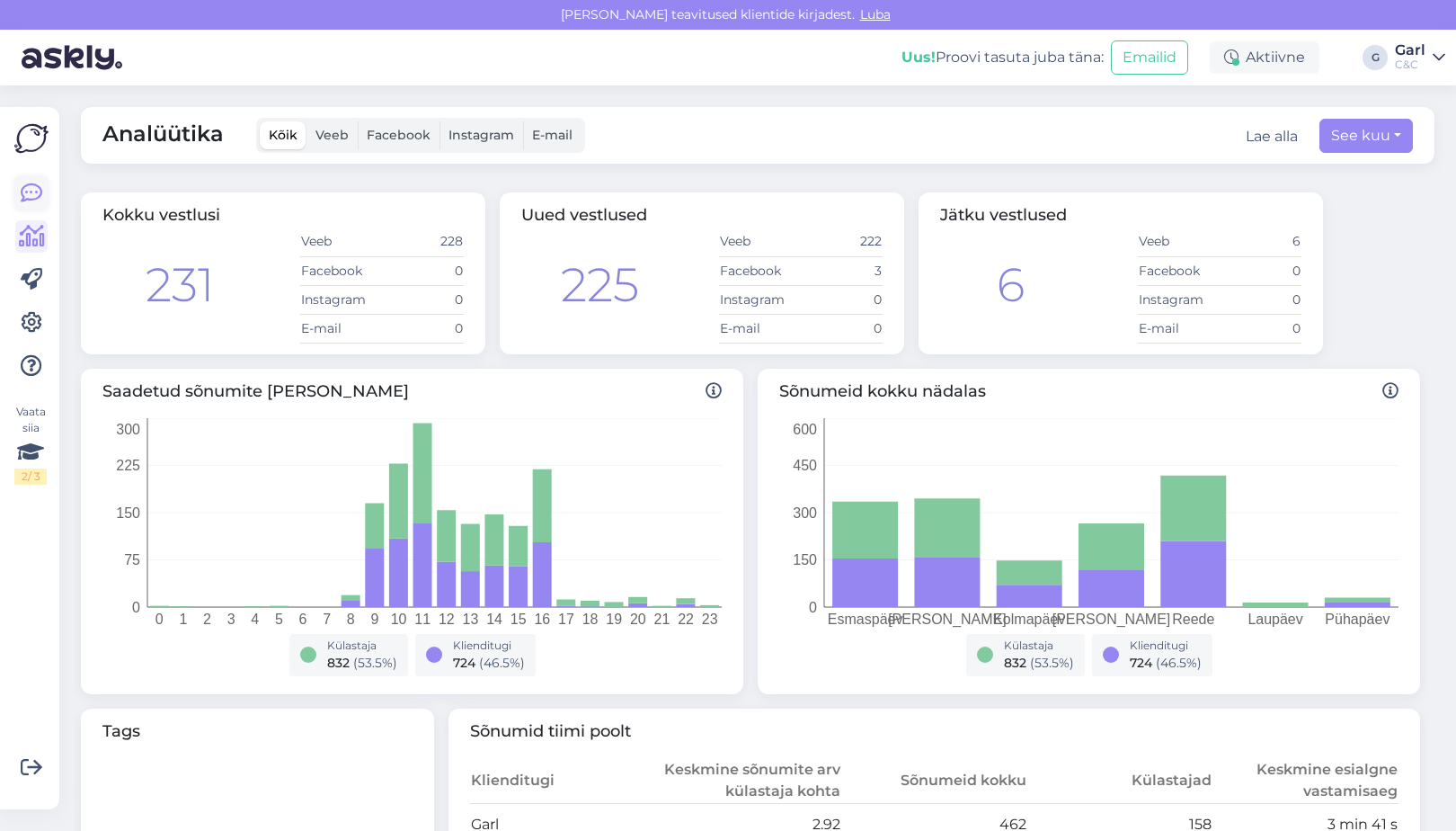
click at [22, 206] on link at bounding box center [31, 193] width 32 height 32
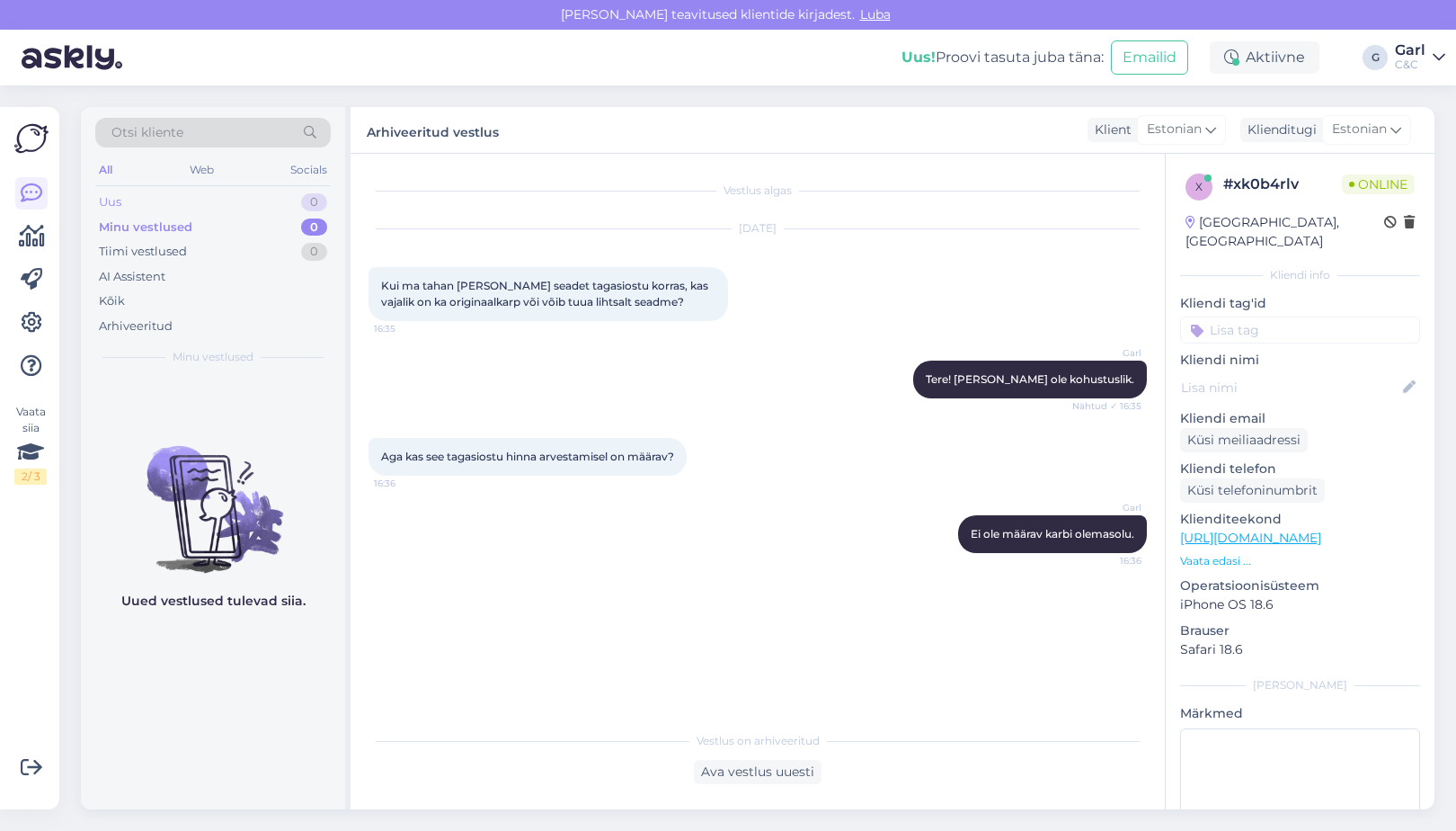
click at [267, 204] on div "Uus 0" at bounding box center [213, 202] width 236 height 25
click at [267, 228] on div "Minu vestlused 0" at bounding box center [213, 227] width 236 height 25
click at [264, 252] on div "Tiimi vestlused 0" at bounding box center [213, 252] width 236 height 25
click at [227, 331] on div "Arhiveeritud" at bounding box center [213, 326] width 236 height 25
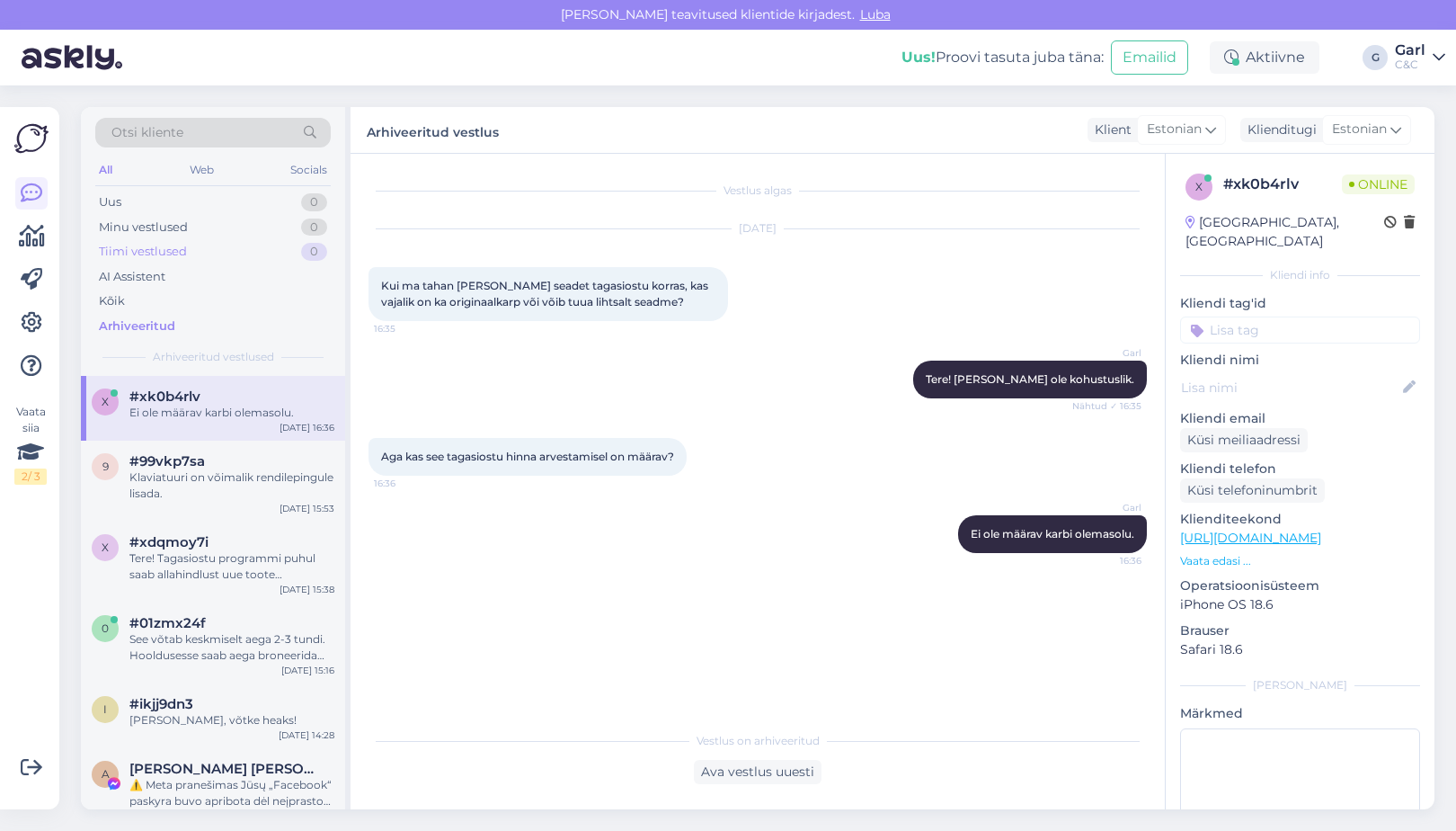
click at [247, 241] on div "Tiimi vestlused 0" at bounding box center [213, 252] width 236 height 25
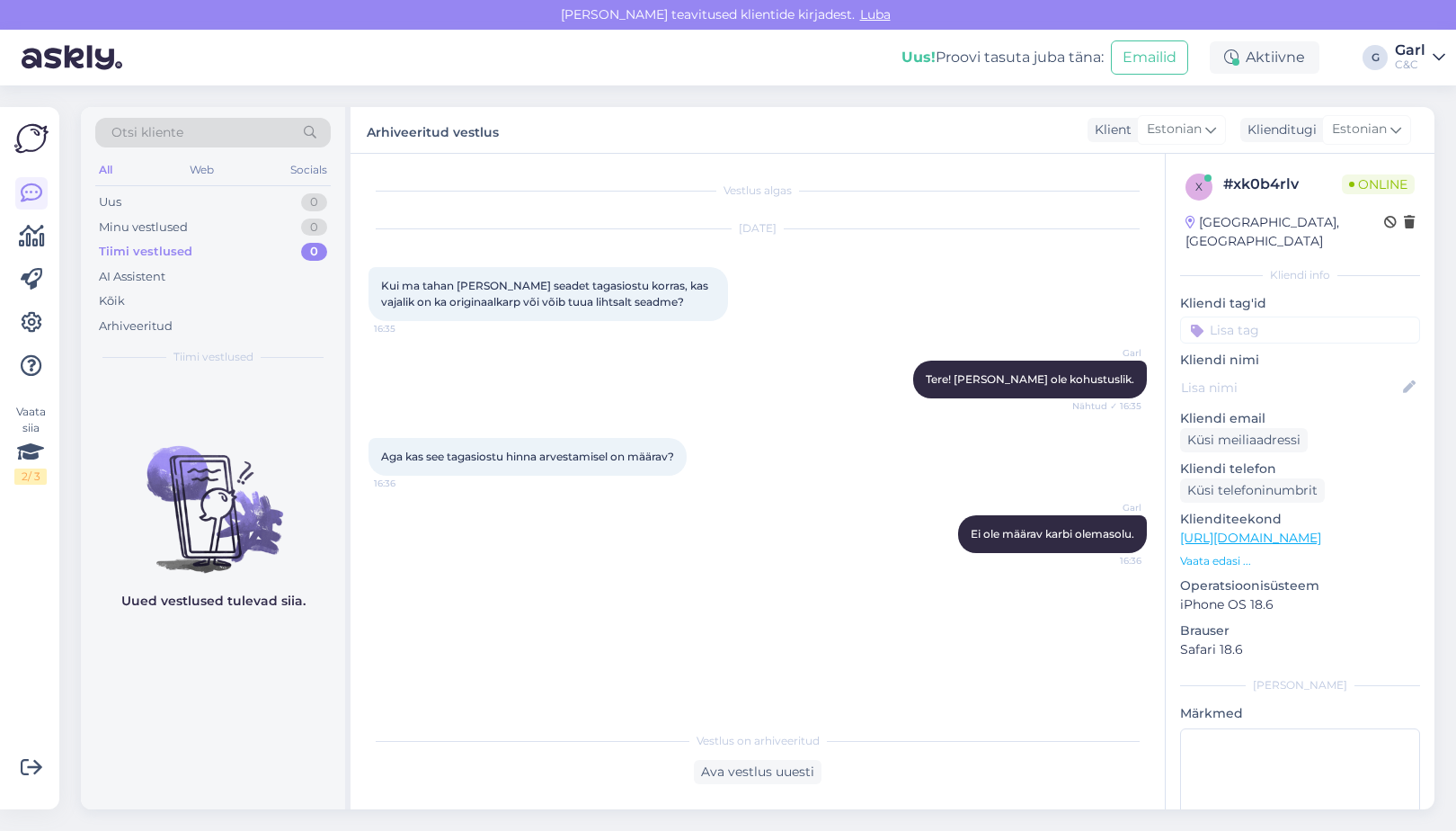
click at [10, 238] on div "Vaata siia 2 / 3 Võimalused Veendu, et Askly loob sulle väärtust. Sulge Ühenda …" at bounding box center [29, 458] width 59 height 702
click at [23, 238] on icon at bounding box center [31, 236] width 26 height 21
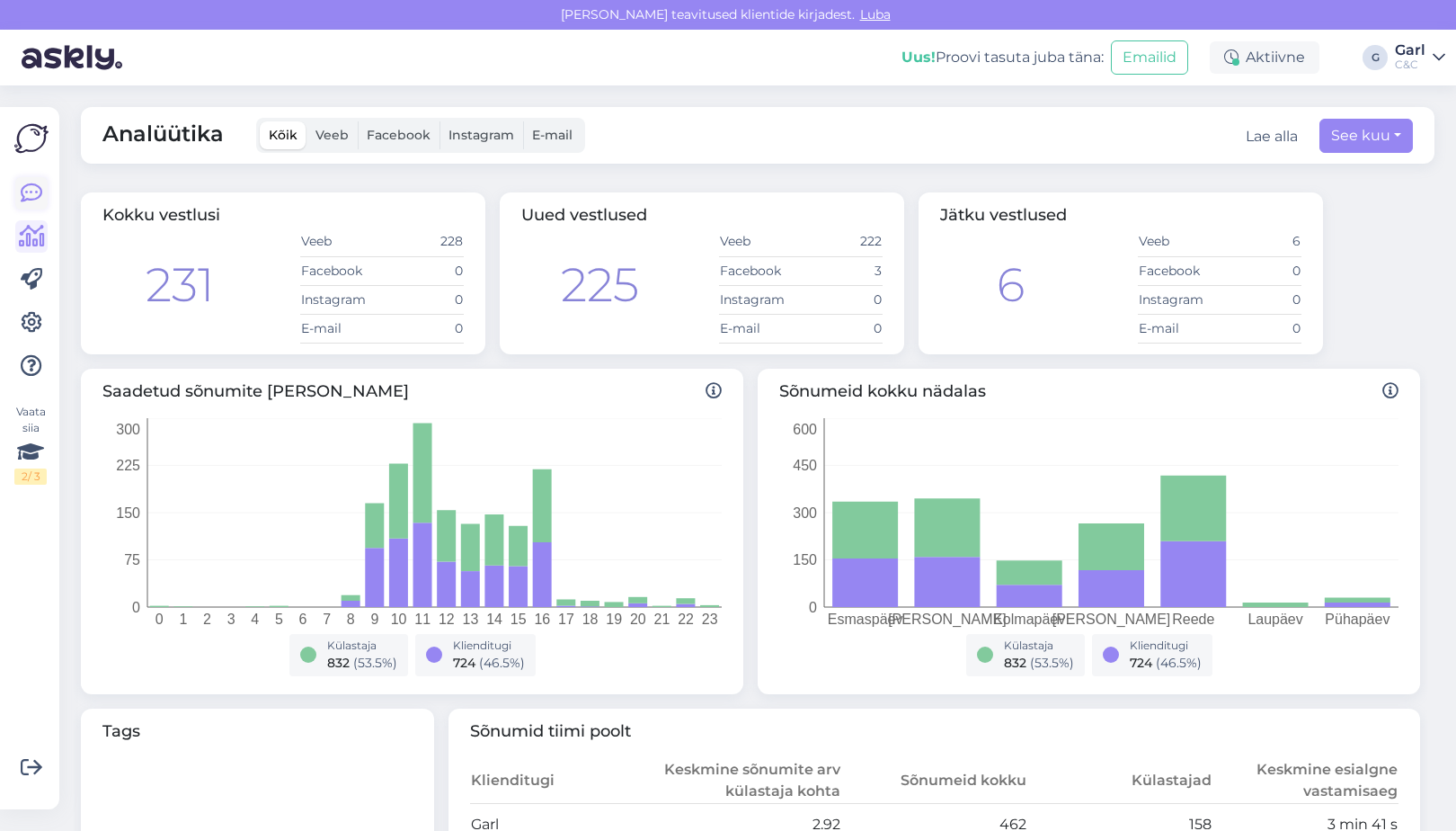
click at [41, 193] on icon at bounding box center [30, 193] width 21 height 21
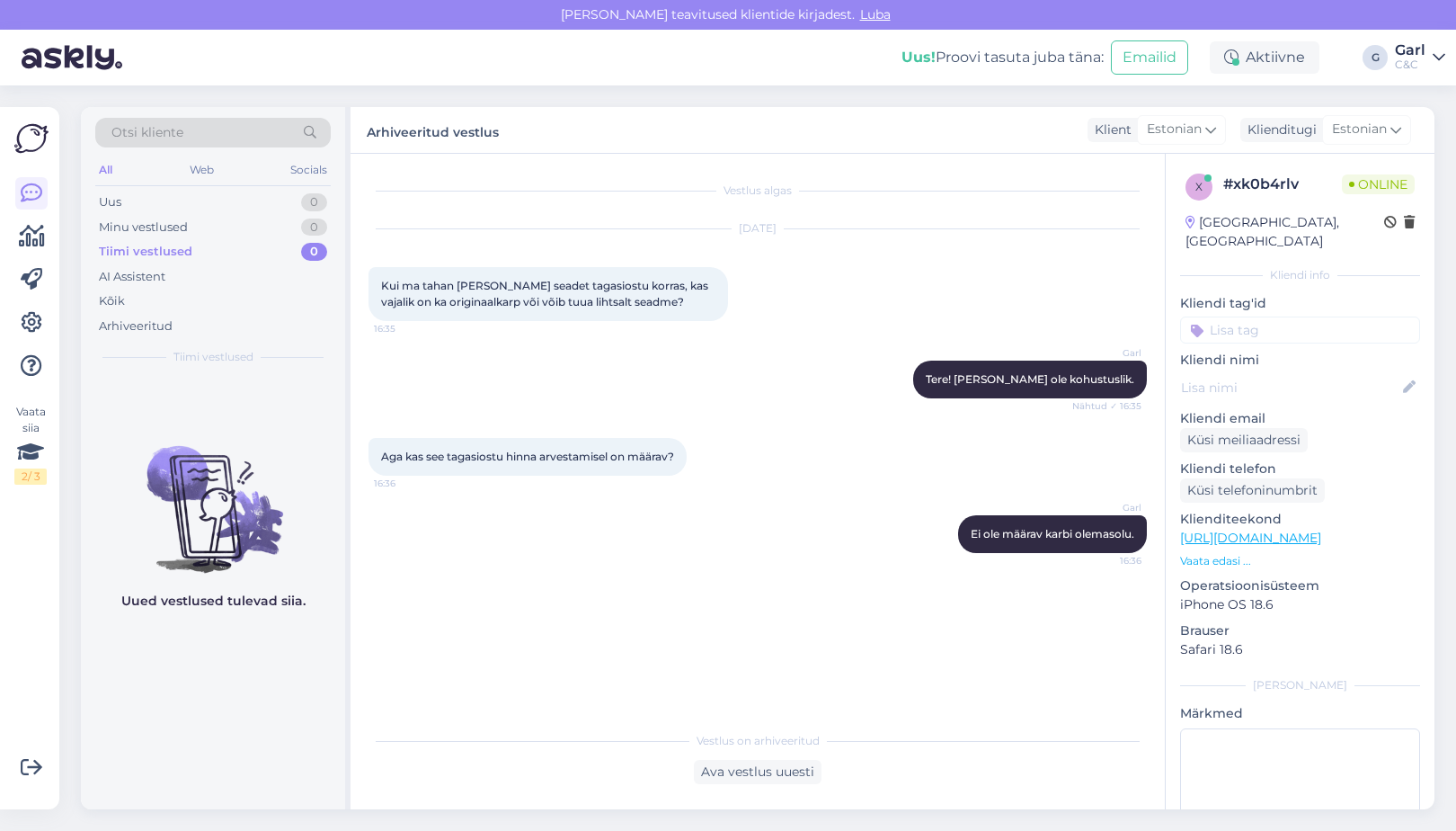
click at [28, 146] on img at bounding box center [31, 138] width 34 height 34
click at [274, 205] on div "Uus 1" at bounding box center [213, 202] width 236 height 25
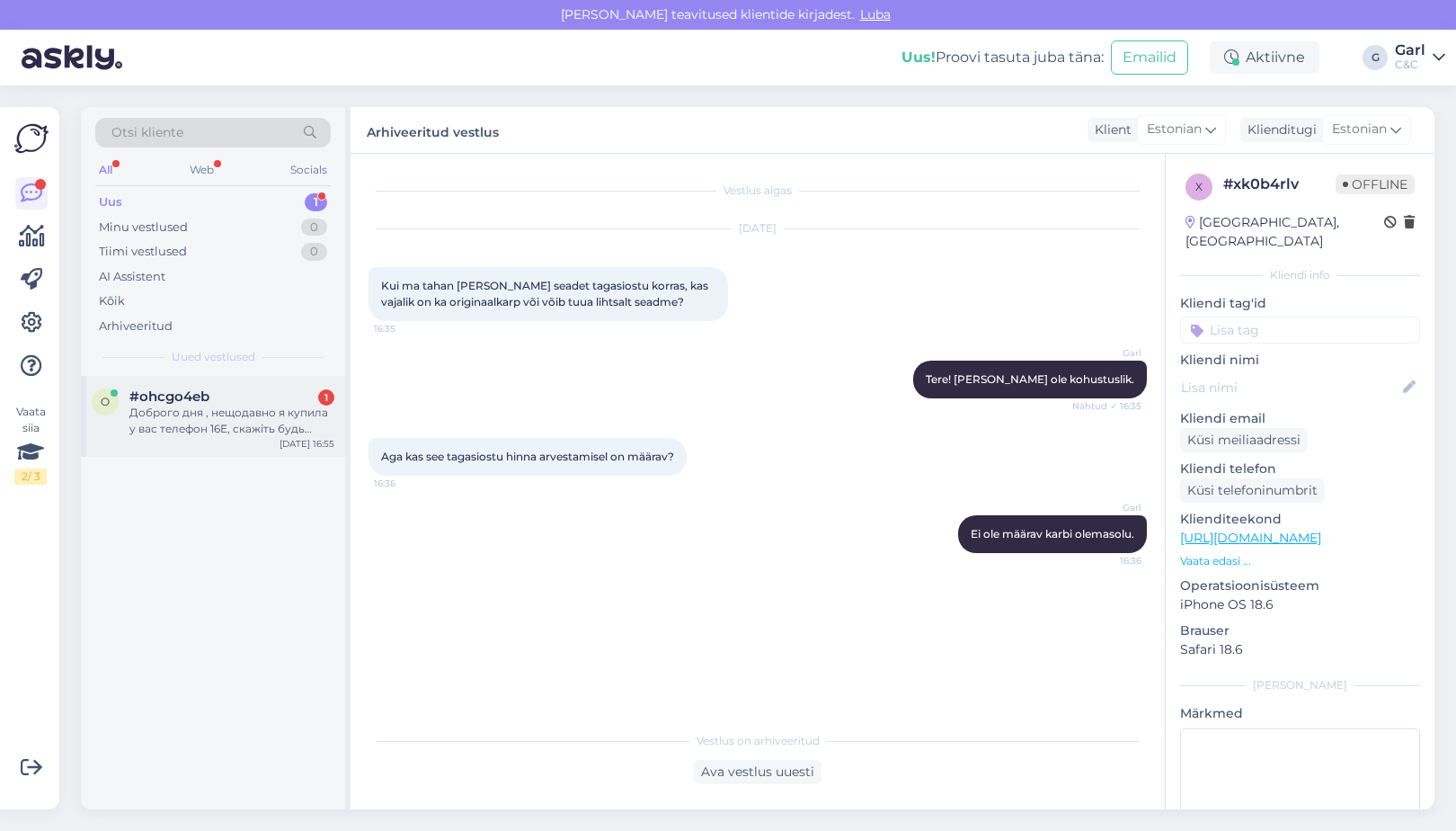
click at [257, 400] on div "#ohcgo4eb 1" at bounding box center [232, 397] width 205 height 17
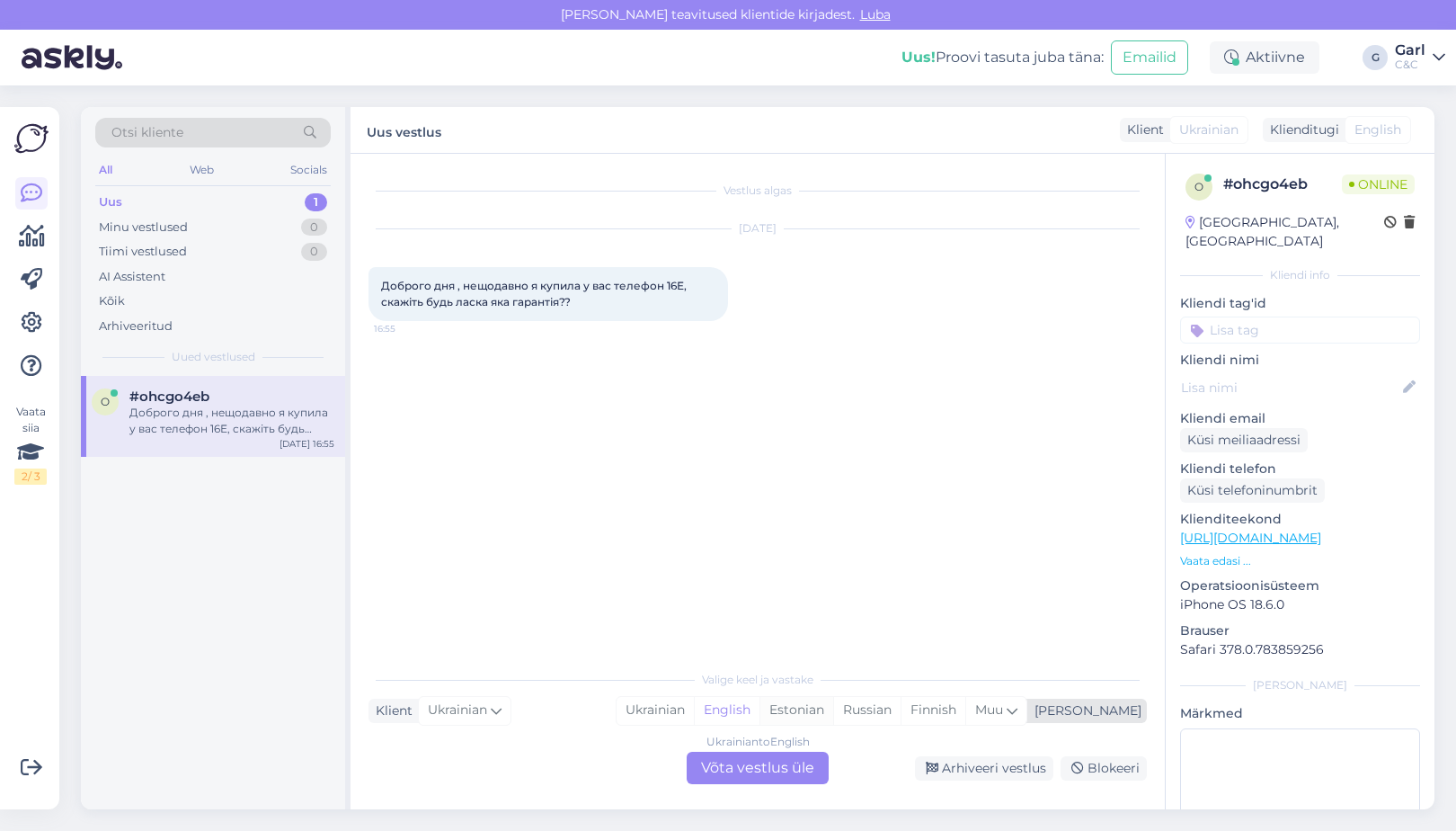
click at [833, 708] on div "Estonian" at bounding box center [797, 710] width 74 height 27
click at [779, 766] on div "Ukrainian to Estonian Võta vestlus üle" at bounding box center [758, 767] width 142 height 32
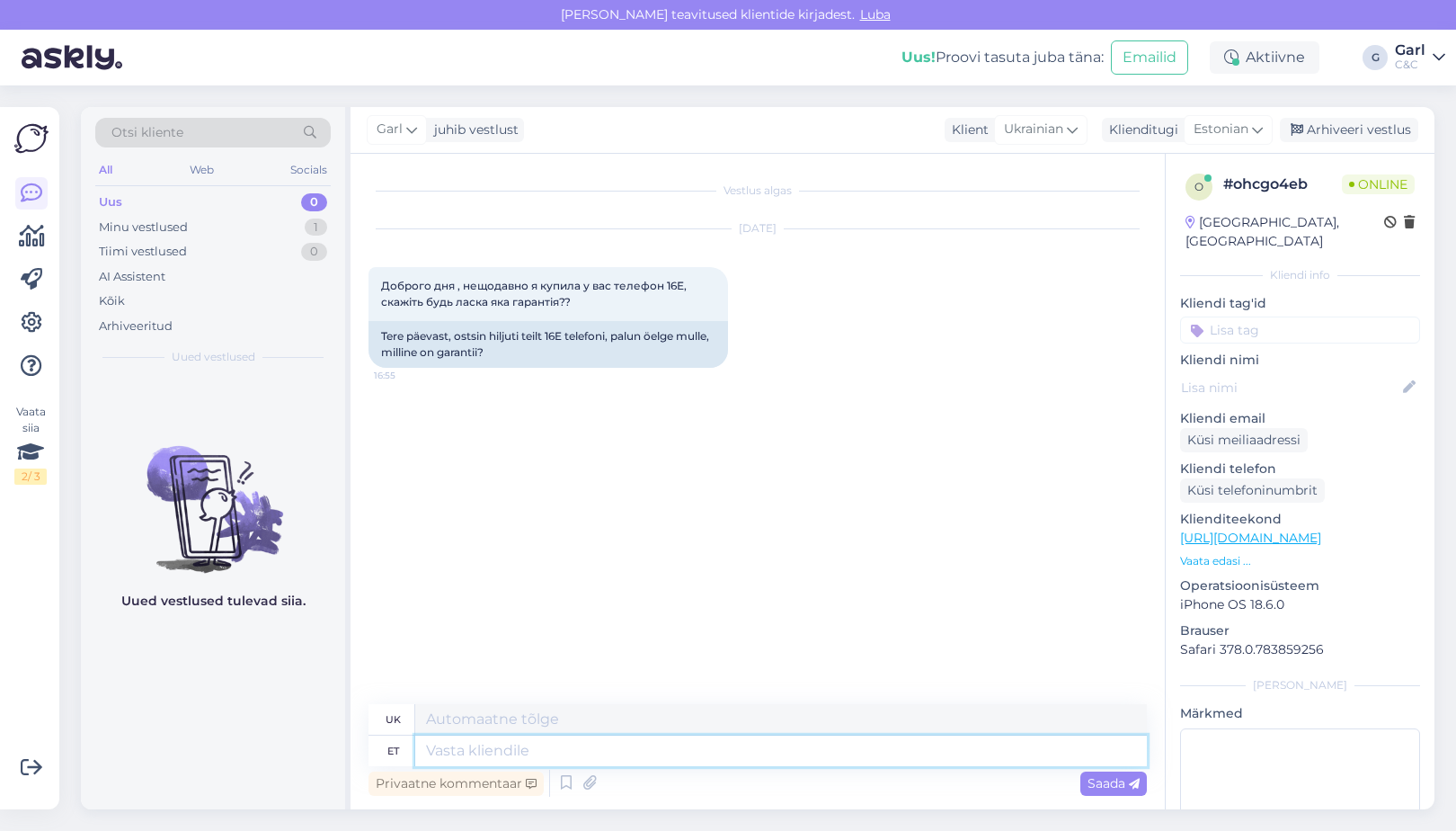
click at [772, 758] on textarea at bounding box center [781, 750] width 732 height 30
click at [763, 762] on textarea at bounding box center [781, 750] width 732 height 30
click at [706, 771] on div "Privaatne kommentaar Saada" at bounding box center [757, 783] width 778 height 34
click at [685, 767] on div "Privaatne kommentaar Saada" at bounding box center [757, 783] width 778 height 34
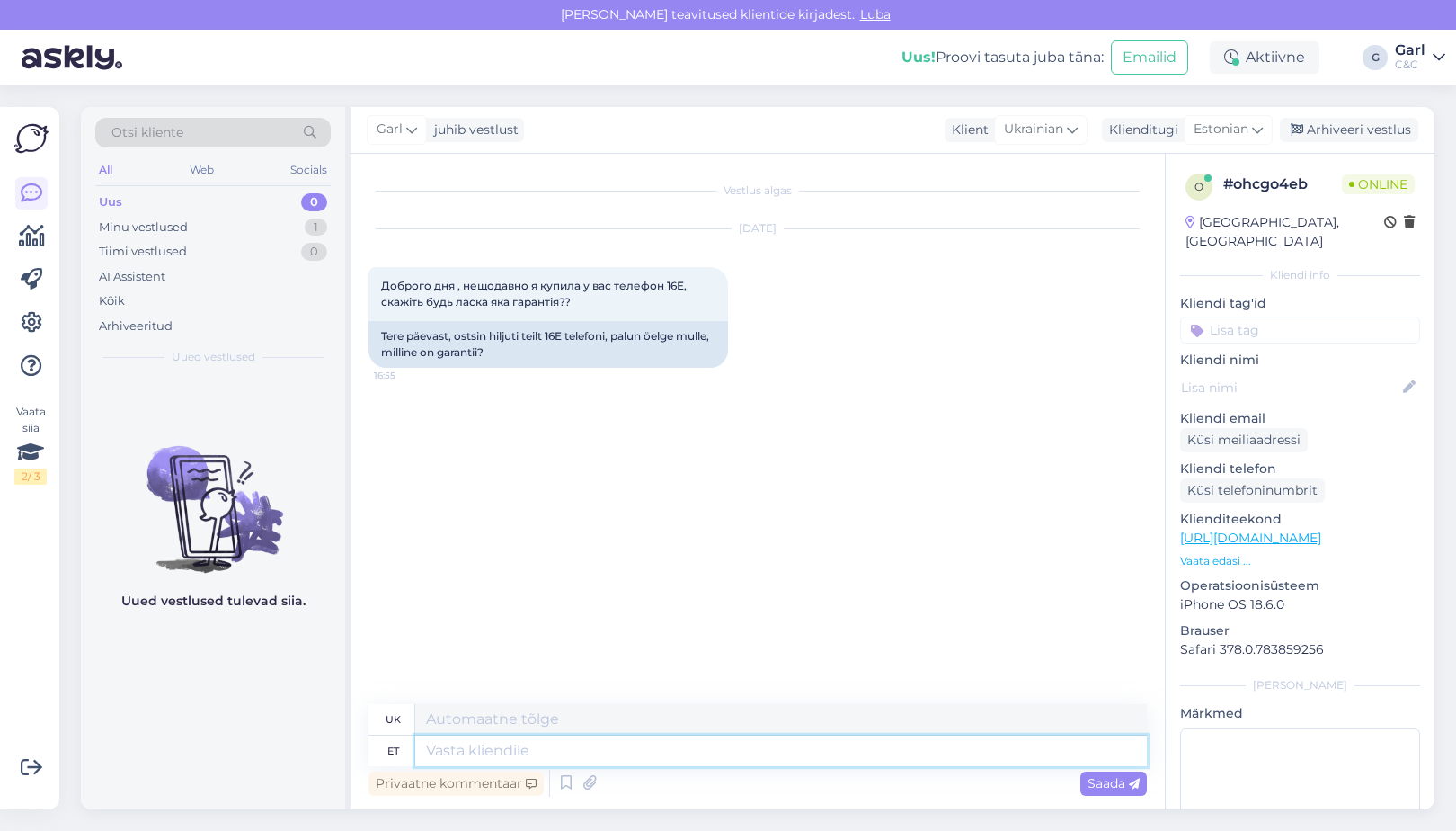
click at [668, 751] on textarea at bounding box center [781, 750] width 732 height 30
type textarea "Tere!"
type textarea "Привіт!"
type textarea "Tere! Garantii ke"
type textarea "Привіт! Гарантія"
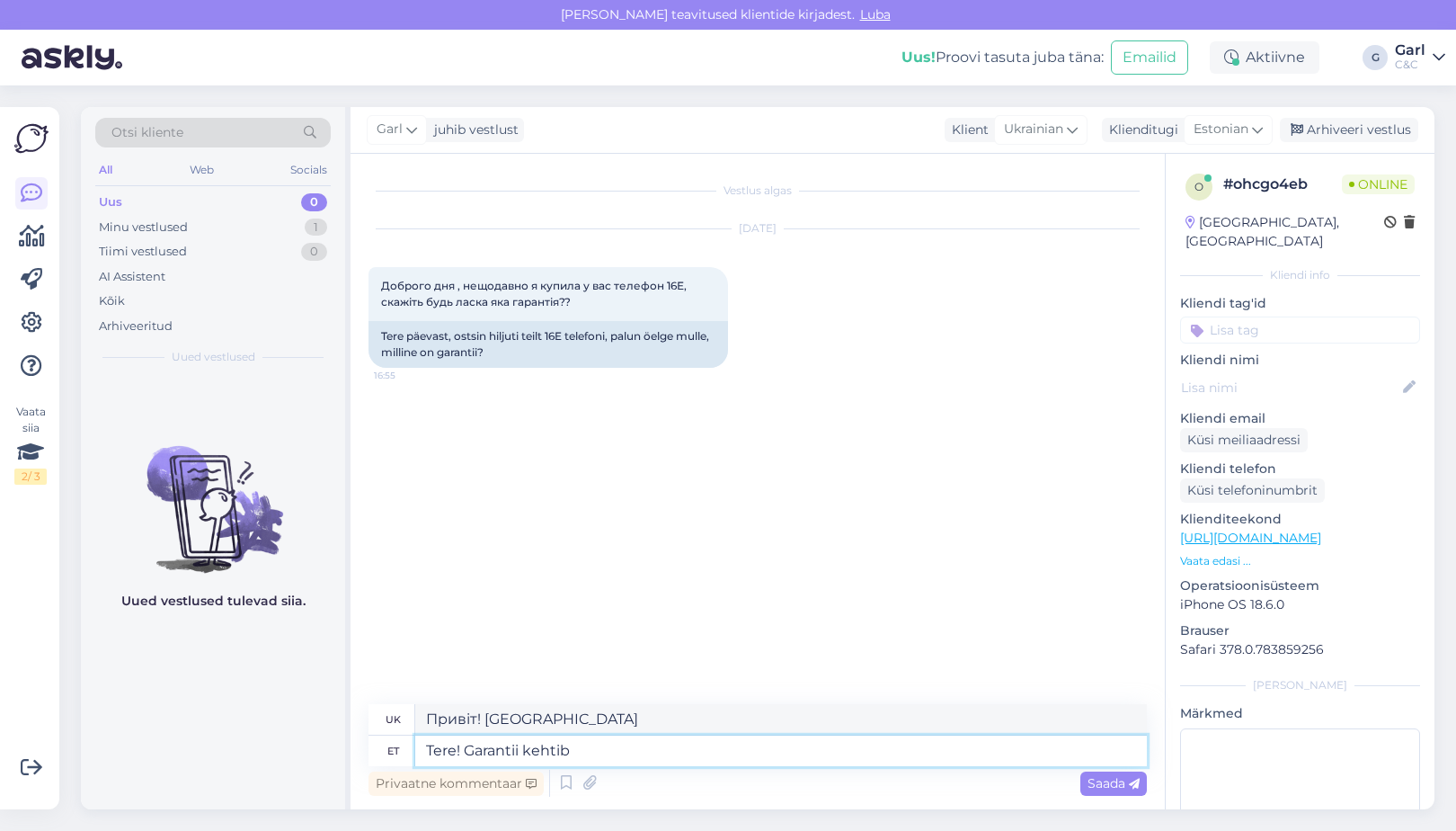
type textarea "Tere! Garantii kehtib"
type textarea "Привіт! Гарантія дійсна."
type textarea "Tere! Garantii kehtib Apple sea"
type textarea "Привіт! Гарантія від Apple дійсна."
type textarea "Tere! Garantii kehtib Apple seadmetele 1"
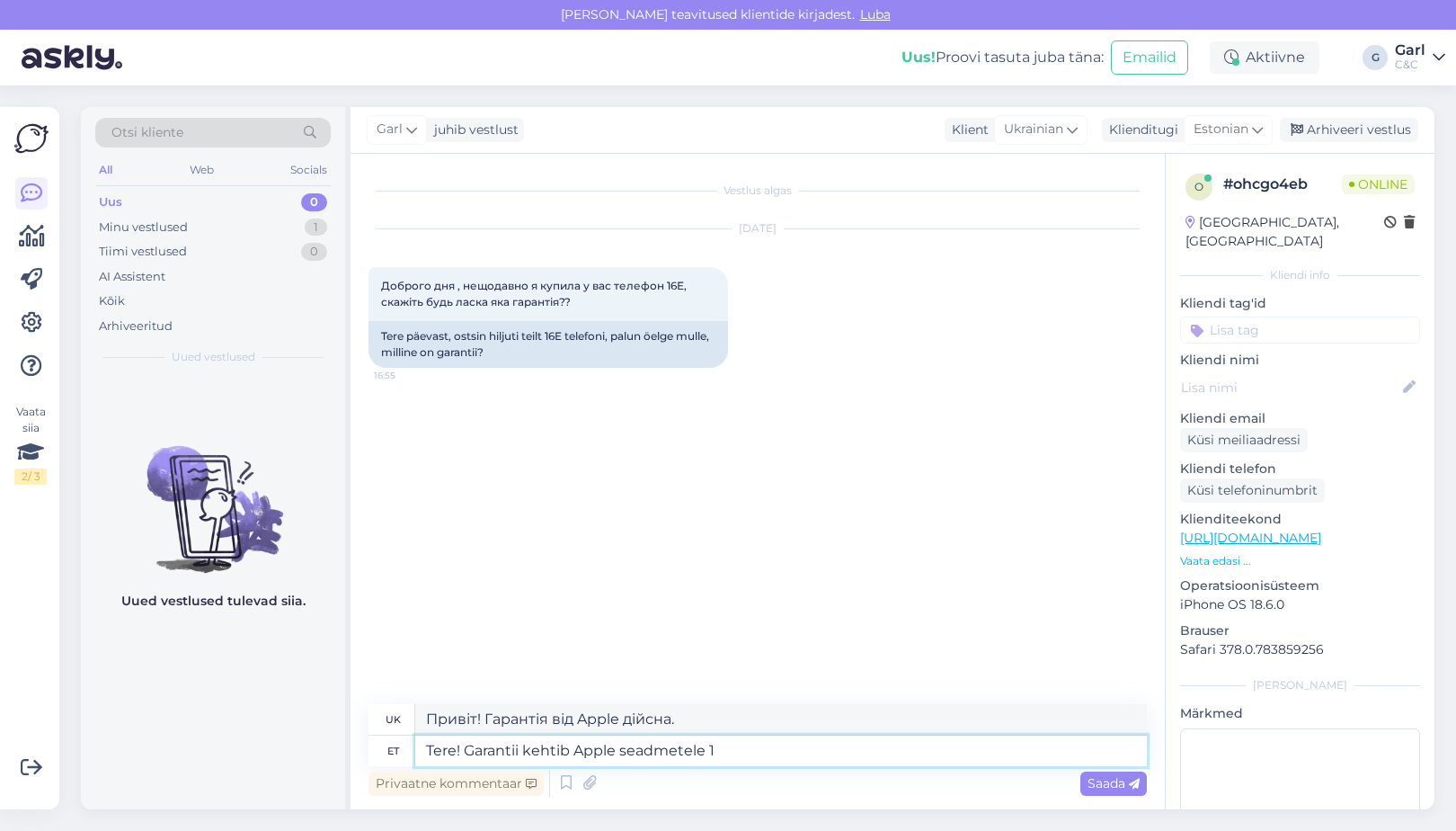
type textarea "Вітаємо! Гарантія поширюється на пристрої Apple."
type textarea "Tere! Garantii kehtib Apple seadmetele 1 a"
type textarea "Привіт! Гарантія поширюється на пристрої Apple 1"
type textarea "Tere! Garantii kehtib Apple seadmetele 1 aasta, er"
type textarea "Привіт! Гарантія на пристрої Apple становить 1 рік,"
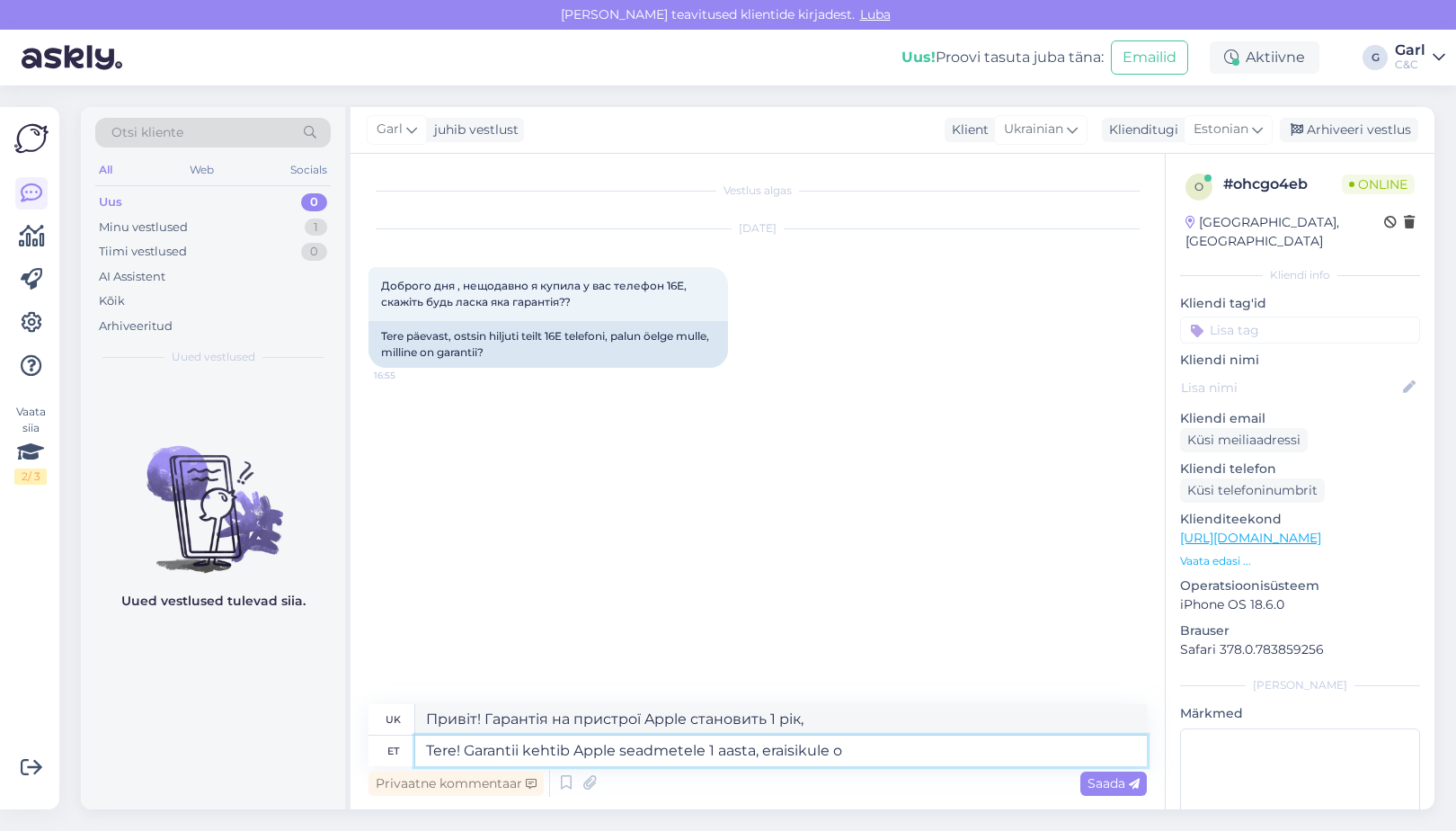
type textarea "Tere! Garantii kehtib Apple seadmetele 1 aasta, eraisikule os"
type textarea "Привіт! Гарантія дійсна на пристрої Apple протягом 1 року, для приватних осіб"
type textarea "Tere! Garantii kehtib Apple seadmetele 1 aasta, eraisikule ostes ke"
type textarea "Привіт! Гарантія дійсна на пристрої Apple протягом 1 року, при купівлі приватно…"
type textarea "Tere! Garantii kehtib Apple seadmetele 1 aasta, eraisikule ostes kehtib ka"
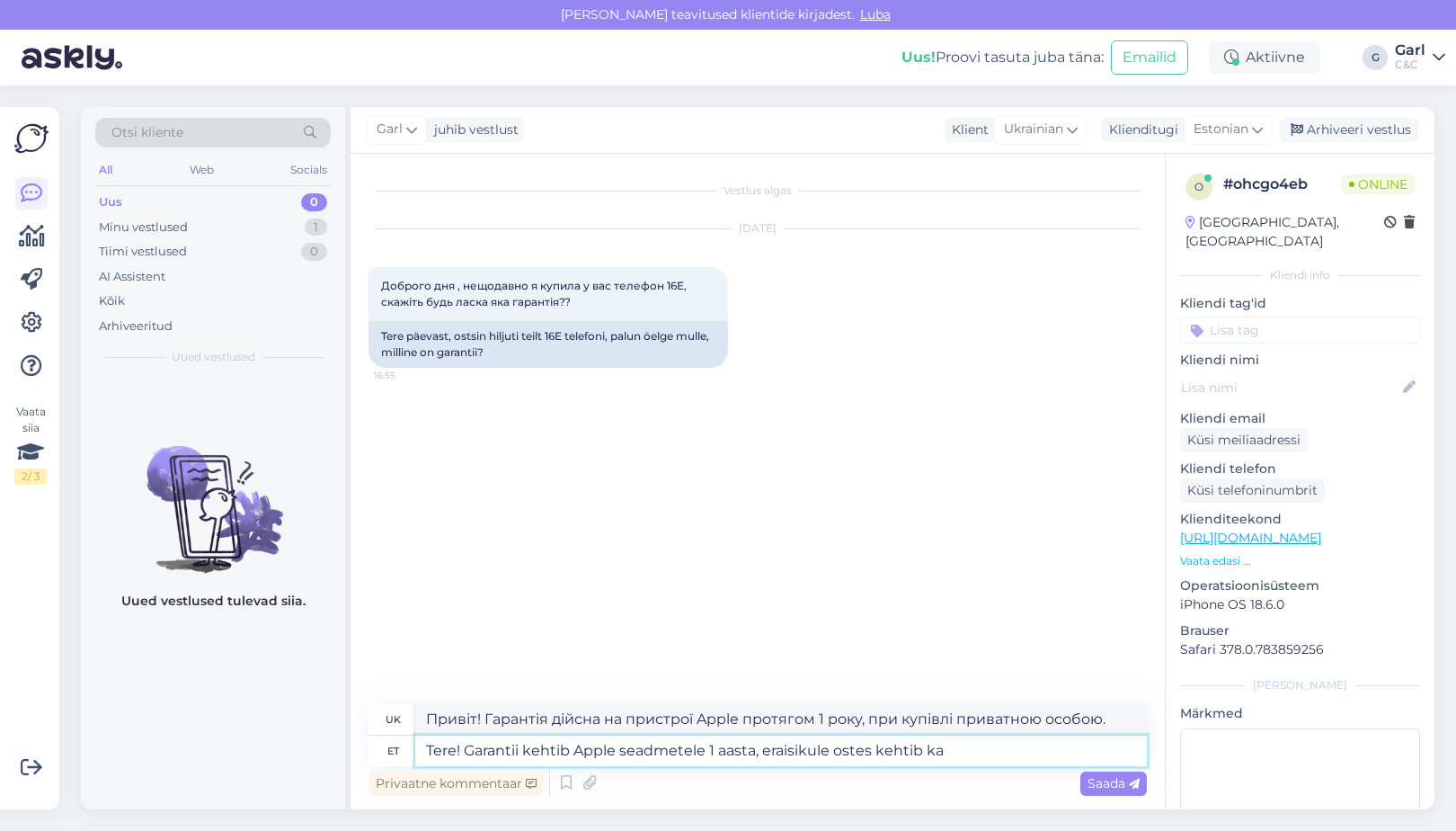
type textarea "Привіт! Гарантія на пристрої Apple діє 1 рік, при покупці приватною особою вона…"
type textarea "Tere! Garantii kehtib Apple seadmetele 1 aasta, eraisikule ostes kehtib ka tei"
type textarea "Привіт! Гарантія дійсна на пристрої Apple протягом 1 року, а також на приватні …"
type textarea "Tere! Garantii kehtib Apple seadmetele 1 aasta, eraisikule ostes kehtib ka teis…"
type textarea "Привіт! Гарантія дійсна для пристроїв Apple протягом 1 року, а для приватних ос…"
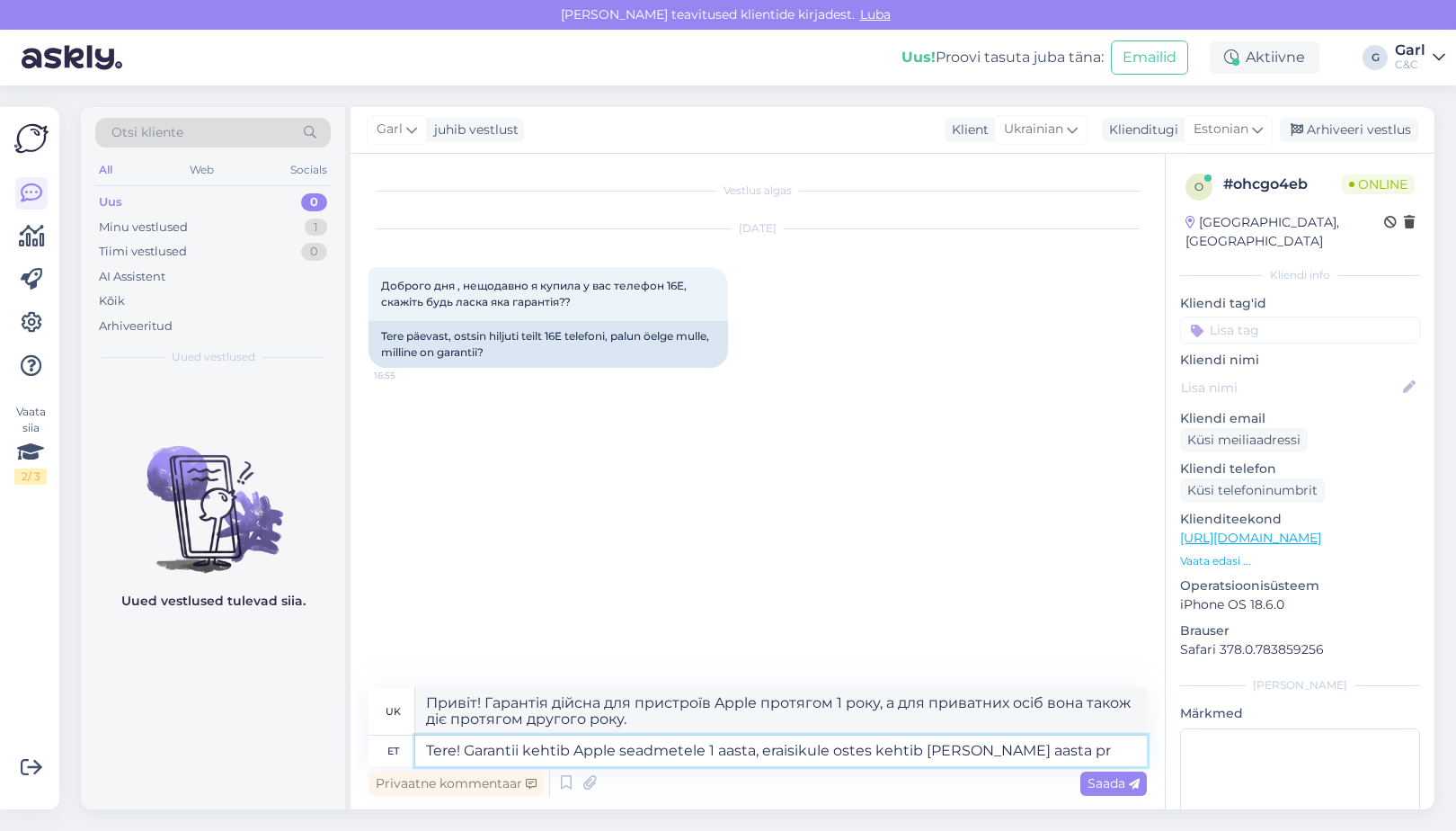
type textarea "Tere! Garantii kehtib Apple seadmetele 1 aasta, eraisikule ostes kehtib ka teis…"
type textarea "Привіт! Гарантія дійсна протягом 1 року для пристроїв Apple та протягом другого…"
type textarea "Tere! Garantii kehtib Apple seadmetele 1 aasta, eraisikule ostes kehtib ka teis…"
type textarea "Привіт! Гарантія на пристрої Apple діє протягом 1 року, а якщо пристрій придбан…"
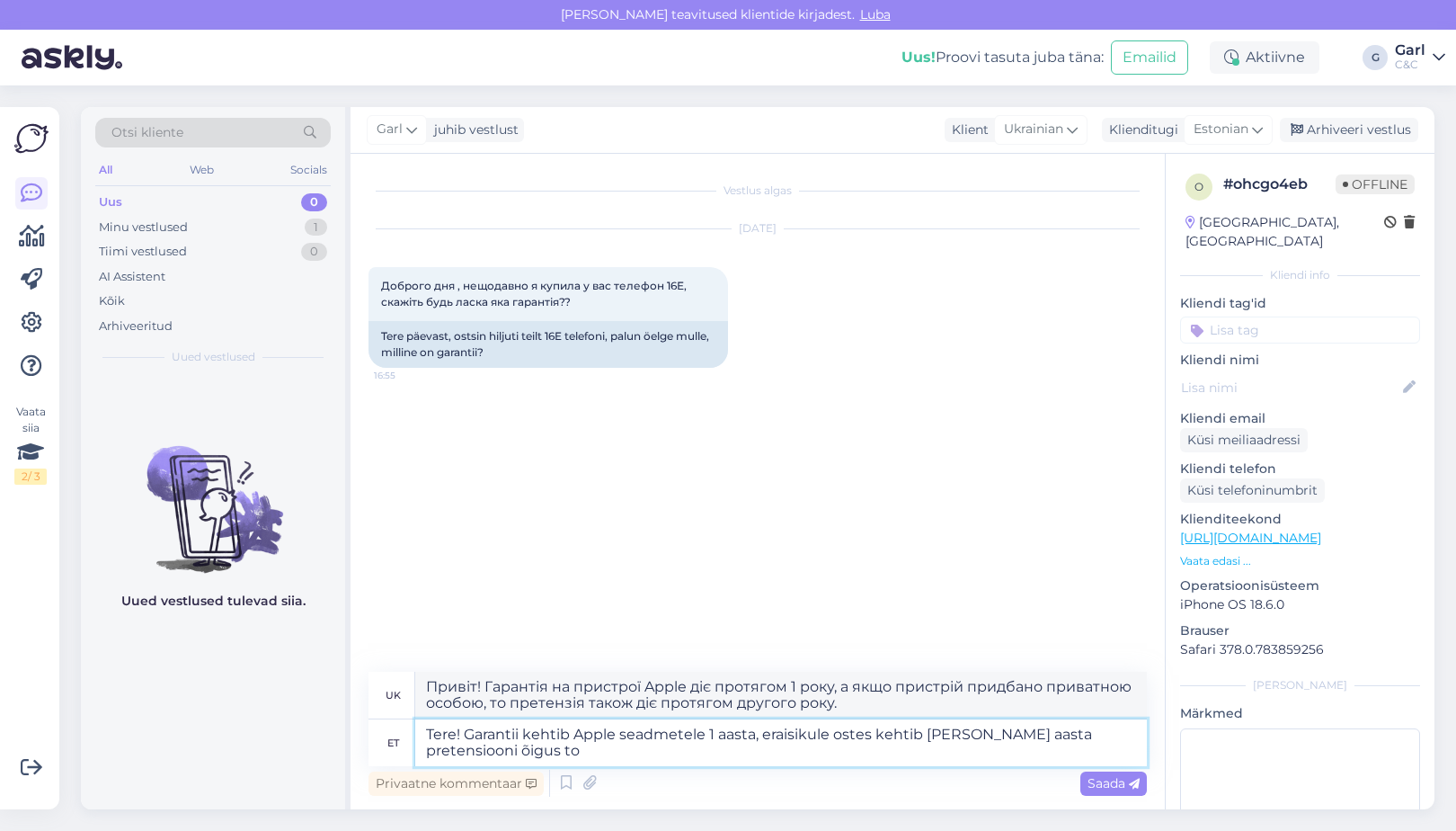
type textarea "Tere! Garantii kehtib Apple seadmetele 1 aasta, eraisikule ostes kehtib ka teis…"
type textarea "Привіт! Гарантія на пристрої Apple діє протягом 1 року, при купівлі приватною о…"
type textarea "Tere! Garantii kehtib Apple seadmetele 1 aasta, eraisikule ostes kehtib ka teis…"
type textarea "Привіт! Гарантія на пристрої Apple діє протягом 1 року, а при купівлі приватною…"
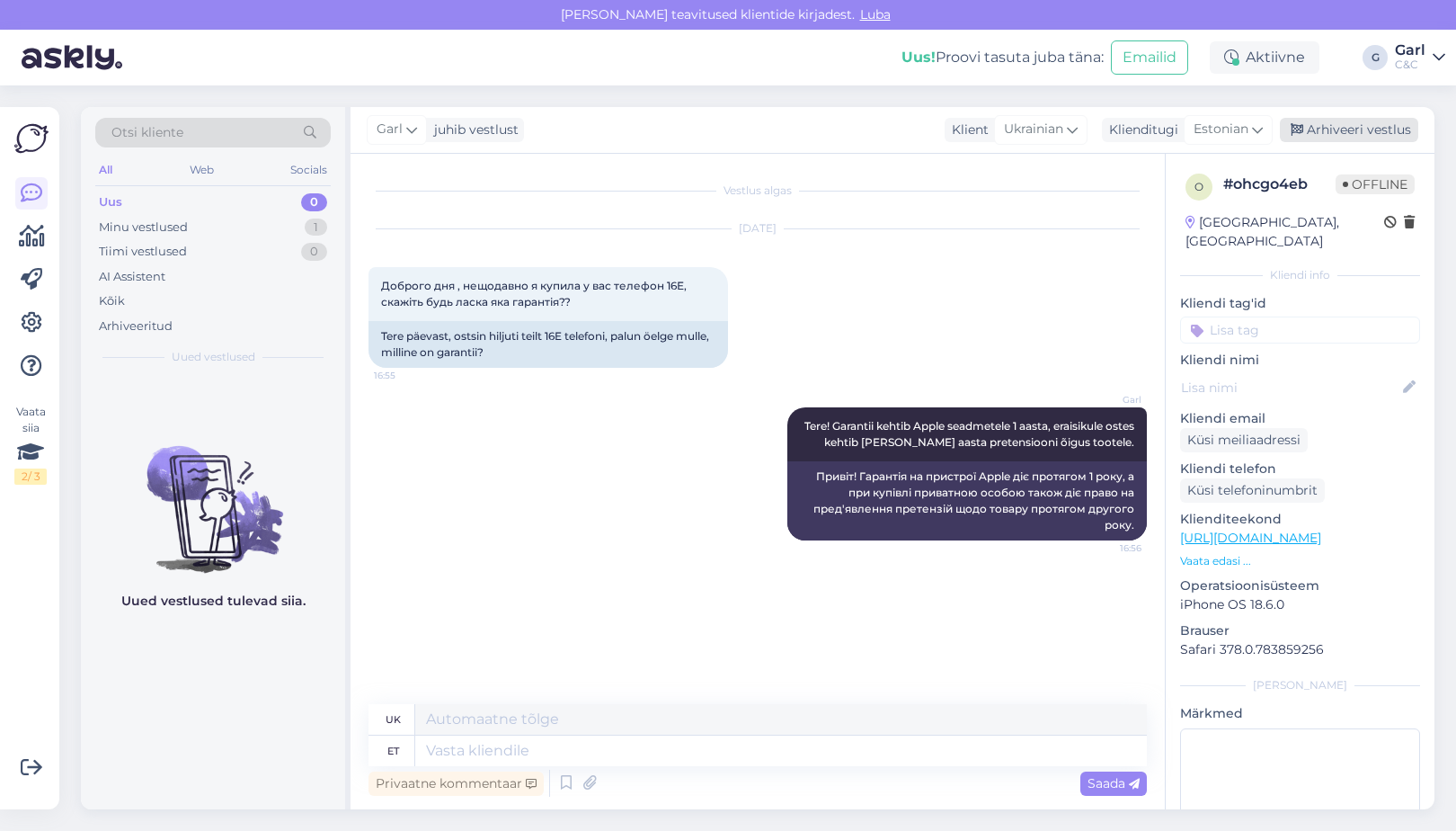
click at [1365, 131] on div "Arhiveeri vestlus" at bounding box center [1349, 130] width 138 height 24
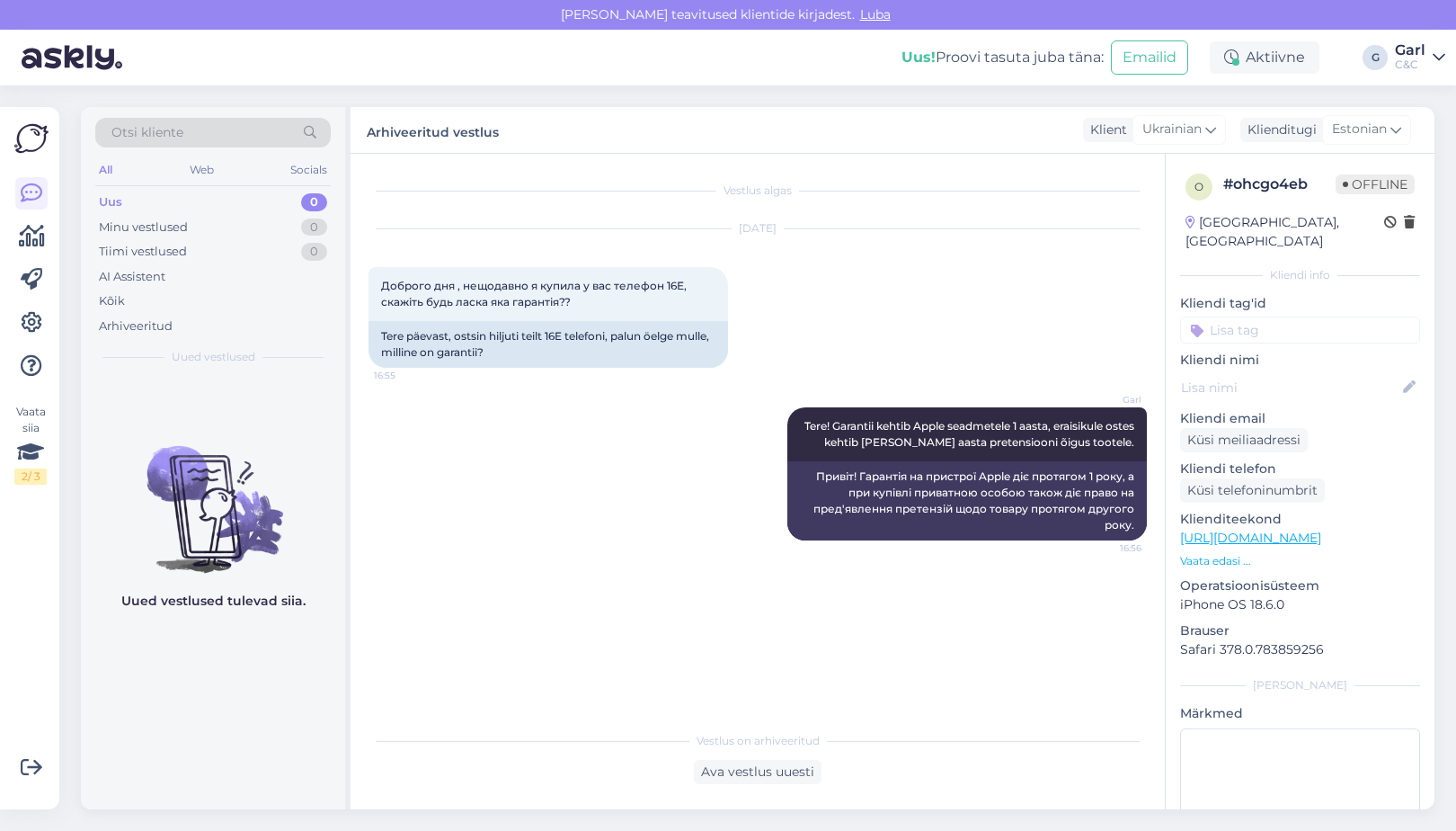
click at [187, 208] on div "Uus 0" at bounding box center [213, 202] width 236 height 25
click at [188, 217] on div "Minu vestlused 0" at bounding box center [213, 227] width 236 height 25
click at [188, 225] on div "Minu vestlused" at bounding box center [146, 228] width 94 height 18
click at [295, 204] on div "Uus 1" at bounding box center [213, 202] width 236 height 25
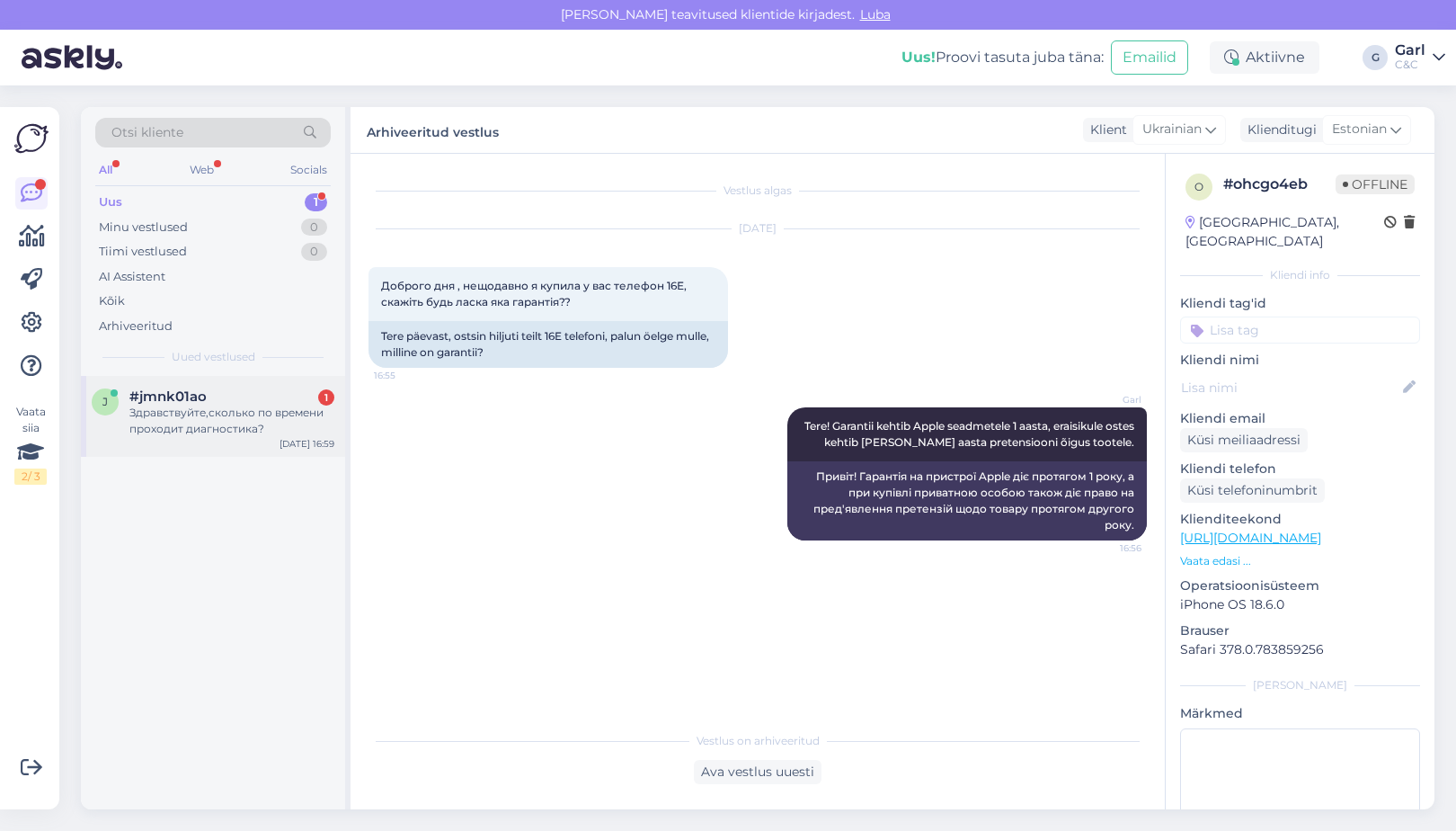
click at [266, 385] on div "j #jmnk01ao 1 Здравствуйте,сколько по времени проходит диагностика? Aug 12 16:59" at bounding box center [213, 416] width 264 height 81
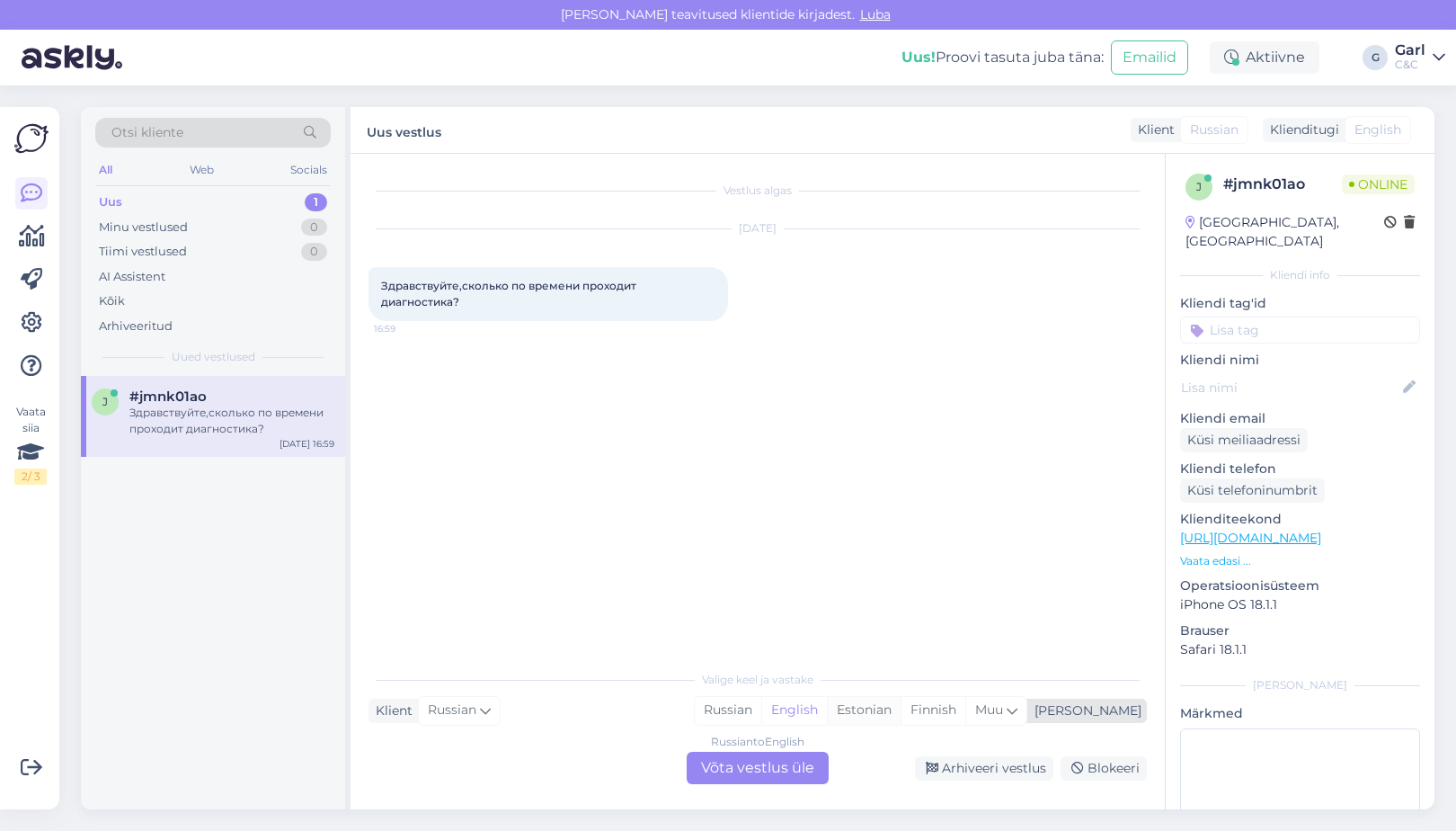
click at [901, 719] on div "Estonian" at bounding box center [864, 710] width 74 height 27
click at [815, 755] on div "Russian to Estonian Võta vestlus üle" at bounding box center [758, 767] width 142 height 32
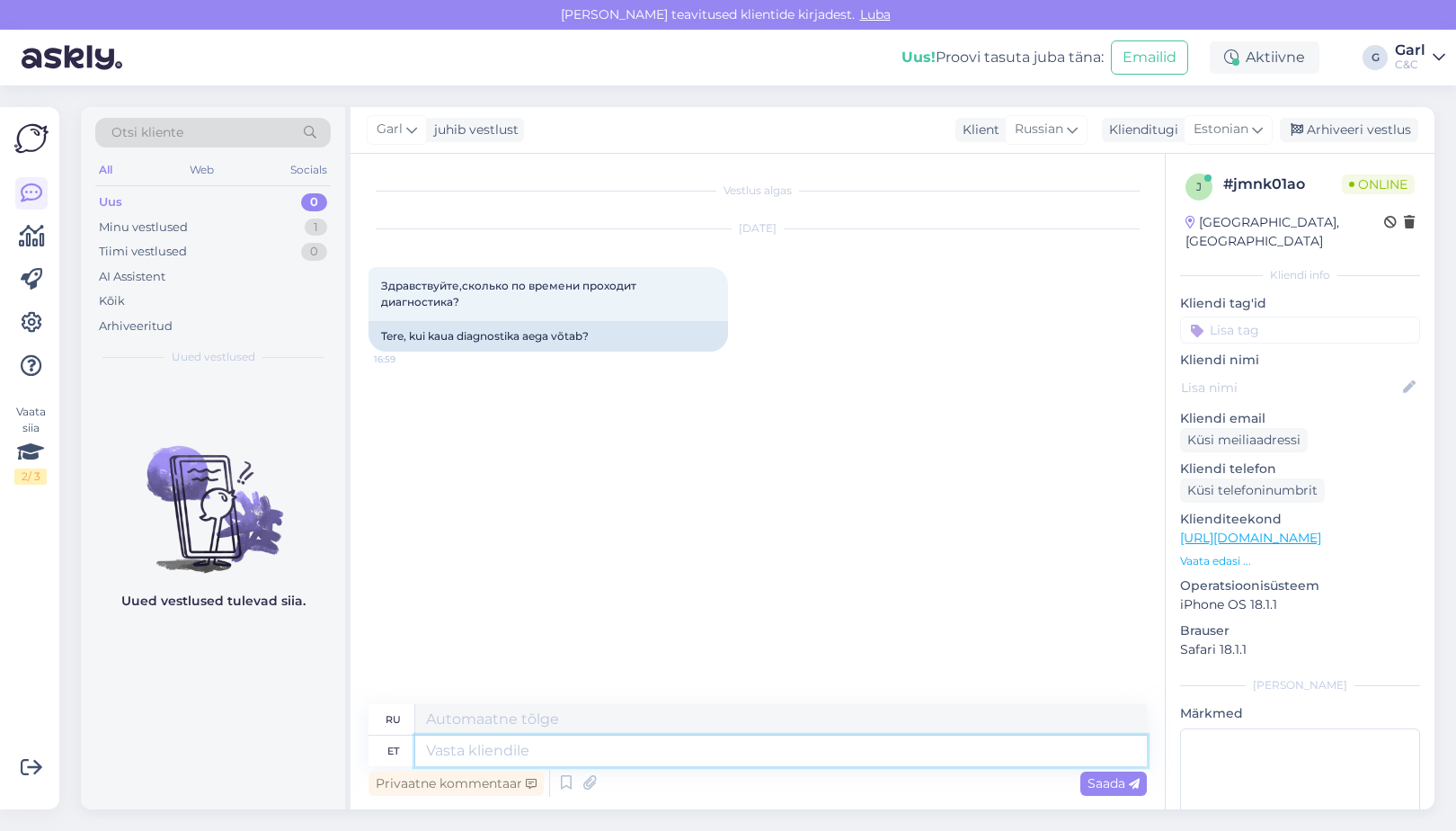
click at [728, 749] on textarea at bounding box center [781, 750] width 732 height 30
click at [685, 756] on textarea at bounding box center [781, 750] width 732 height 30
type textarea "Tere!"
type textarea "Привет!"
type textarea "Tere! Diagnostika v"
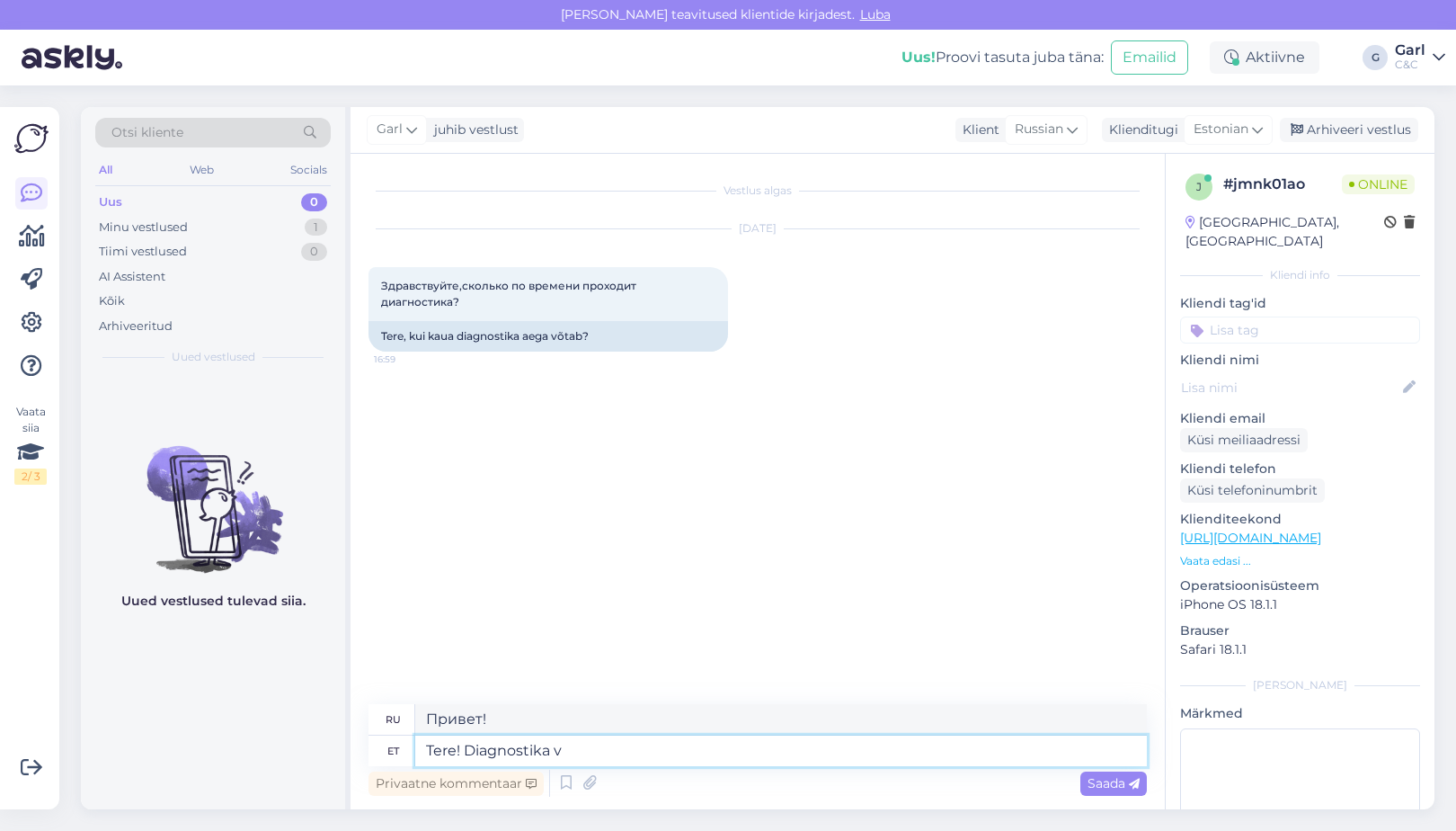
type textarea "Здравствуйте! Диагностика"
type textarea "Tere! Diagnostika võtab ke"
type textarea "Здравствуйте! Диагностика занимает"
type textarea "Tere! Diagnostika võtab keskmiselt"
type textarea "Здравствуйте! Диагностика занимает в среднем"
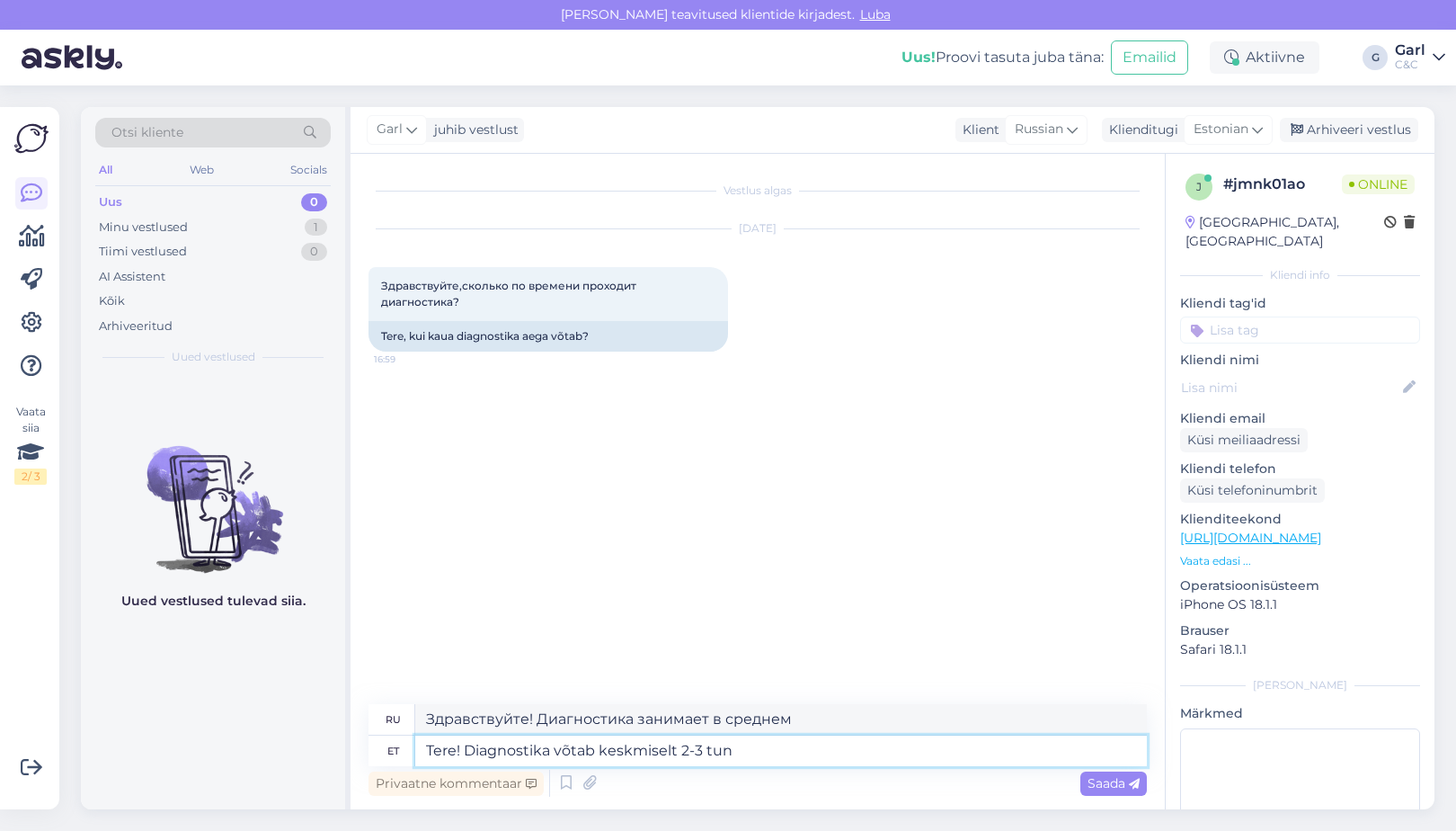
type textarea "Tere! Diagnostika võtab keskmiselt 2-3 tund"
type textarea "Здравствуйте! Диагностика занимает в среднем 2-3 дня."
type textarea "Tere! Diagnostika võtab keskmiselt 2-3 tundi aeg"
type textarea "Здравствуйте! Диагностика занимает в среднем 2-3 часа."
type textarea "Tere! Diagnostika võtab keskmiselt 2-3 tundi aega."
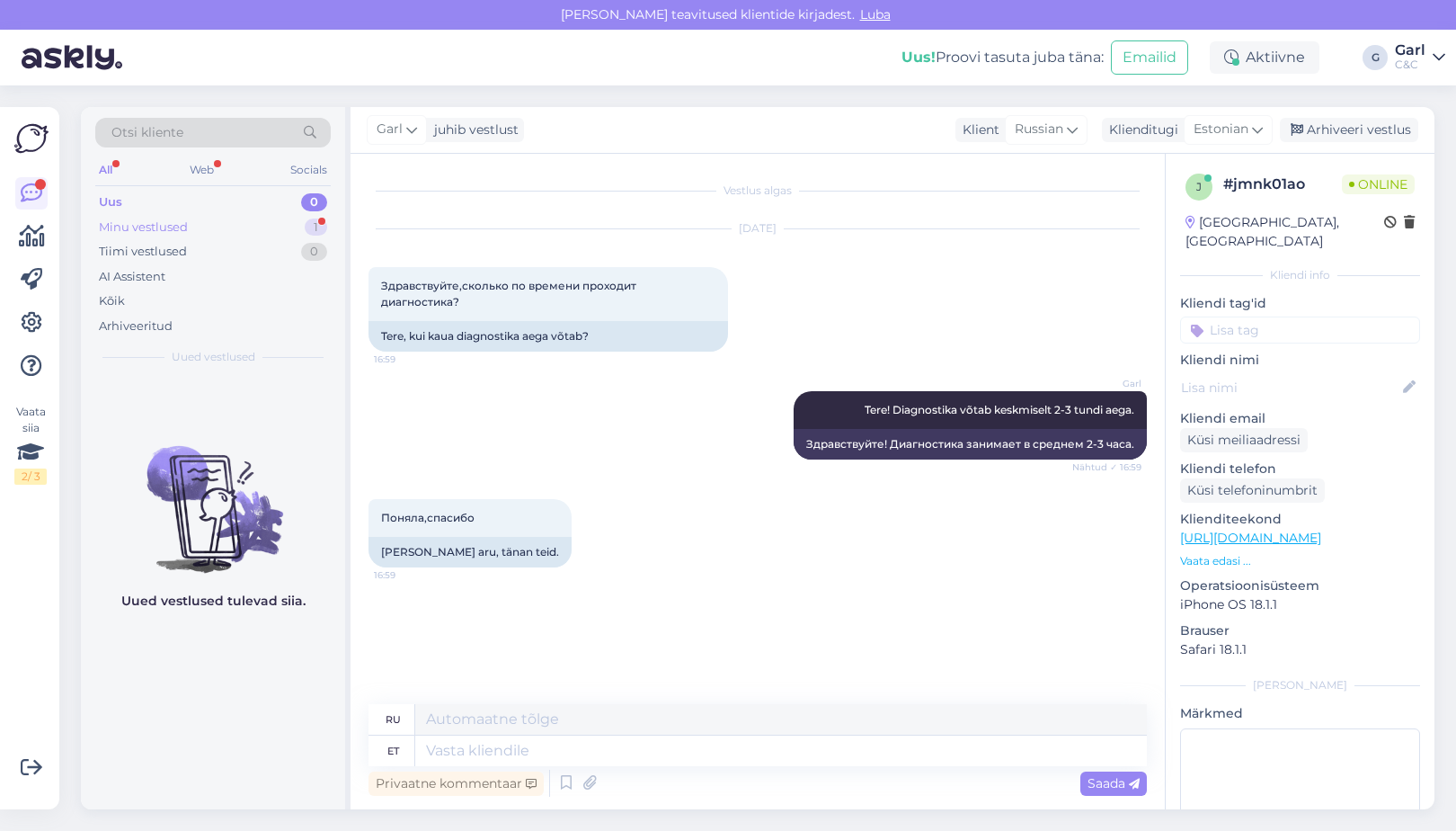
click at [304, 229] on div "Minu vestlused 1" at bounding box center [213, 227] width 236 height 25
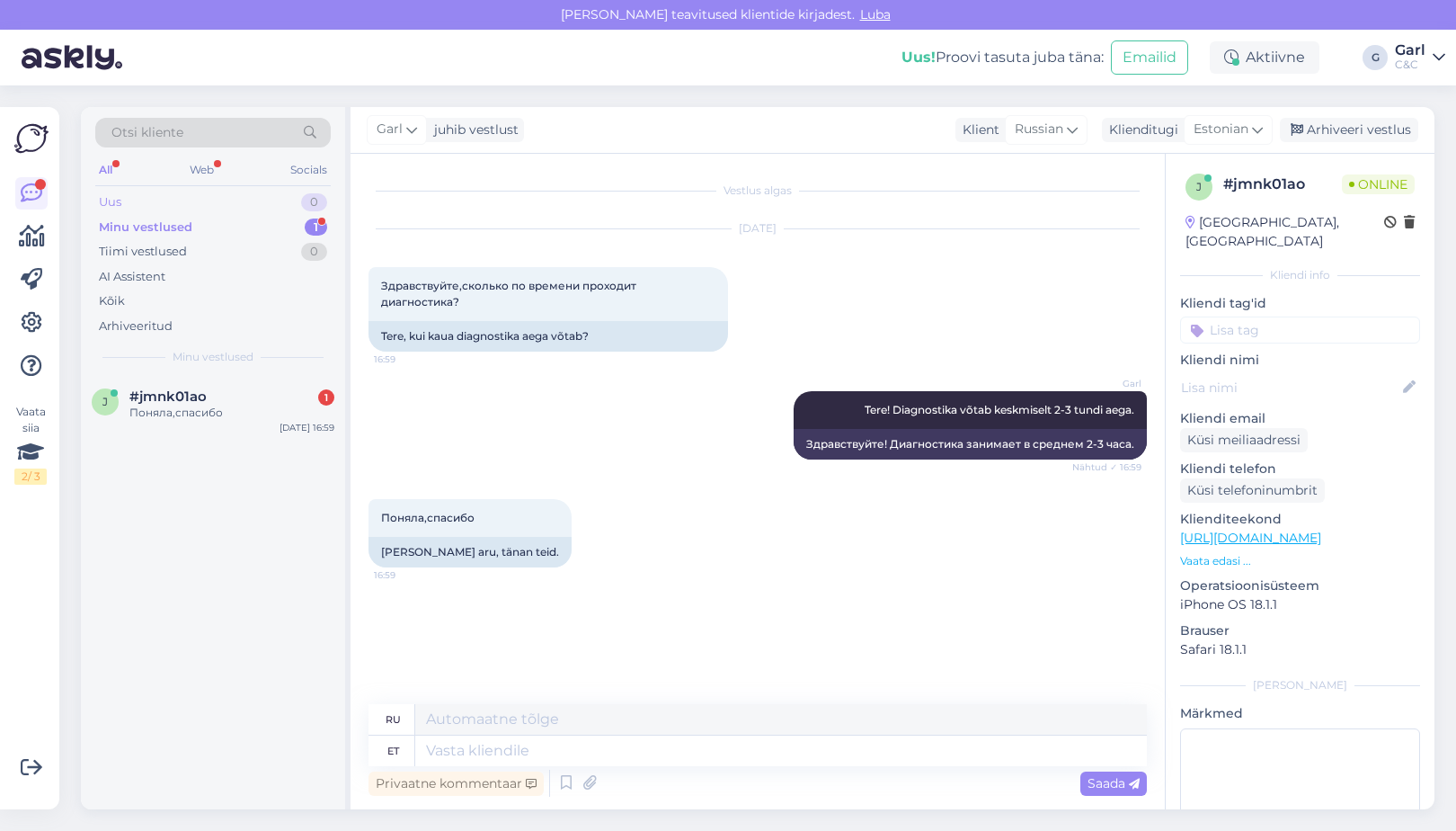
click at [298, 203] on div "Uus 0" at bounding box center [213, 202] width 236 height 25
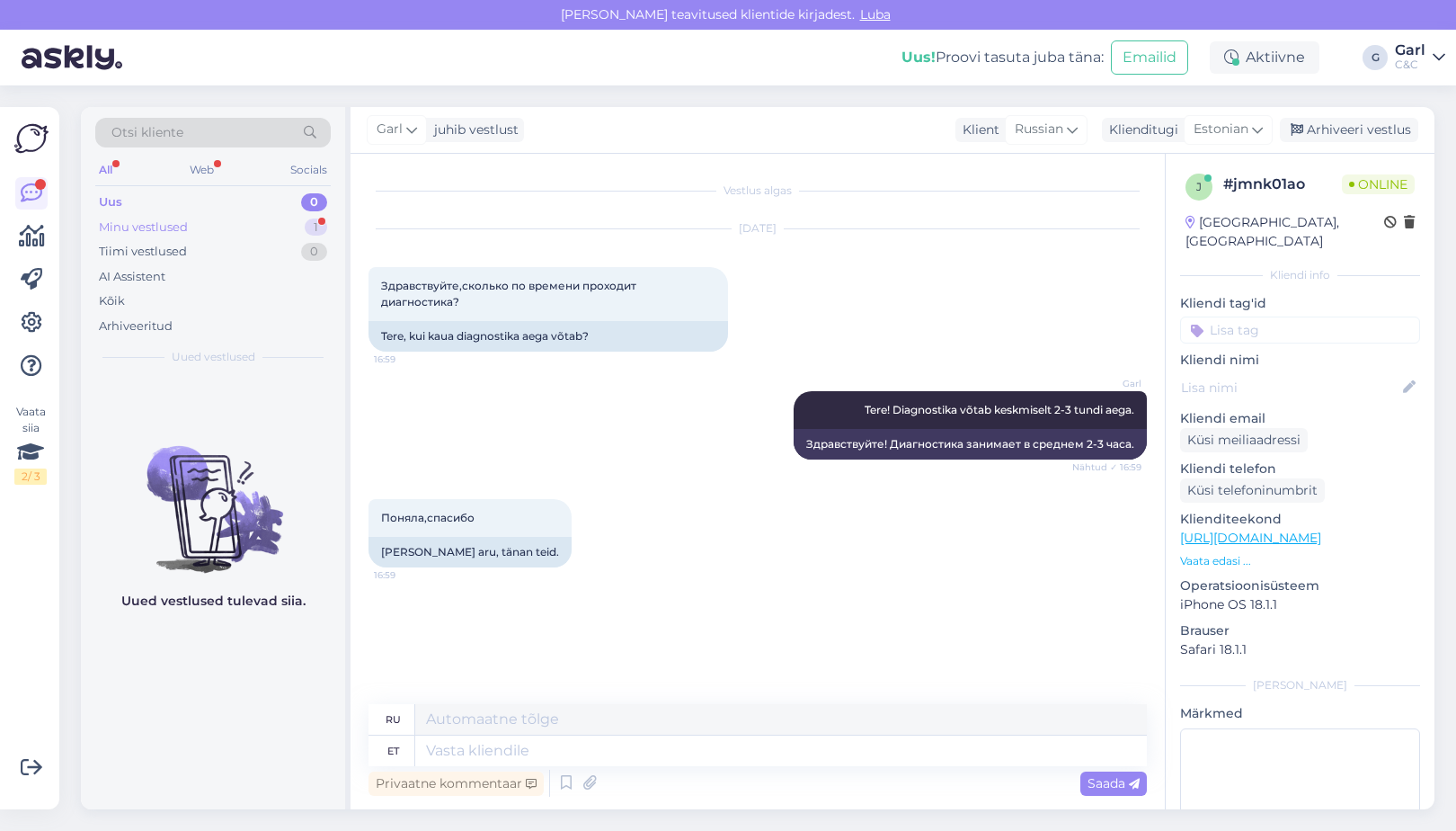
click at [297, 222] on div "Minu vestlused 1" at bounding box center [213, 227] width 236 height 25
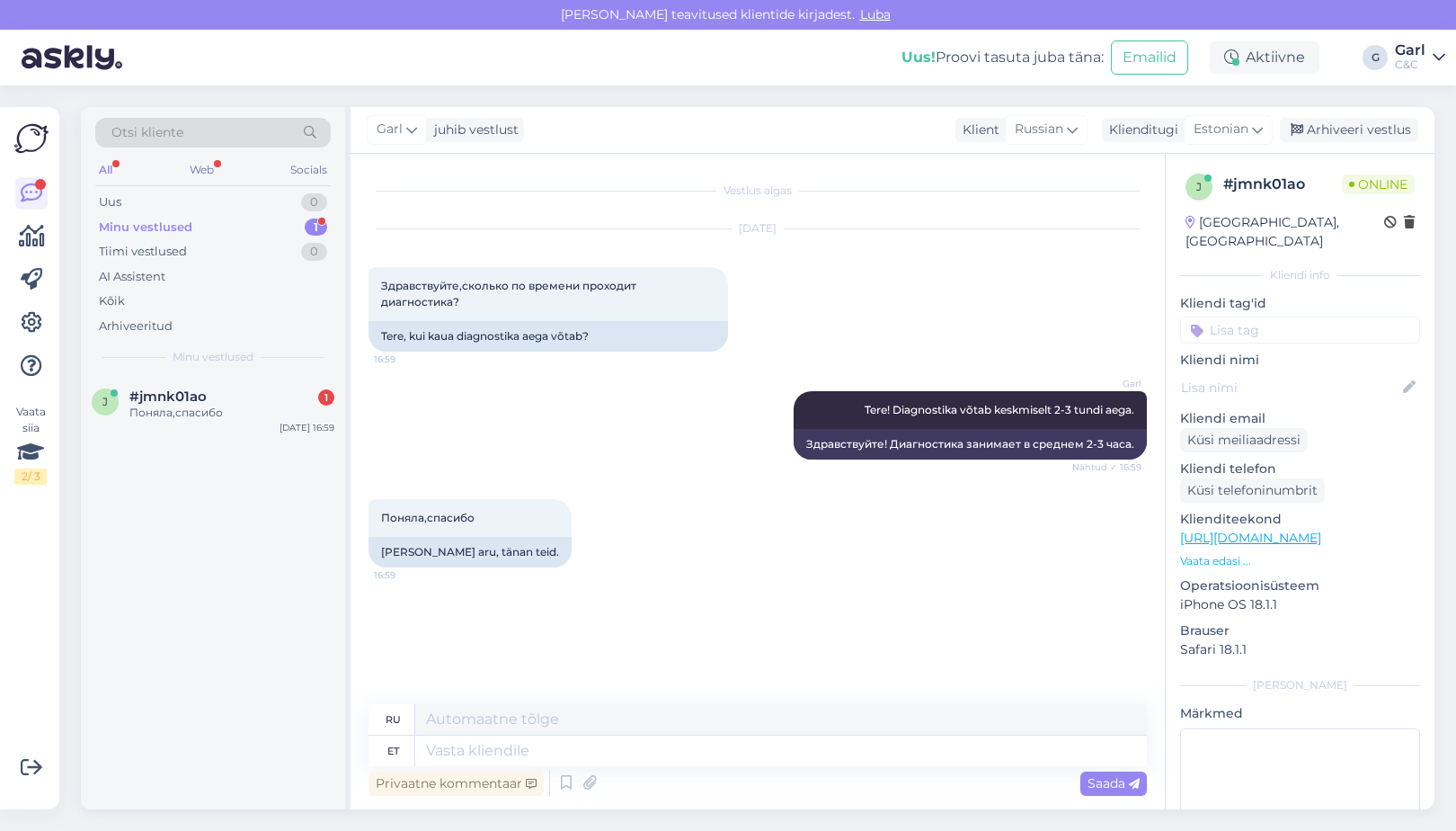
click at [701, 770] on div "Privaatne kommentaar Saada" at bounding box center [757, 783] width 778 height 34
click at [701, 759] on textarea at bounding box center [781, 750] width 732 height 30
click at [1366, 123] on div "Arhiveeri vestlus" at bounding box center [1349, 130] width 138 height 24
